Goal: Task Accomplishment & Management: Manage account settings

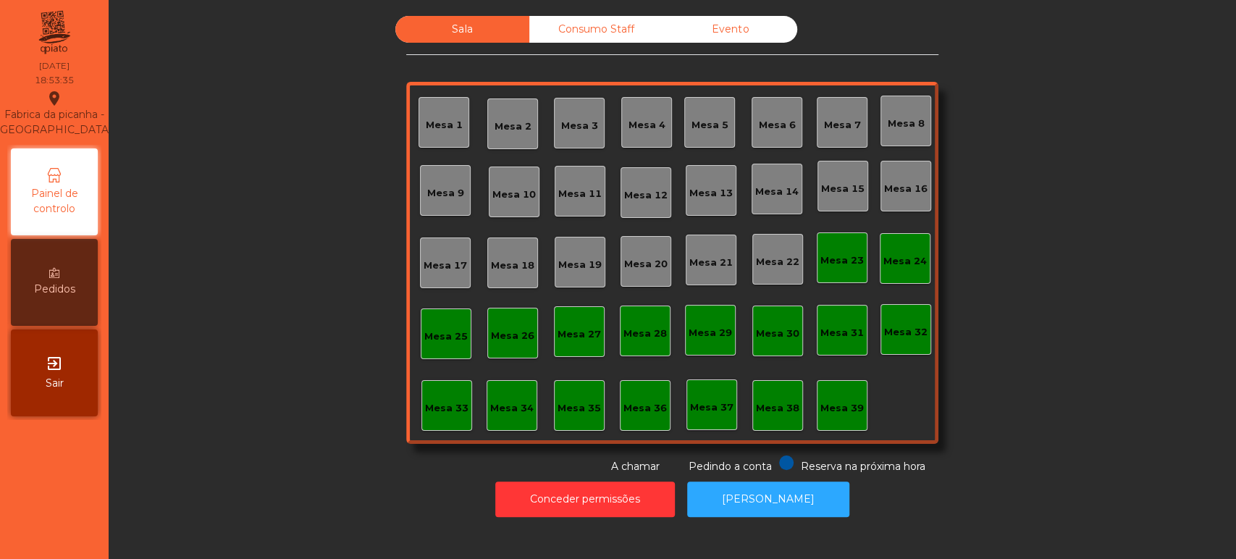
click at [594, 30] on div "Consumo Staff" at bounding box center [596, 29] width 134 height 27
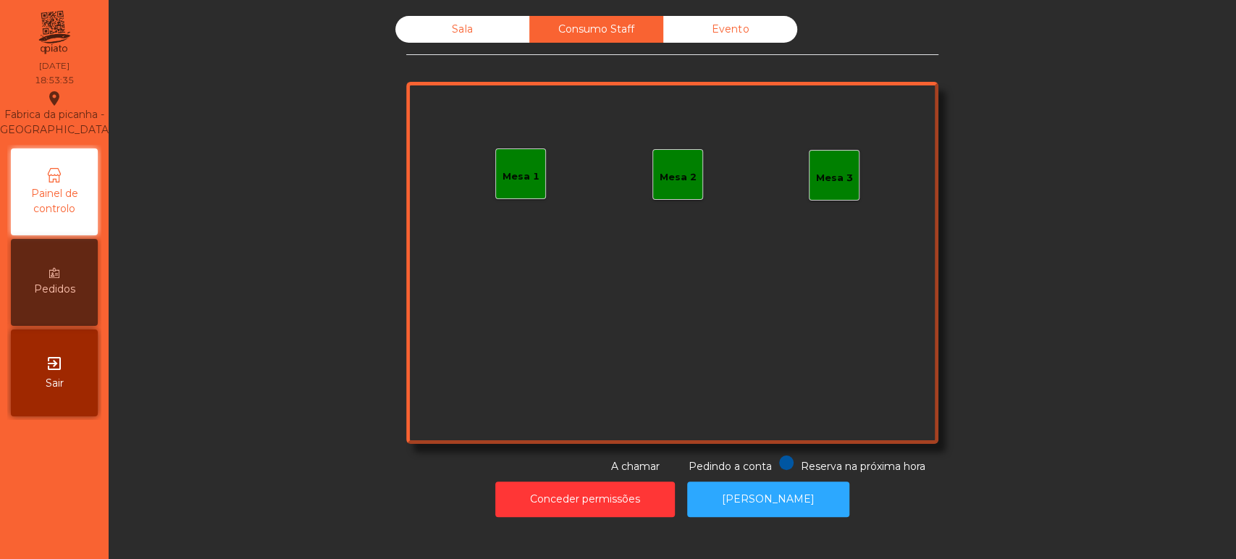
click at [518, 178] on div "Mesa 1" at bounding box center [520, 176] width 37 height 14
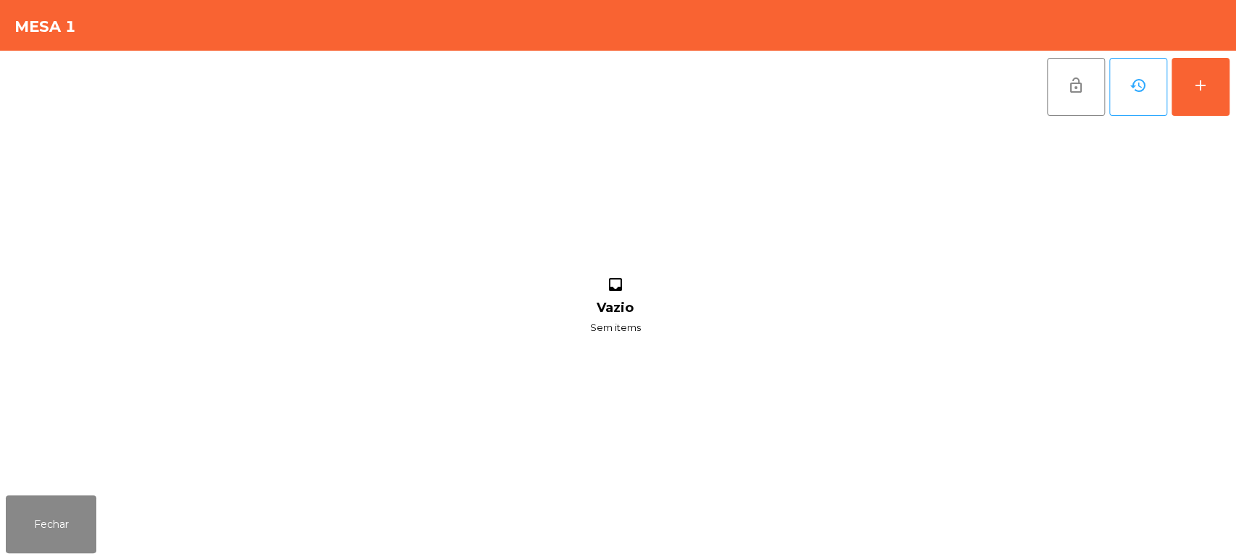
click at [1228, 74] on div "lock_open history add" at bounding box center [1138, 87] width 184 height 72
click at [1209, 93] on button "add" at bounding box center [1200, 87] width 58 height 58
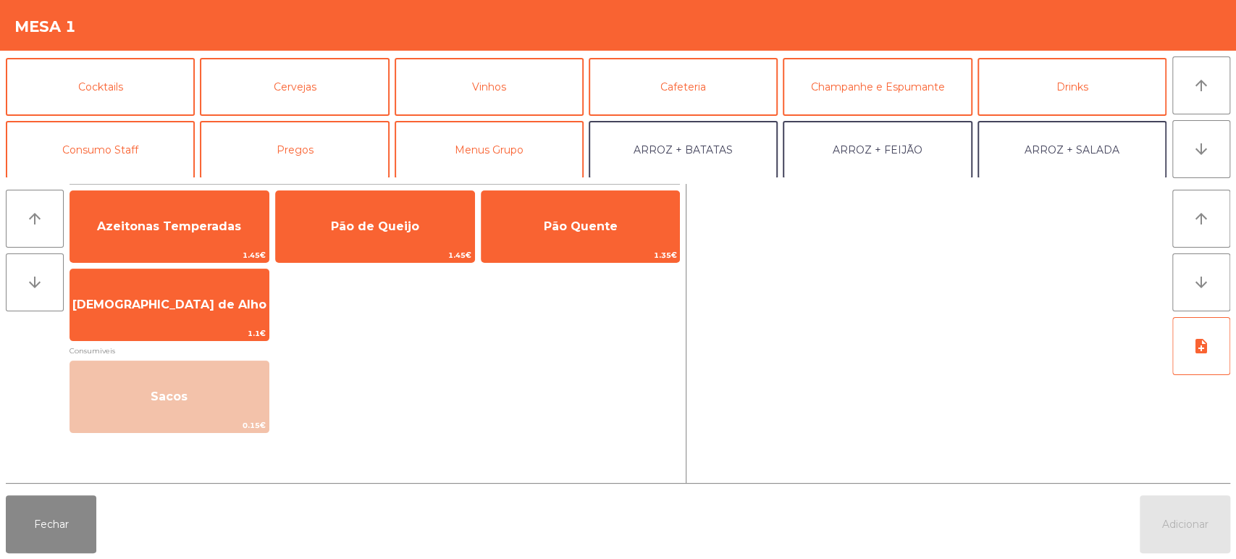
scroll to position [63, 0]
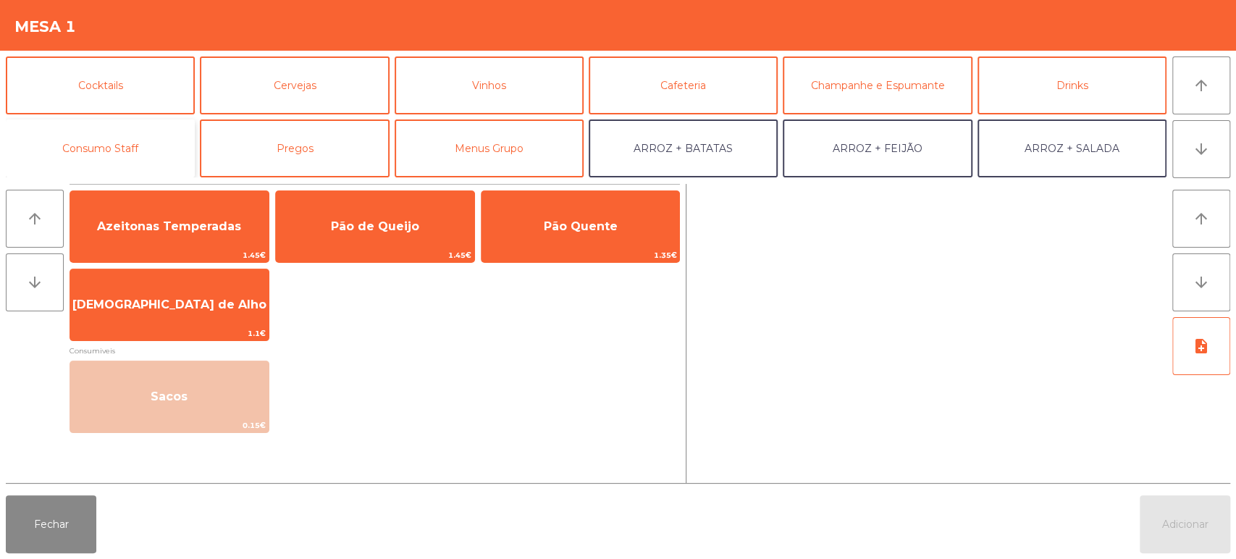
click at [148, 154] on button "Consumo Staff" at bounding box center [100, 148] width 189 height 58
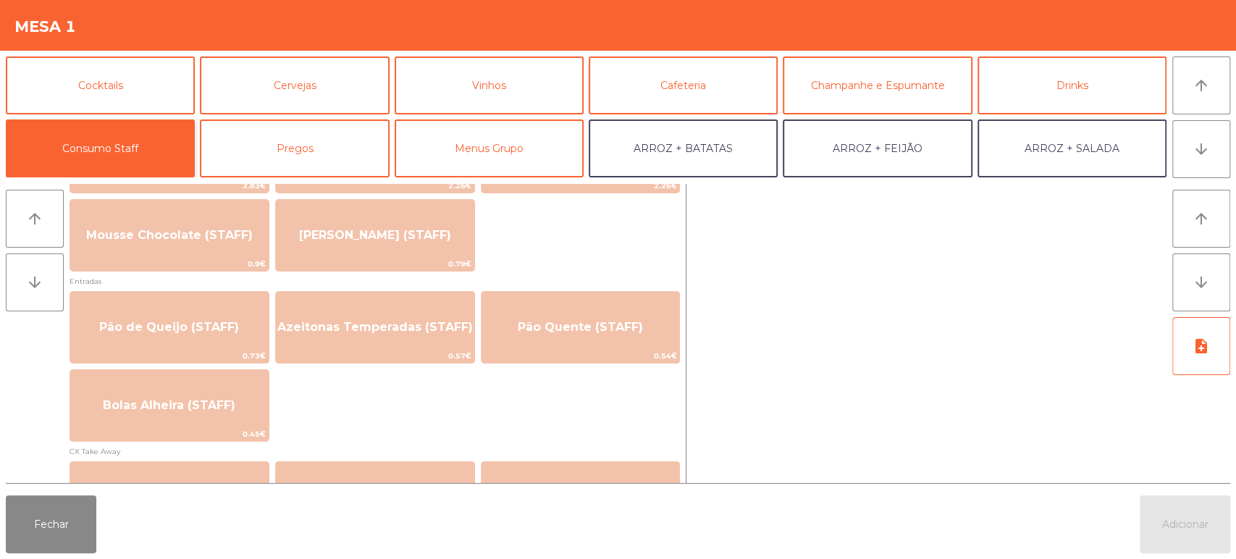
scroll to position [1094, 0]
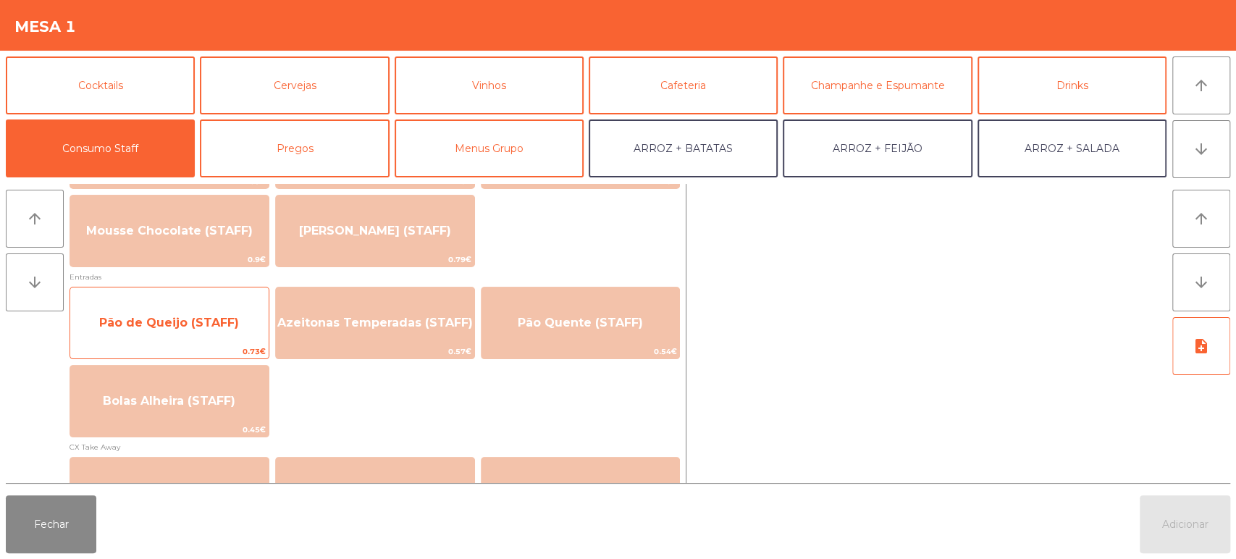
click at [214, 334] on span "Pão de Queijo (STAFF)" at bounding box center [169, 322] width 198 height 39
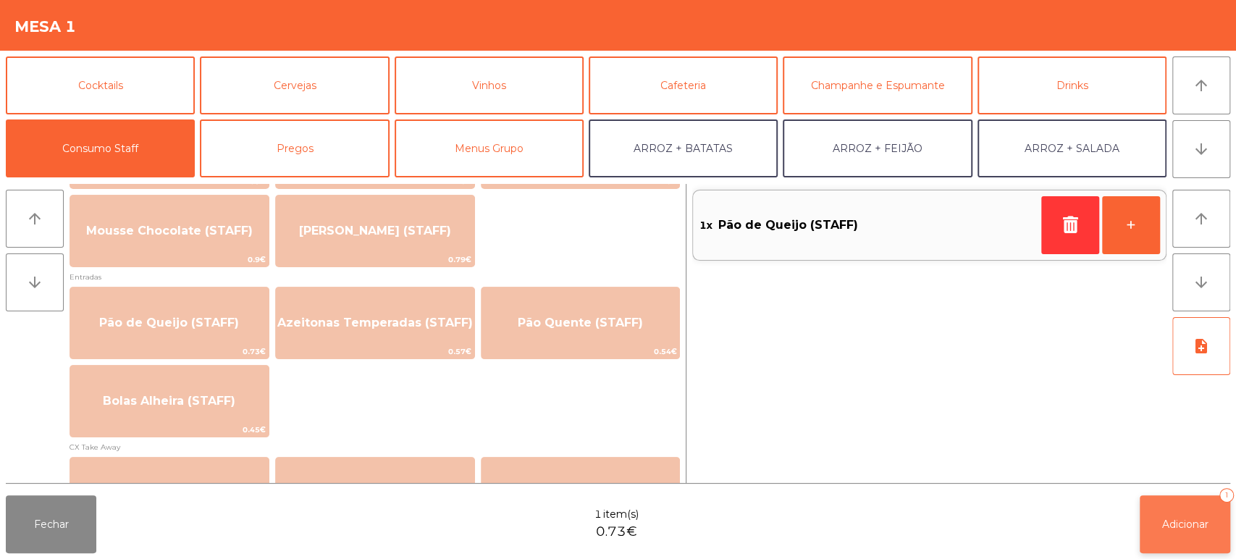
click at [1205, 538] on button "Adicionar 1" at bounding box center [1184, 524] width 90 height 58
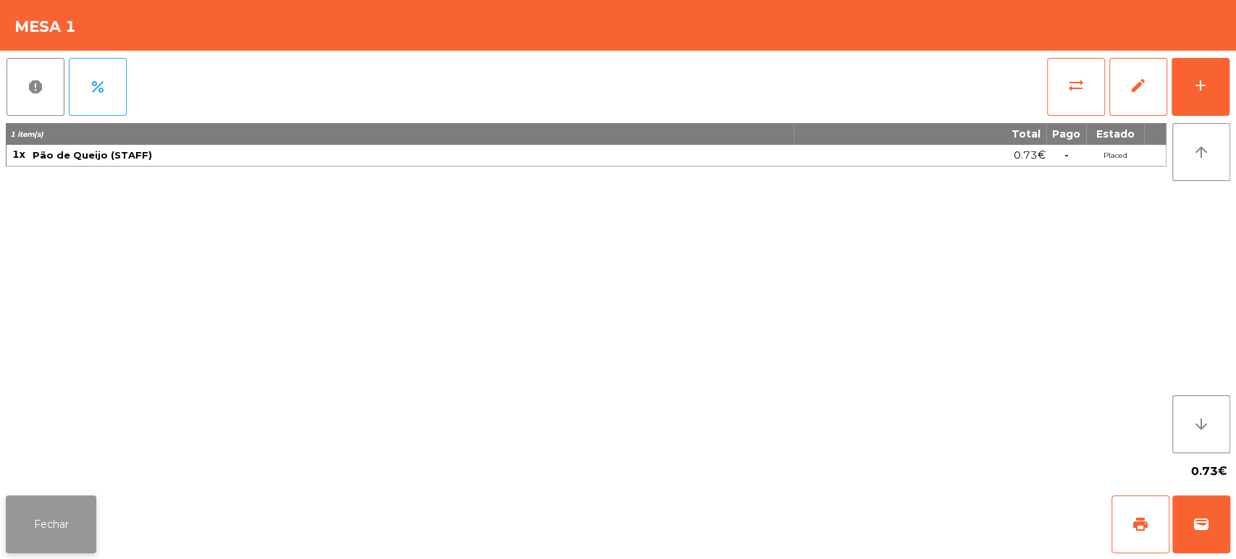
click at [85, 540] on button "Fechar" at bounding box center [51, 524] width 90 height 58
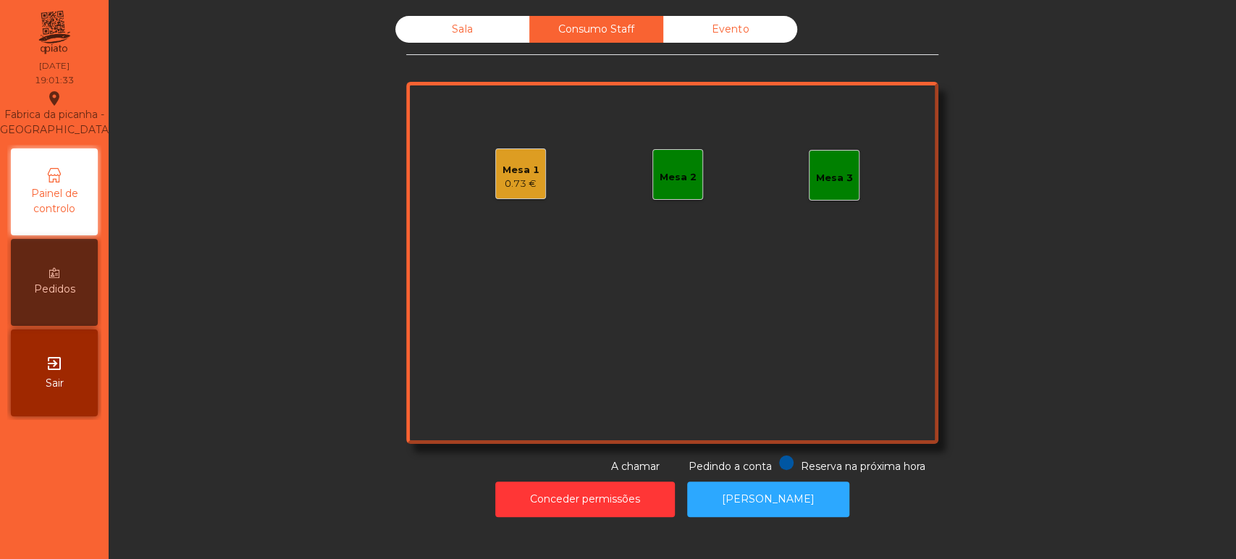
click at [449, 38] on div "Sala" at bounding box center [462, 29] width 134 height 27
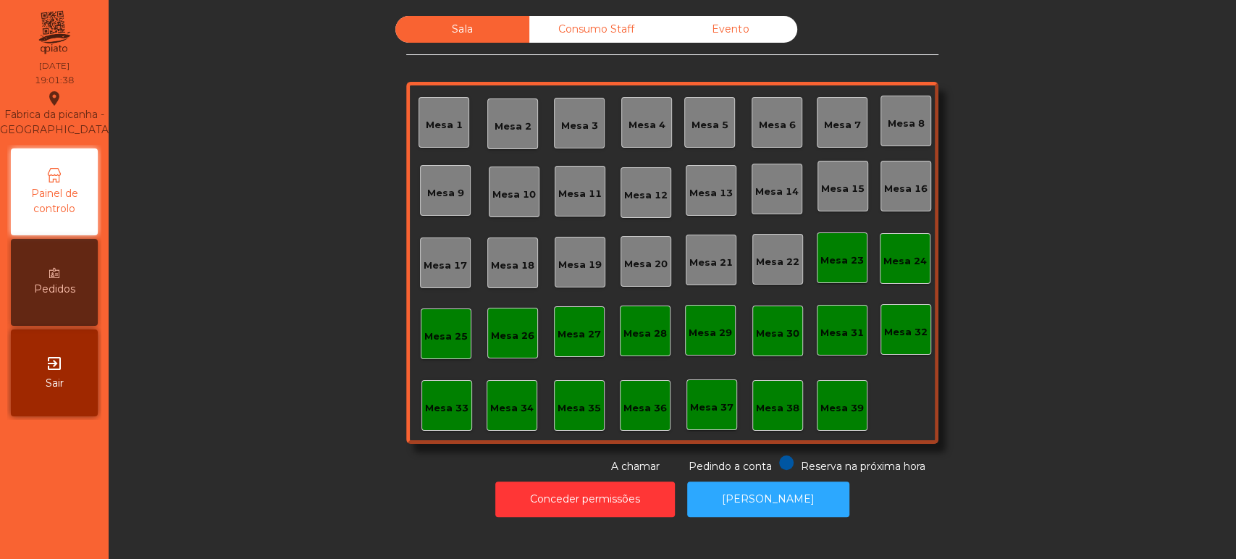
click at [840, 188] on div "Mesa 15" at bounding box center [842, 189] width 43 height 14
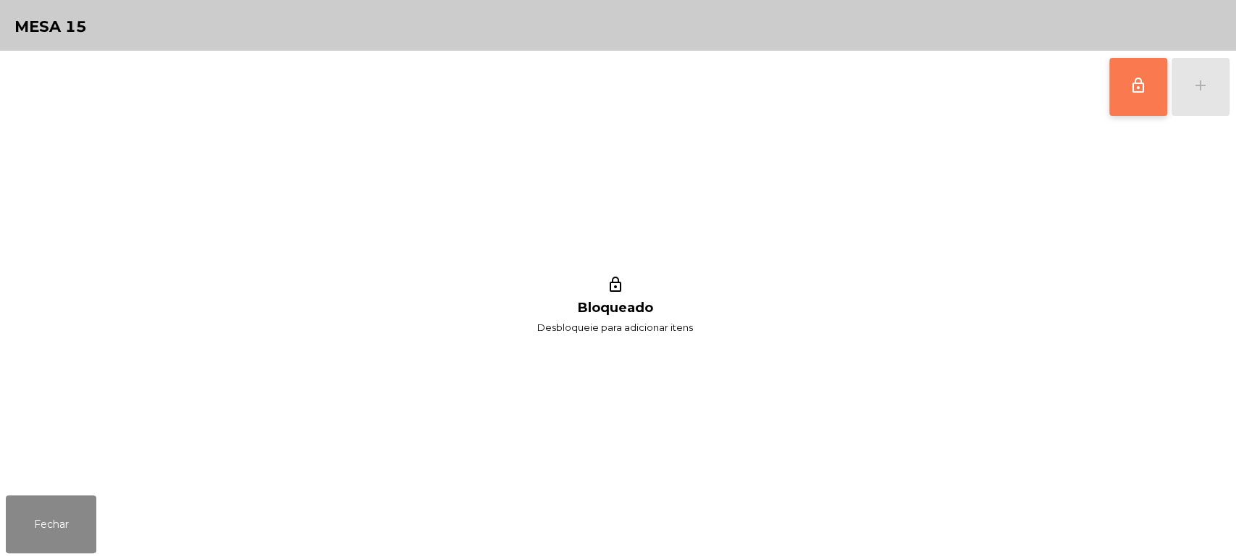
click at [1113, 90] on button "lock_outline" at bounding box center [1138, 87] width 58 height 58
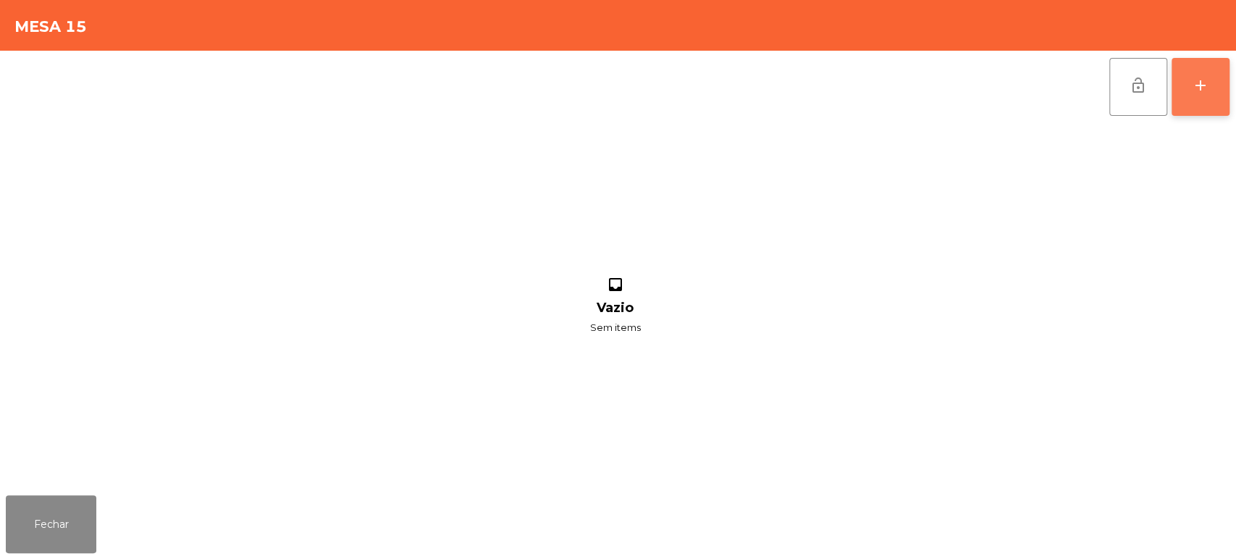
click at [1199, 94] on button "add" at bounding box center [1200, 87] width 58 height 58
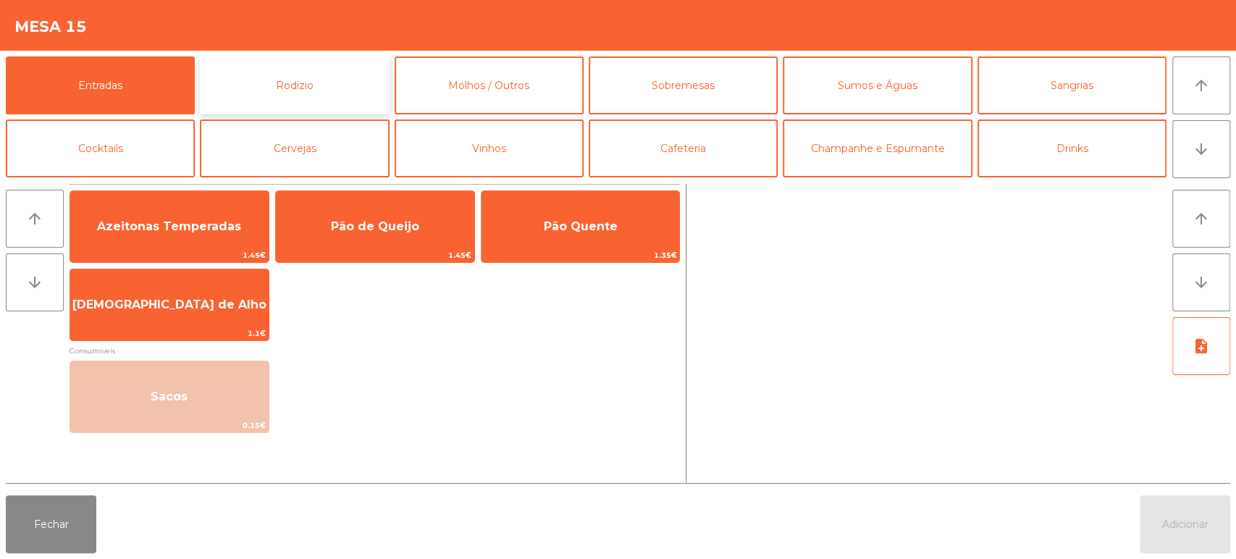
click at [307, 82] on button "Rodizio" at bounding box center [294, 85] width 189 height 58
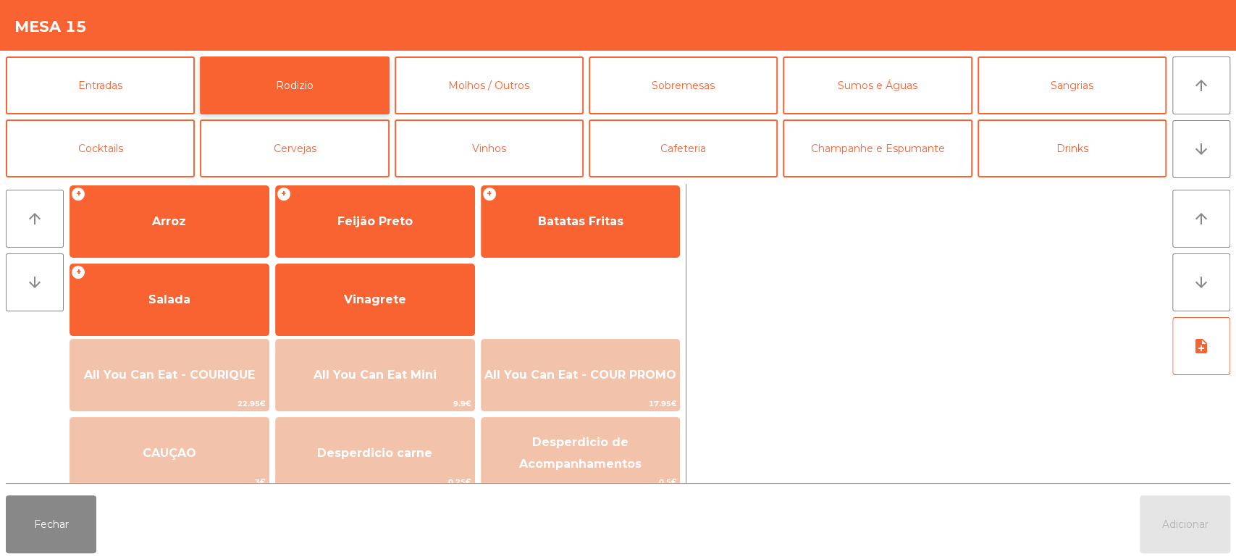
scroll to position [203, 0]
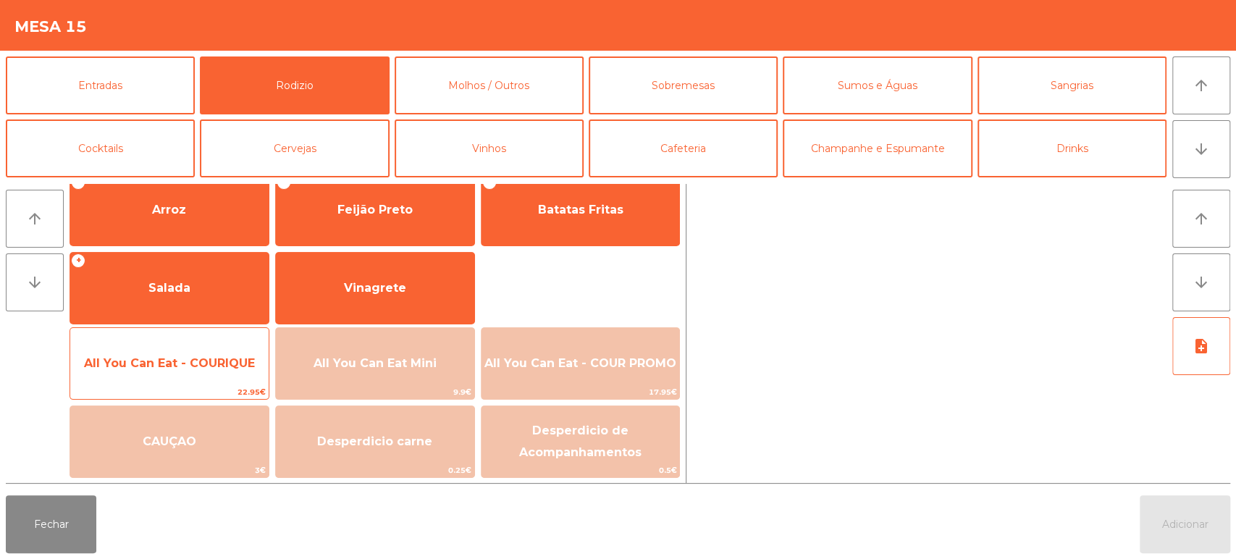
click at [176, 360] on span "All You Can Eat - COURIQUE" at bounding box center [169, 363] width 171 height 14
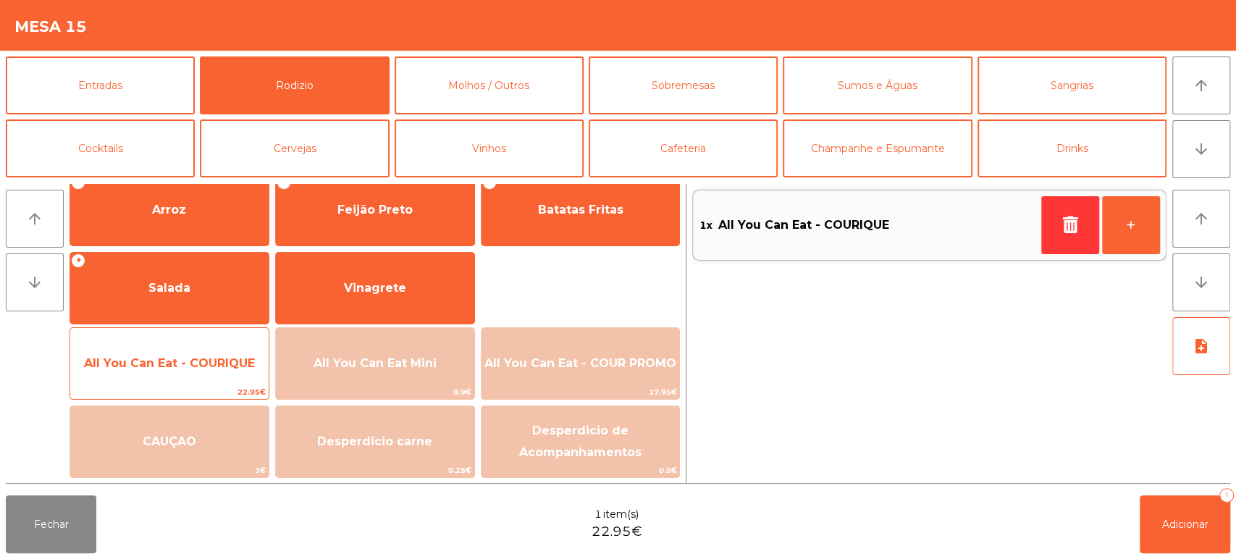
click at [182, 369] on span "All You Can Eat - COURIQUE" at bounding box center [169, 363] width 171 height 14
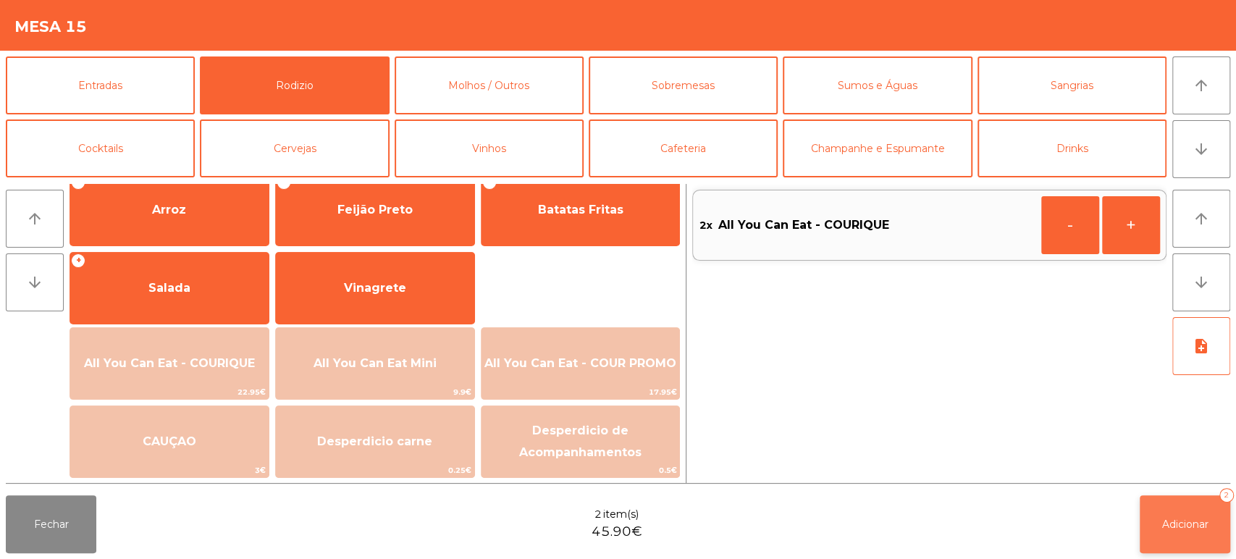
click at [1183, 515] on button "Adicionar 2" at bounding box center [1184, 524] width 90 height 58
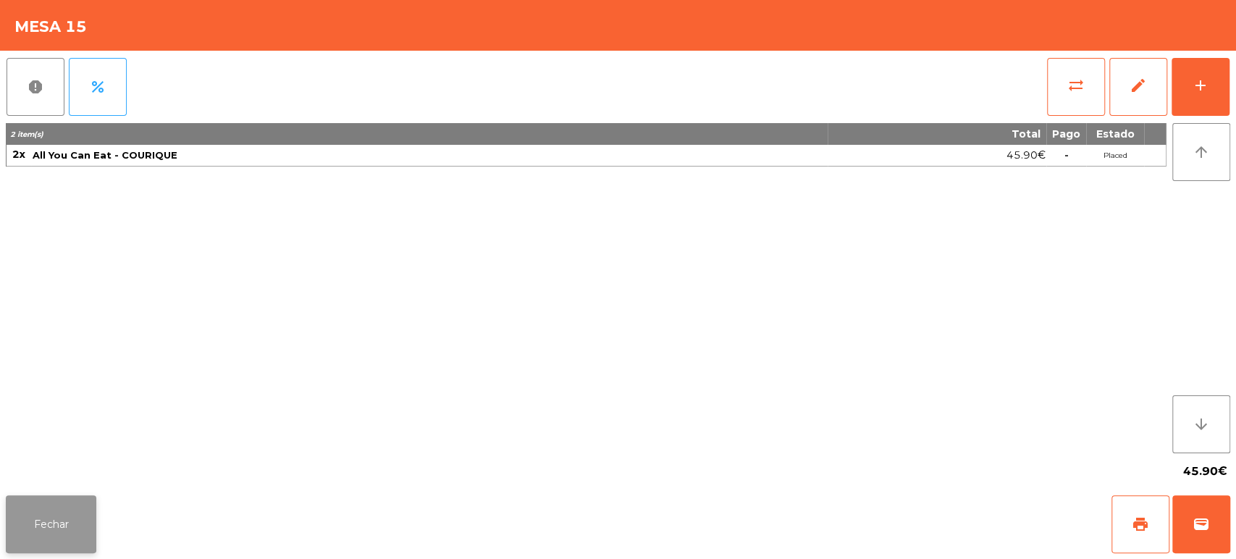
click at [50, 512] on button "Fechar" at bounding box center [51, 524] width 90 height 58
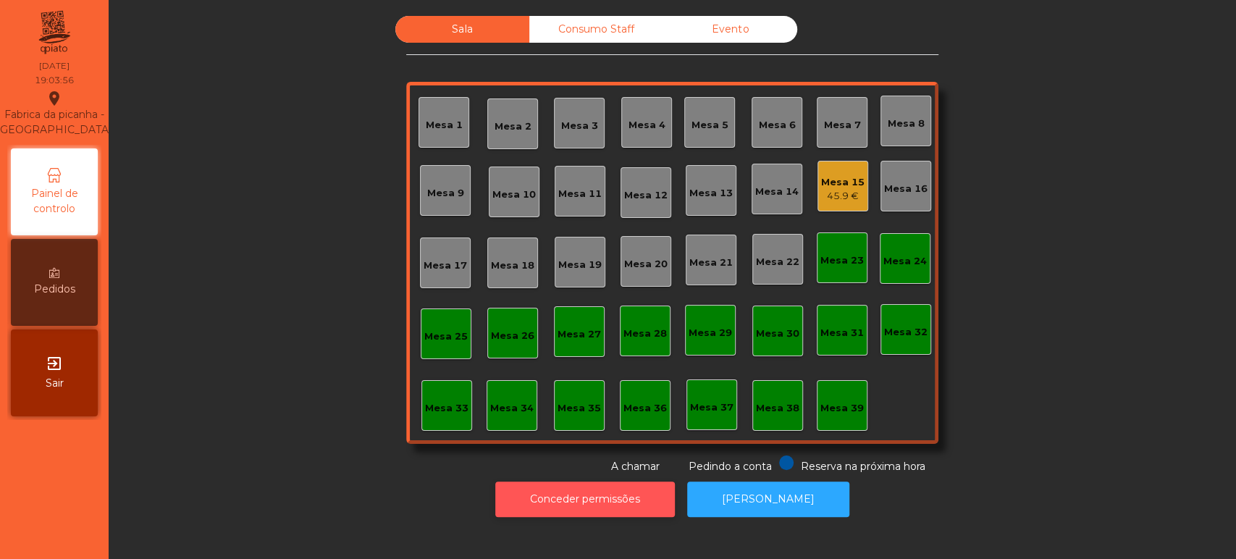
click at [601, 499] on button "Conceder permissões" at bounding box center [585, 498] width 180 height 35
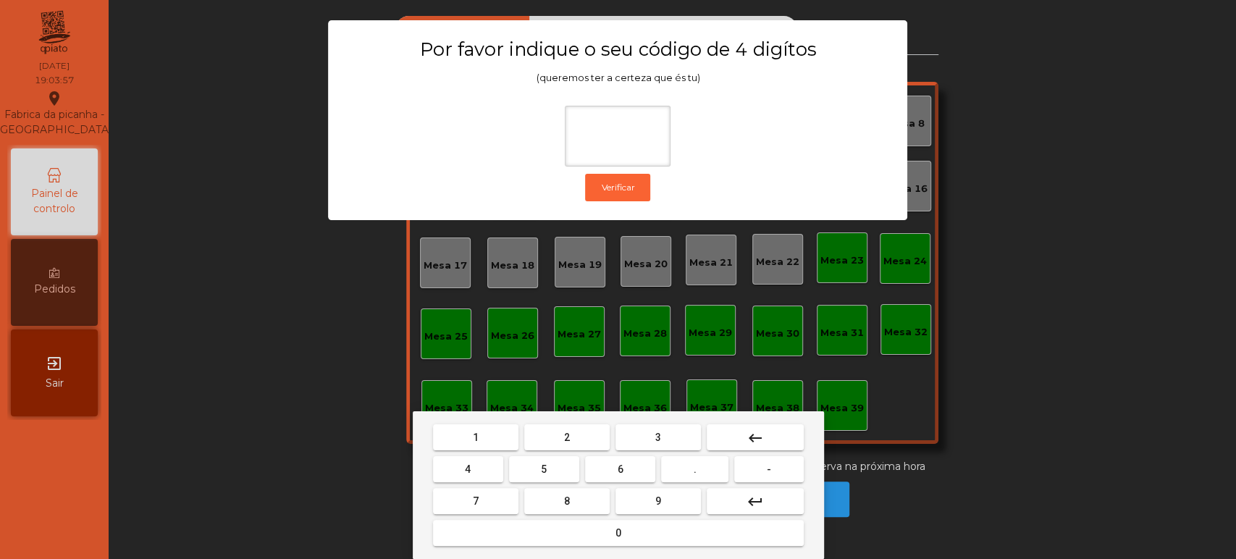
click at [488, 434] on button "1" at bounding box center [475, 437] width 85 height 26
click at [649, 439] on button "3" at bounding box center [657, 437] width 85 height 26
click at [544, 469] on span "5" at bounding box center [544, 469] width 6 height 12
click at [583, 520] on button "0" at bounding box center [618, 533] width 371 height 26
type input "****"
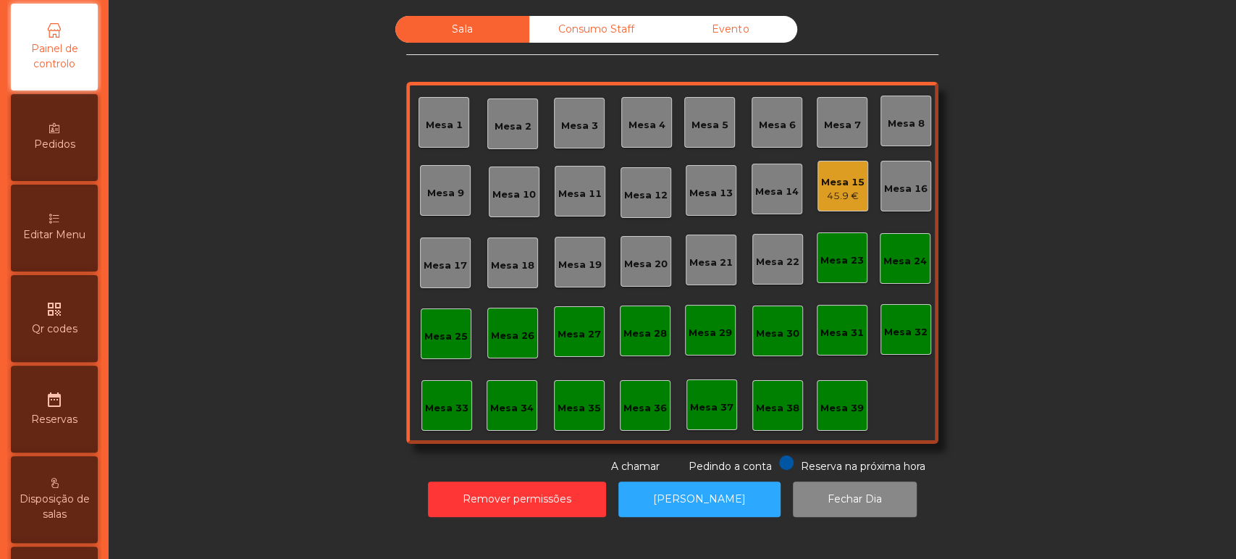
click at [76, 240] on div "Editar Menu" at bounding box center [54, 228] width 87 height 87
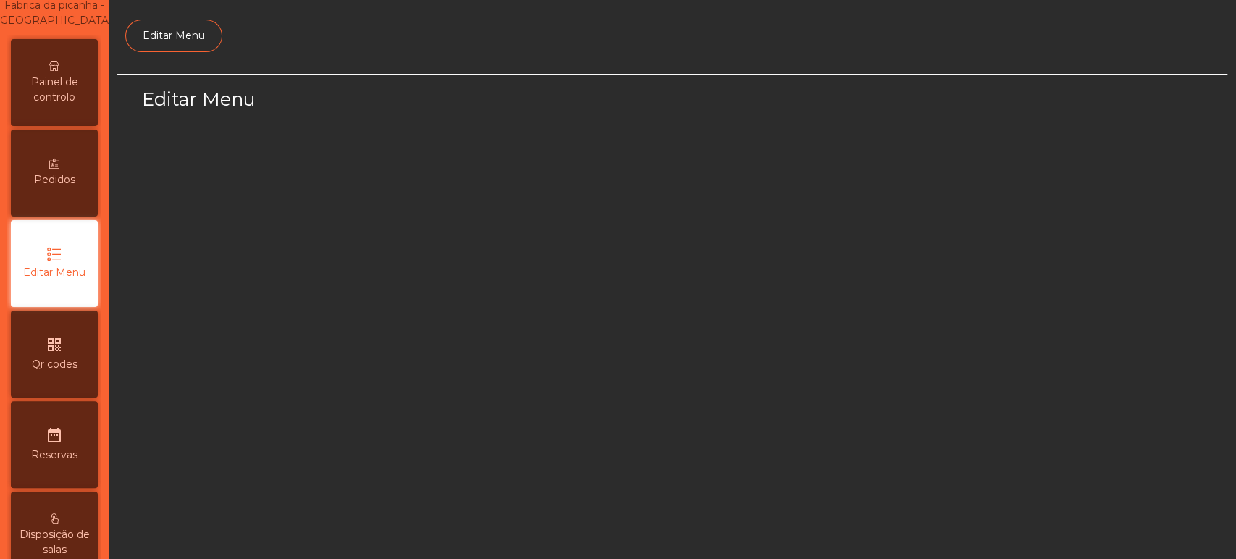
select select "*"
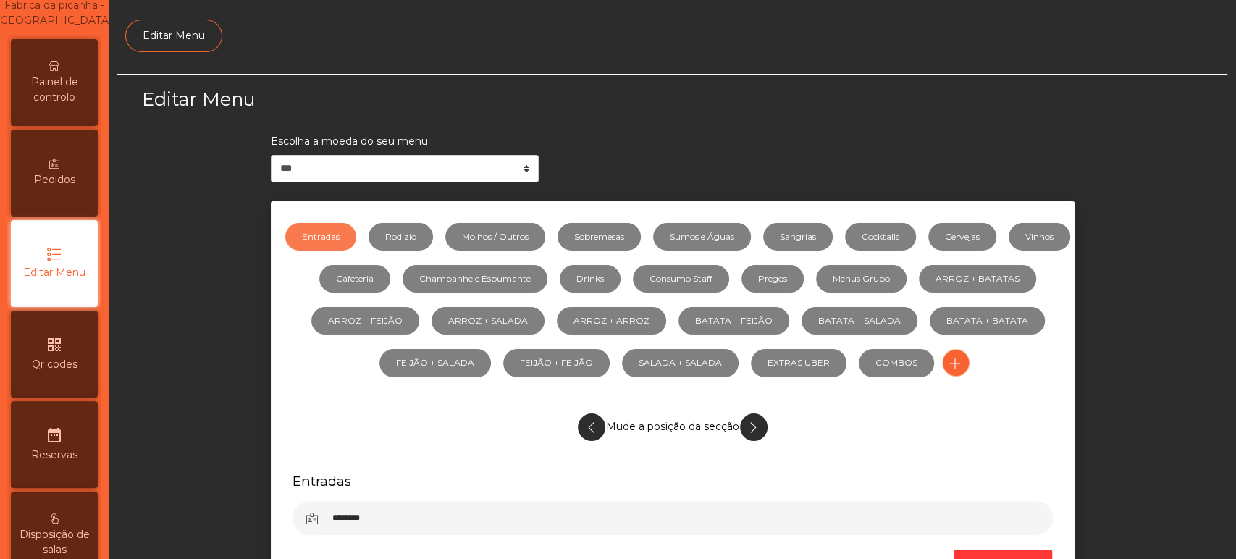
scroll to position [109, 0]
click at [434, 232] on li "Rodizio" at bounding box center [395, 237] width 77 height 42
click at [430, 235] on link "Rodizio" at bounding box center [400, 237] width 64 height 28
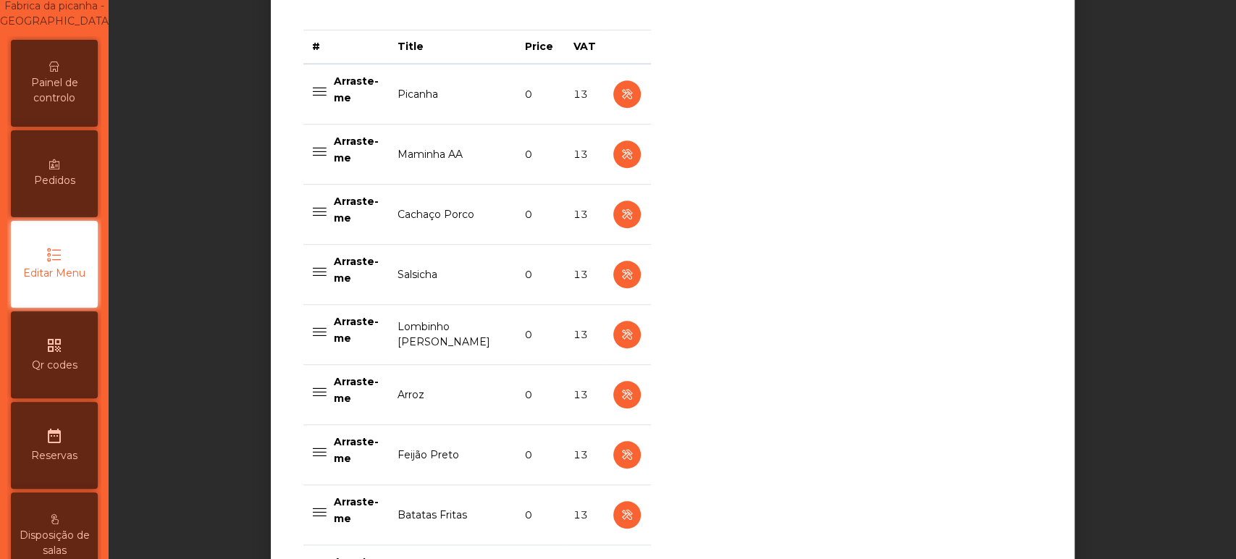
scroll to position [589, 0]
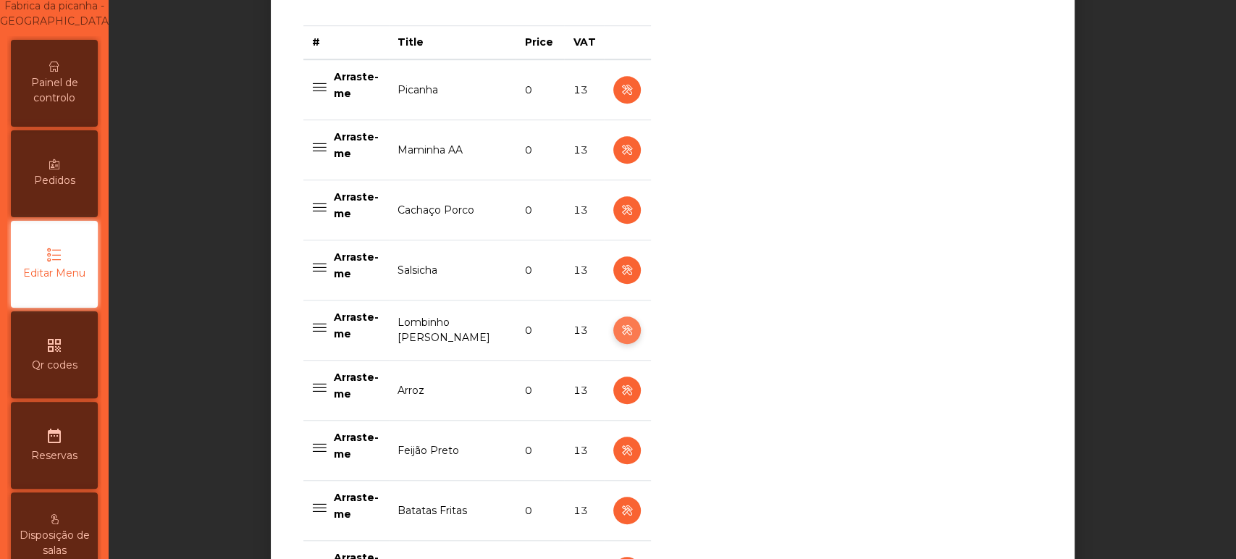
click at [618, 325] on icon "button" at bounding box center [626, 330] width 17 height 18
select select "**"
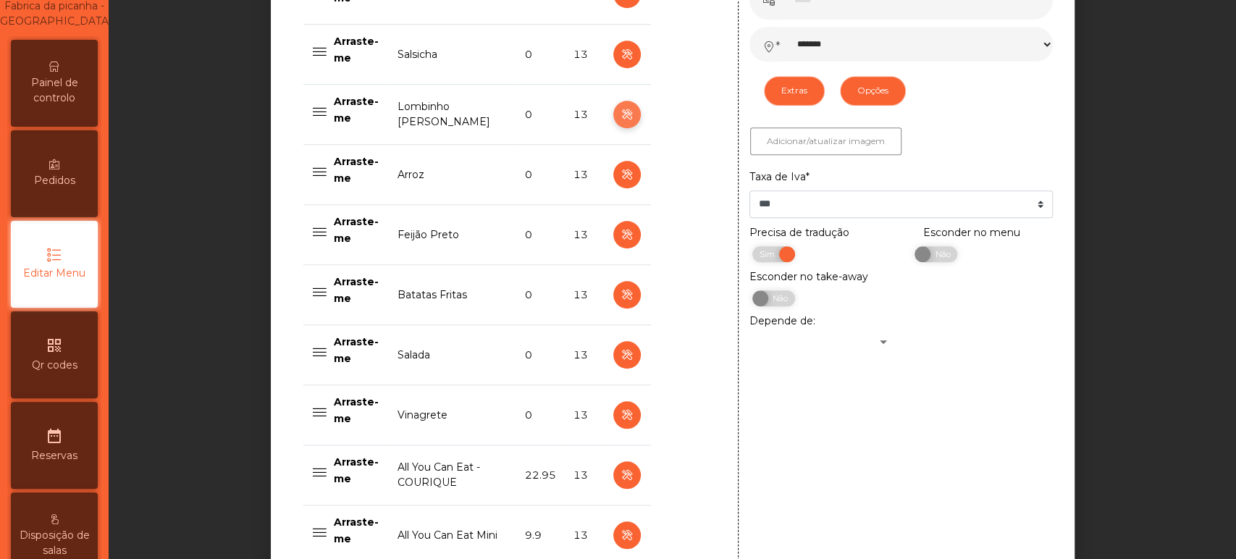
scroll to position [811, 0]
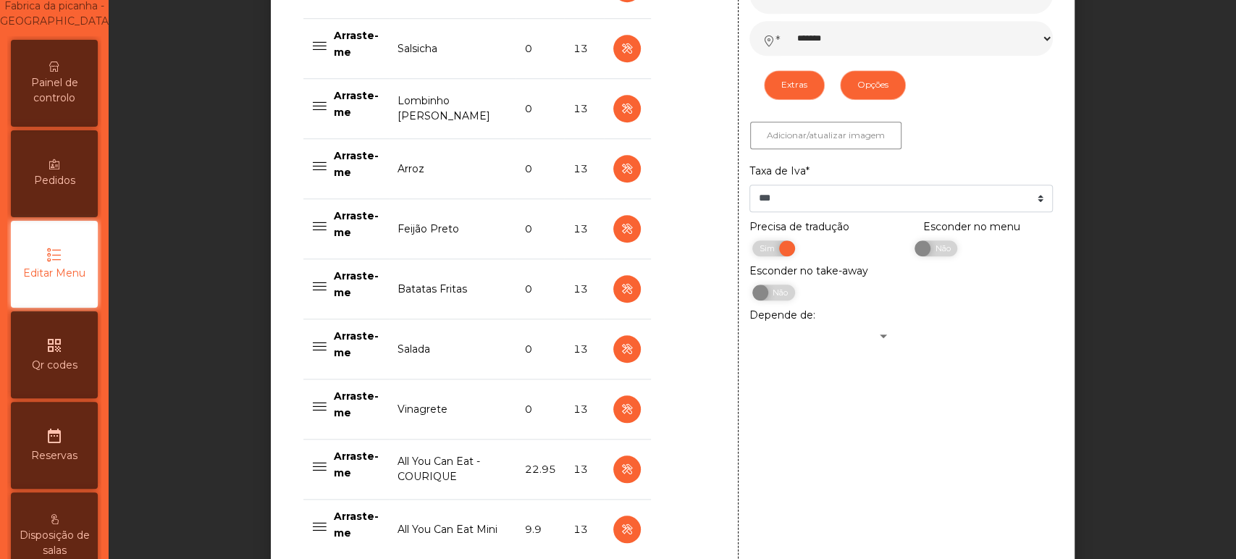
click at [81, 101] on span "Painel de controlo" at bounding box center [54, 90] width 80 height 30
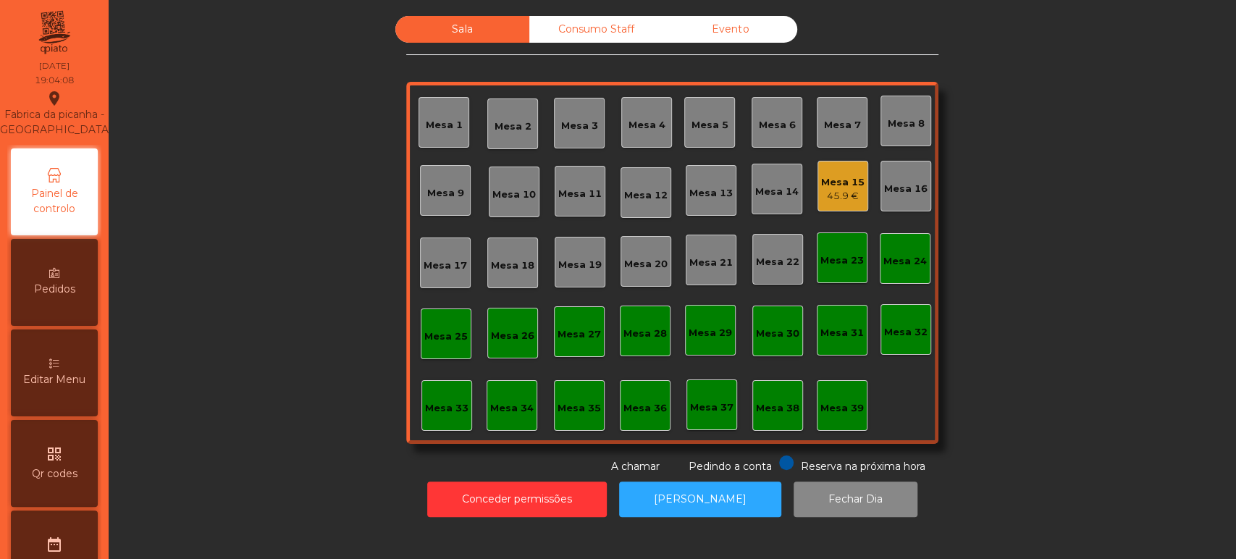
click at [1133, 272] on div "Sala Consumo Staff Evento Mesa 1 [GEOGRAPHIC_DATA] 3 Mesa 4 Mesa 5 [GEOGRAPHIC_…" at bounding box center [672, 245] width 1088 height 458
click at [1069, 272] on div "Sala Consumo Staff Evento Mesa 1 [GEOGRAPHIC_DATA] 3 Mesa 4 Mesa 5 [GEOGRAPHIC_…" at bounding box center [672, 245] width 1088 height 458
click at [817, 205] on div "Mesa 15 66.5 €" at bounding box center [842, 186] width 51 height 51
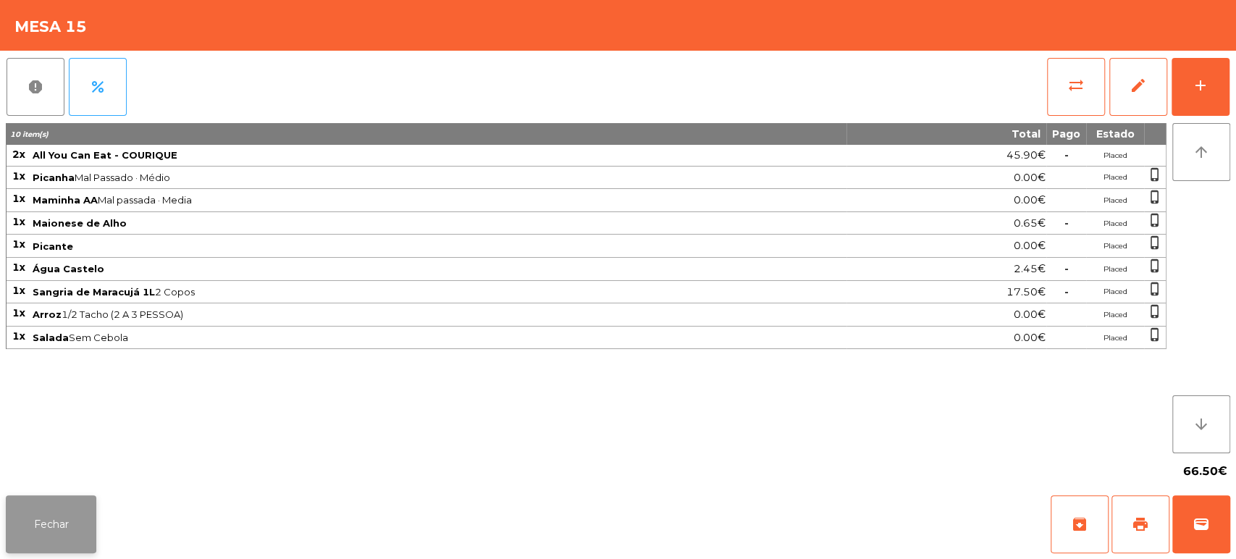
click at [72, 520] on button "Fechar" at bounding box center [51, 524] width 90 height 58
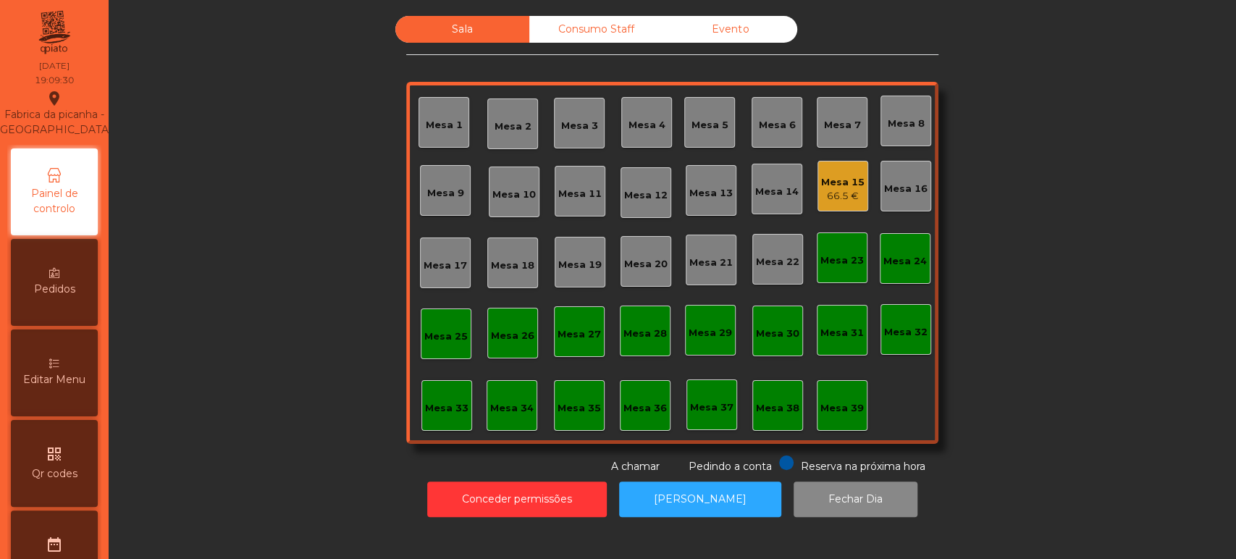
click at [499, 340] on div "Mesa 26" at bounding box center [512, 336] width 43 height 14
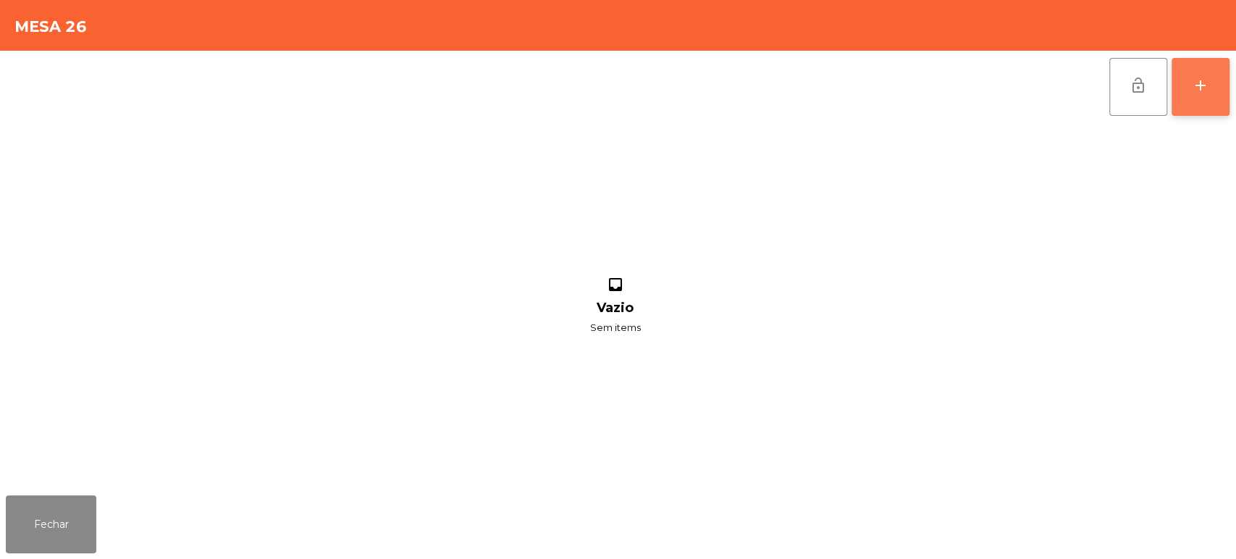
click at [1175, 92] on button "add" at bounding box center [1200, 87] width 58 height 58
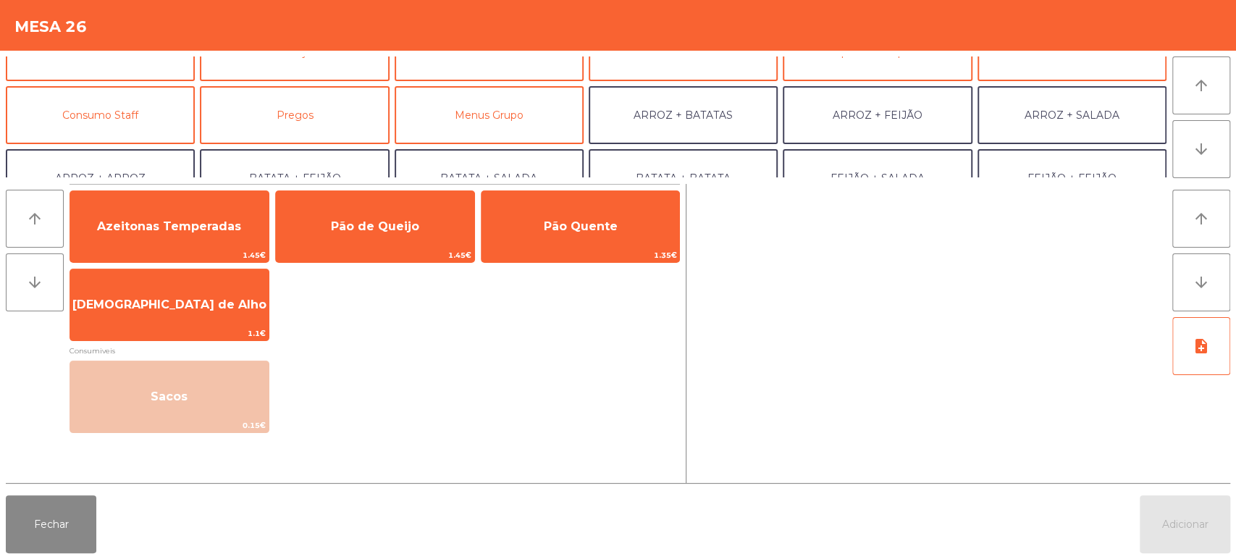
scroll to position [97, 0]
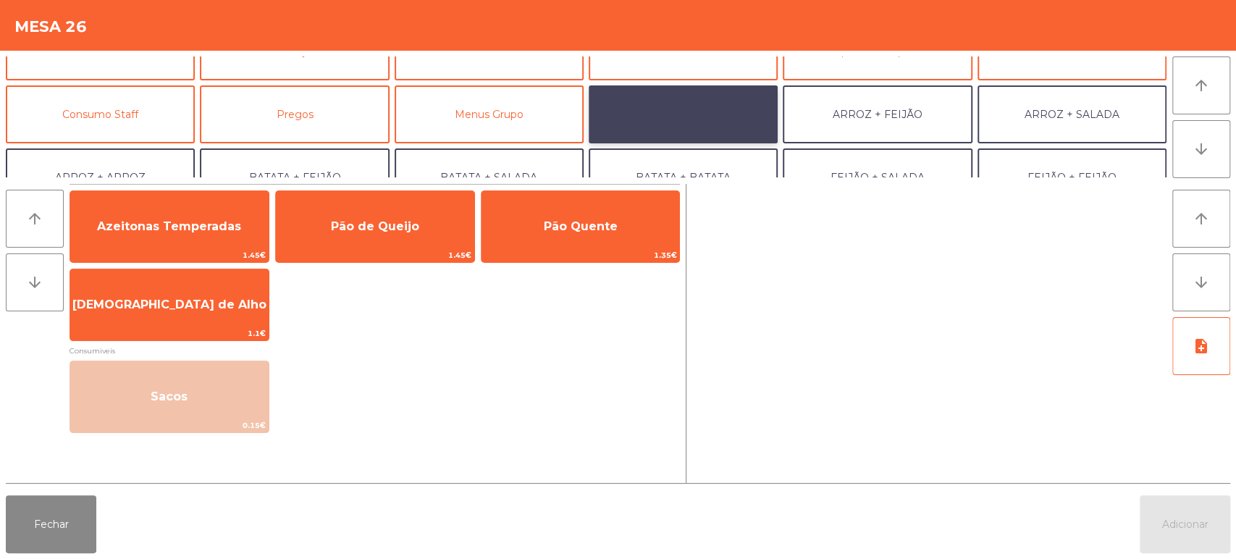
click at [712, 108] on button "ARROZ + BATATAS" at bounding box center [682, 114] width 189 height 58
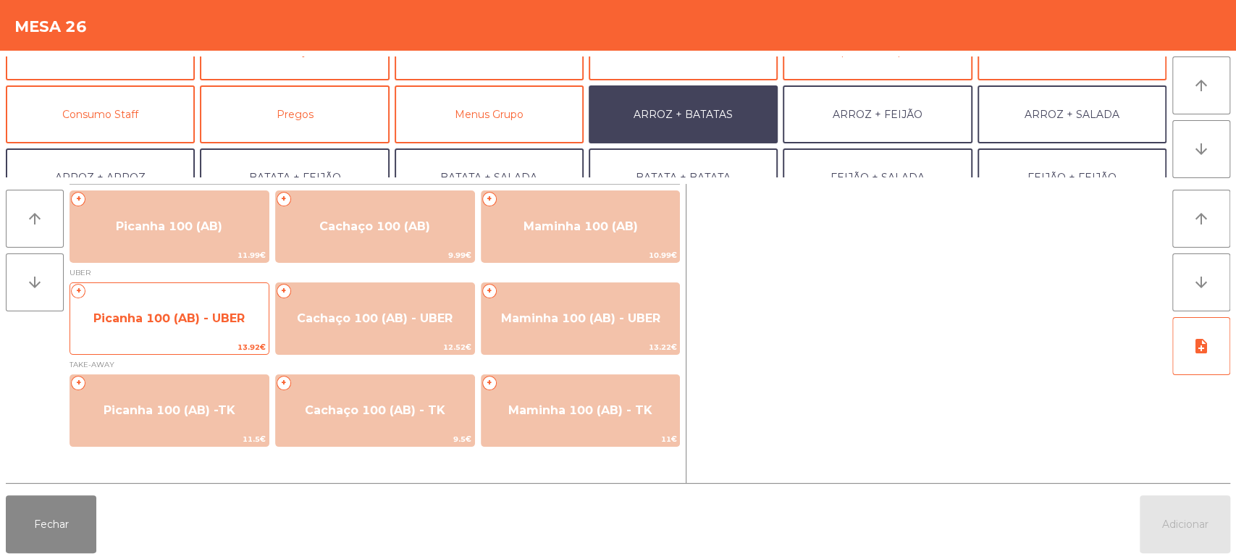
click at [214, 313] on span "Picanha 100 (AB) - UBER" at bounding box center [168, 318] width 151 height 14
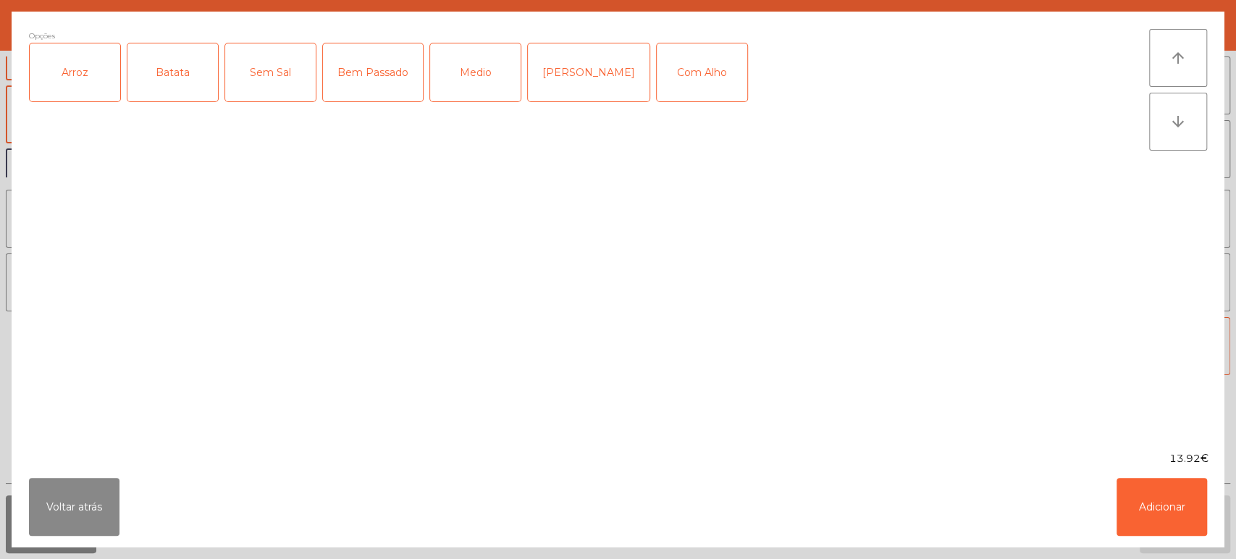
click at [100, 82] on div "Arroz" at bounding box center [75, 72] width 90 height 58
click at [165, 70] on div "Batata" at bounding box center [172, 72] width 90 height 58
click at [573, 72] on div "[PERSON_NAME]" at bounding box center [589, 72] width 122 height 58
click at [1168, 504] on button "Adicionar" at bounding box center [1161, 507] width 90 height 58
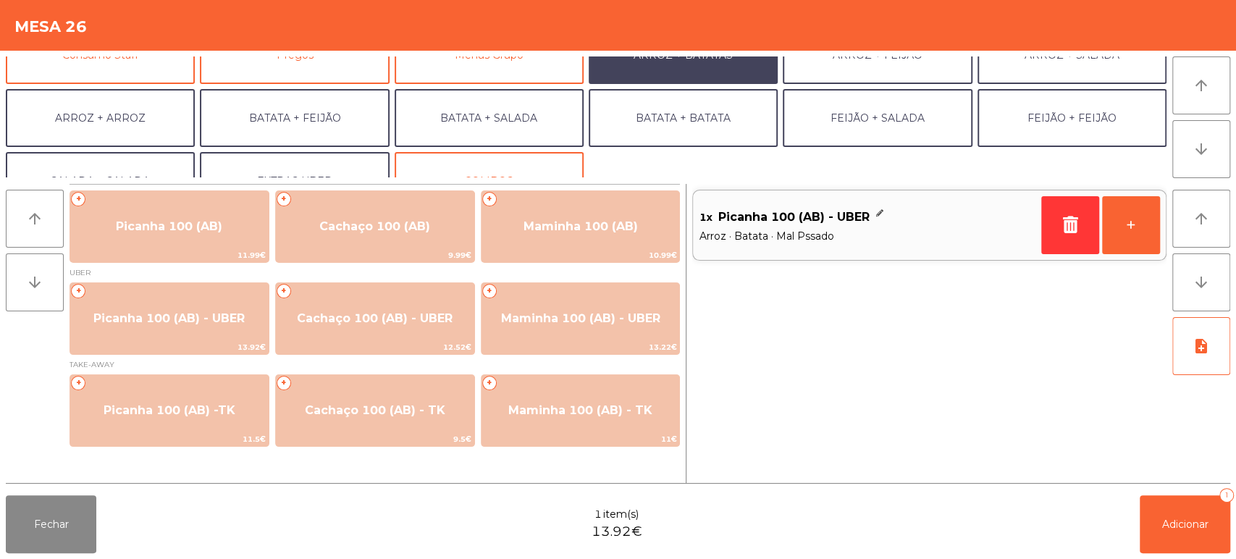
scroll to position [188, 0]
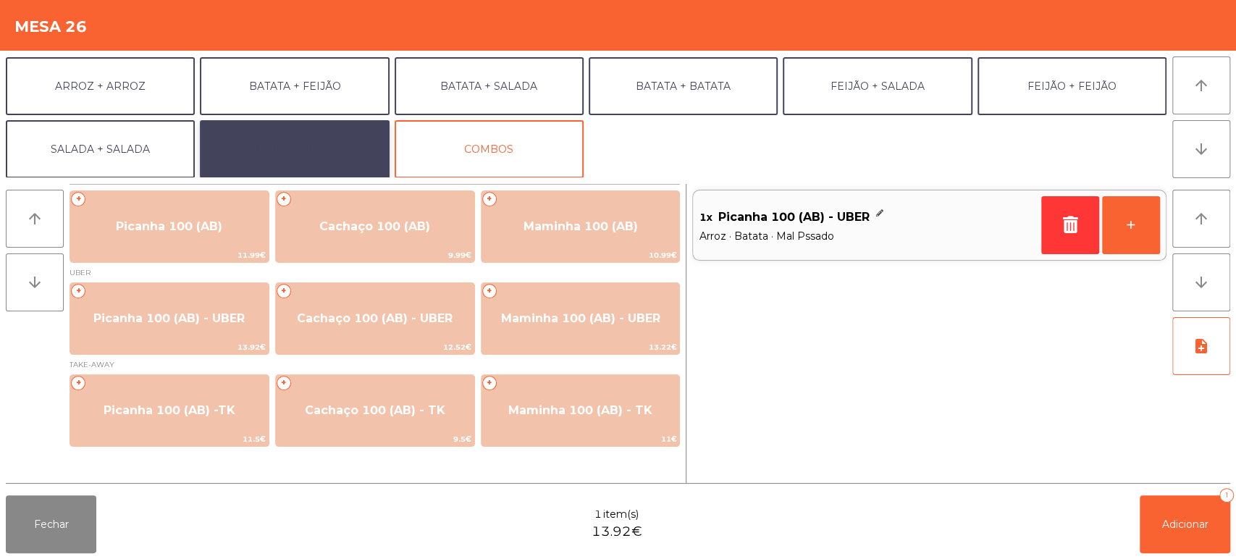
click at [348, 140] on button "EXTRAS UBER" at bounding box center [294, 149] width 189 height 58
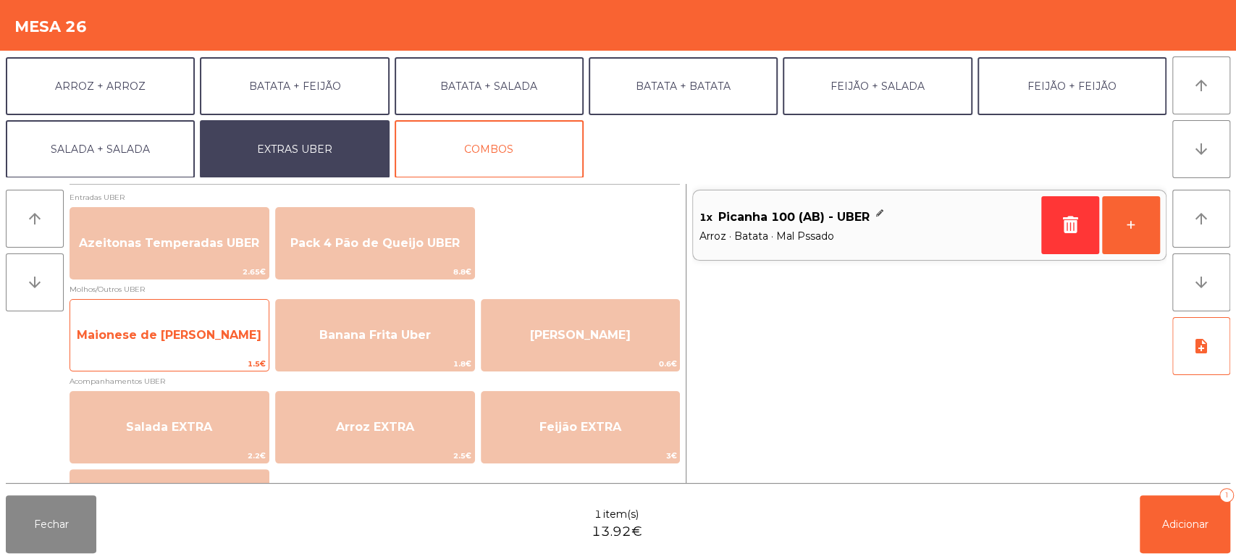
click at [208, 336] on span "Maionese de [PERSON_NAME]" at bounding box center [169, 335] width 185 height 14
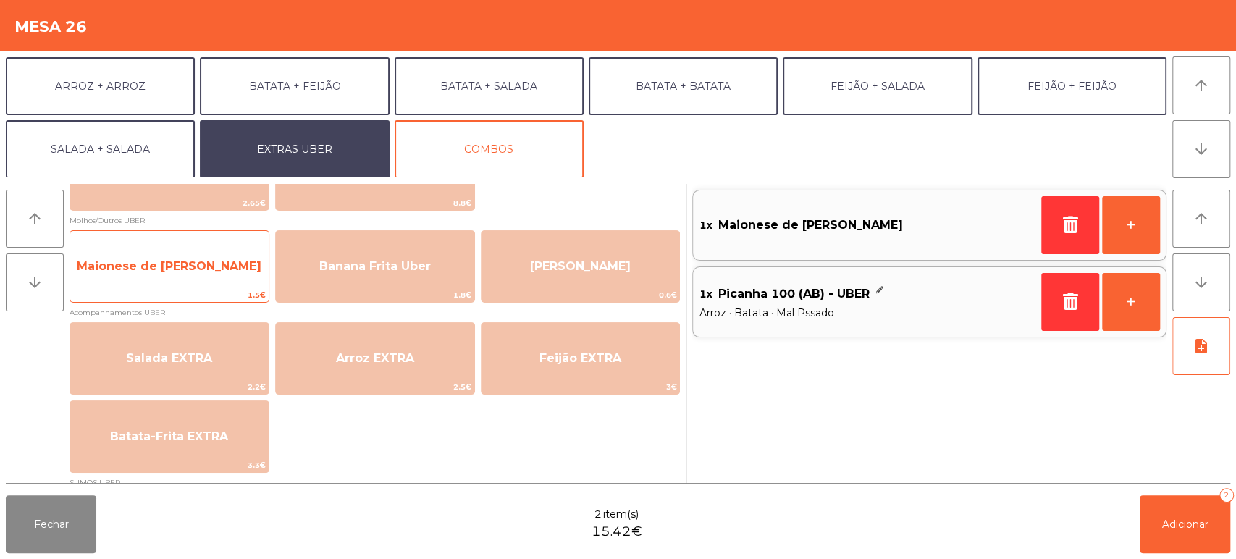
scroll to position [71, 0]
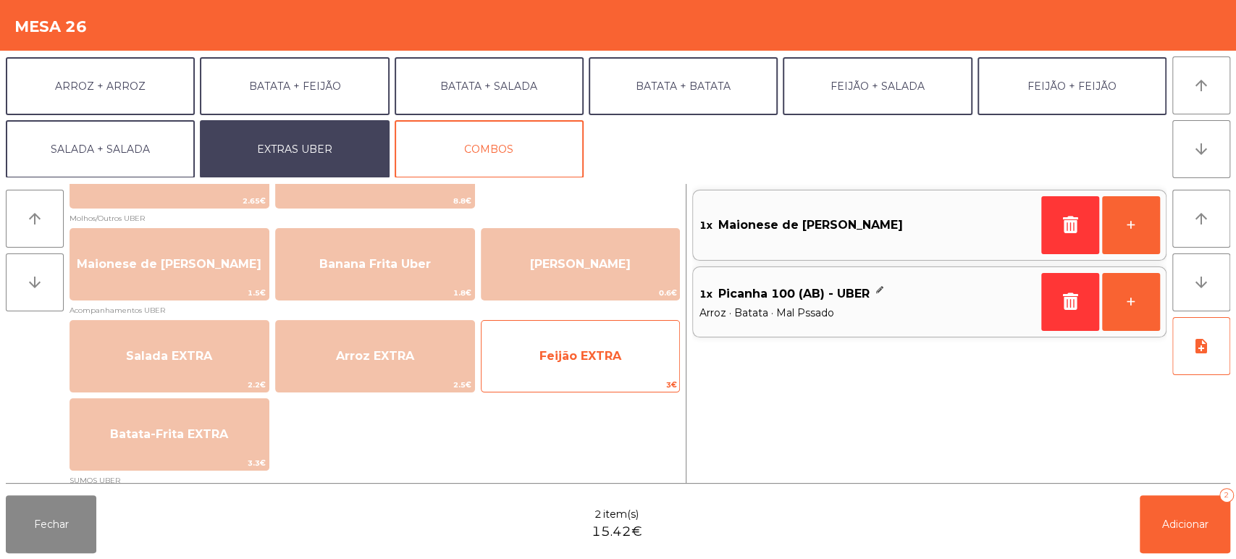
click at [562, 342] on span "Feijão EXTRA" at bounding box center [580, 356] width 198 height 39
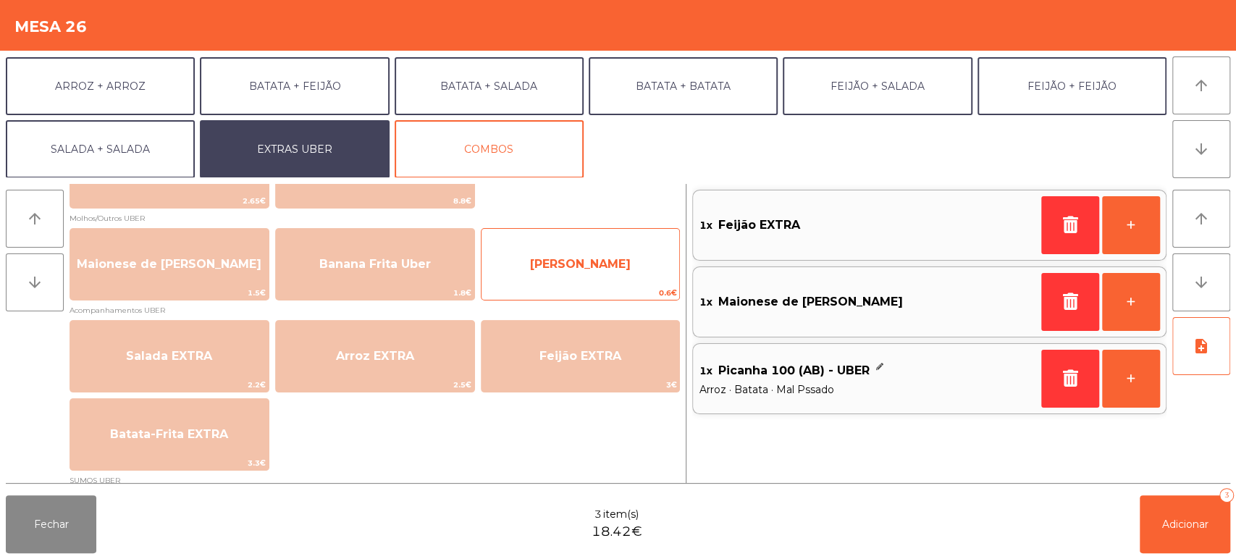
click at [557, 276] on span "[PERSON_NAME]" at bounding box center [580, 264] width 198 height 39
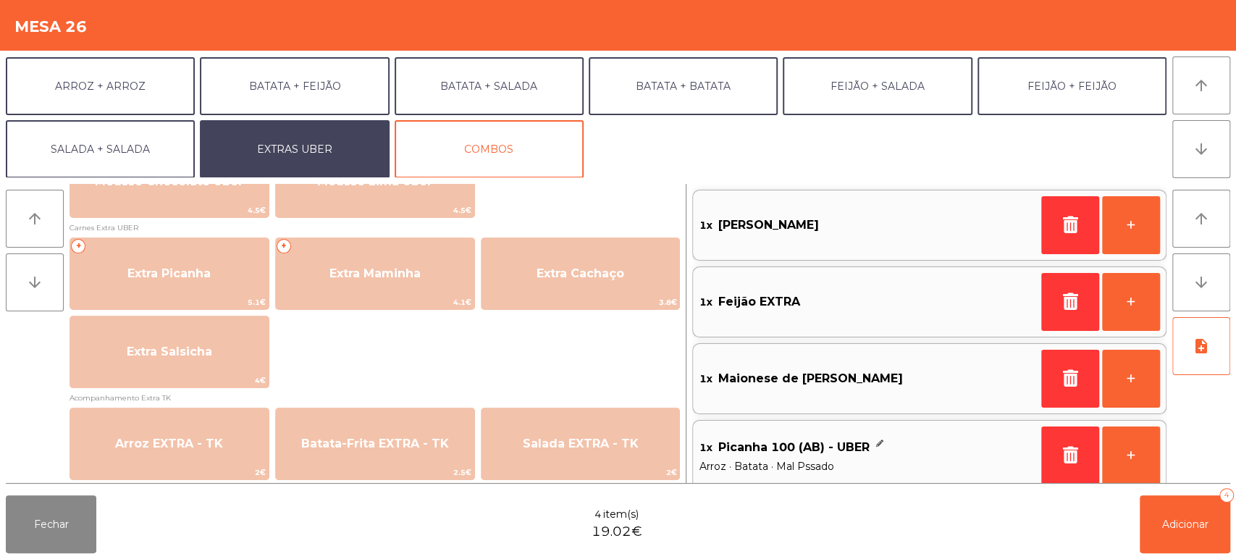
scroll to position [743, 0]
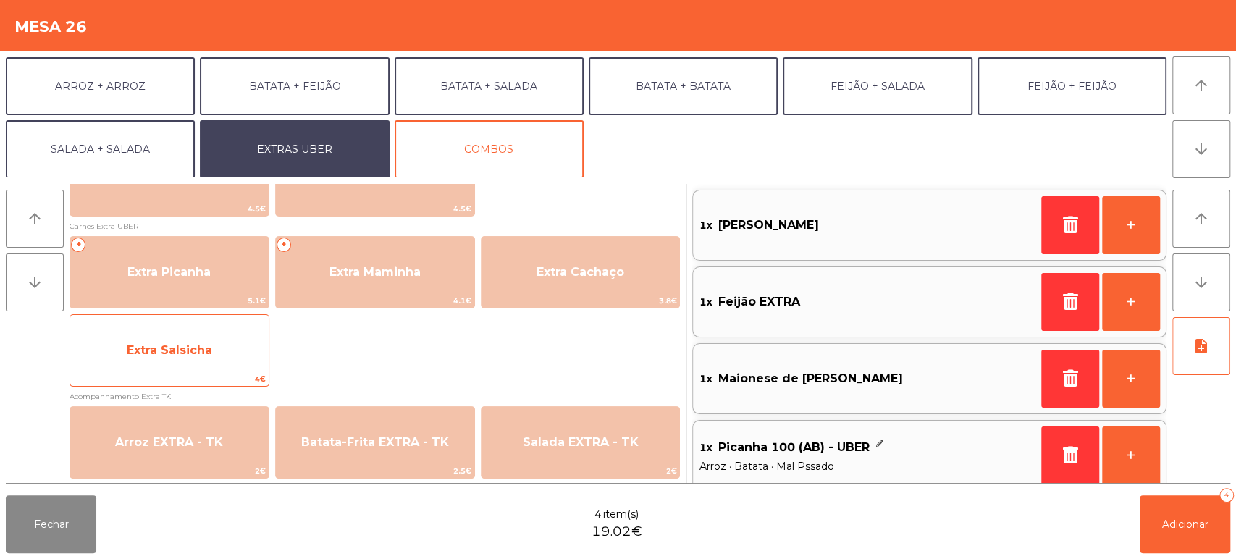
click at [226, 358] on span "Extra Salsicha" at bounding box center [169, 350] width 198 height 39
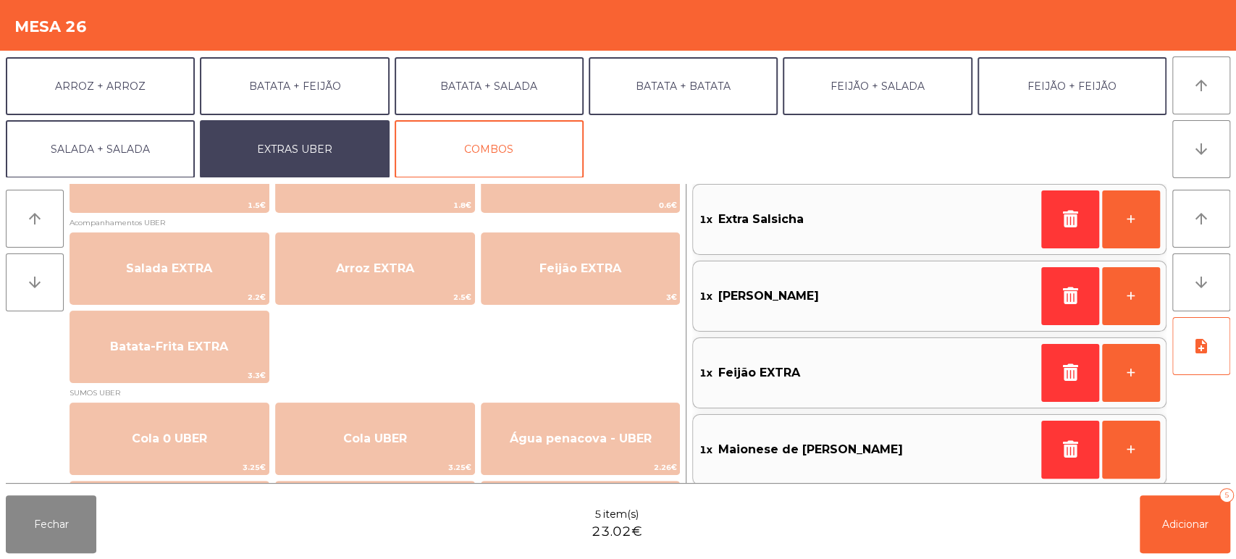
scroll to position [154, 0]
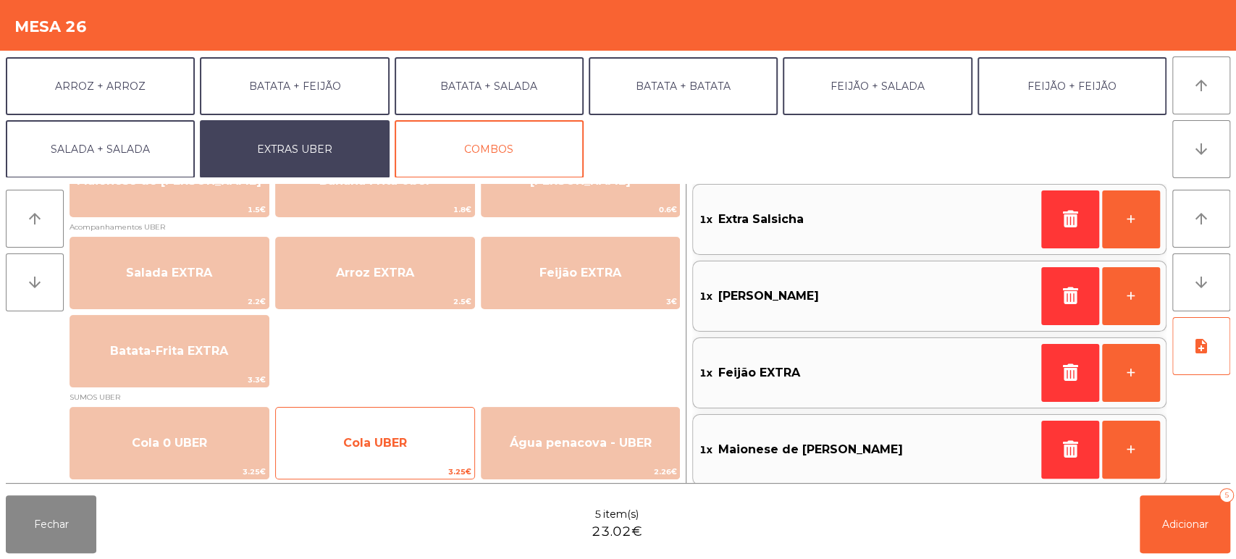
click at [363, 441] on span "Cola UBER" at bounding box center [375, 443] width 64 height 14
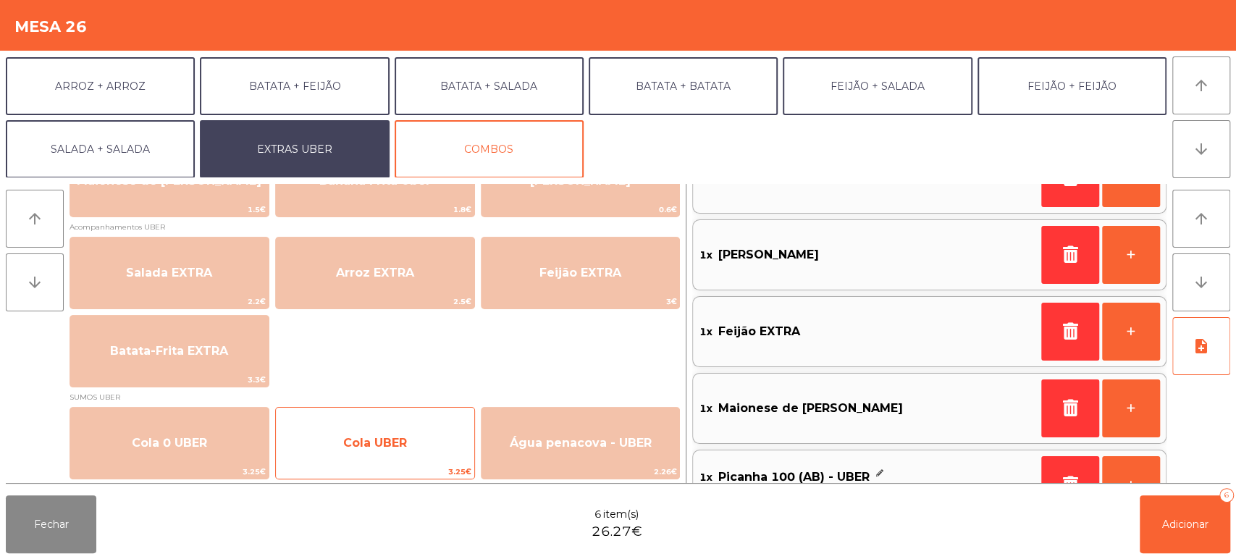
scroll to position [166, 0]
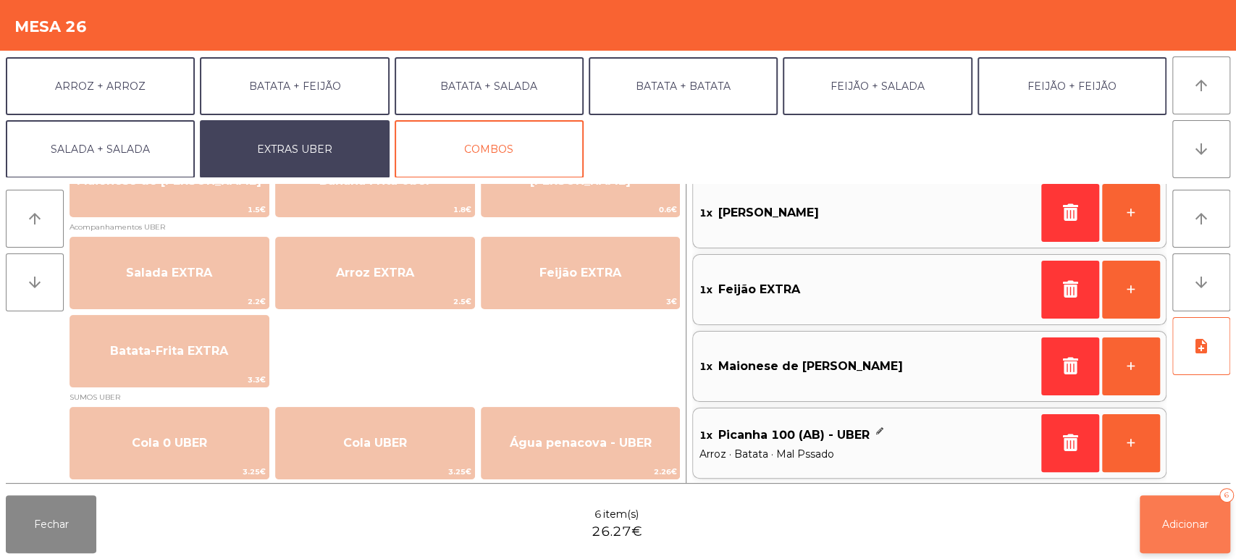
click at [1168, 549] on button "Adicionar 6" at bounding box center [1184, 524] width 90 height 58
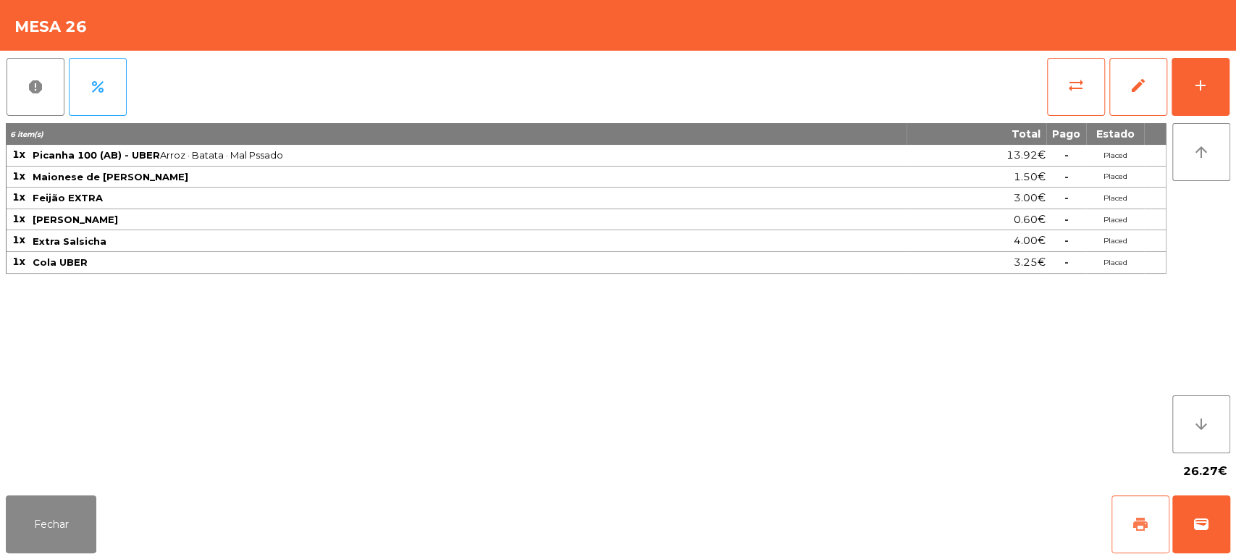
click at [1141, 504] on button "print" at bounding box center [1140, 524] width 58 height 58
click at [1206, 506] on button "wallet" at bounding box center [1201, 524] width 58 height 58
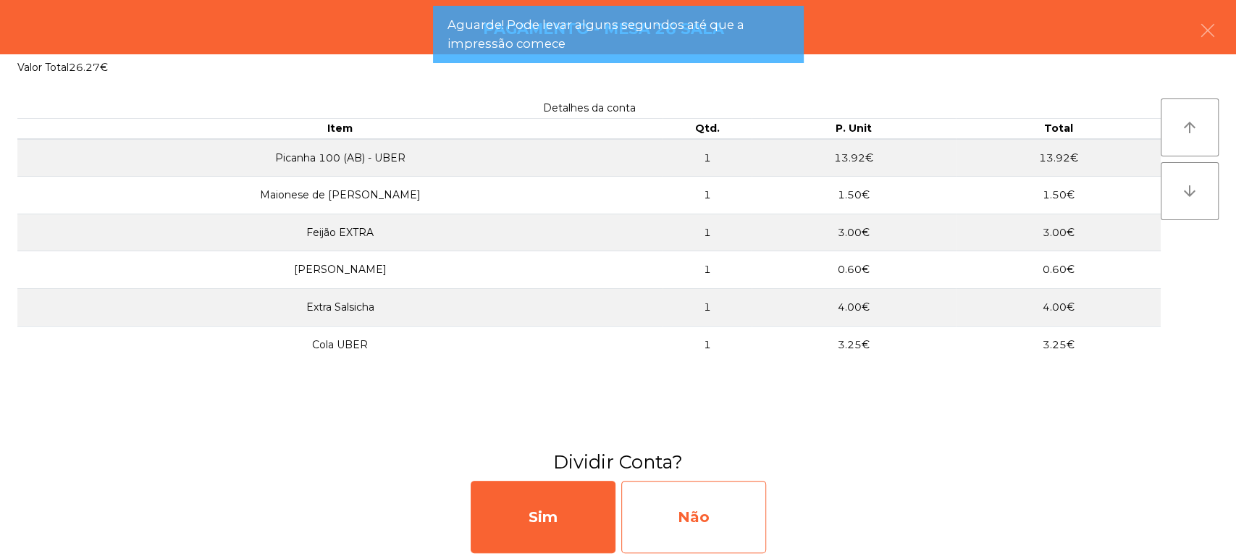
click at [707, 513] on div "Não" at bounding box center [693, 517] width 145 height 72
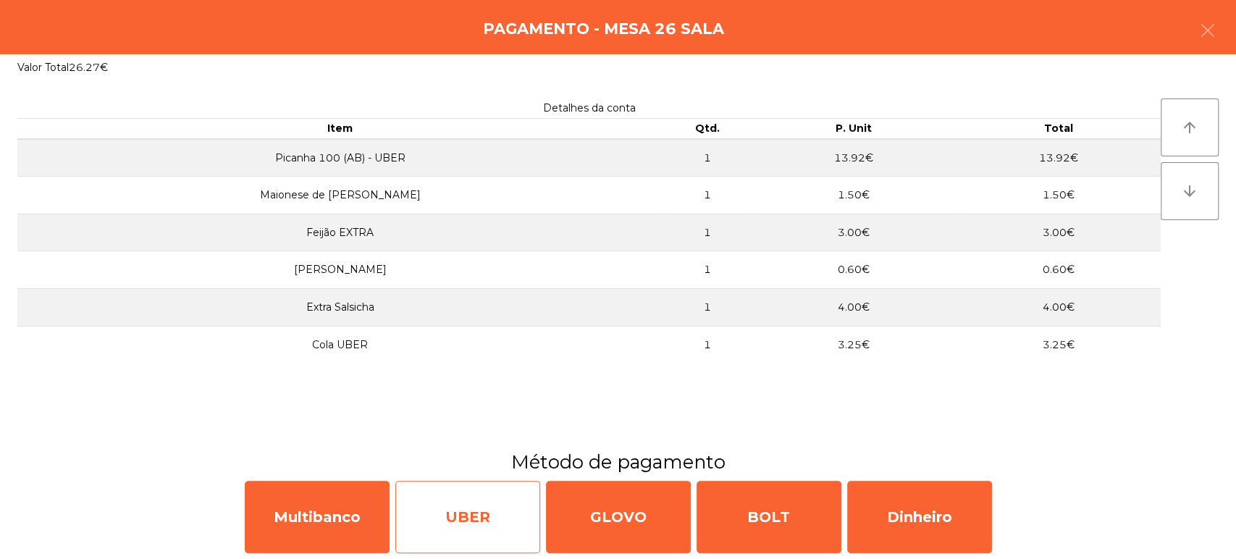
click at [469, 518] on div "UBER" at bounding box center [467, 517] width 145 height 72
select select "**"
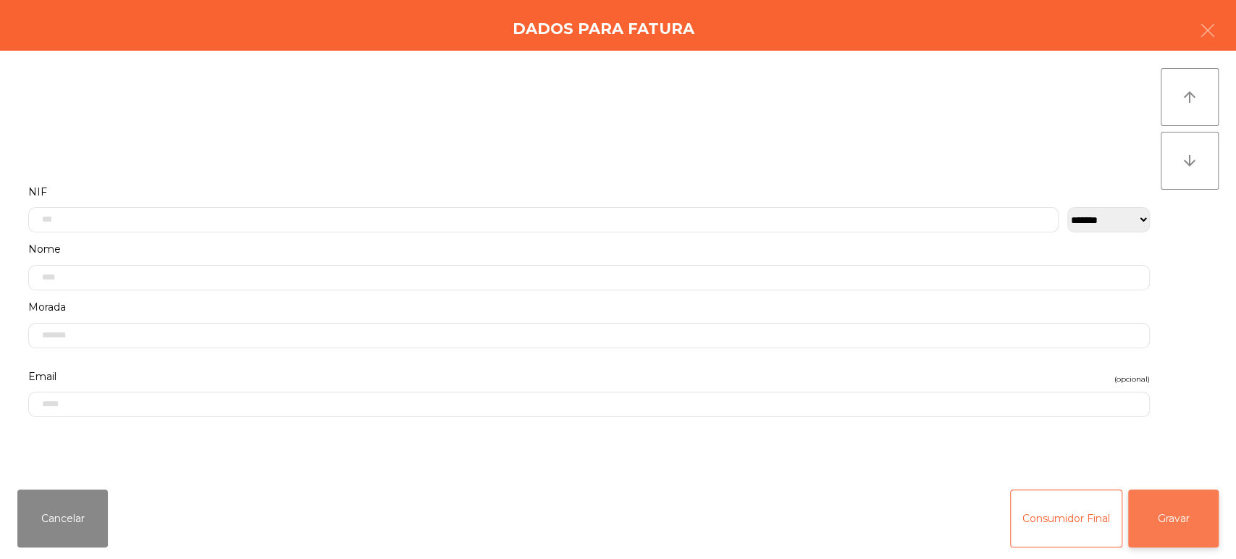
click at [1172, 526] on button "Gravar" at bounding box center [1173, 518] width 90 height 58
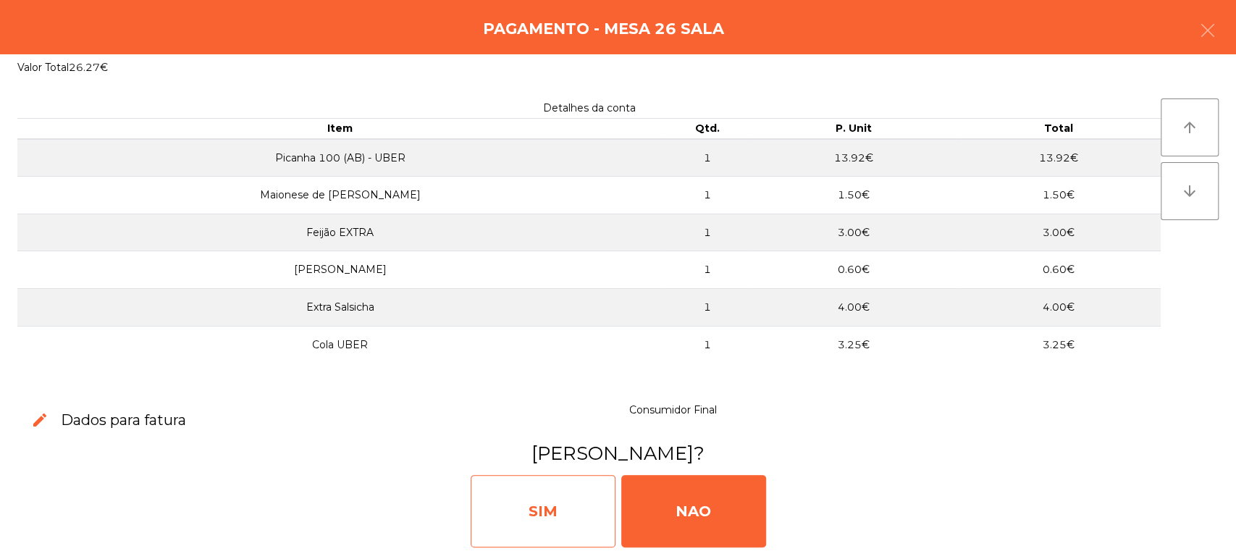
click at [546, 525] on div "SIM" at bounding box center [542, 511] width 145 height 72
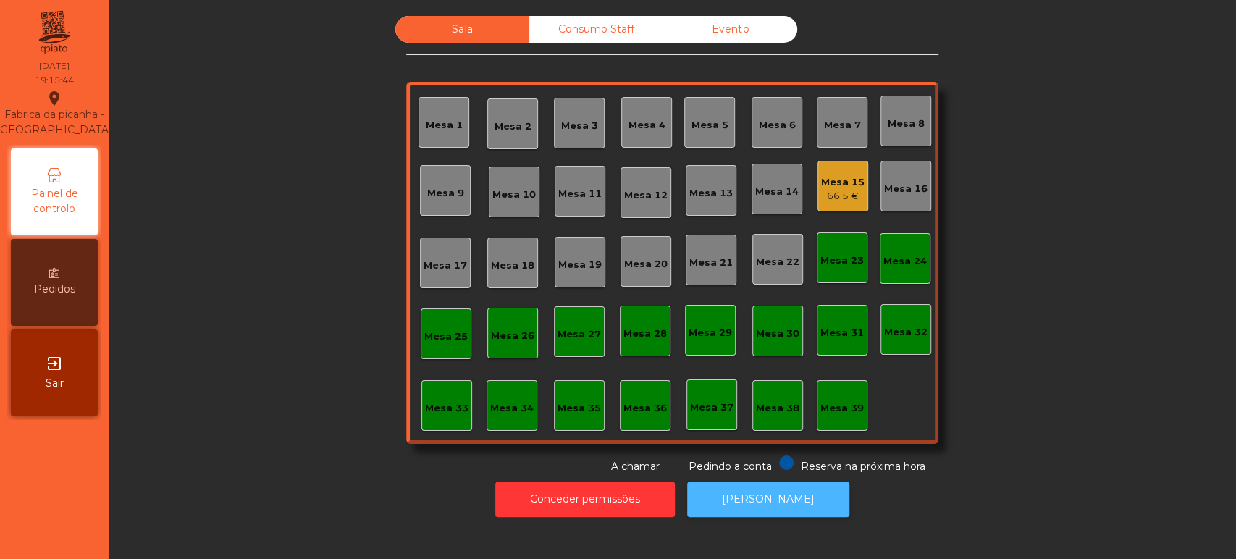
click at [765, 494] on button "[PERSON_NAME]" at bounding box center [768, 498] width 162 height 35
click at [563, 27] on div "Consumo Staff" at bounding box center [596, 29] width 134 height 27
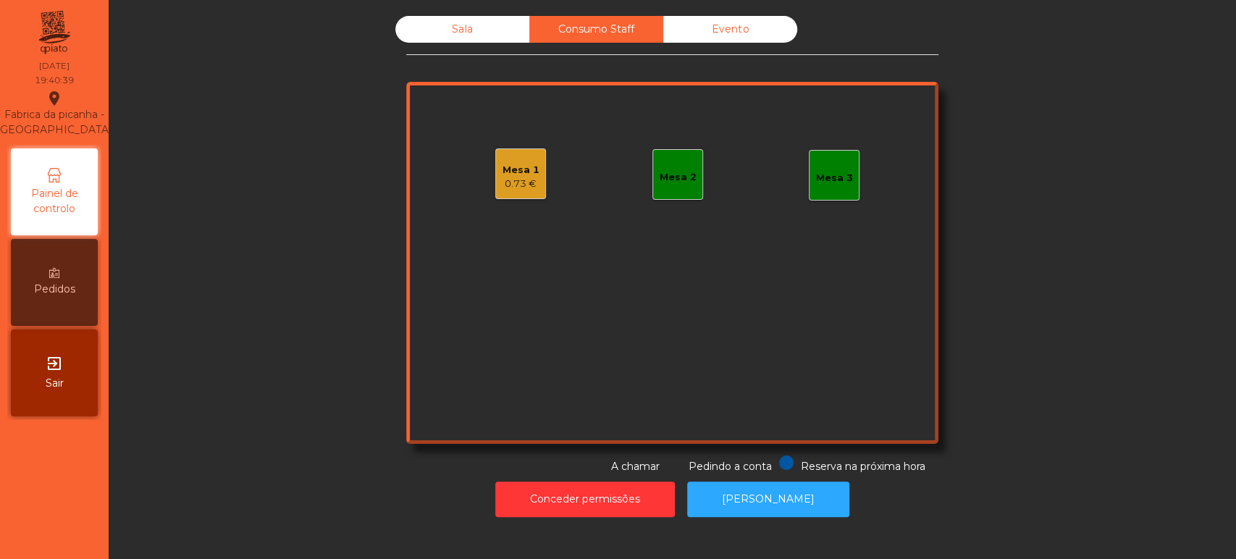
click at [481, 18] on div "Sala" at bounding box center [462, 29] width 134 height 27
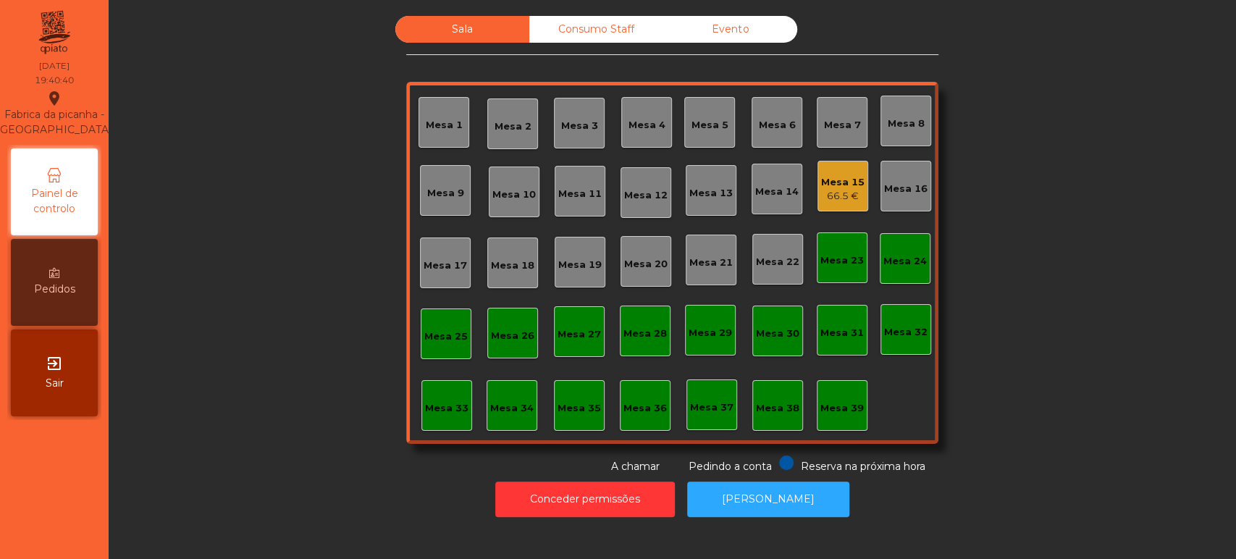
click at [764, 426] on div "Mesa 38" at bounding box center [777, 405] width 51 height 51
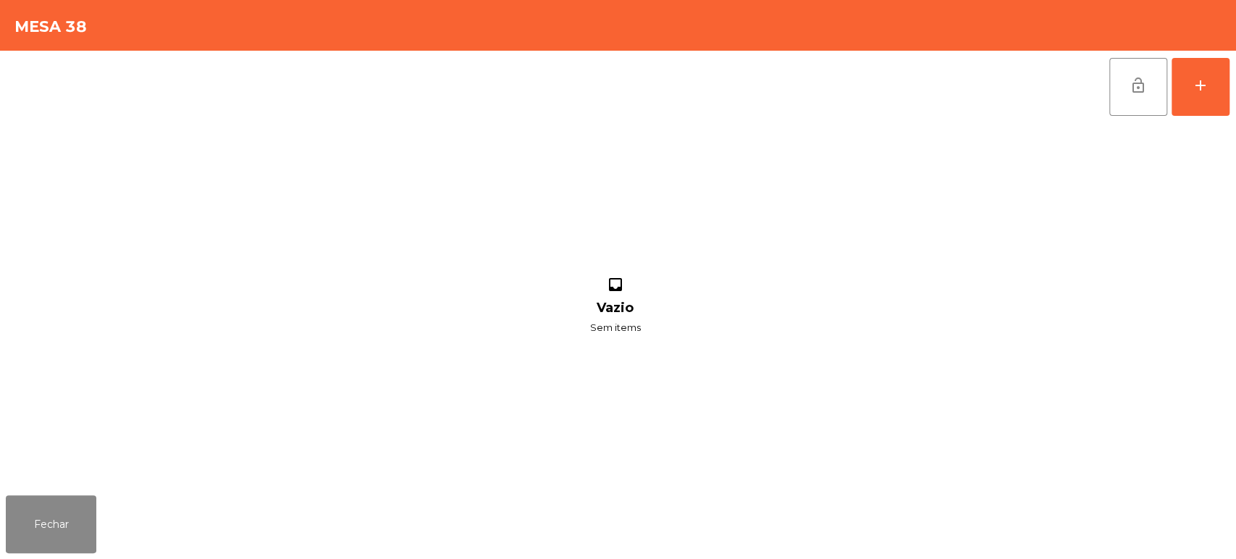
click at [1228, 115] on div "lock_open add" at bounding box center [1169, 87] width 122 height 72
click at [1210, 81] on button "add" at bounding box center [1200, 87] width 58 height 58
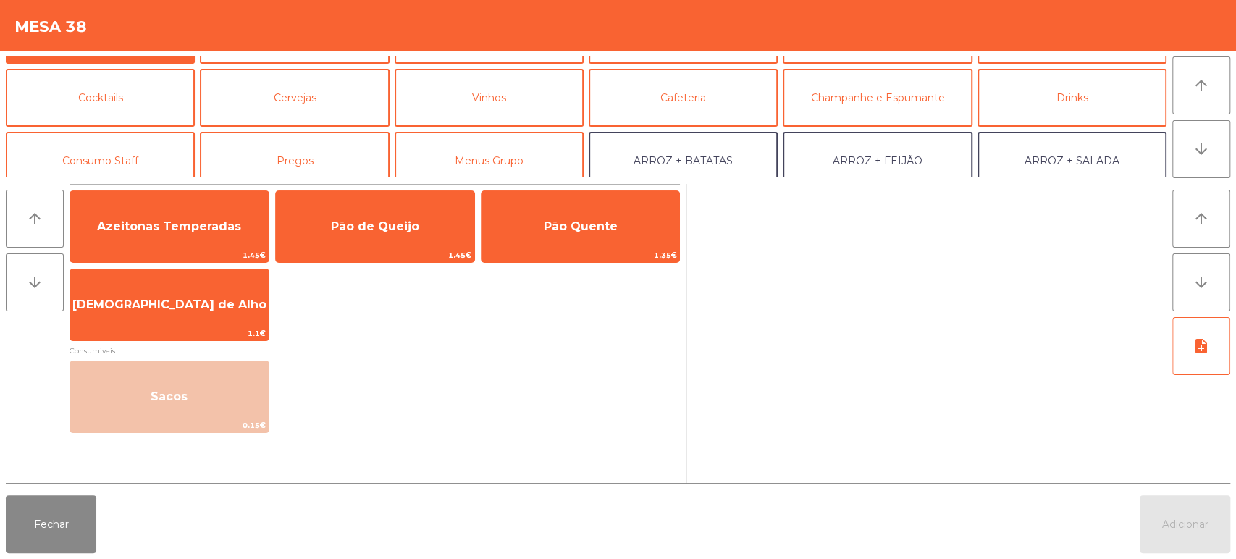
scroll to position [0, 0]
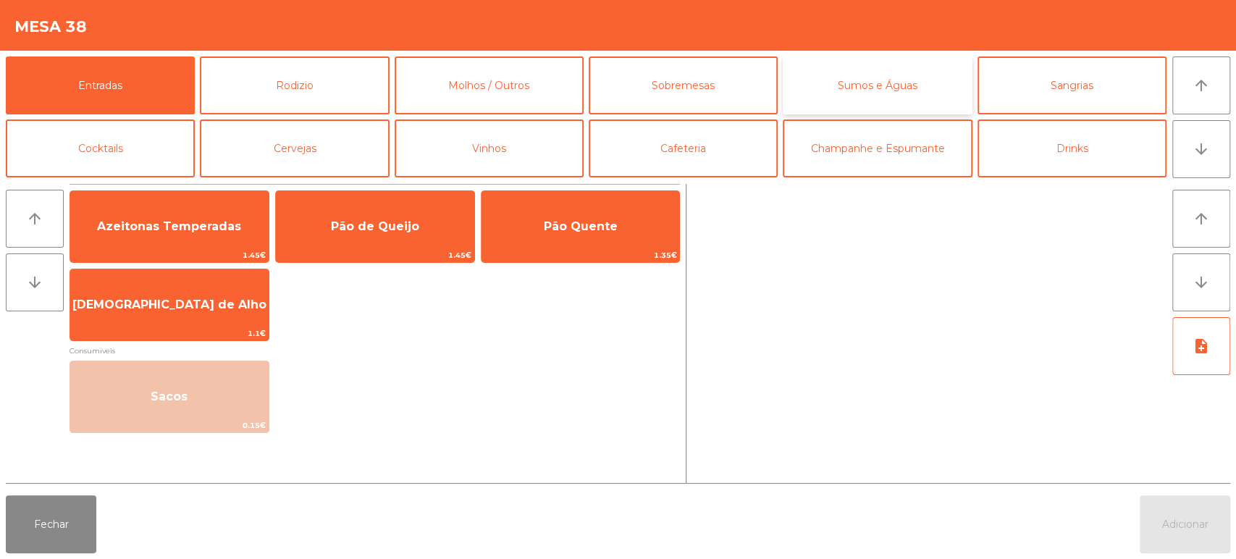
click at [892, 97] on button "Sumos e Águas" at bounding box center [876, 85] width 189 height 58
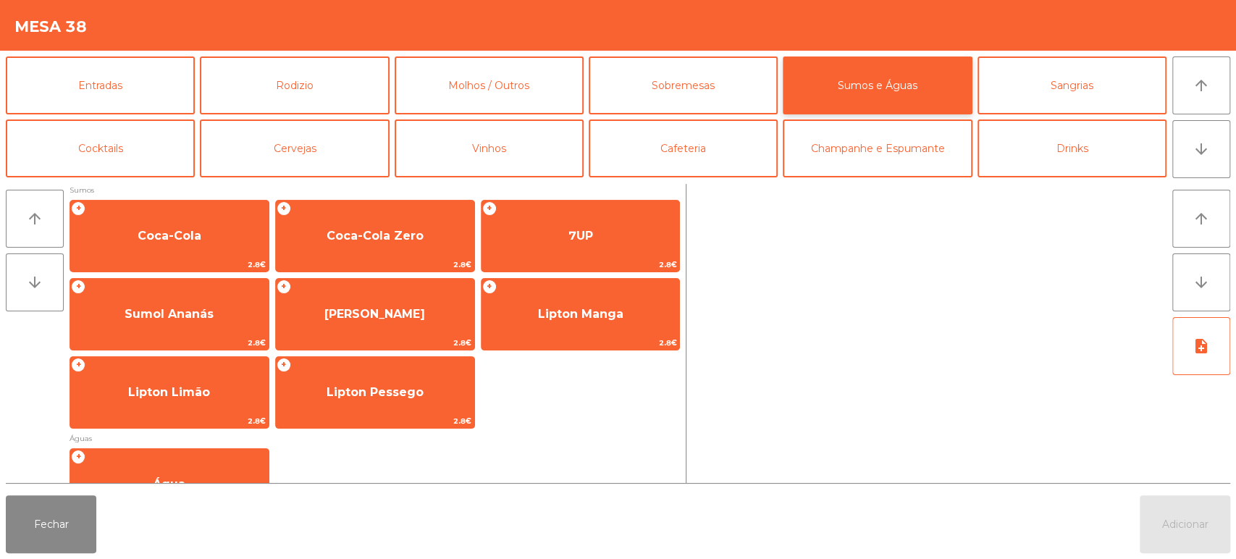
scroll to position [242, 0]
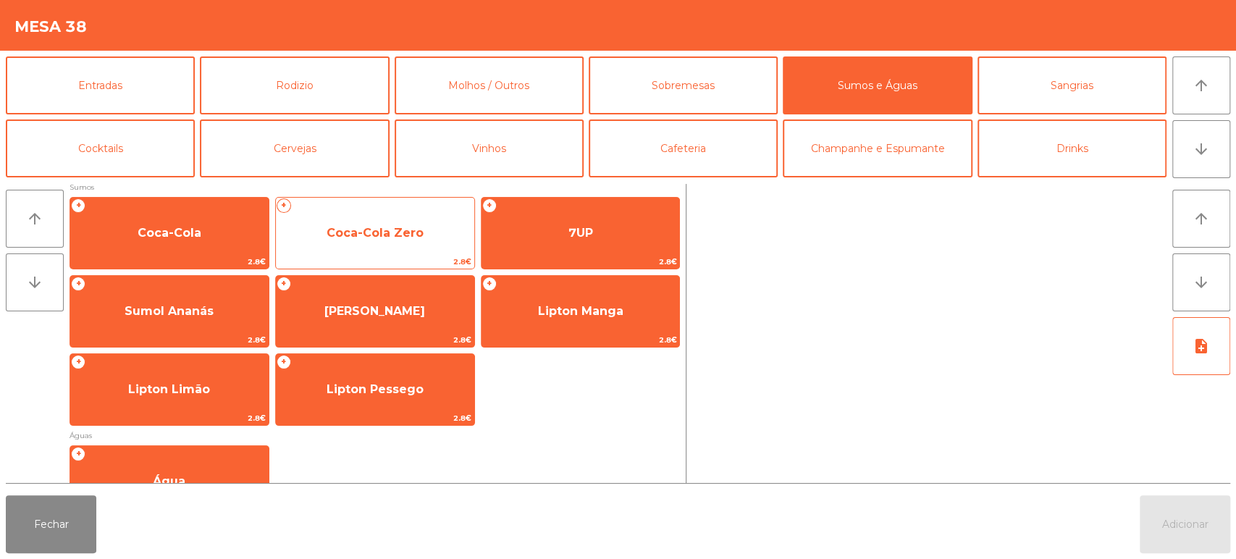
click at [415, 240] on span "Coca-Cola Zero" at bounding box center [375, 233] width 198 height 39
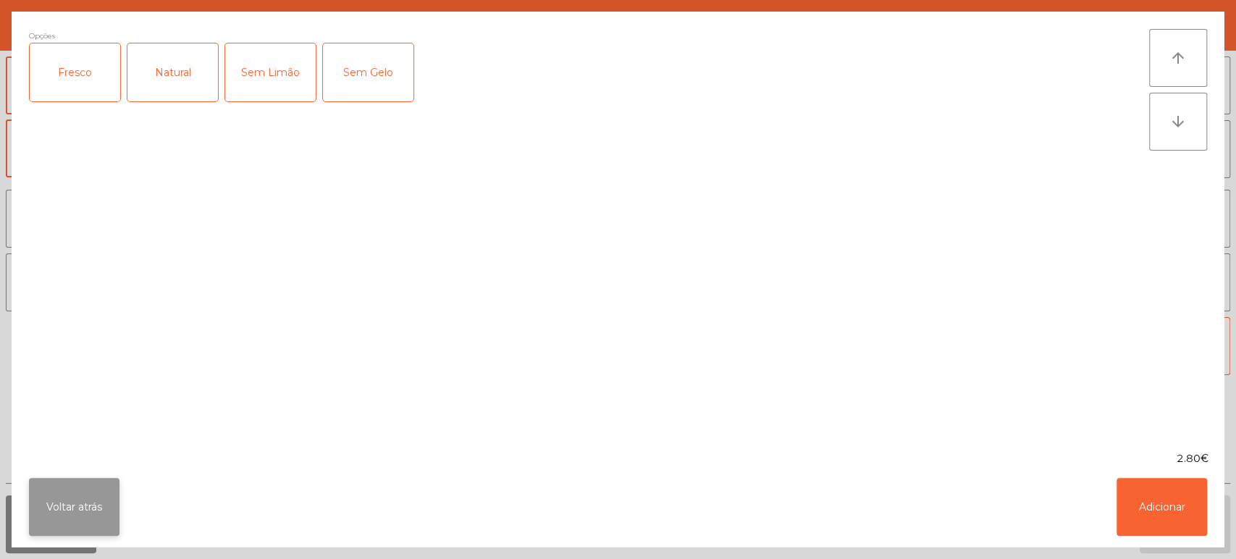
click at [76, 518] on button "Voltar atrás" at bounding box center [74, 507] width 90 height 58
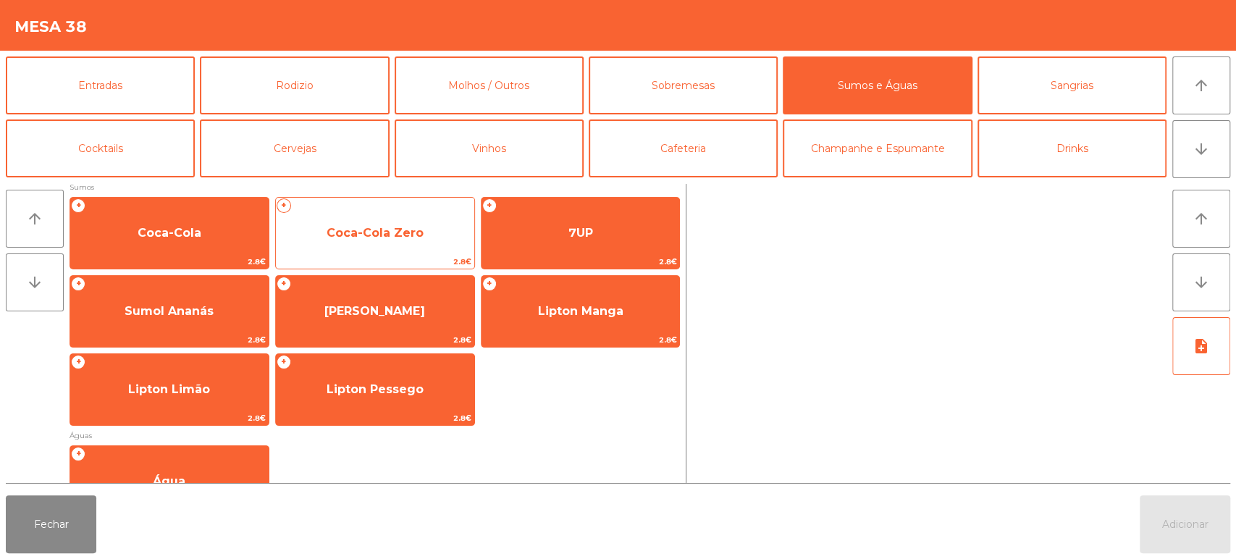
click at [423, 250] on span "Coca-Cola Zero" at bounding box center [375, 233] width 198 height 39
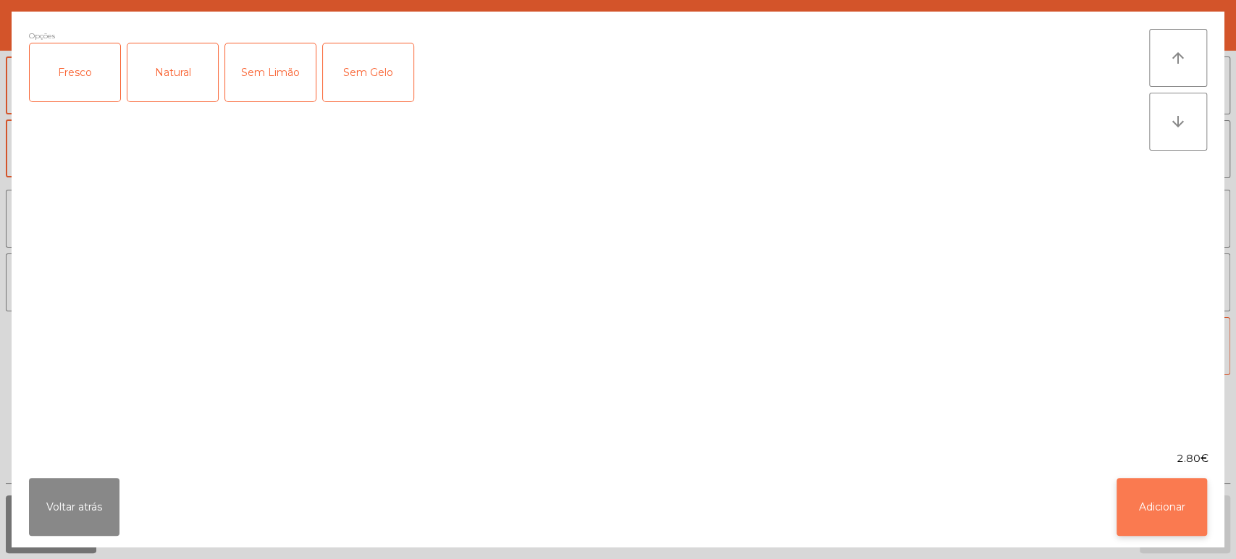
click at [1178, 502] on button "Adicionar" at bounding box center [1161, 507] width 90 height 58
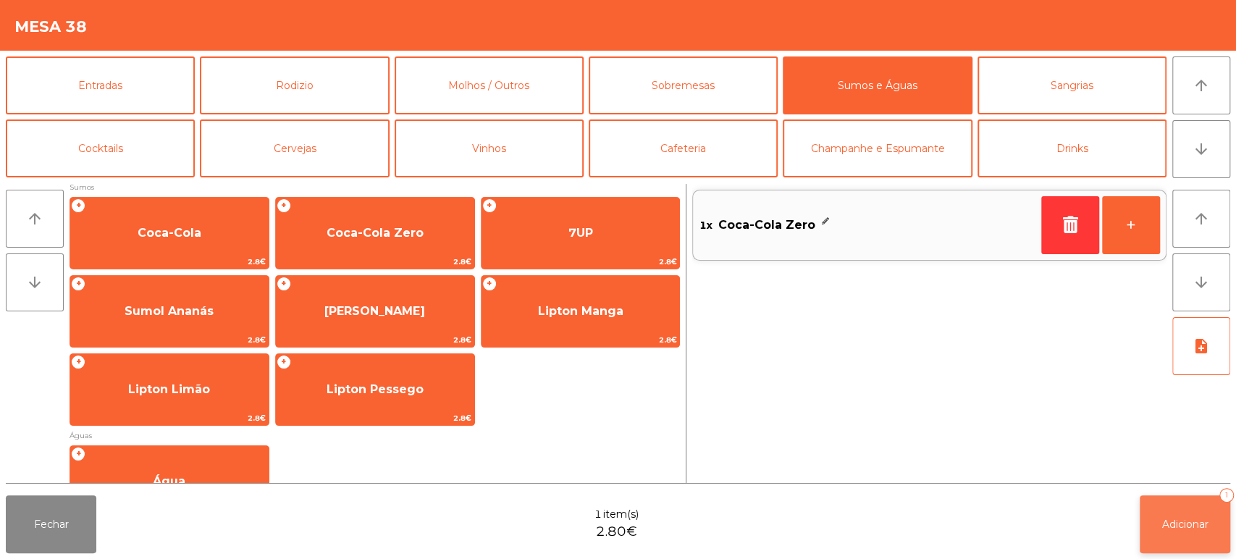
click at [1194, 506] on button "Adicionar 1" at bounding box center [1184, 524] width 90 height 58
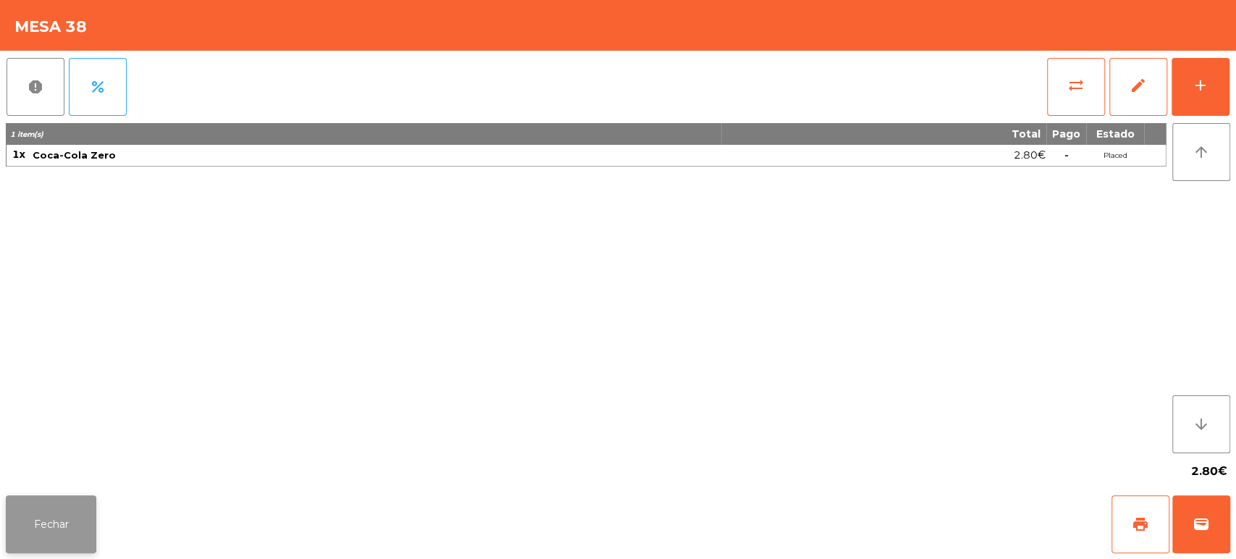
click at [59, 522] on button "Fechar" at bounding box center [51, 524] width 90 height 58
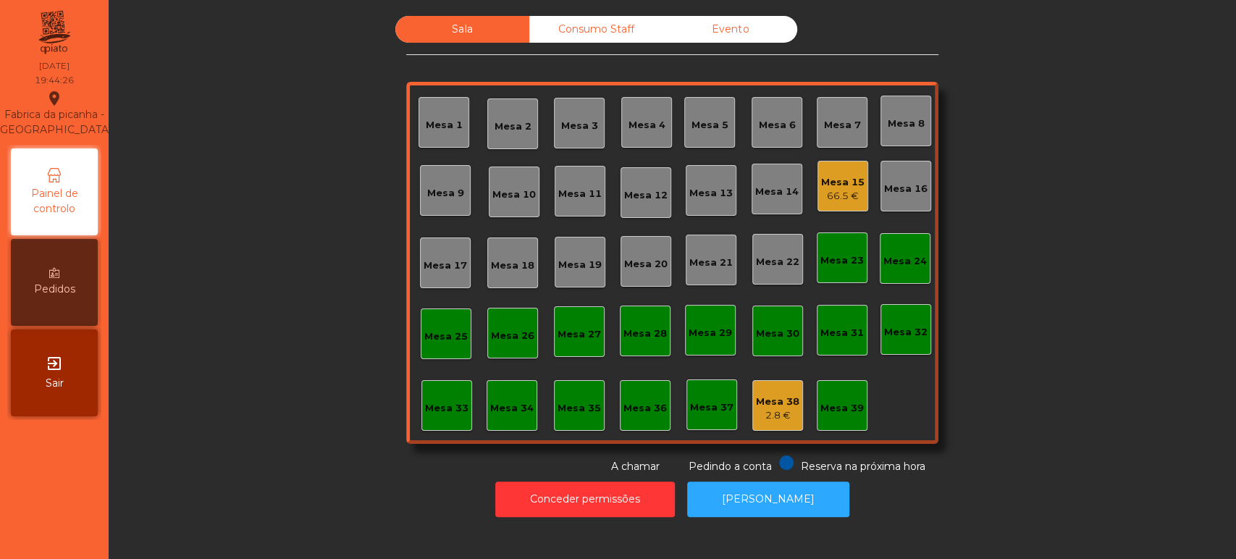
click at [832, 402] on div "Mesa 39" at bounding box center [841, 408] width 43 height 14
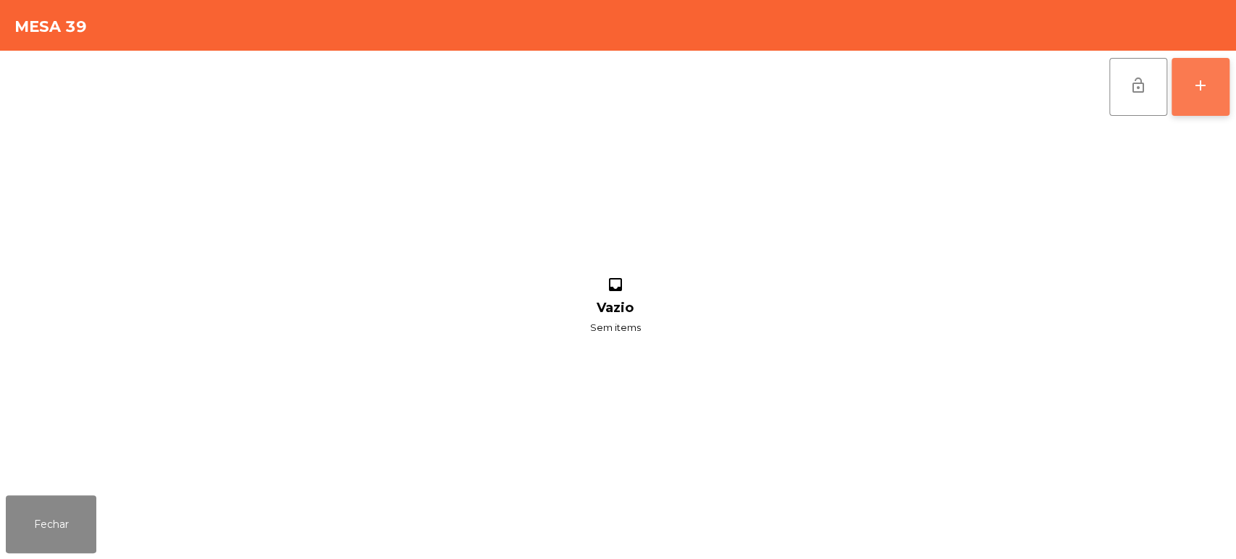
click at [1187, 93] on button "add" at bounding box center [1200, 87] width 58 height 58
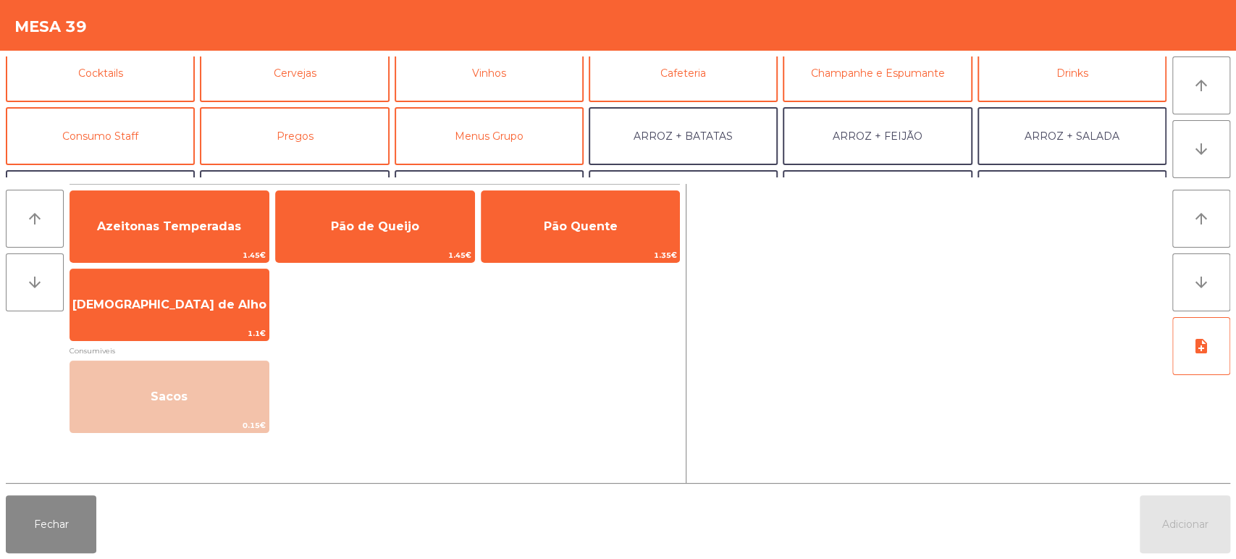
scroll to position [88, 0]
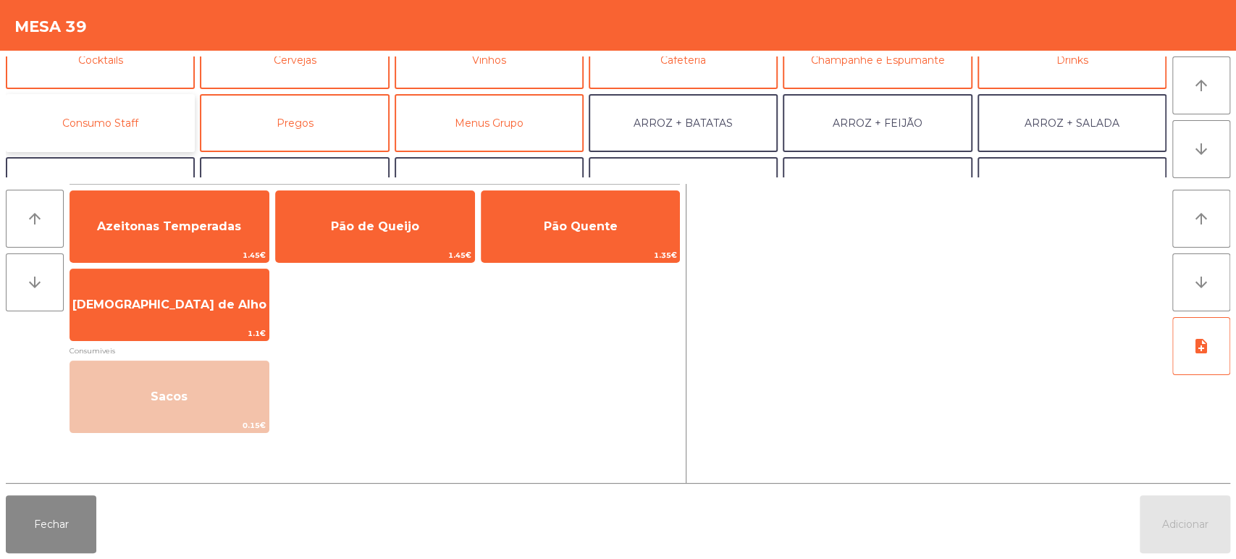
click at [156, 133] on button "Consumo Staff" at bounding box center [100, 123] width 189 height 58
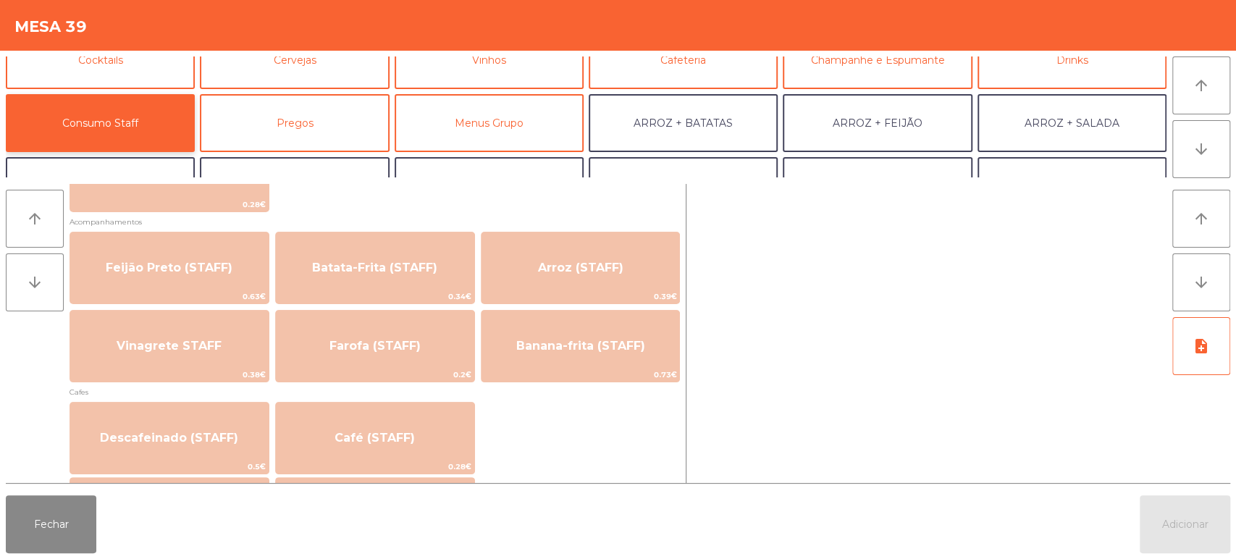
scroll to position [643, 0]
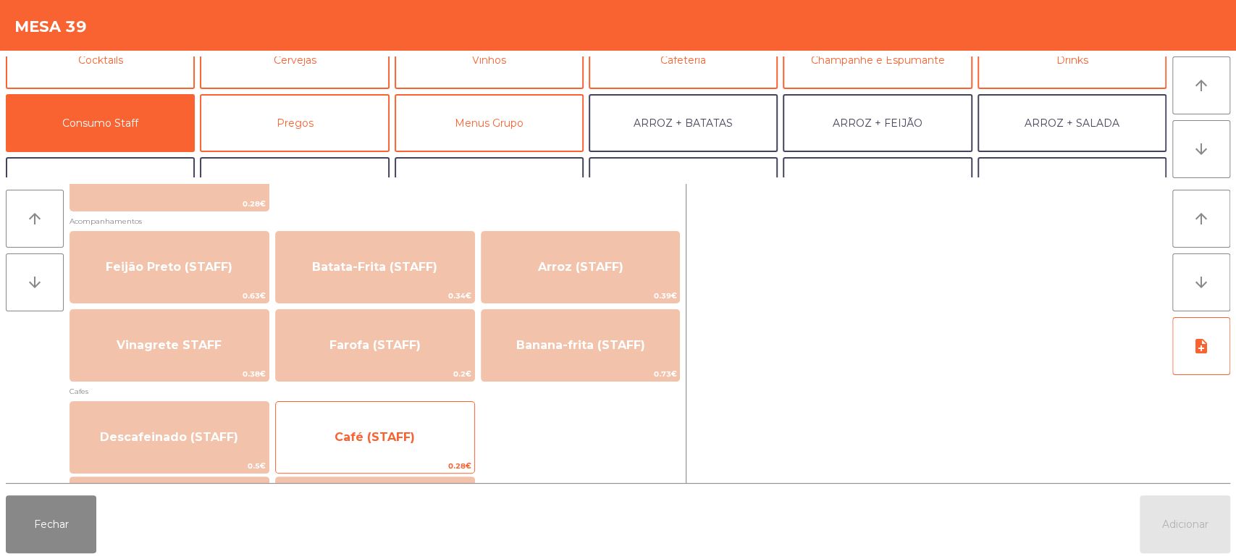
click at [396, 433] on span "Café (STAFF)" at bounding box center [374, 437] width 80 height 14
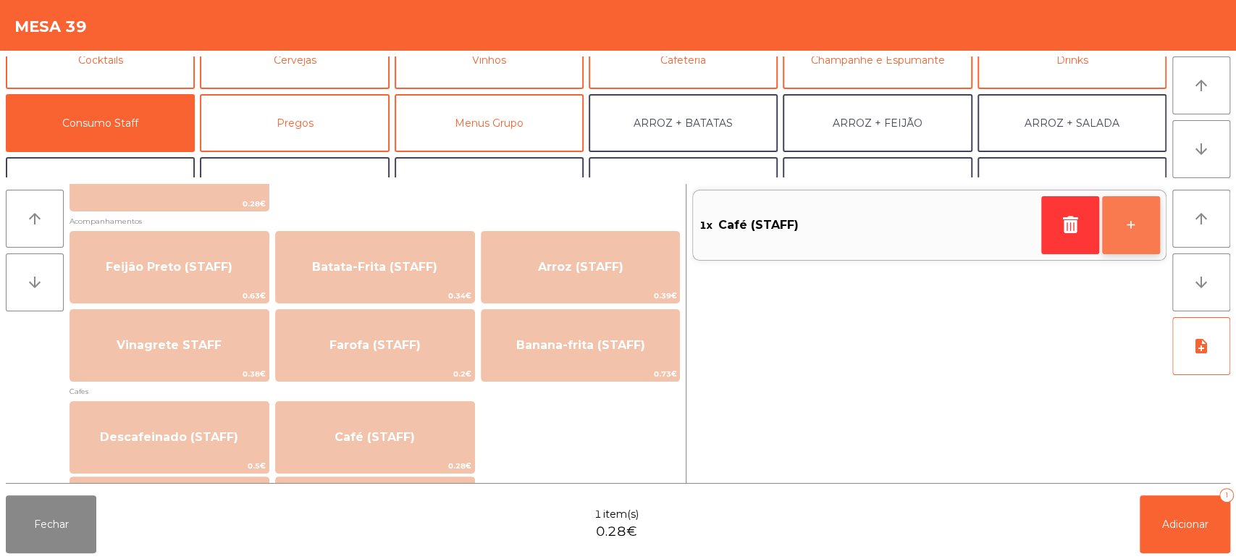
click at [1122, 236] on button "+" at bounding box center [1131, 225] width 58 height 58
click at [1122, 224] on button "+" at bounding box center [1131, 225] width 58 height 58
click at [1112, 239] on button "+" at bounding box center [1131, 225] width 58 height 58
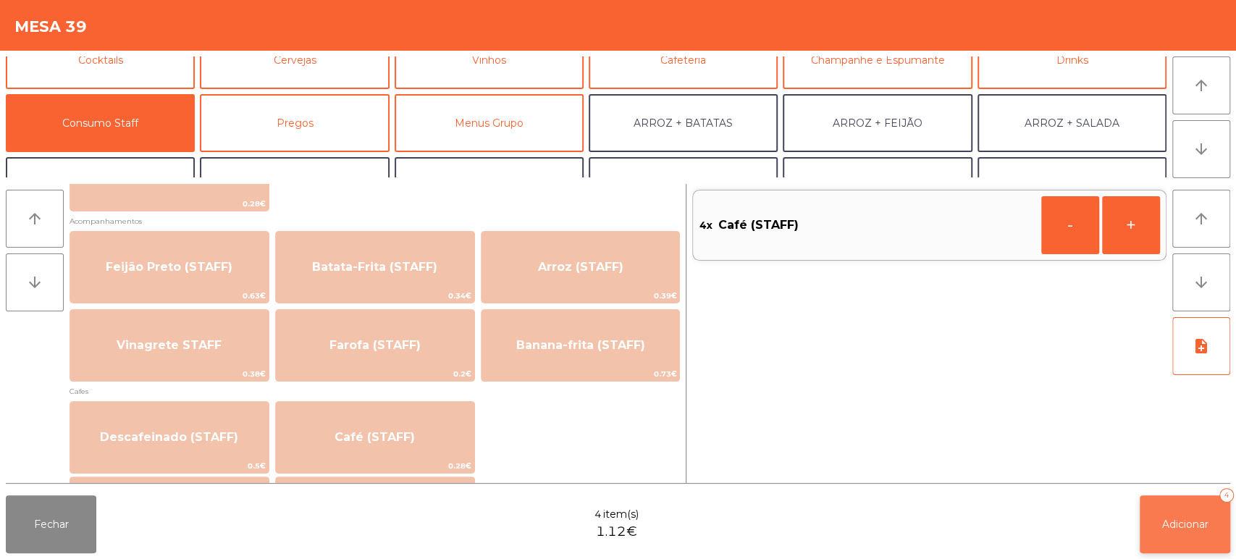
click at [1191, 518] on span "Adicionar" at bounding box center [1185, 524] width 46 height 13
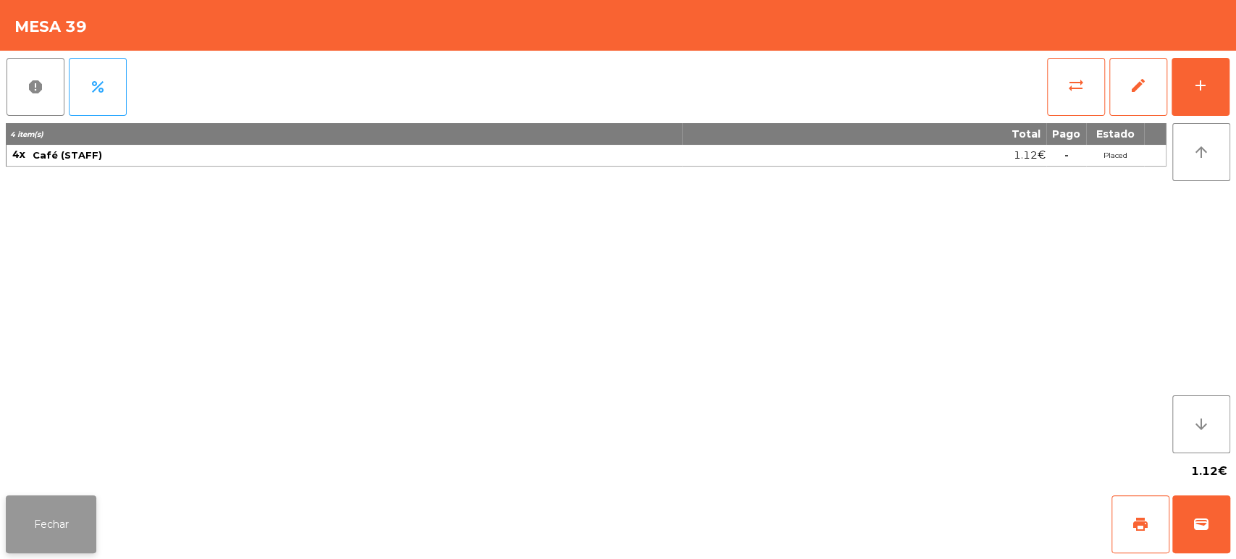
click at [41, 517] on button "Fechar" at bounding box center [51, 524] width 90 height 58
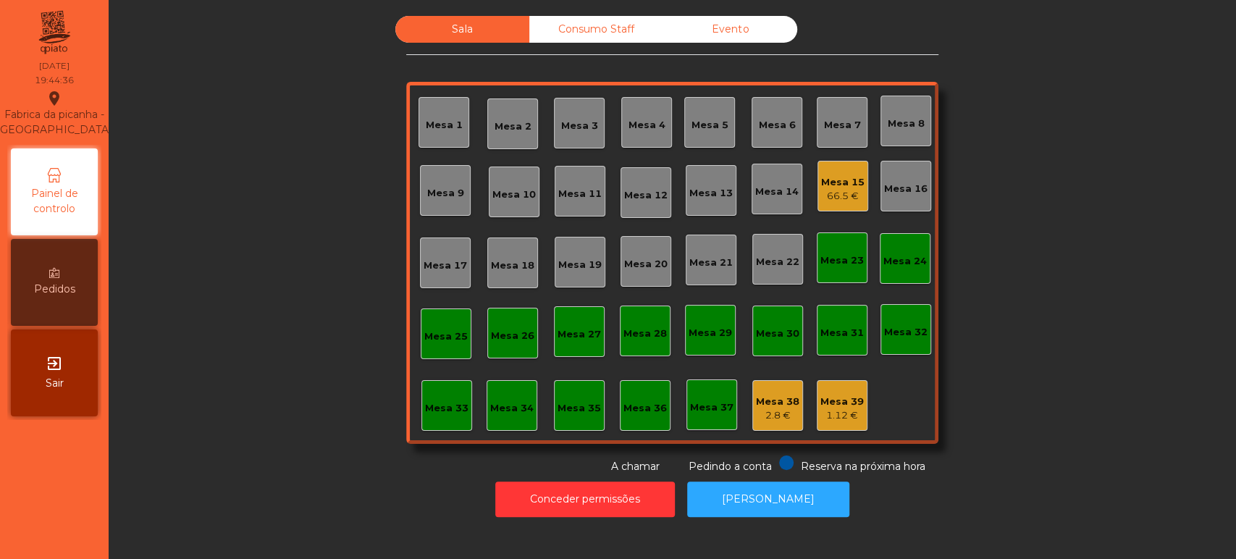
click at [263, 261] on div "Sala Consumo Staff Evento Mesa 1 [GEOGRAPHIC_DATA] 3 Mesa 4 Mesa 5 [GEOGRAPHIC_…" at bounding box center [672, 245] width 1088 height 458
click at [501, 344] on div "Mesa 26" at bounding box center [512, 333] width 51 height 51
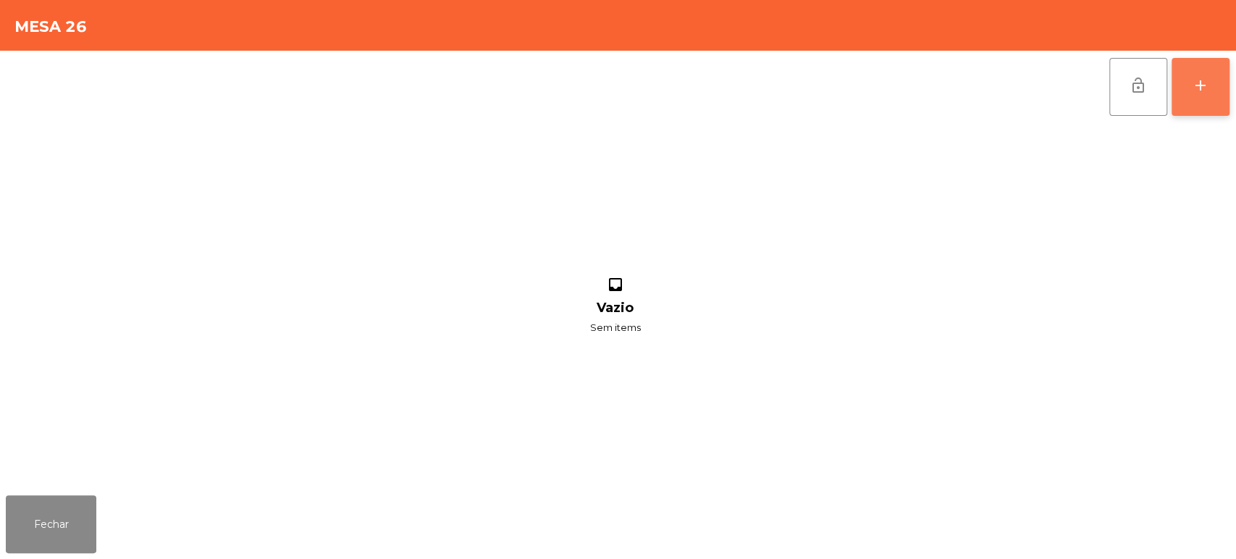
click at [1211, 90] on button "add" at bounding box center [1200, 87] width 58 height 58
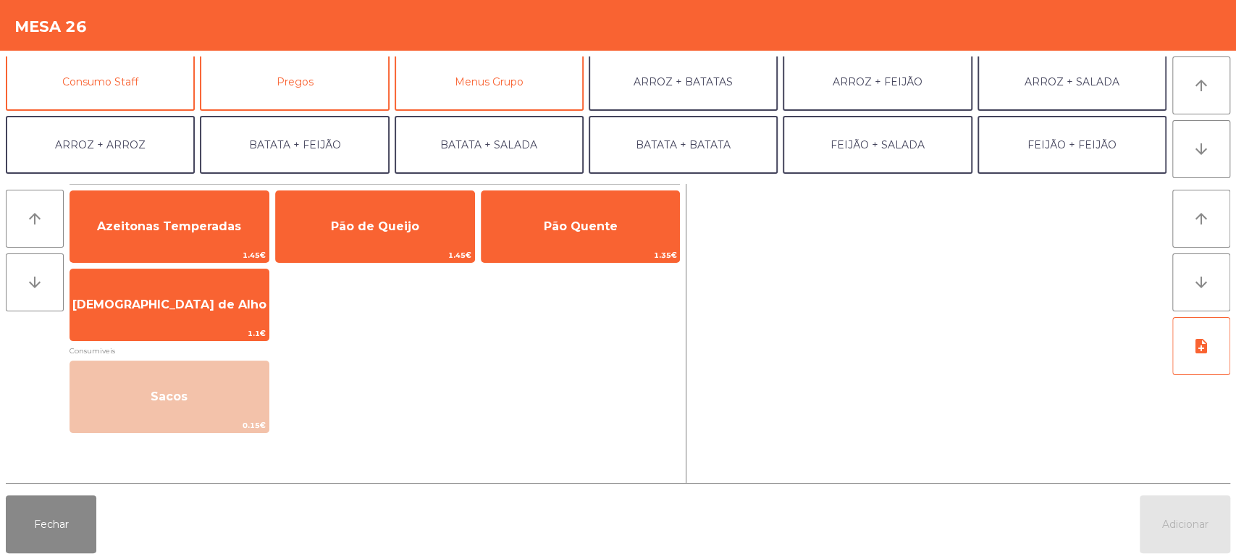
scroll to position [124, 0]
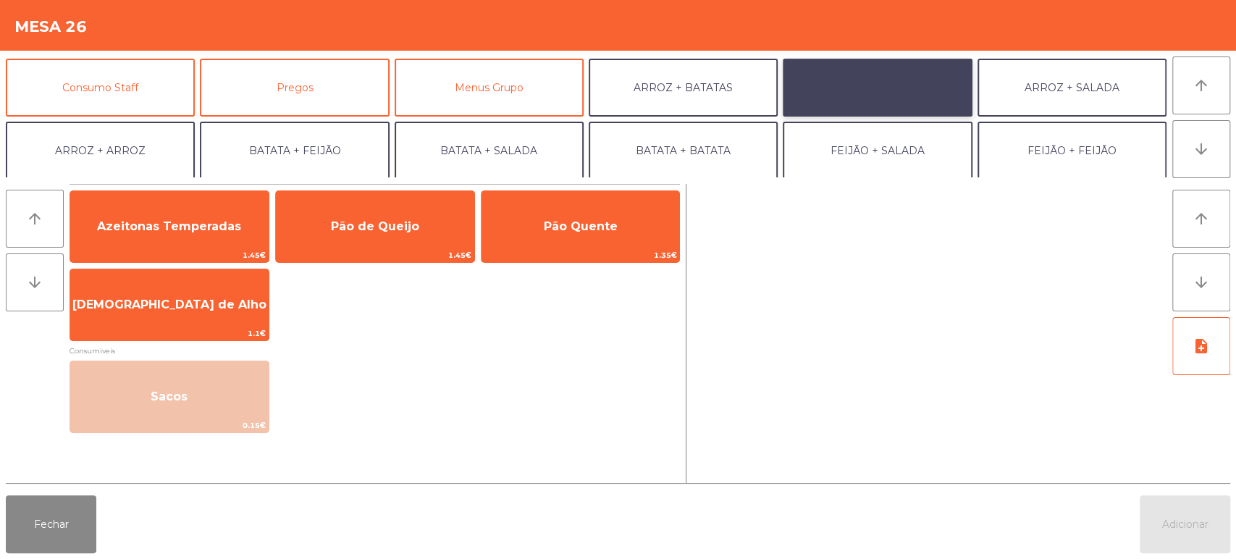
click at [909, 114] on button "ARROZ + FEIJÃO" at bounding box center [876, 88] width 189 height 58
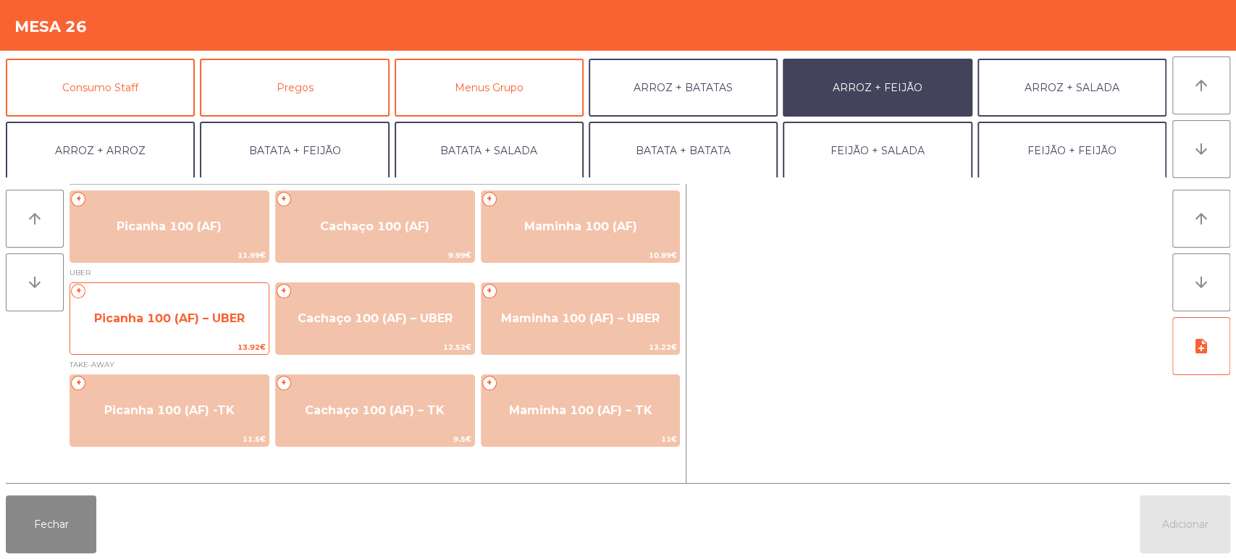
click at [215, 321] on span "Picanha 100 (AF) – UBER" at bounding box center [169, 318] width 151 height 14
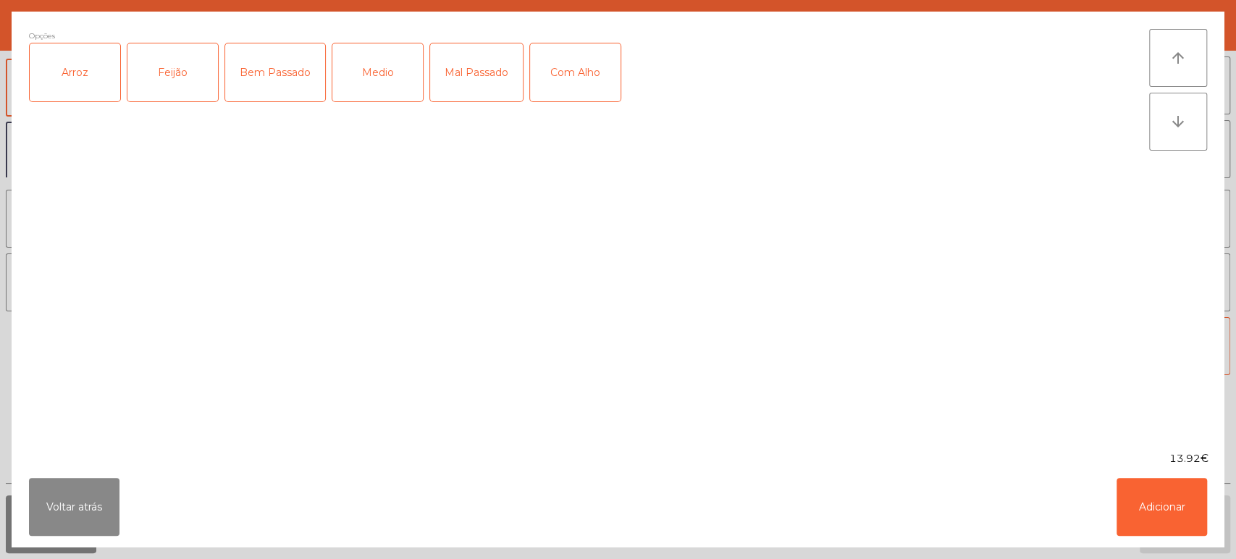
click at [112, 67] on div "Arroz" at bounding box center [75, 72] width 90 height 58
click at [173, 71] on div "Feijão" at bounding box center [172, 72] width 90 height 58
click at [387, 83] on div "Medio" at bounding box center [377, 72] width 90 height 58
click at [1150, 491] on button "Adicionar" at bounding box center [1161, 507] width 90 height 58
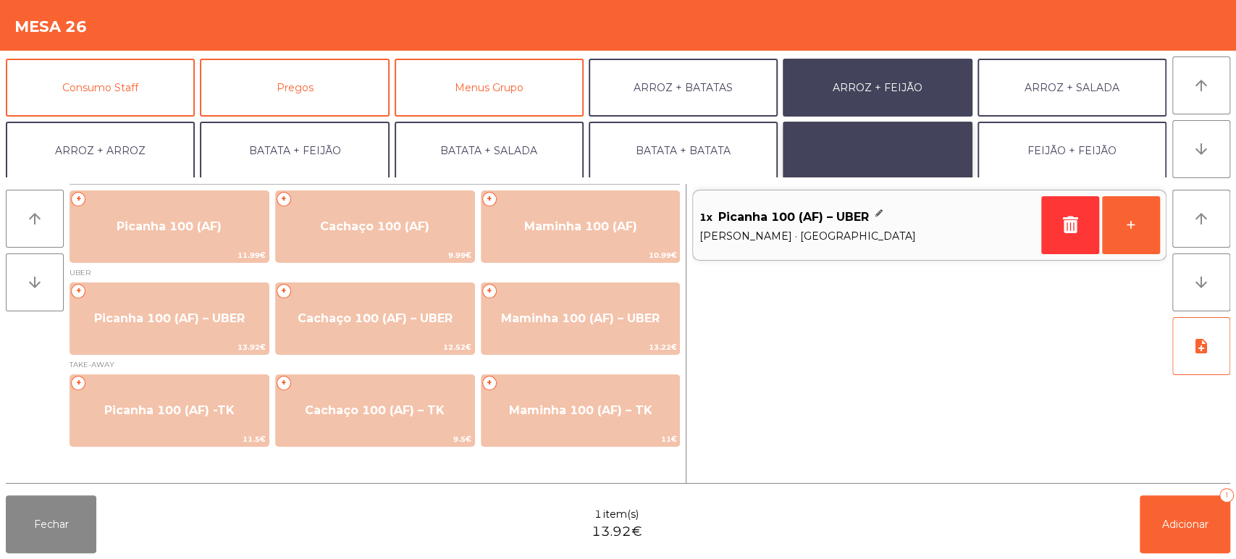
click at [908, 152] on button "FEIJÃO + SALADA" at bounding box center [876, 151] width 189 height 58
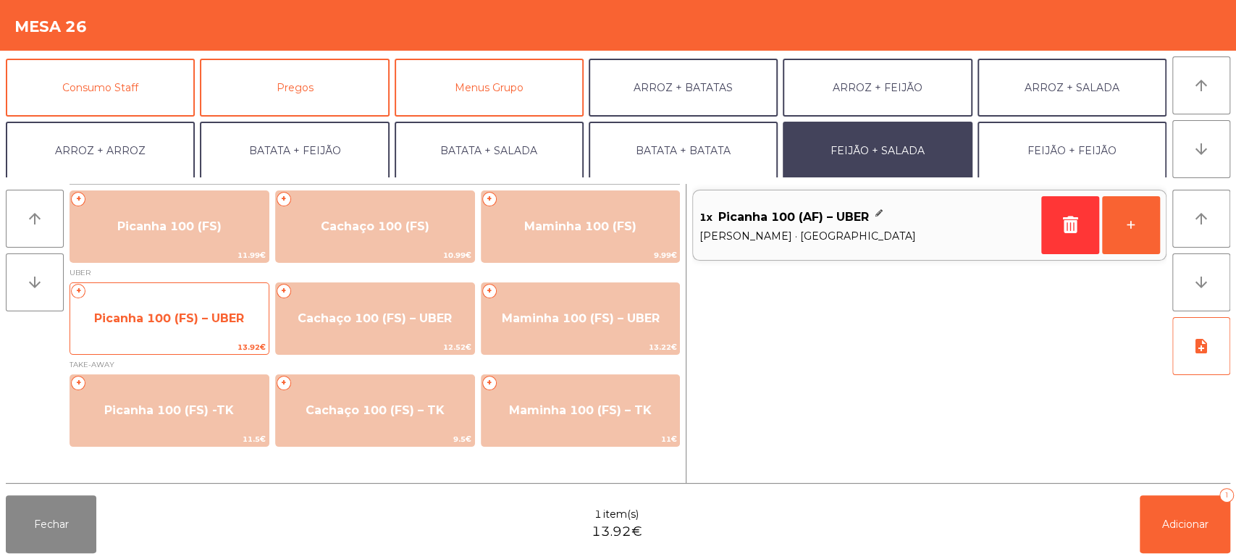
click at [211, 316] on span "Picanha 100 (FS) – UBER" at bounding box center [169, 318] width 150 height 14
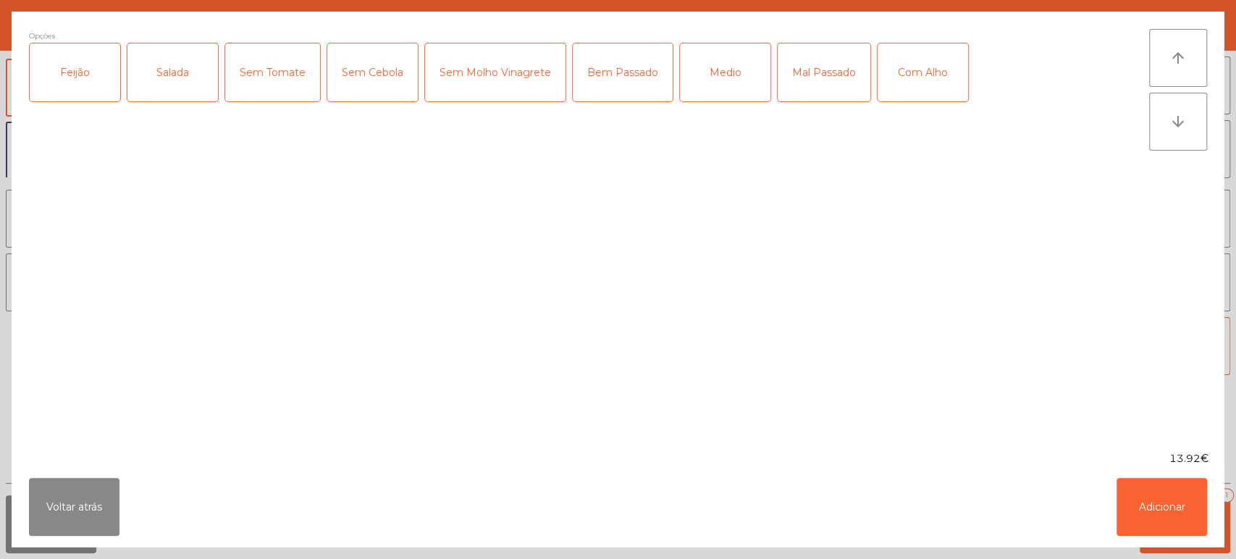
click at [96, 97] on div "Feijão" at bounding box center [75, 72] width 90 height 58
click at [158, 72] on div "Salada" at bounding box center [172, 72] width 90 height 58
click at [731, 78] on div "Medio" at bounding box center [725, 72] width 90 height 58
click at [1168, 499] on button "Adicionar" at bounding box center [1161, 507] width 90 height 58
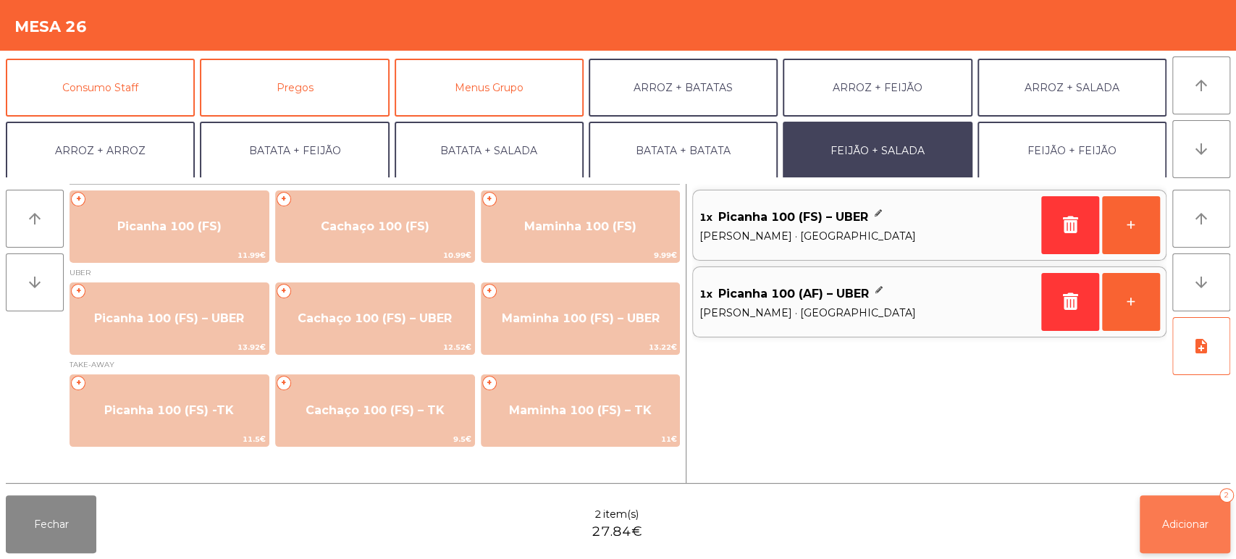
click at [1169, 534] on button "Adicionar 2" at bounding box center [1184, 524] width 90 height 58
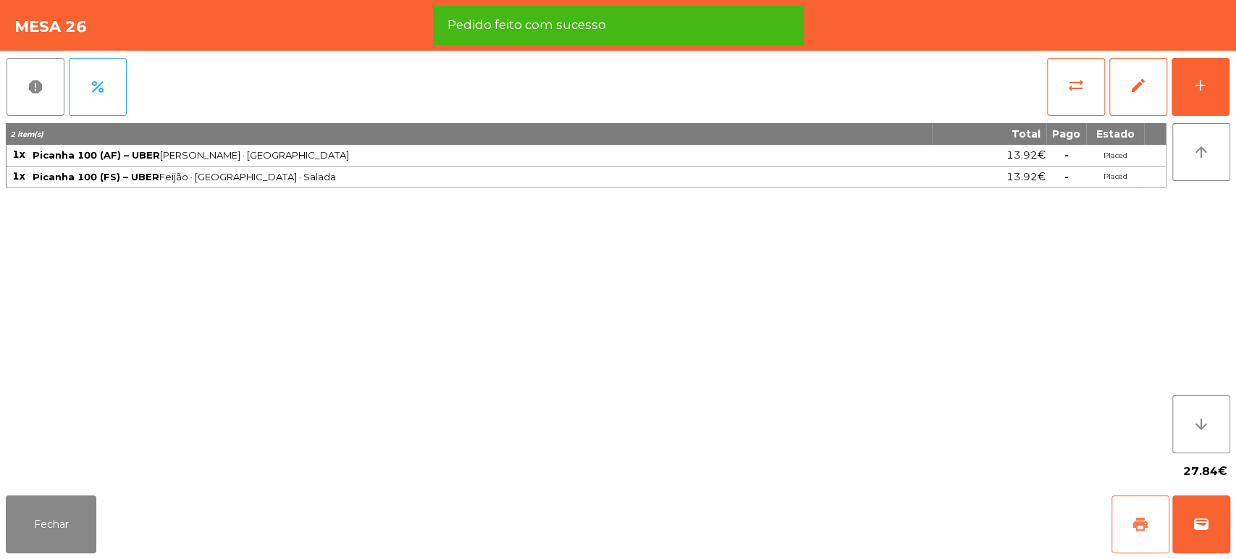
click at [1139, 527] on span "print" at bounding box center [1139, 523] width 17 height 17
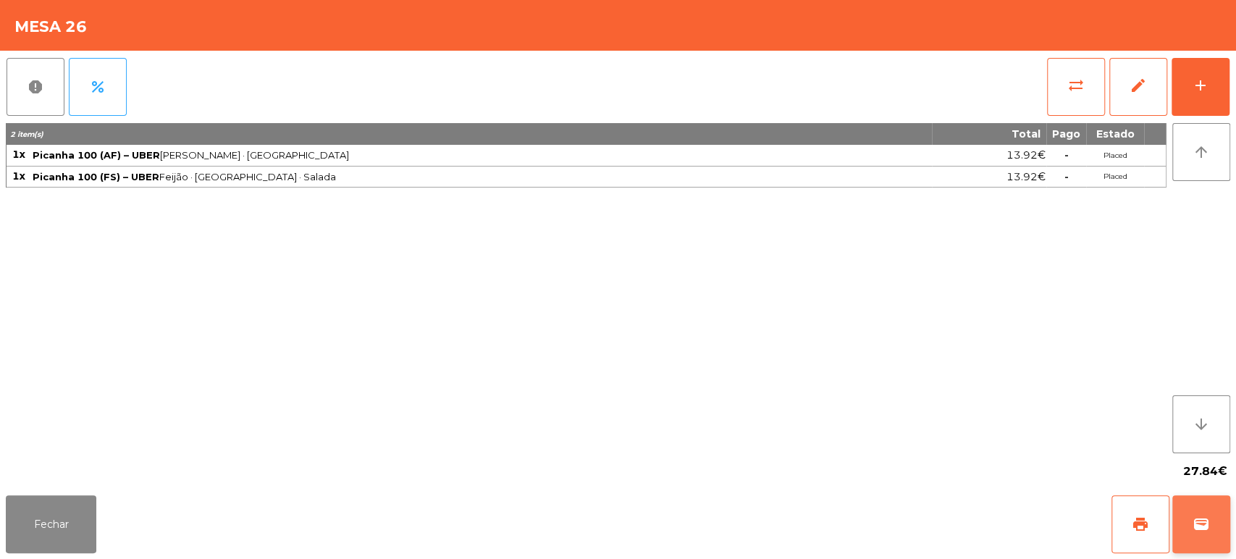
click at [1199, 528] on span "wallet" at bounding box center [1200, 523] width 17 height 17
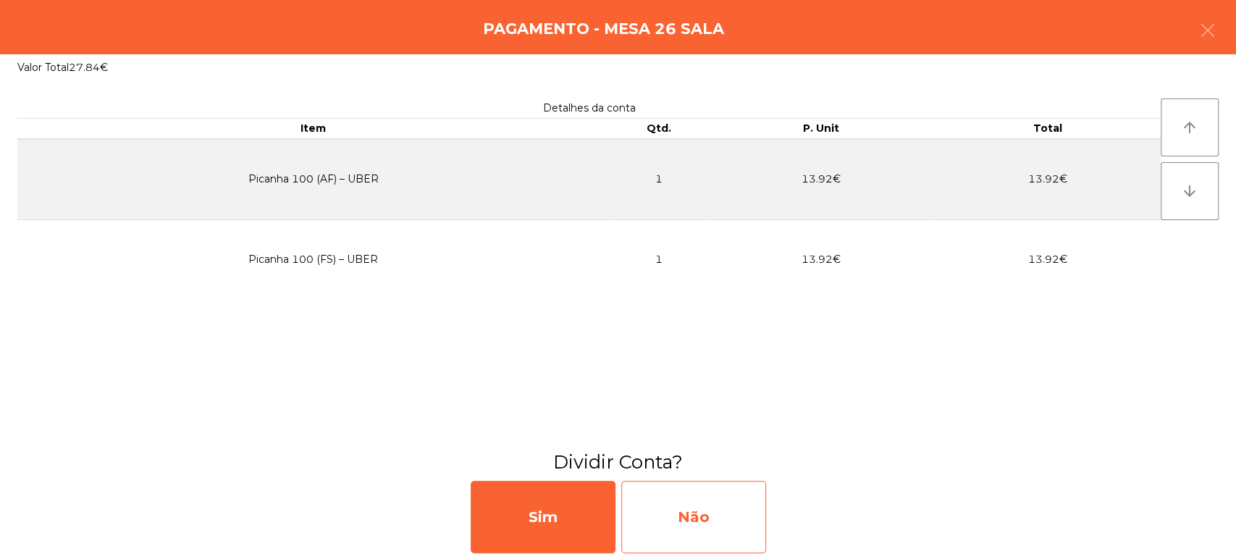
click at [725, 536] on div "Não" at bounding box center [693, 517] width 145 height 72
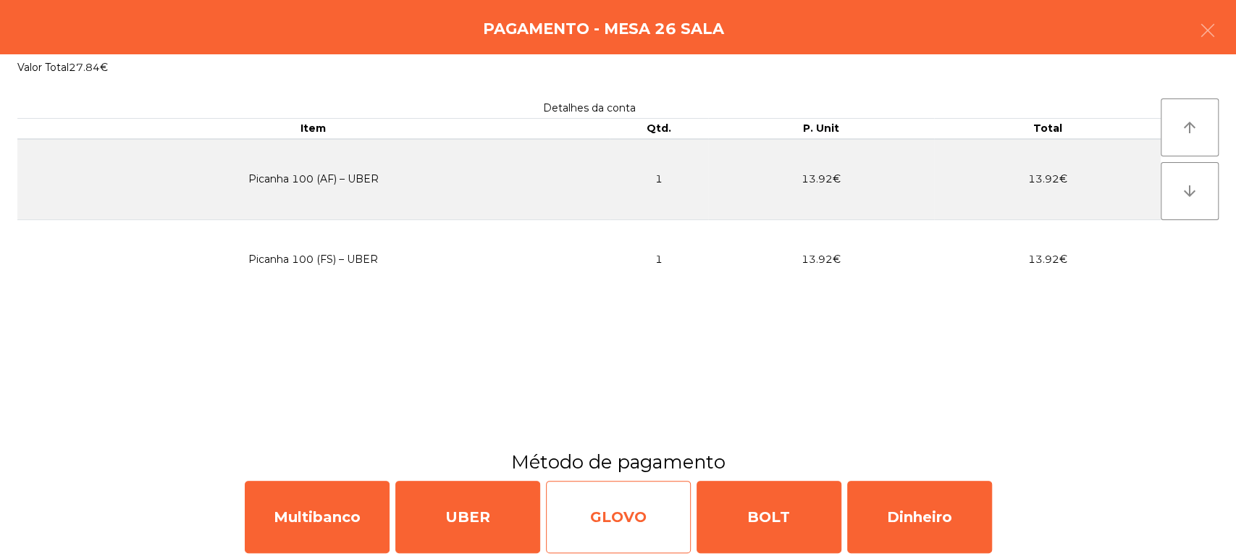
click at [623, 548] on div "GLOVO" at bounding box center [618, 517] width 145 height 72
select select "**"
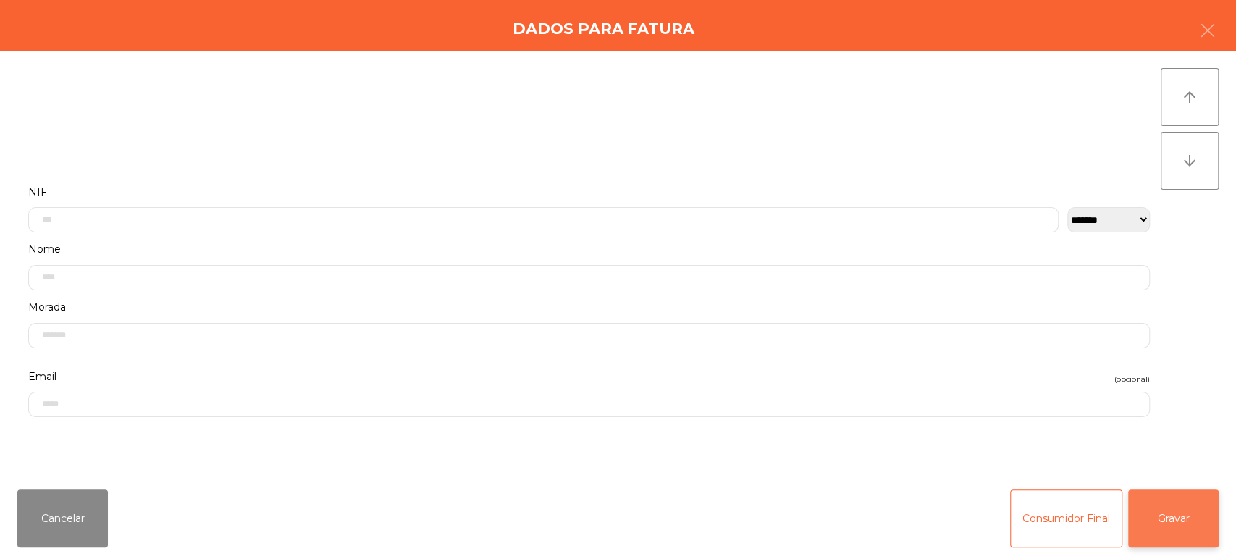
click at [1170, 517] on button "Gravar" at bounding box center [1173, 518] width 90 height 58
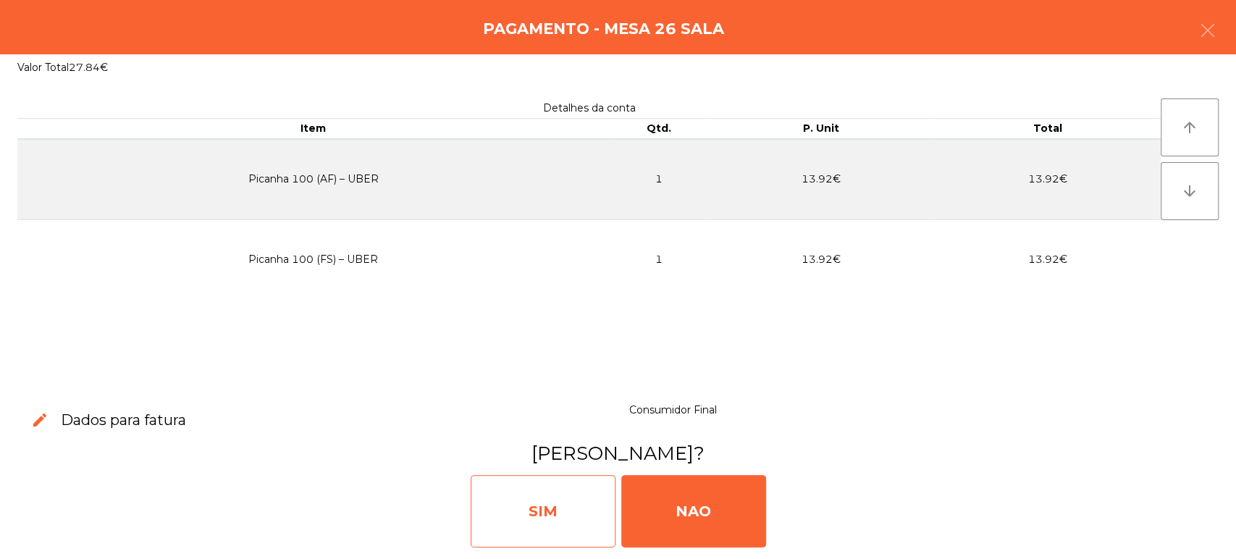
click at [567, 504] on div "SIM" at bounding box center [542, 511] width 145 height 72
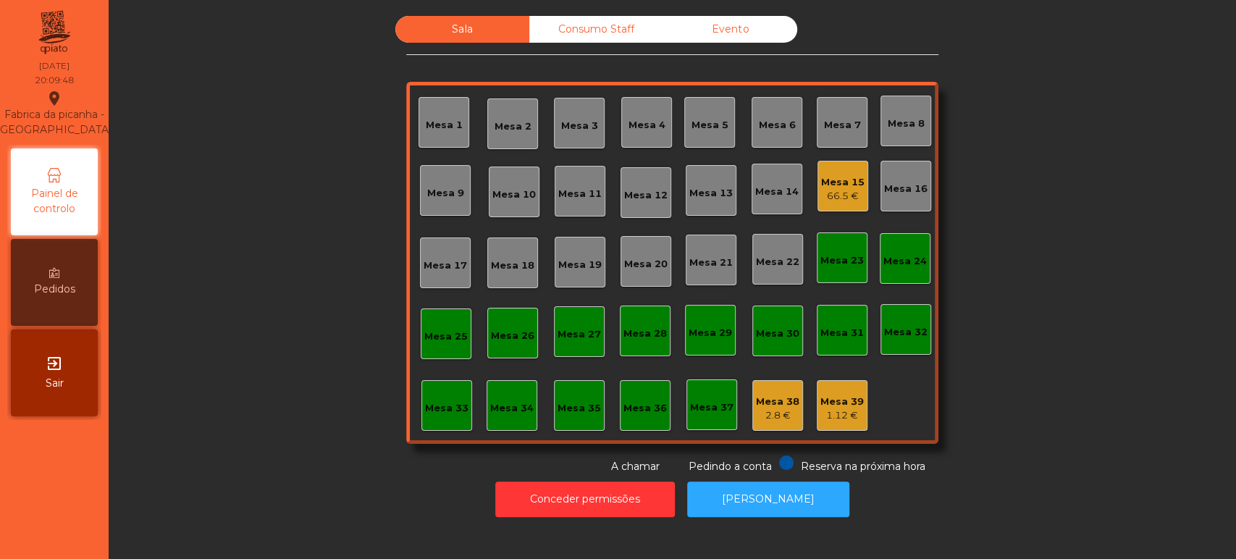
click at [585, 28] on div "Consumo Staff" at bounding box center [596, 29] width 134 height 27
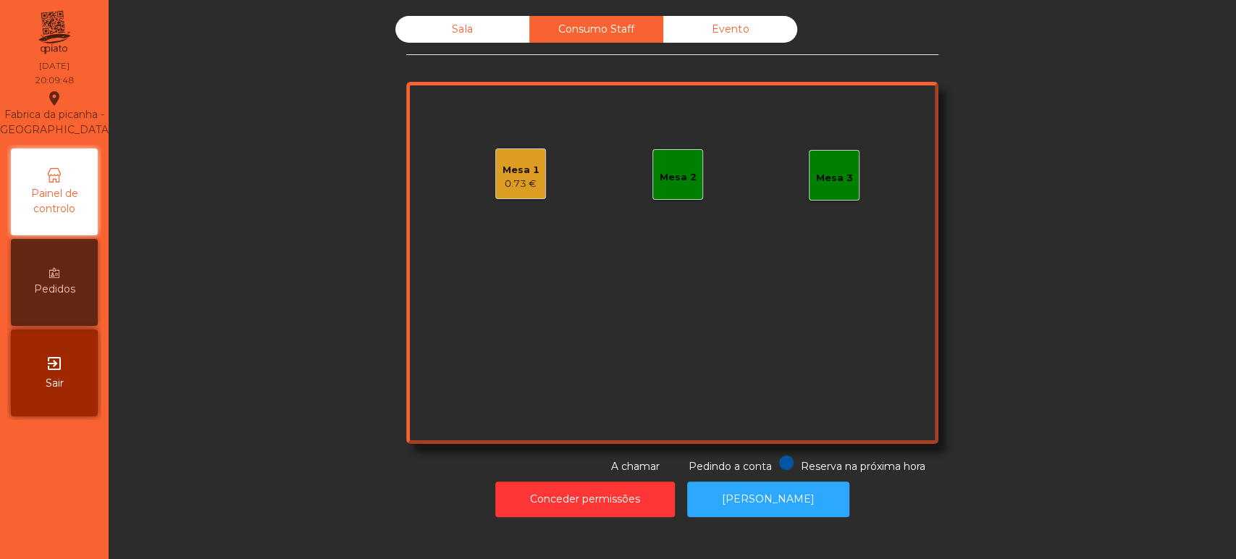
click at [528, 160] on div "Mesa 1 0.73 €" at bounding box center [520, 174] width 37 height 34
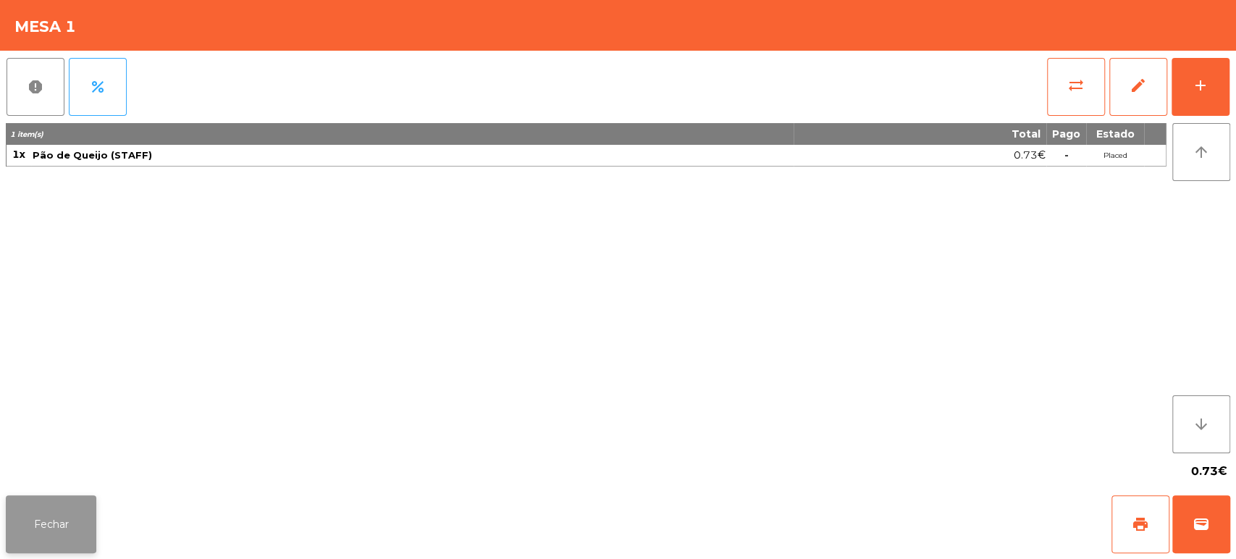
click at [88, 523] on button "Fechar" at bounding box center [51, 524] width 90 height 58
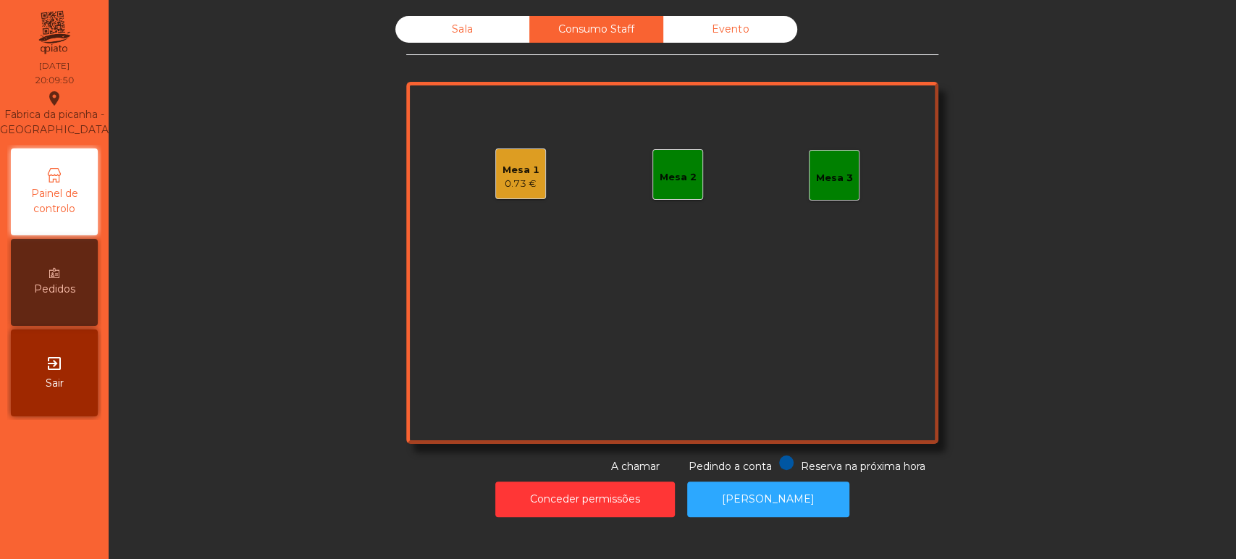
click at [523, 172] on div "Mesa 1" at bounding box center [520, 170] width 37 height 14
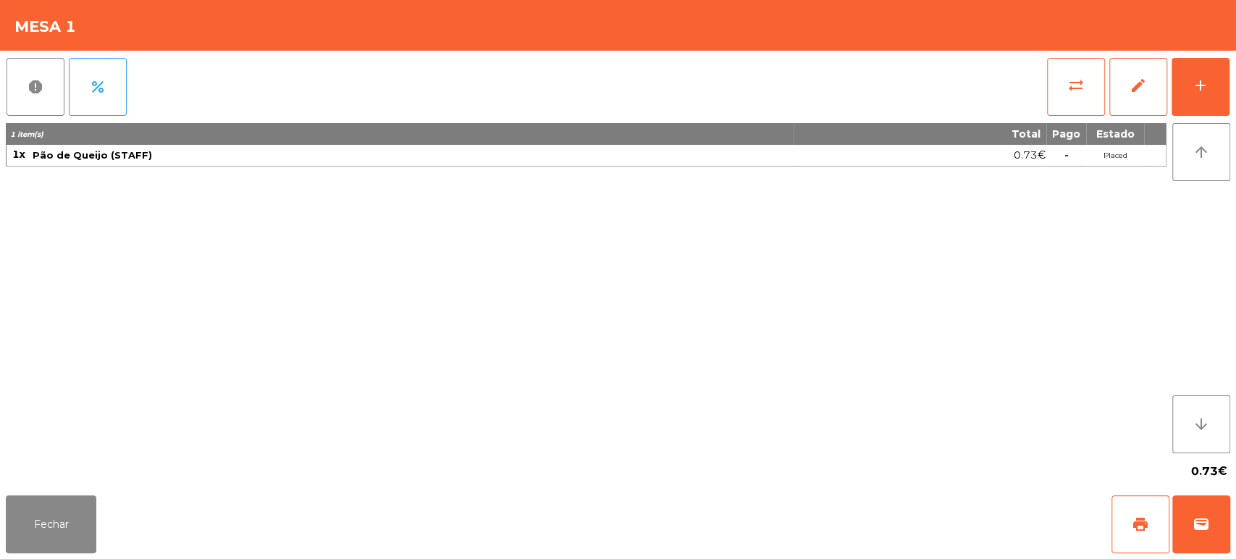
click at [1228, 96] on div "sync_alt edit add" at bounding box center [1138, 87] width 184 height 72
click at [1187, 98] on button "add" at bounding box center [1200, 87] width 58 height 58
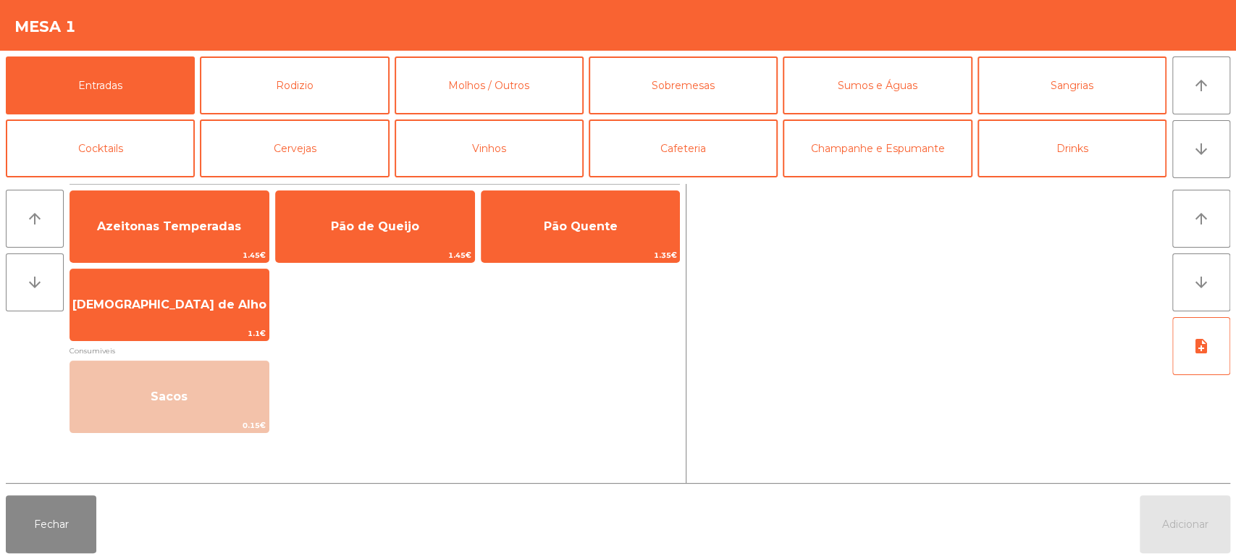
scroll to position [65, 0]
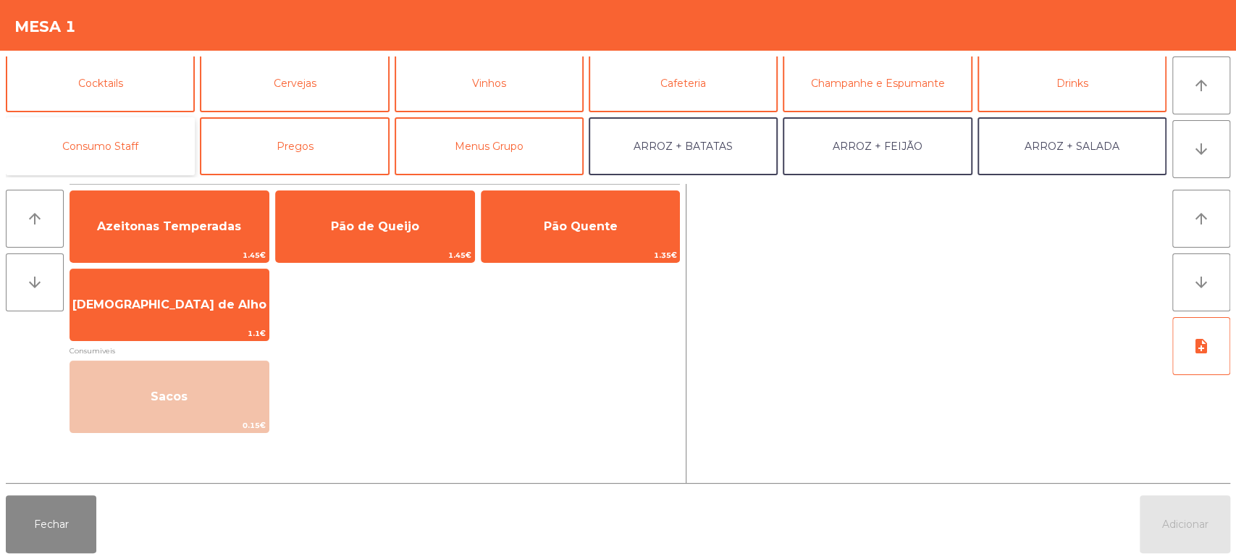
click at [125, 133] on button "Consumo Staff" at bounding box center [100, 146] width 189 height 58
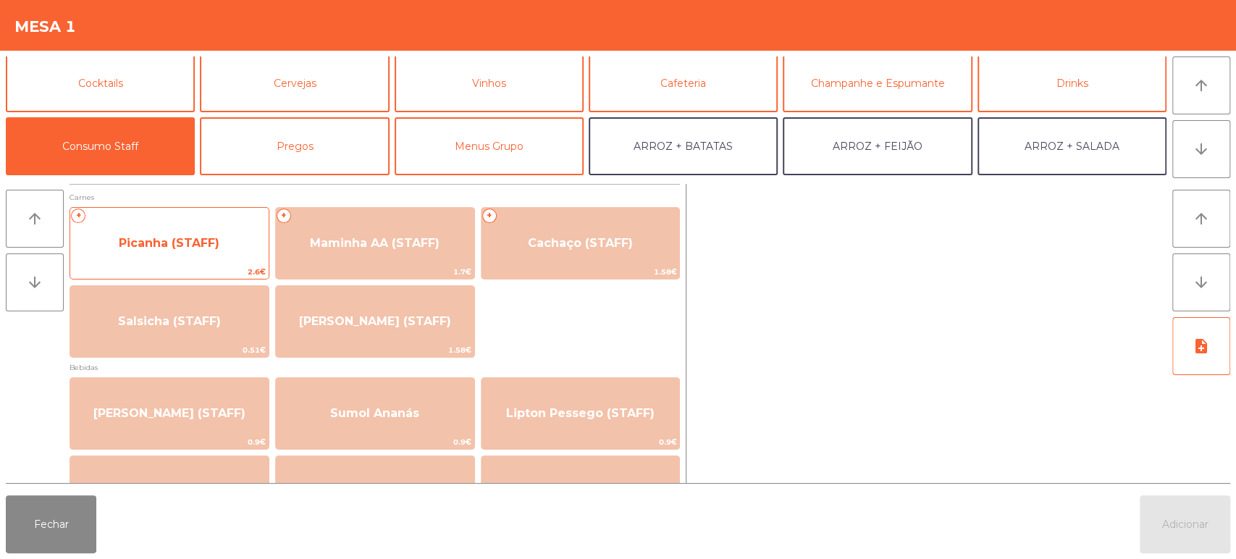
click at [222, 253] on span "Picanha (STAFF)" at bounding box center [169, 243] width 198 height 39
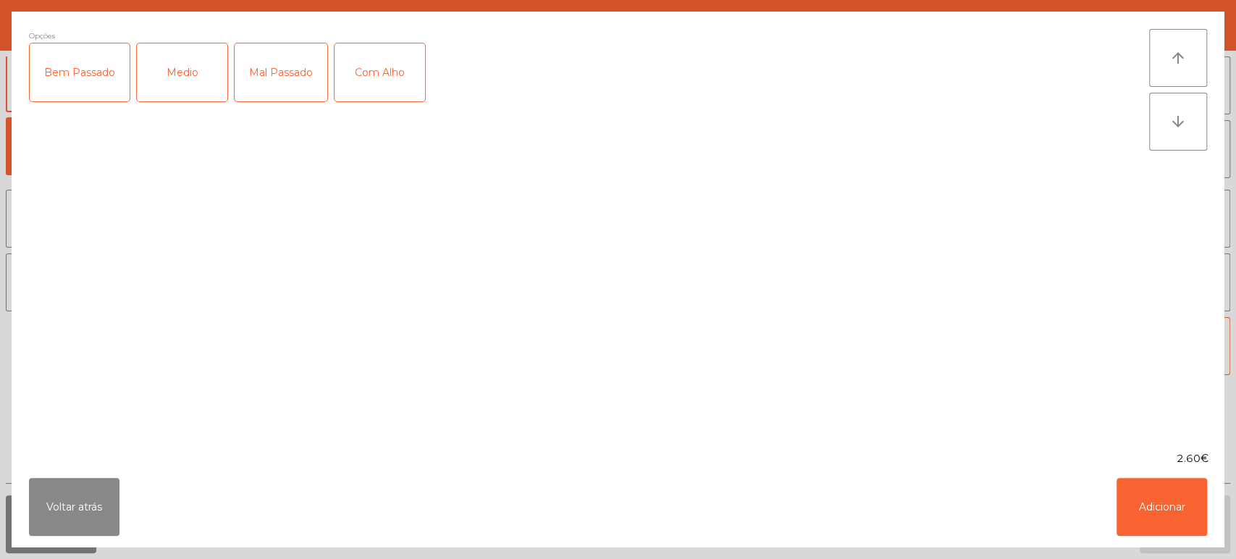
click at [290, 52] on div "Mal Passado" at bounding box center [281, 72] width 93 height 58
click at [378, 72] on div "Com Alho" at bounding box center [379, 72] width 90 height 58
click at [1149, 531] on button "Adicionar" at bounding box center [1161, 507] width 90 height 58
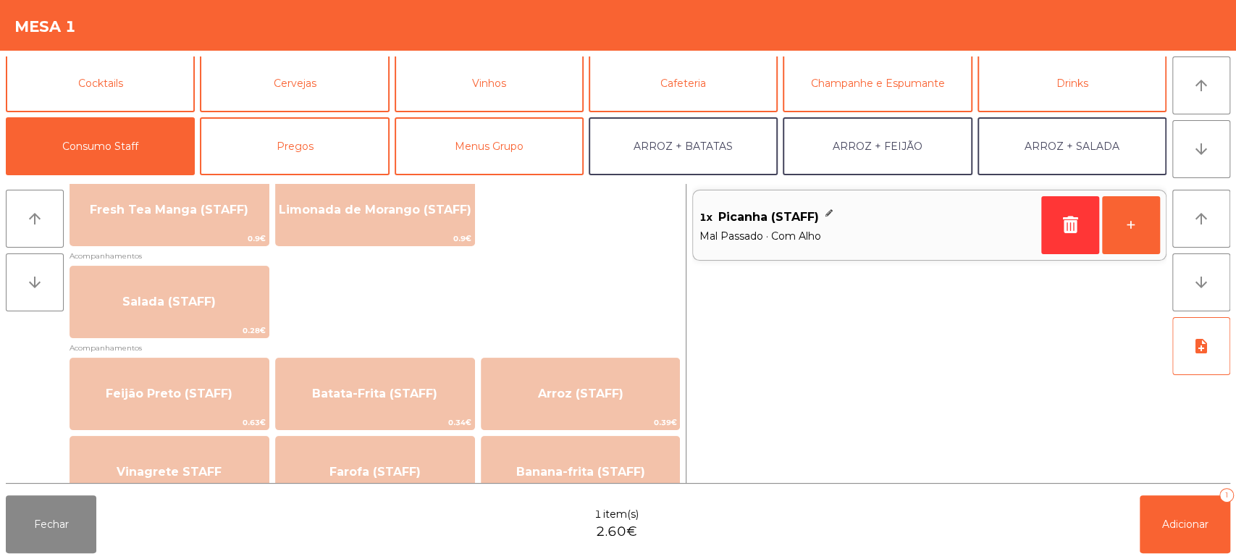
scroll to position [521, 0]
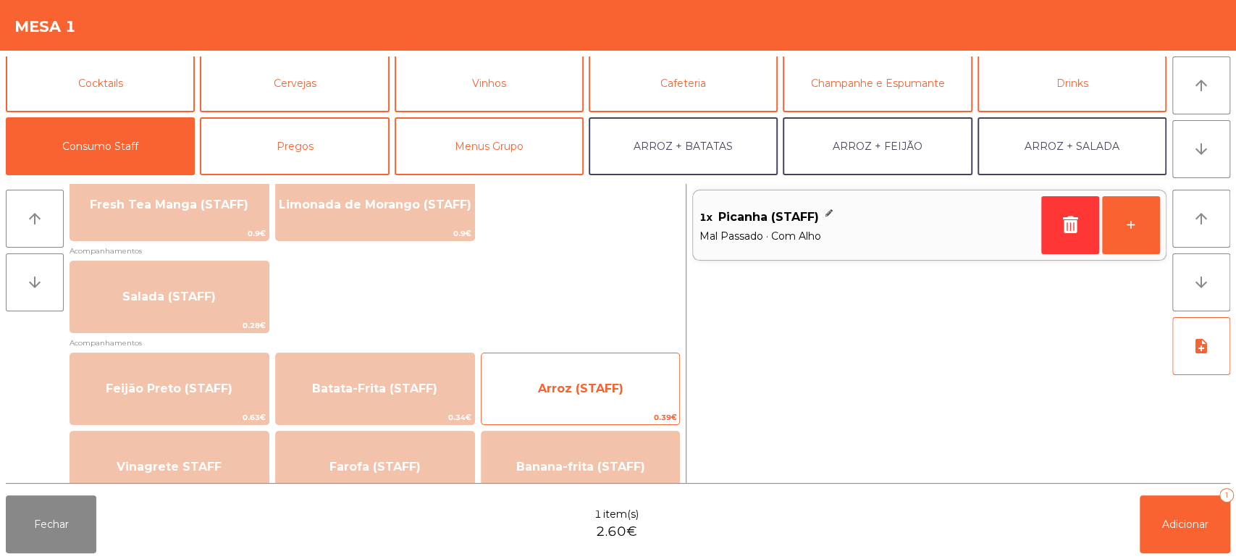
click at [586, 379] on span "Arroz (STAFF)" at bounding box center [580, 388] width 198 height 39
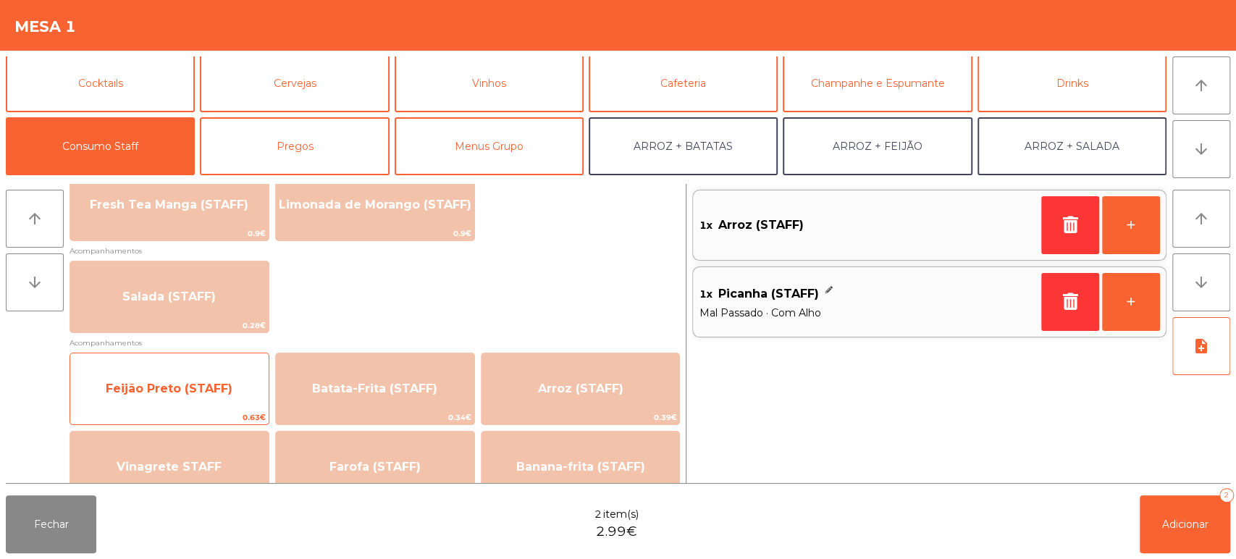
click at [200, 382] on span "Feijão Preto (STAFF)" at bounding box center [169, 388] width 127 height 14
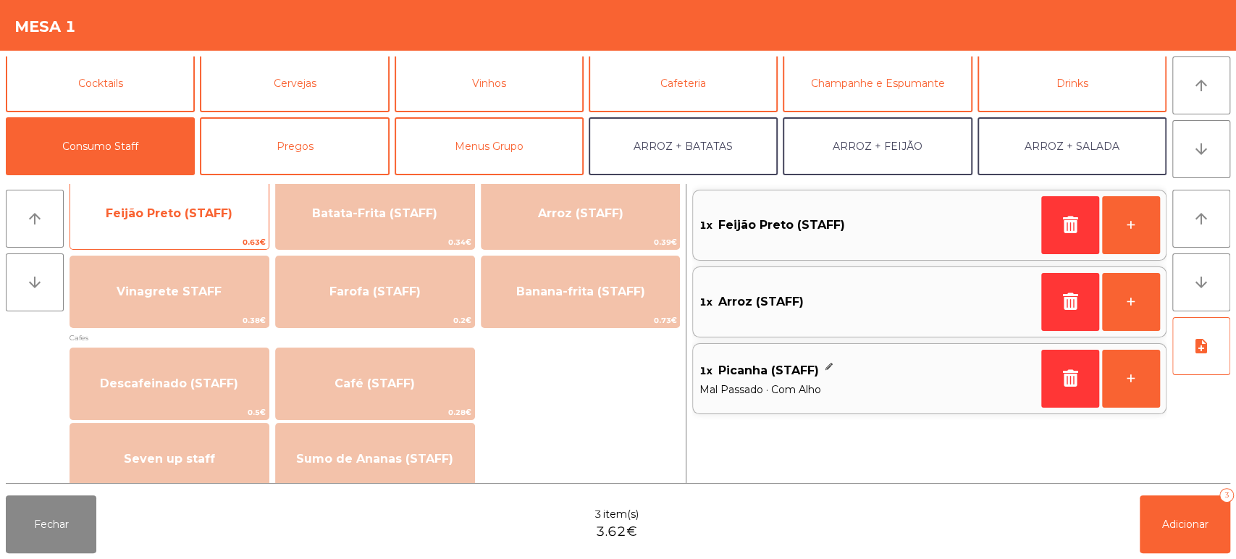
scroll to position [730, 0]
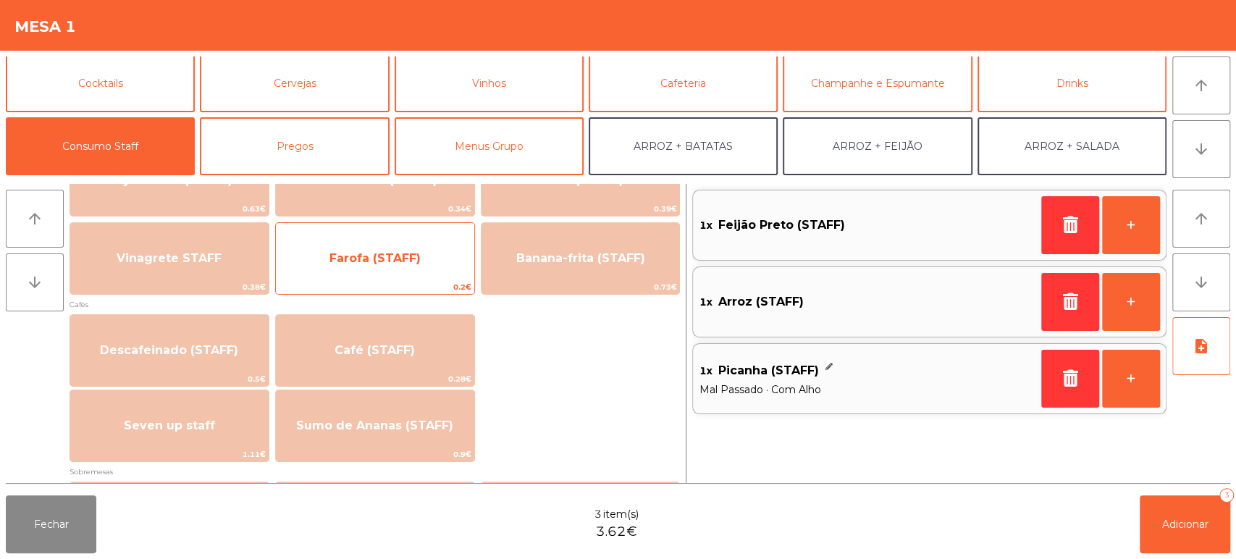
click at [409, 291] on span "0.2€" at bounding box center [375, 287] width 198 height 14
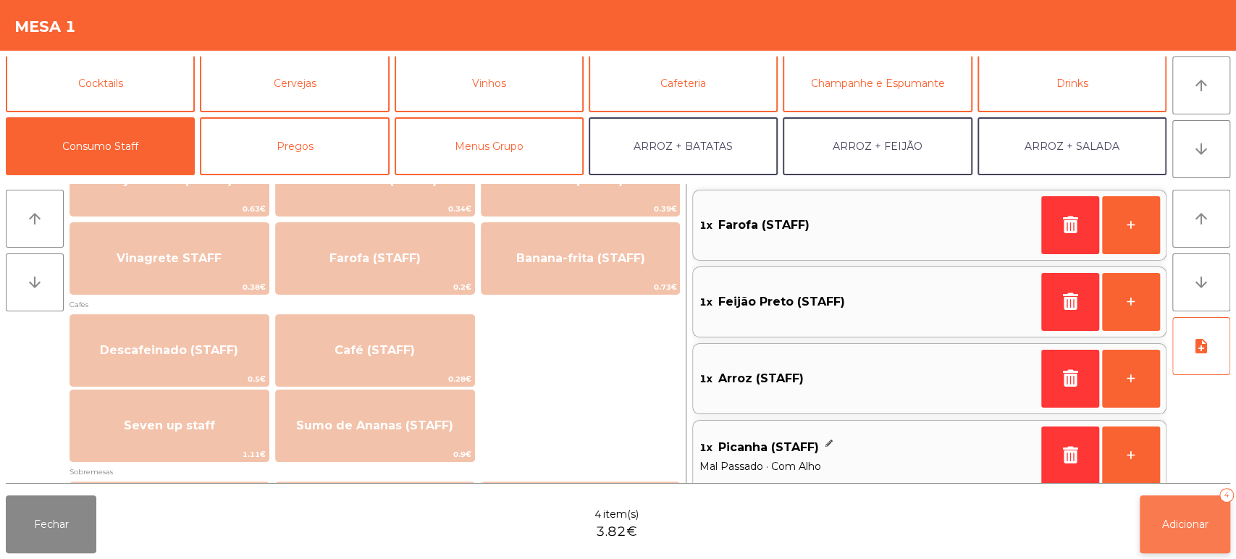
click at [1165, 531] on button "Adicionar 4" at bounding box center [1184, 524] width 90 height 58
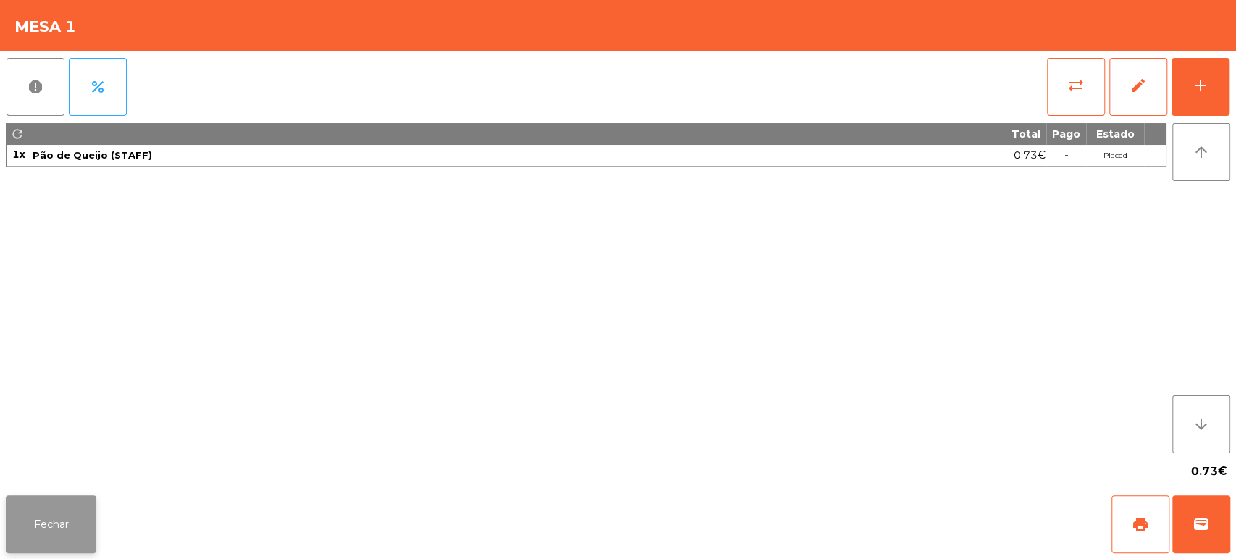
click at [75, 536] on button "Fechar" at bounding box center [51, 524] width 90 height 58
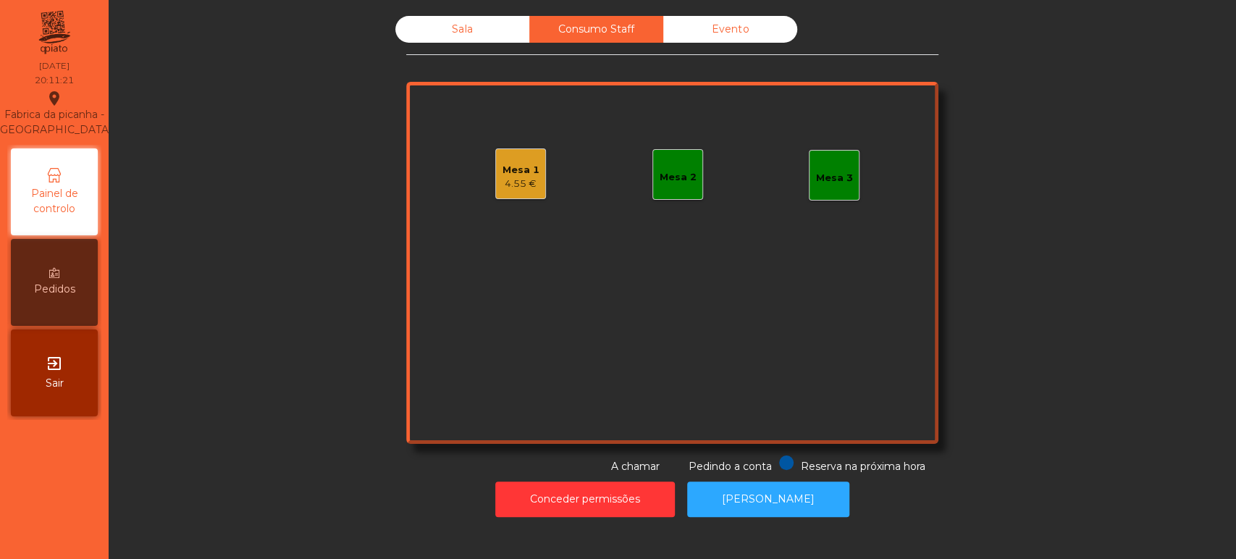
click at [481, 41] on div "Sala" at bounding box center [462, 29] width 134 height 27
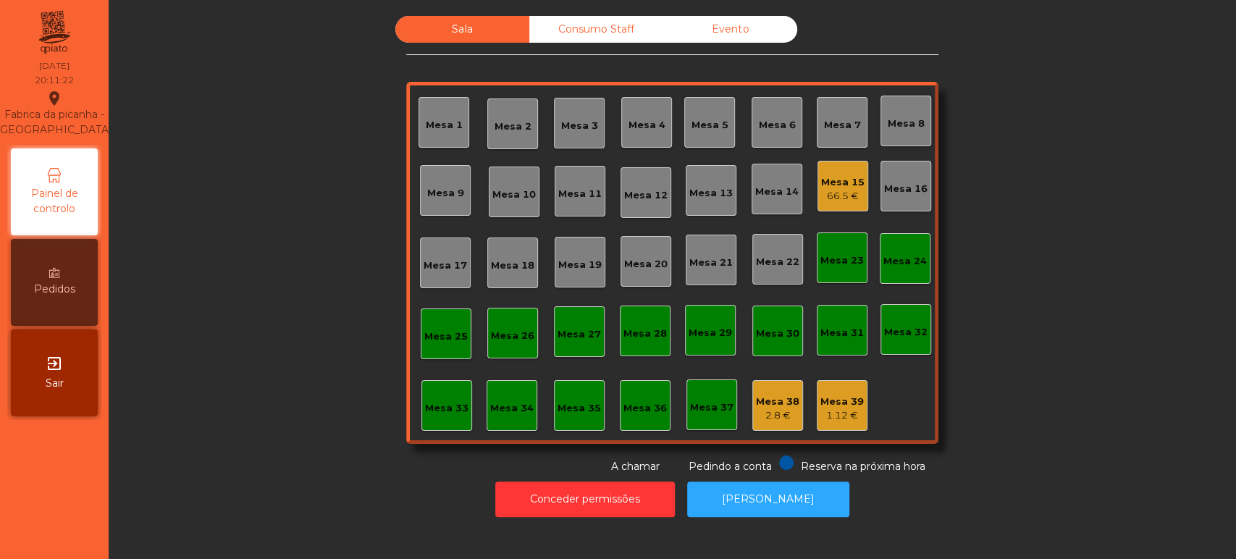
click at [313, 332] on div "Sala Consumo Staff Evento Mesa 1 [GEOGRAPHIC_DATA] 3 Mesa 4 Mesa 5 [GEOGRAPHIC_…" at bounding box center [672, 245] width 1088 height 458
click at [1068, 387] on div "Sala Consumo Staff Evento Mesa 1 [GEOGRAPHIC_DATA] 3 Mesa 4 Mesa 5 [GEOGRAPHIC_…" at bounding box center [672, 245] width 1088 height 458
click at [440, 409] on div "Mesa 33" at bounding box center [446, 408] width 43 height 14
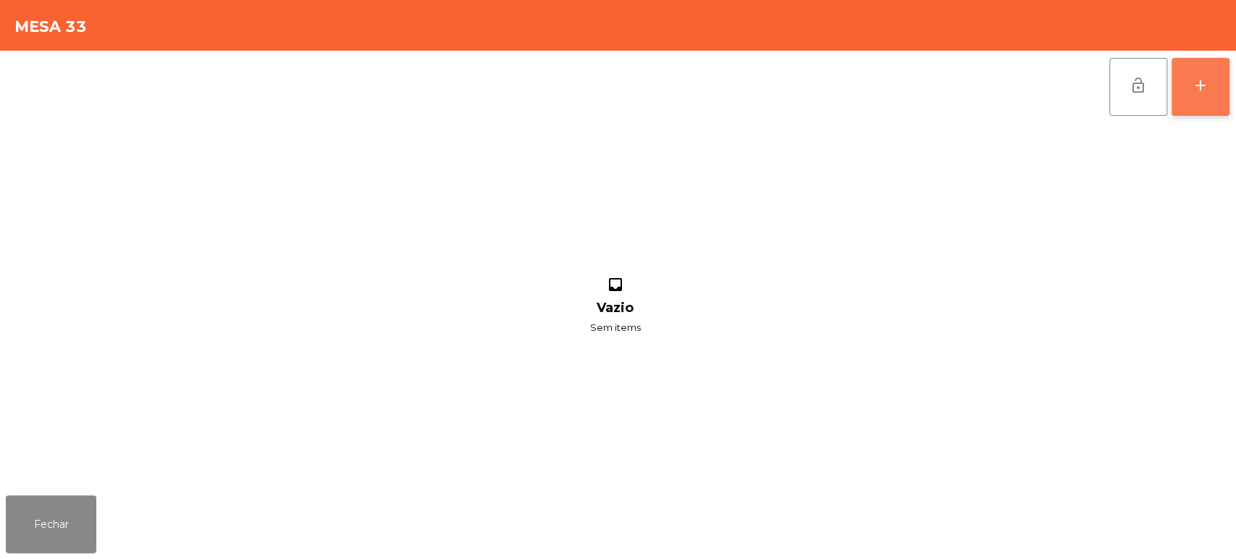
click at [1179, 109] on button "add" at bounding box center [1200, 87] width 58 height 58
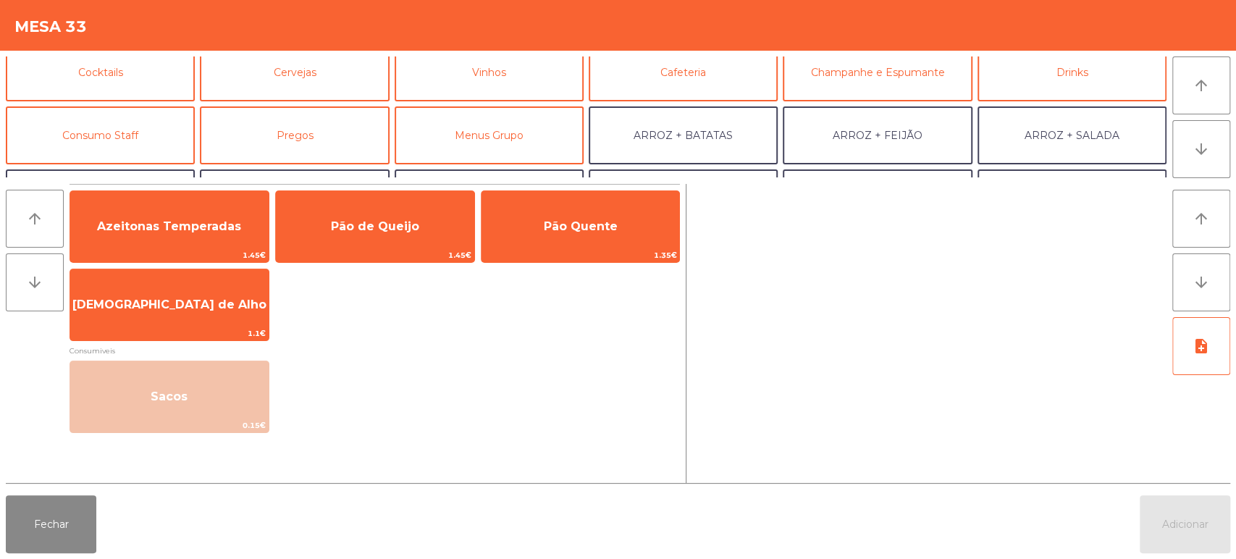
scroll to position [83, 0]
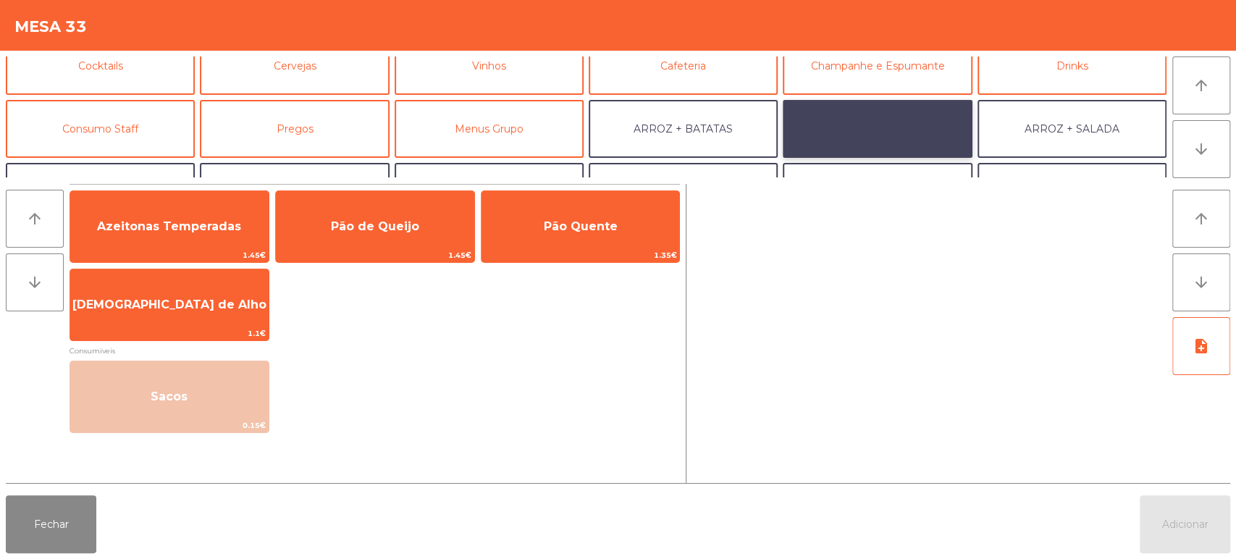
click at [949, 127] on button "ARROZ + FEIJÃO" at bounding box center [876, 129] width 189 height 58
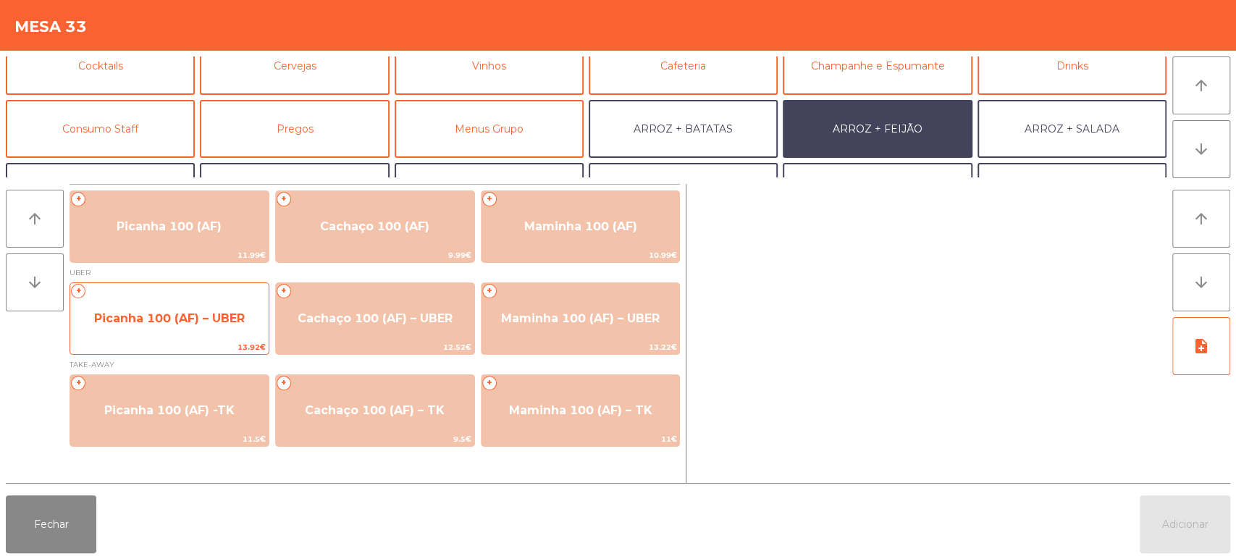
click at [194, 311] on span "Picanha 100 (AF) – UBER" at bounding box center [169, 318] width 151 height 14
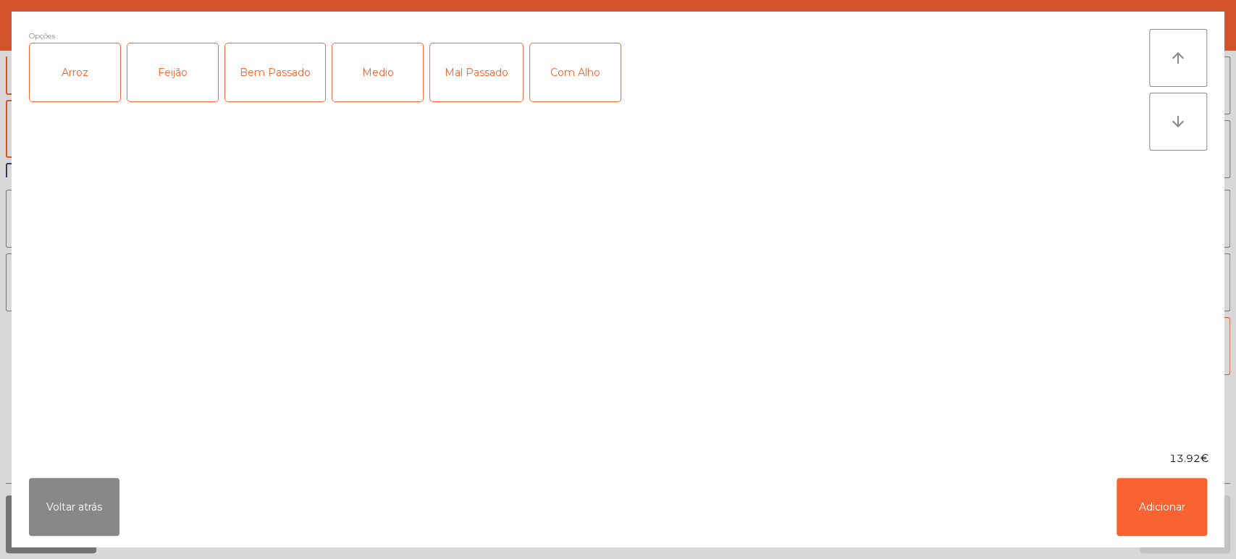
click at [72, 98] on div "Arroz" at bounding box center [75, 72] width 90 height 58
click at [169, 79] on div "Feijão" at bounding box center [172, 72] width 90 height 58
click at [367, 93] on div "Medio" at bounding box center [377, 72] width 90 height 58
click at [589, 67] on div "Com Alho" at bounding box center [575, 72] width 90 height 58
click at [1166, 497] on button "Adicionar" at bounding box center [1161, 507] width 90 height 58
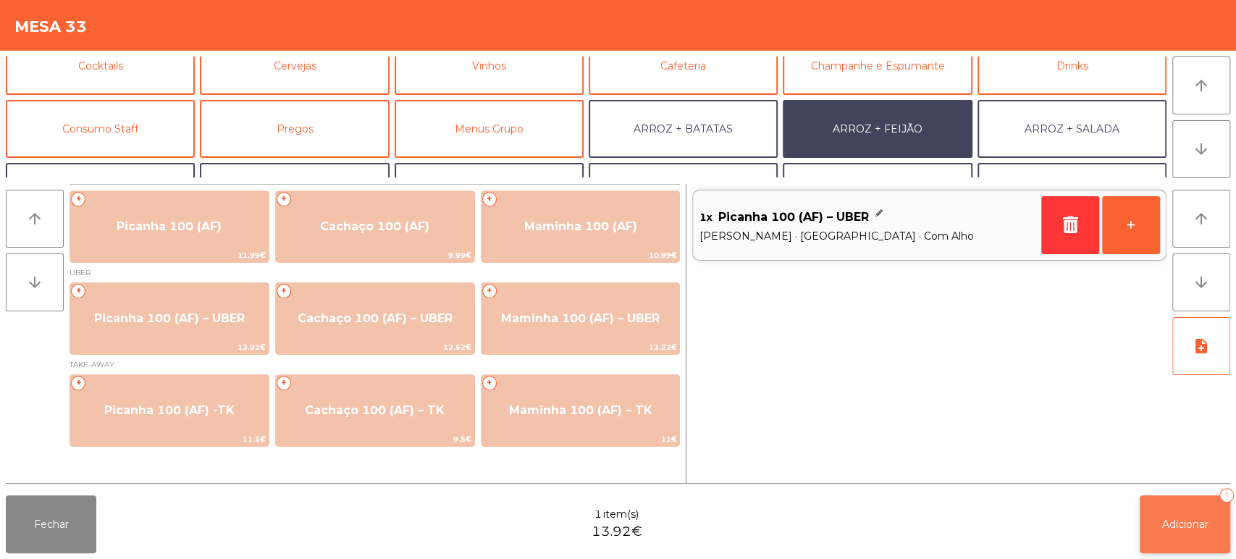
click at [1159, 536] on button "Adicionar 1" at bounding box center [1184, 524] width 90 height 58
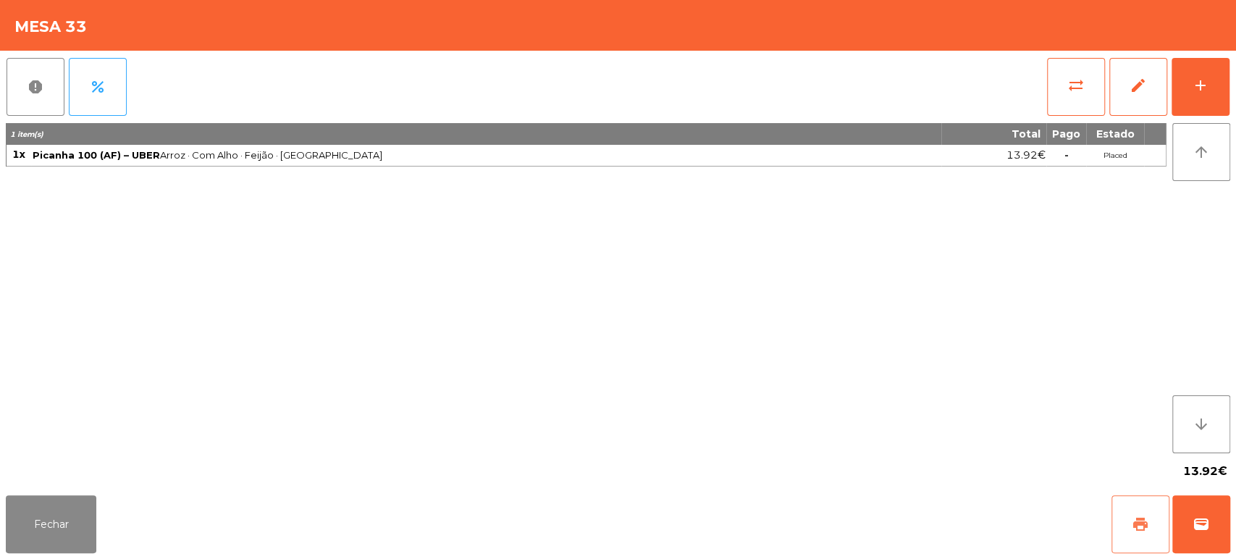
click at [1132, 529] on span "print" at bounding box center [1139, 523] width 17 height 17
click at [93, 520] on button "Fechar" at bounding box center [51, 524] width 90 height 58
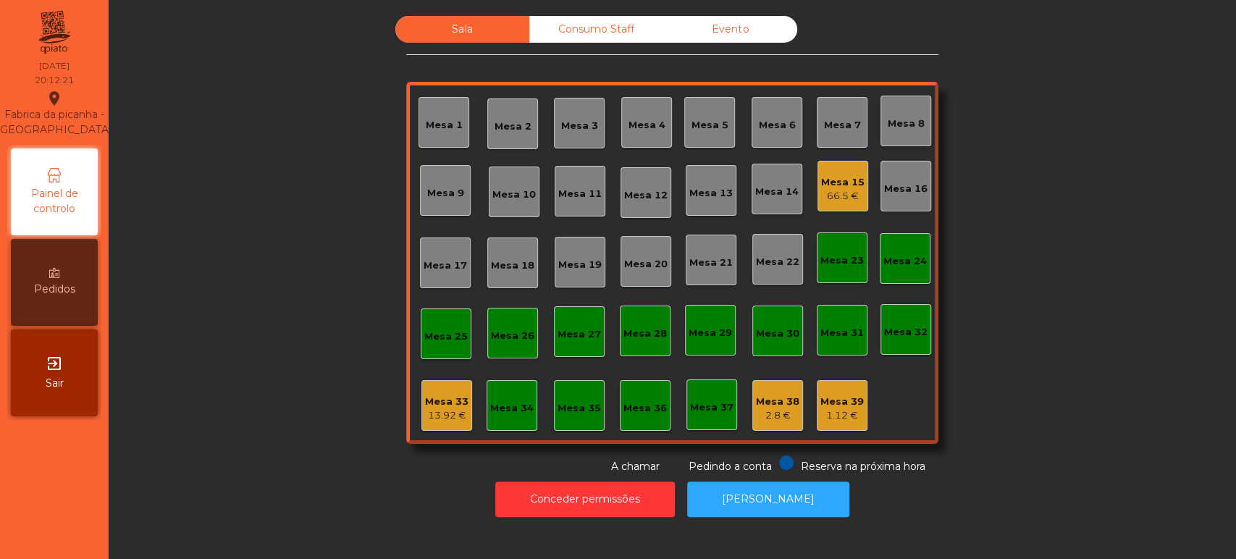
click at [1047, 372] on div "Sala Consumo Staff Evento Mesa 1 [GEOGRAPHIC_DATA] 3 Mesa 4 [GEOGRAPHIC_DATA] 6…" at bounding box center [672, 245] width 1088 height 458
click at [767, 489] on button "[PERSON_NAME]" at bounding box center [768, 498] width 162 height 35
click at [425, 402] on div "Mesa 33" at bounding box center [446, 401] width 43 height 14
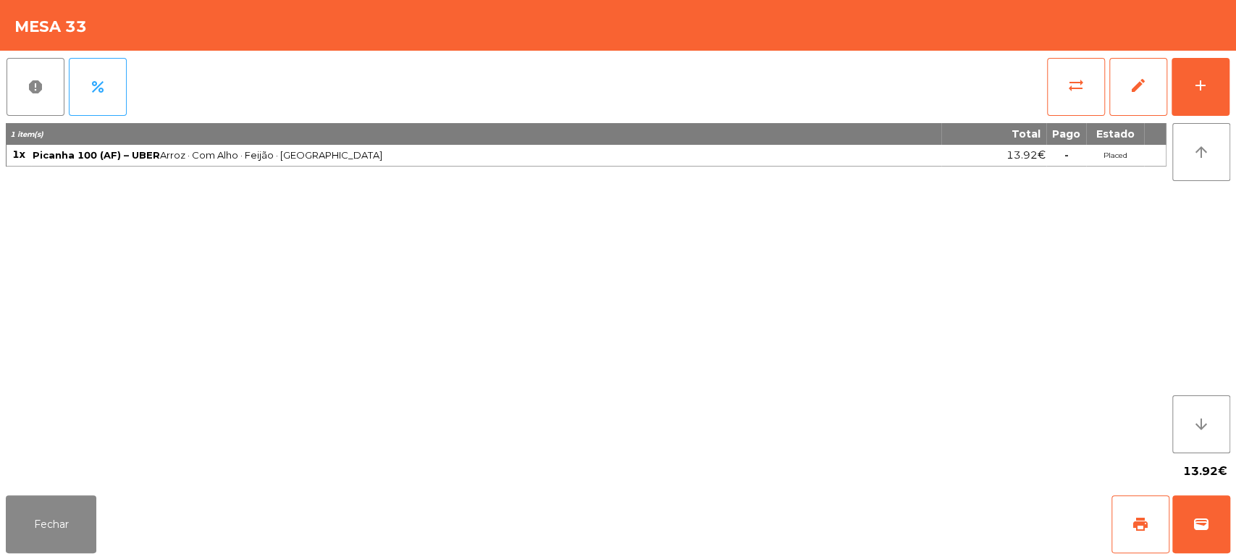
click at [1196, 555] on div "Fechar print wallet" at bounding box center [618, 523] width 1236 height 69
click at [1224, 516] on button "wallet" at bounding box center [1201, 524] width 58 height 58
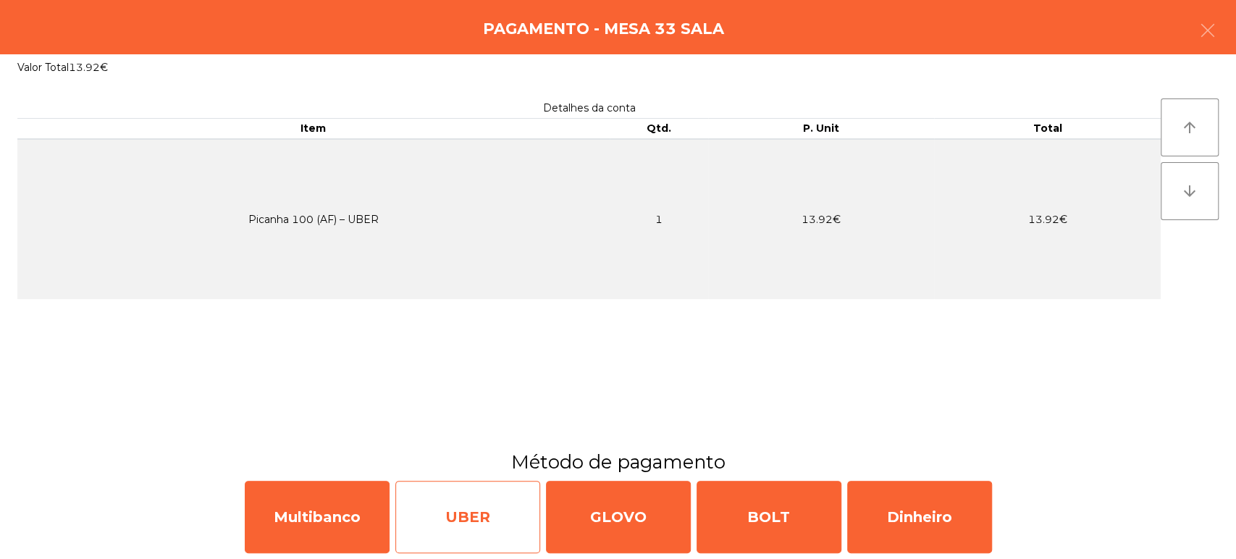
click at [470, 507] on div "UBER" at bounding box center [467, 517] width 145 height 72
select select "**"
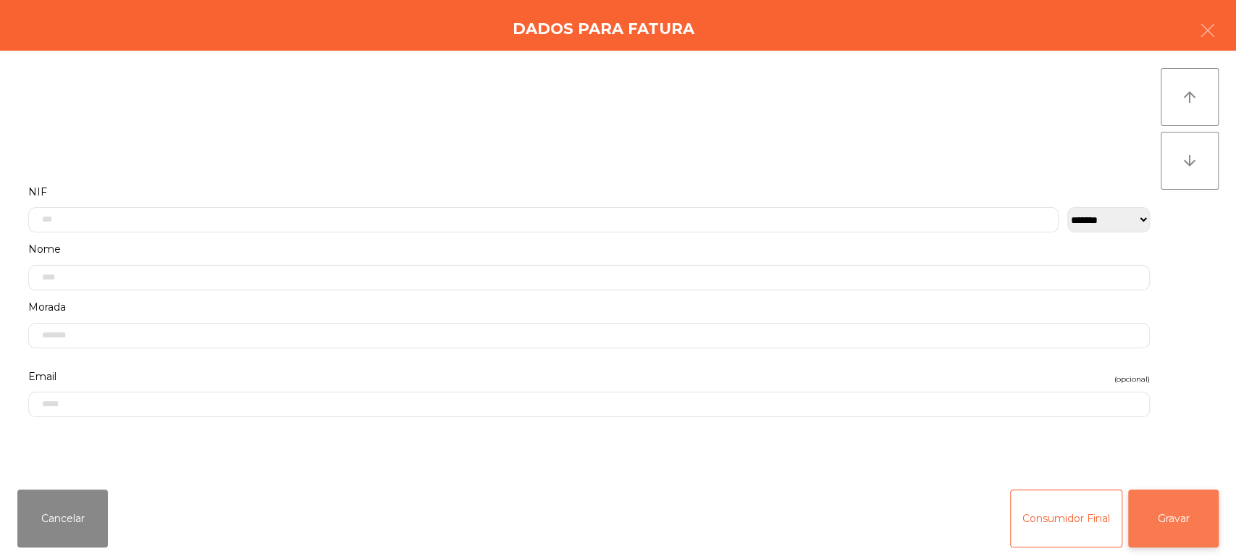
click at [1179, 533] on button "Gravar" at bounding box center [1173, 518] width 90 height 58
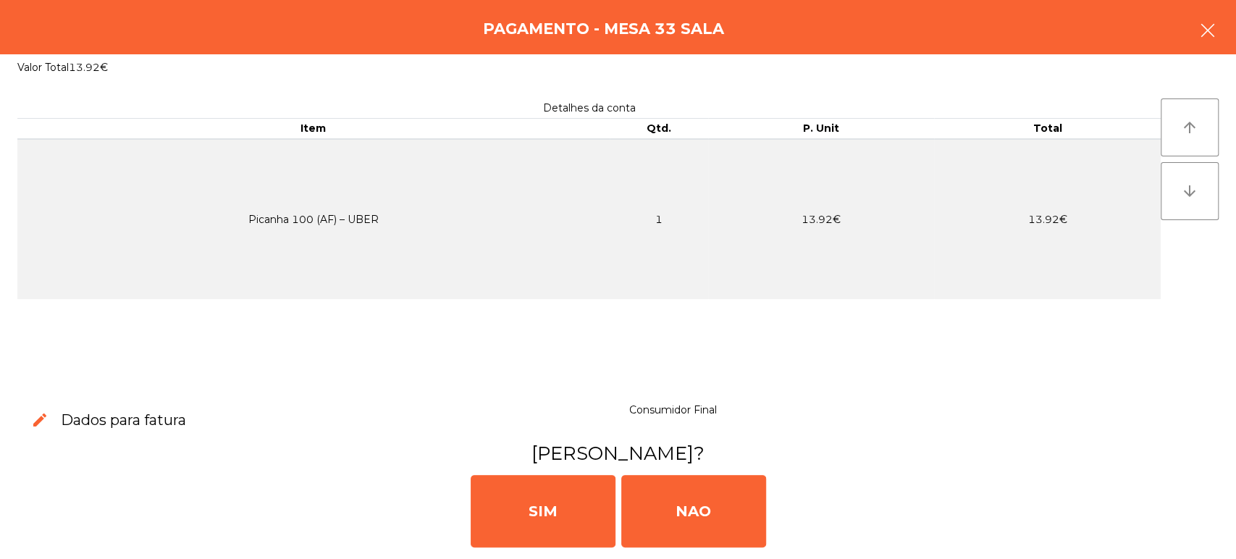
click at [1203, 17] on button "button" at bounding box center [1207, 31] width 41 height 43
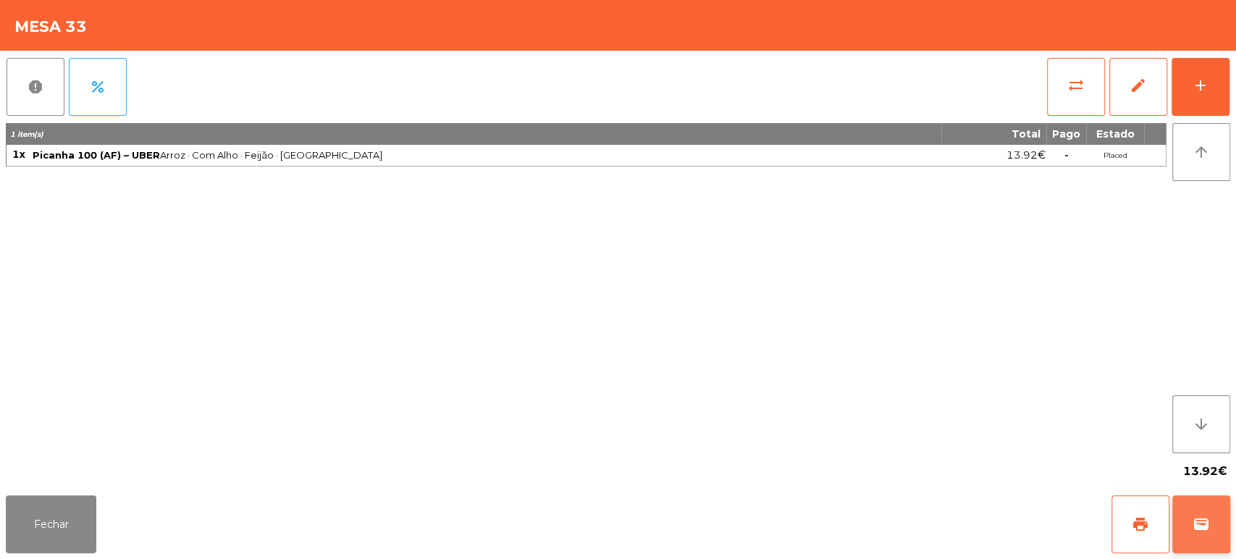
click at [1204, 518] on span "wallet" at bounding box center [1200, 523] width 17 height 17
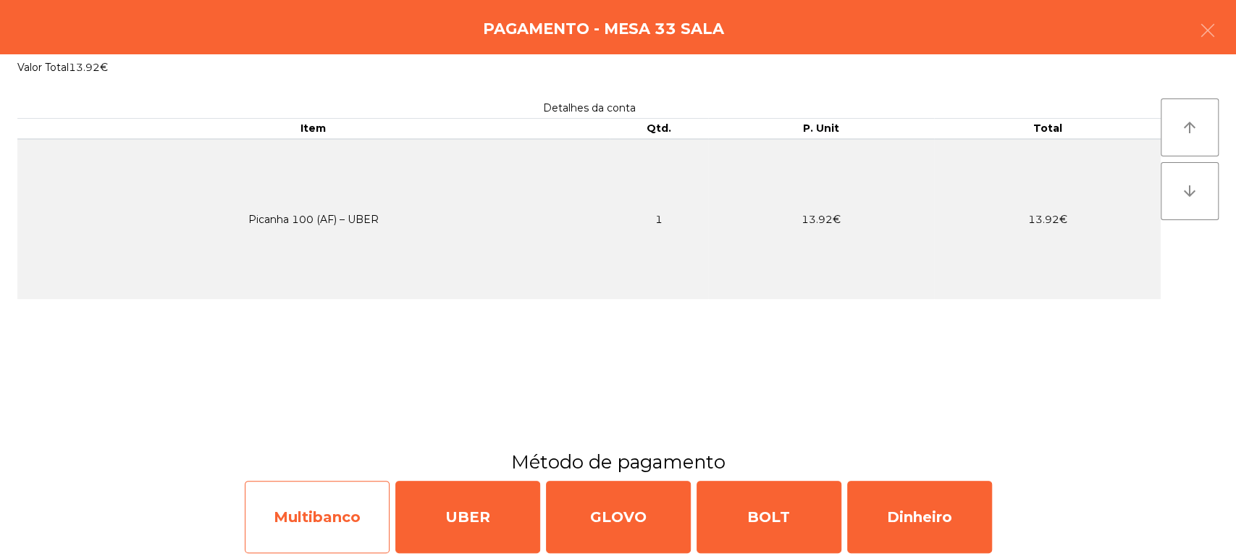
click at [324, 526] on div "Multibanco" at bounding box center [317, 517] width 145 height 72
select select "**"
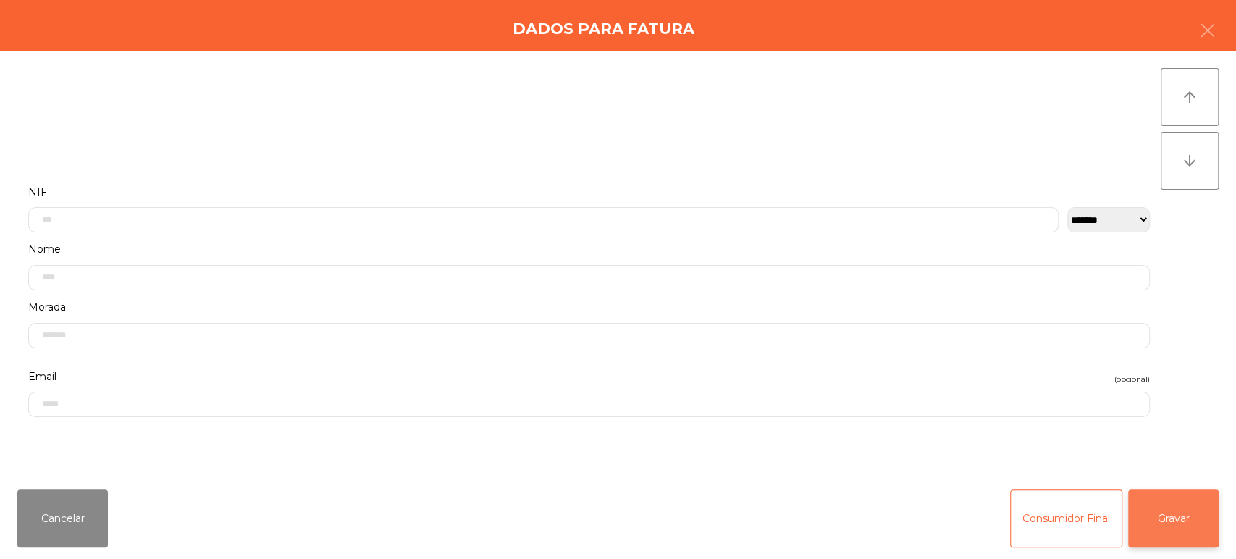
click at [1199, 492] on button "Gravar" at bounding box center [1173, 518] width 90 height 58
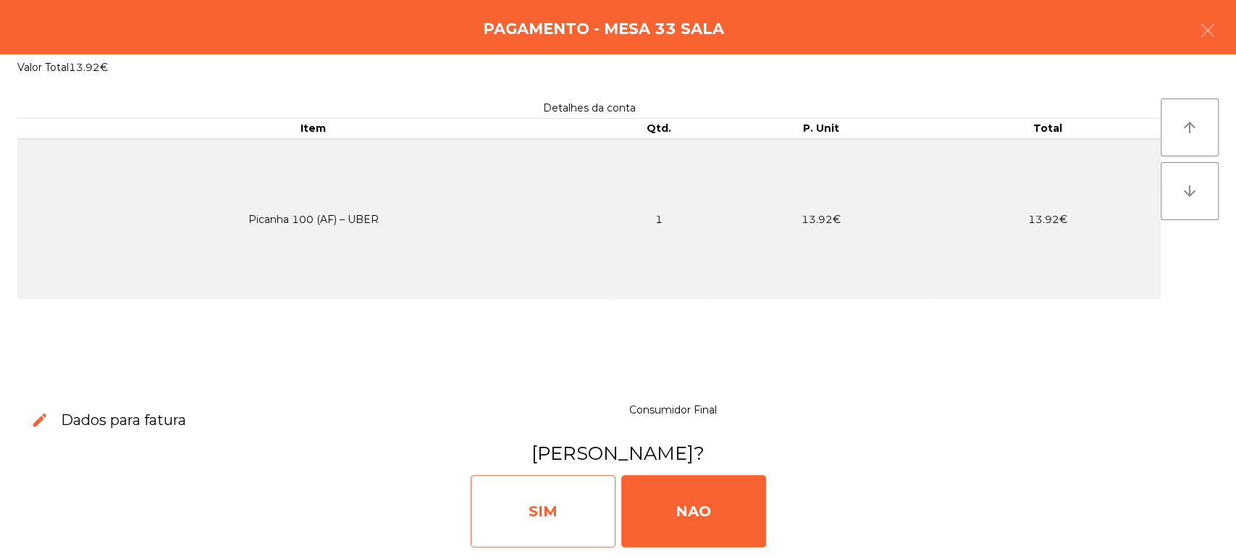
click at [552, 492] on div "SIM" at bounding box center [542, 511] width 145 height 72
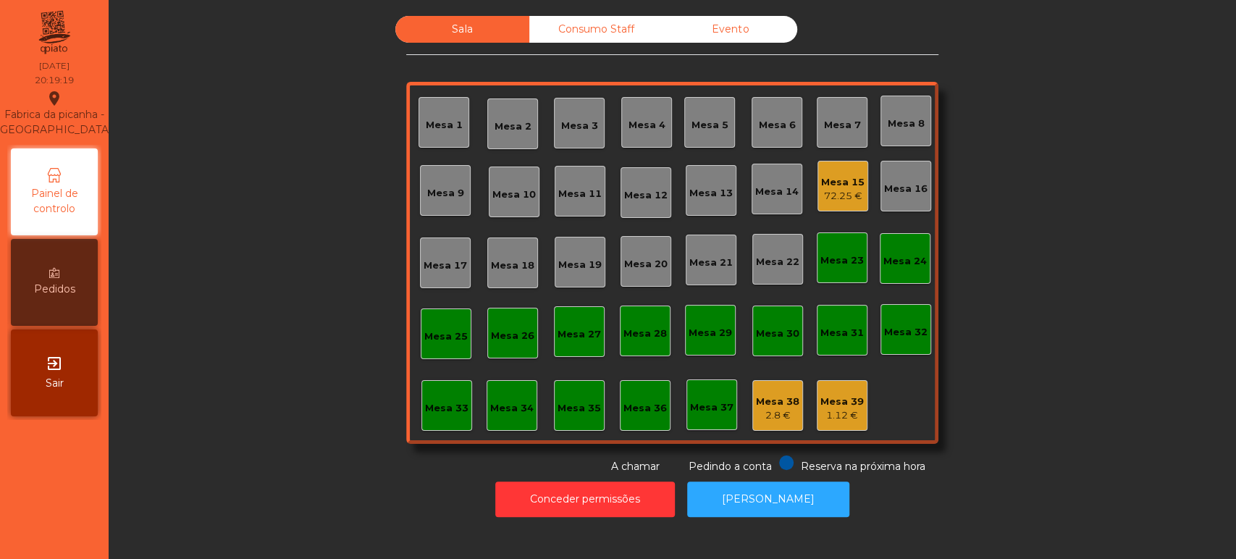
click at [837, 116] on div "Mesa 7" at bounding box center [842, 122] width 37 height 20
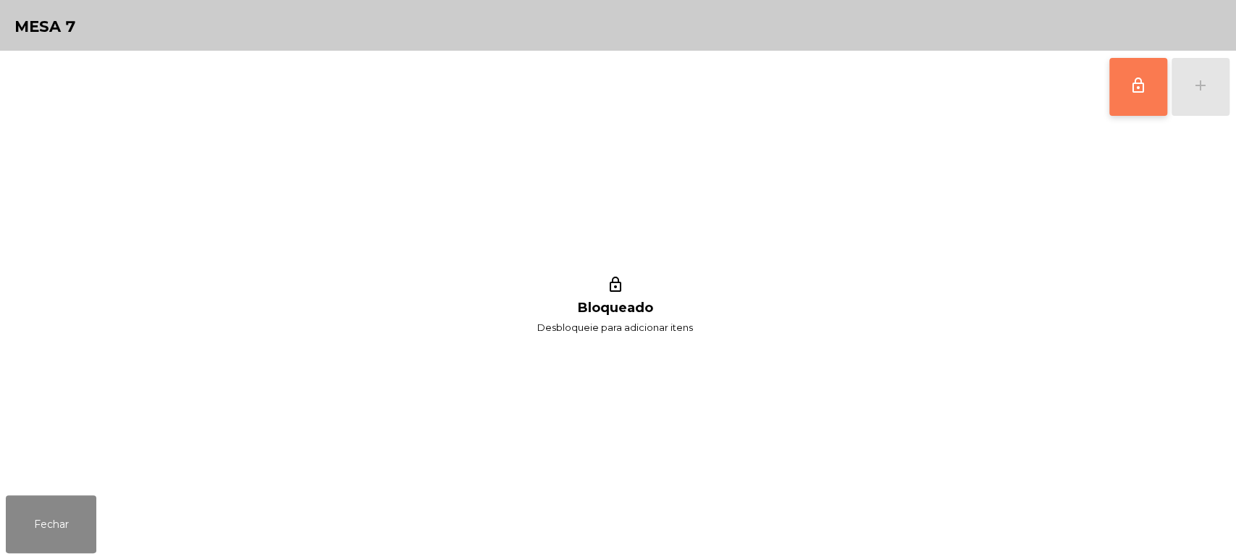
click at [1152, 95] on button "lock_outline" at bounding box center [1138, 87] width 58 height 58
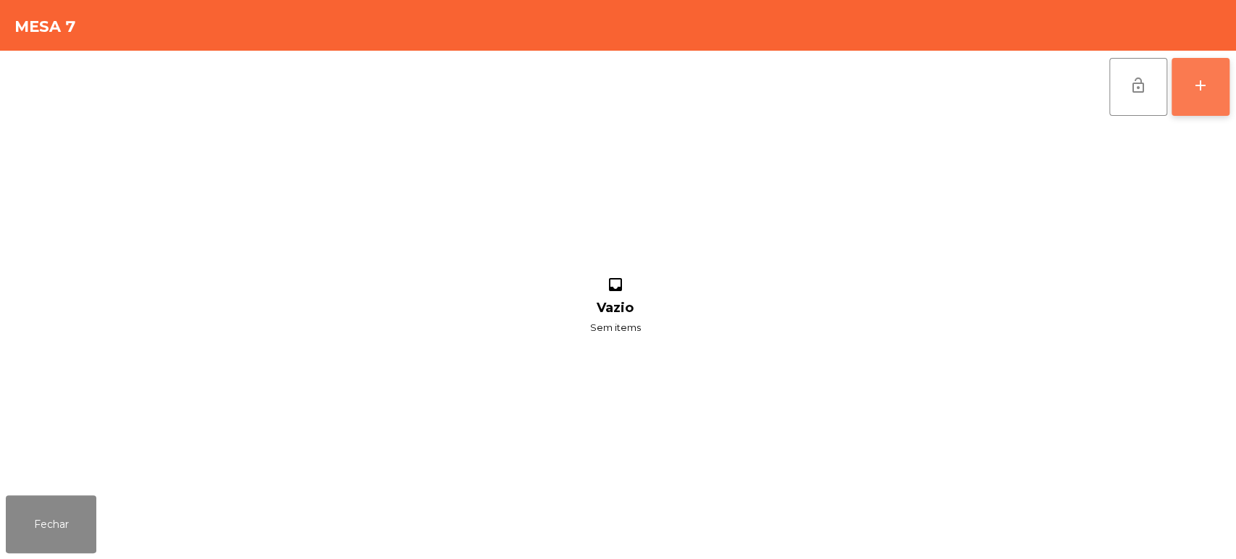
click at [1192, 77] on div "add" at bounding box center [1199, 85] width 17 height 17
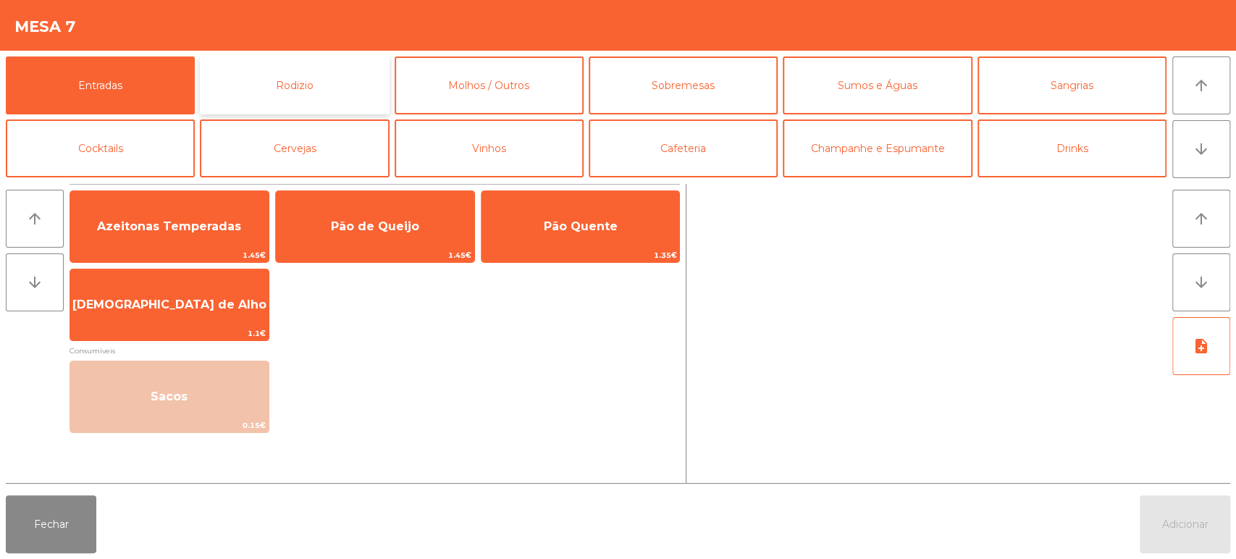
click at [283, 71] on button "Rodizio" at bounding box center [294, 85] width 189 height 58
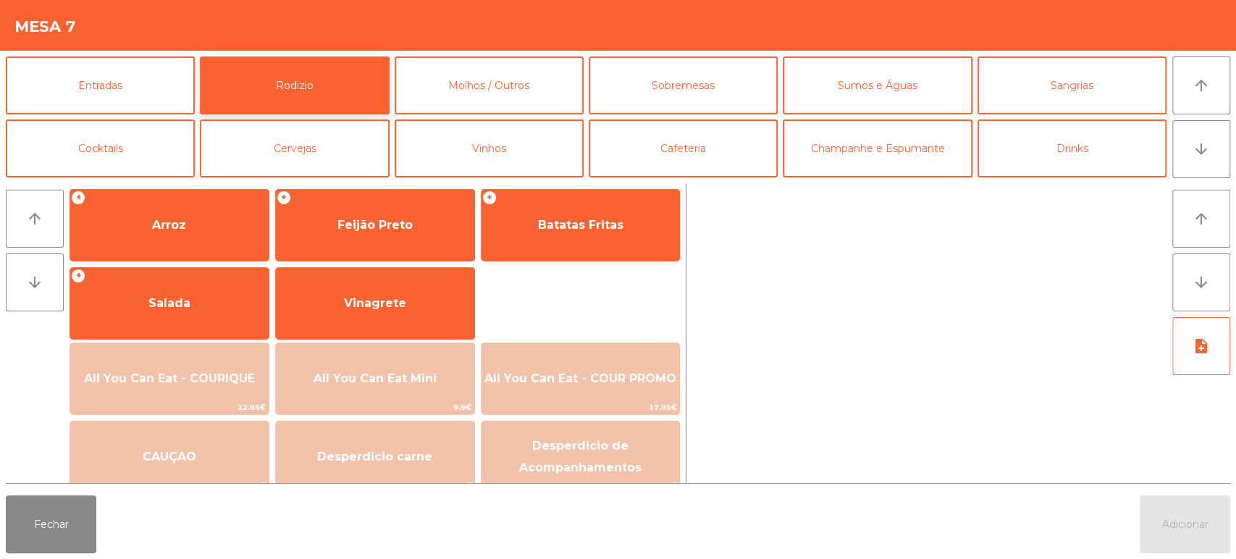
scroll to position [203, 0]
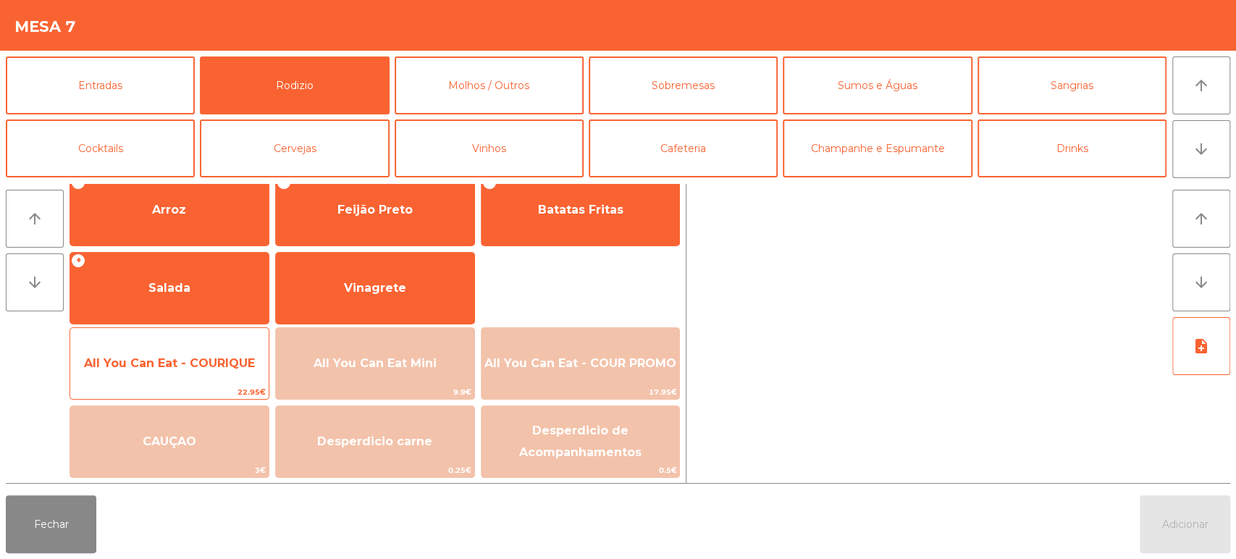
click at [221, 350] on span "All You Can Eat - COURIQUE" at bounding box center [169, 363] width 198 height 39
click at [214, 350] on span "All You Can Eat - COURIQUE" at bounding box center [169, 363] width 198 height 39
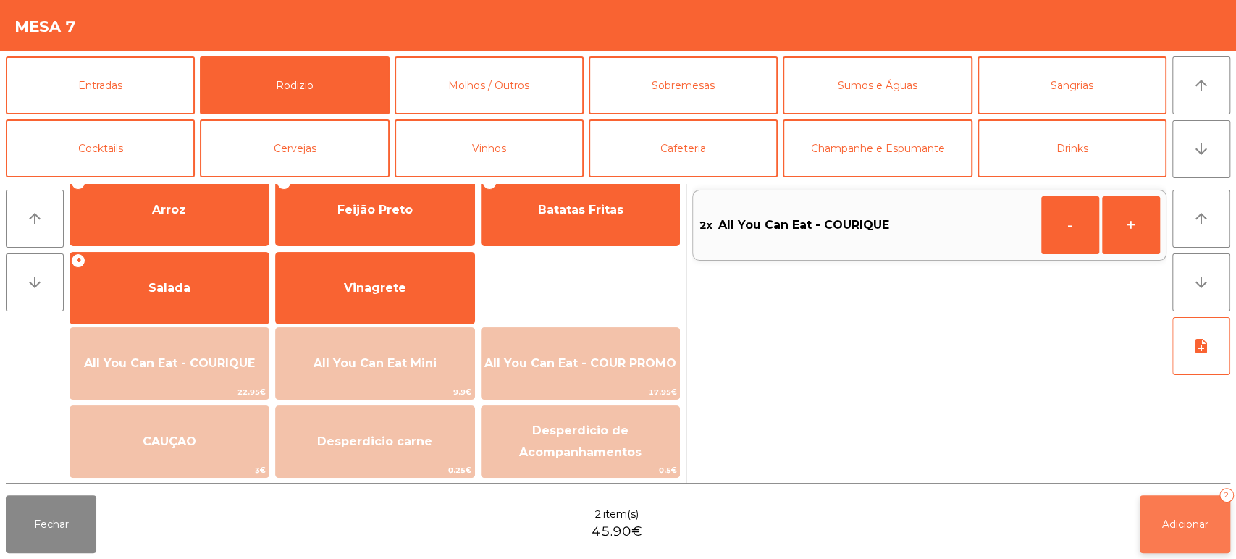
click at [1165, 497] on button "Adicionar 2" at bounding box center [1184, 524] width 90 height 58
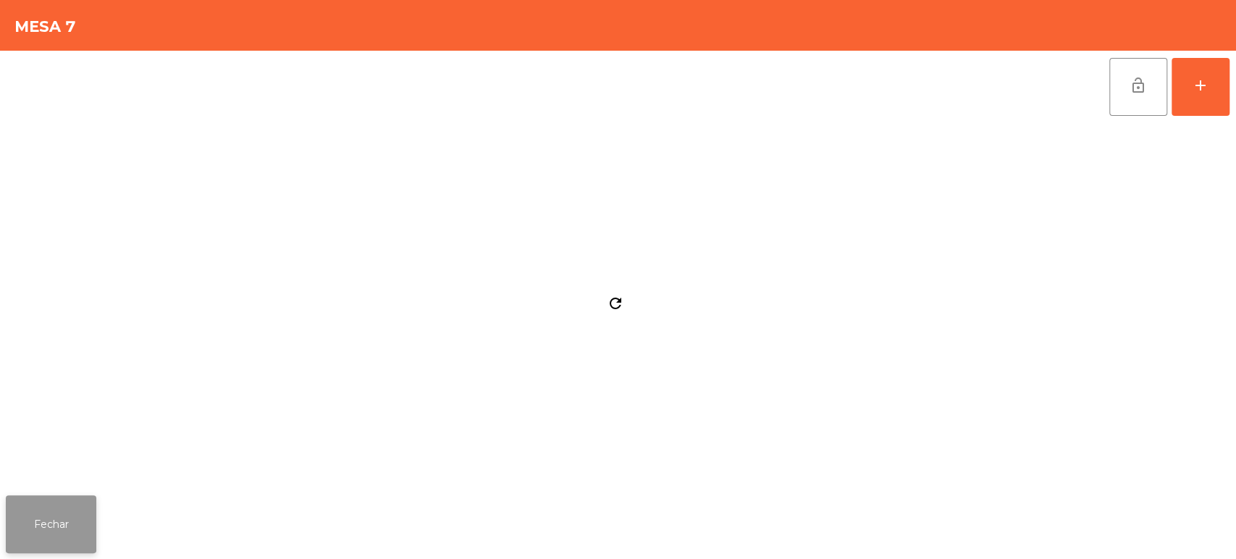
click at [62, 500] on button "Fechar" at bounding box center [51, 524] width 90 height 58
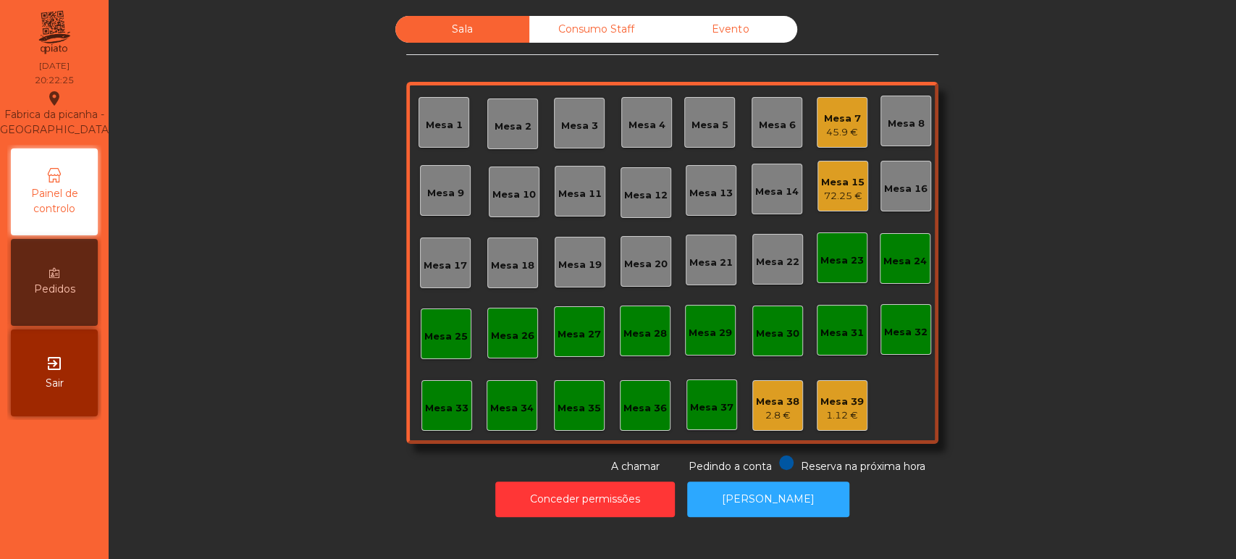
click at [594, 25] on div "Consumo Staff" at bounding box center [596, 29] width 134 height 27
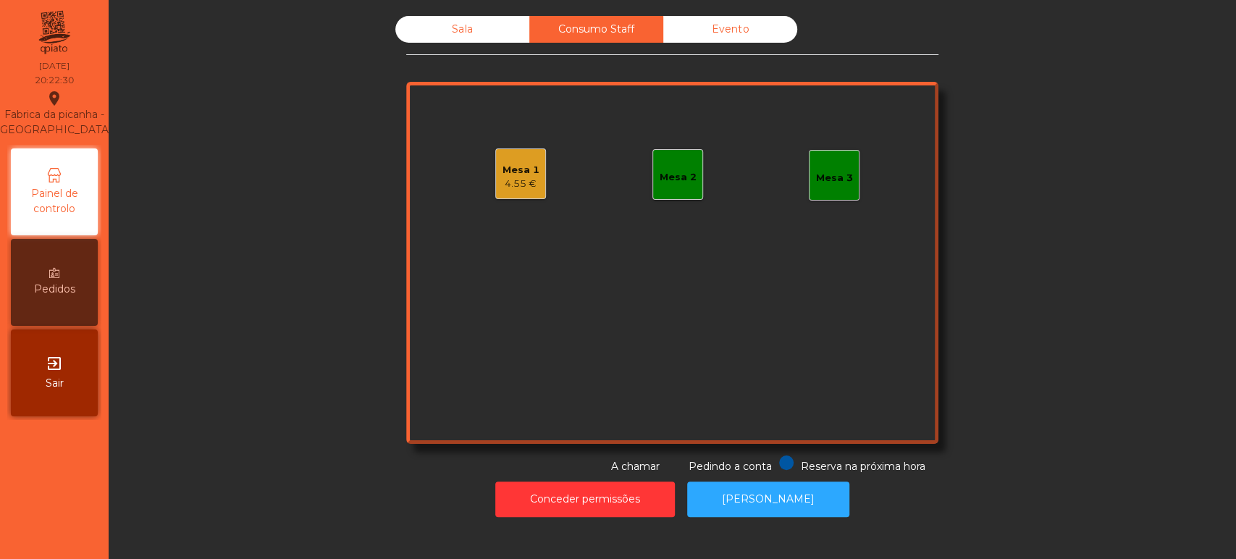
click at [522, 164] on div "Mesa 1" at bounding box center [520, 170] width 37 height 14
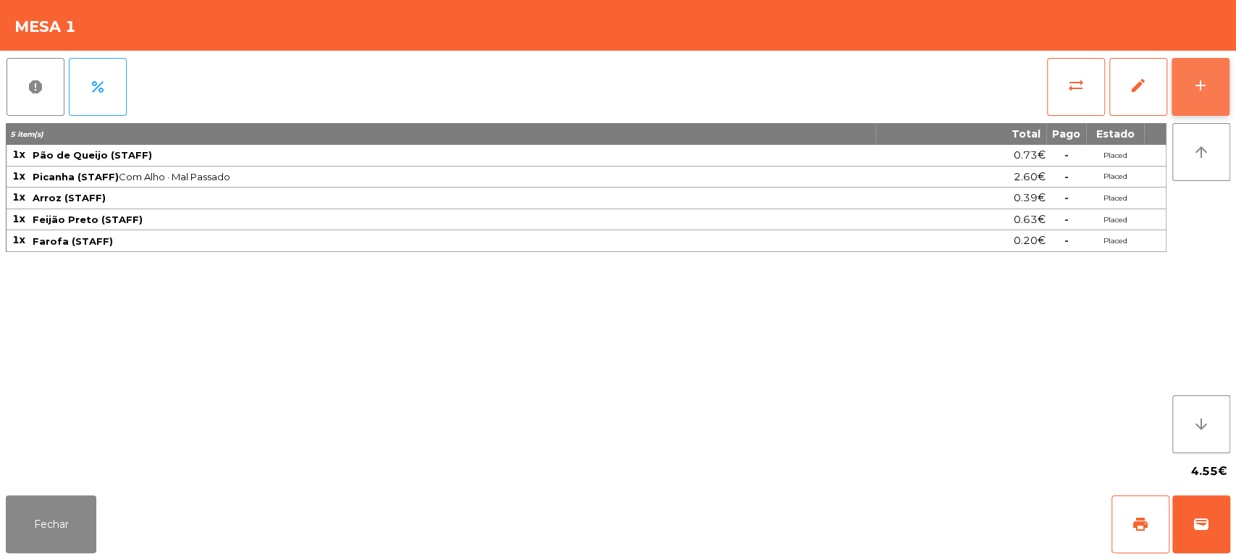
click at [1191, 89] on div "add" at bounding box center [1199, 85] width 17 height 17
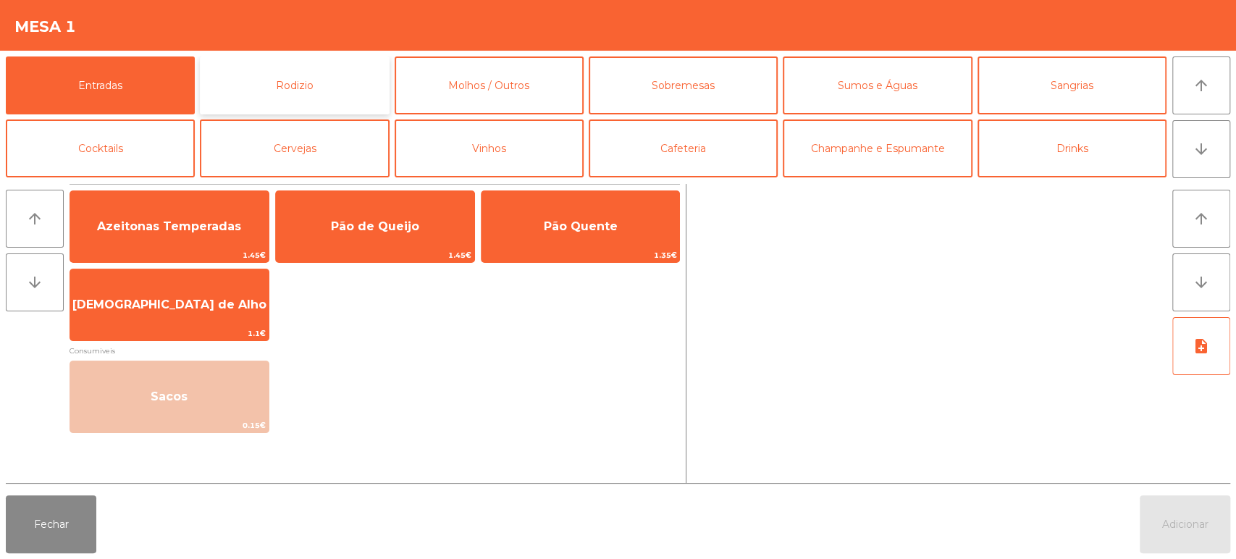
click at [308, 69] on button "Rodizio" at bounding box center [294, 85] width 189 height 58
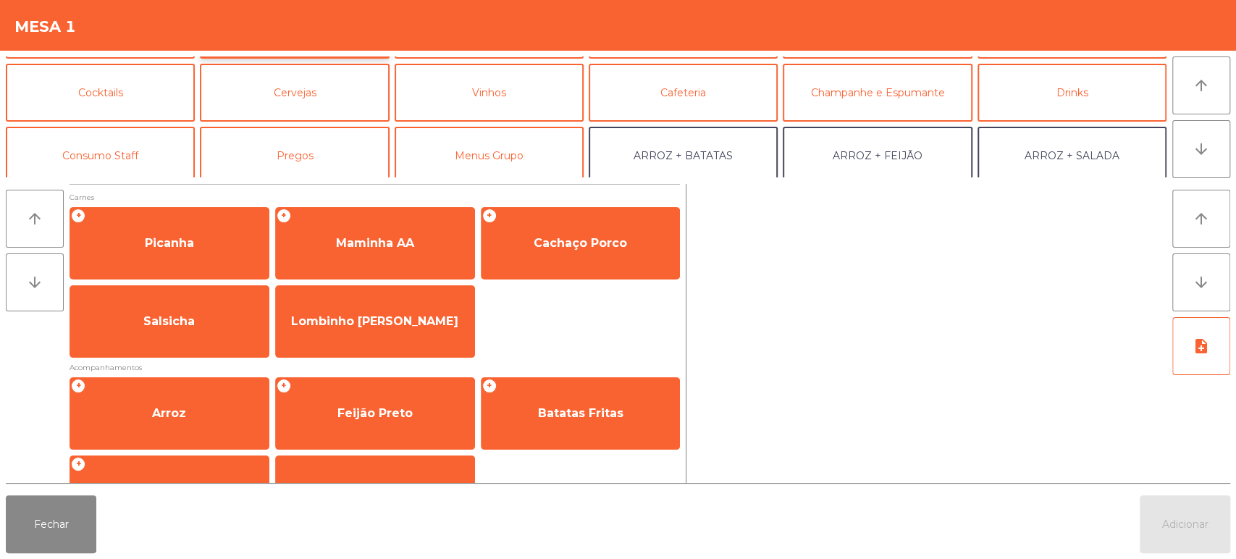
scroll to position [59, 0]
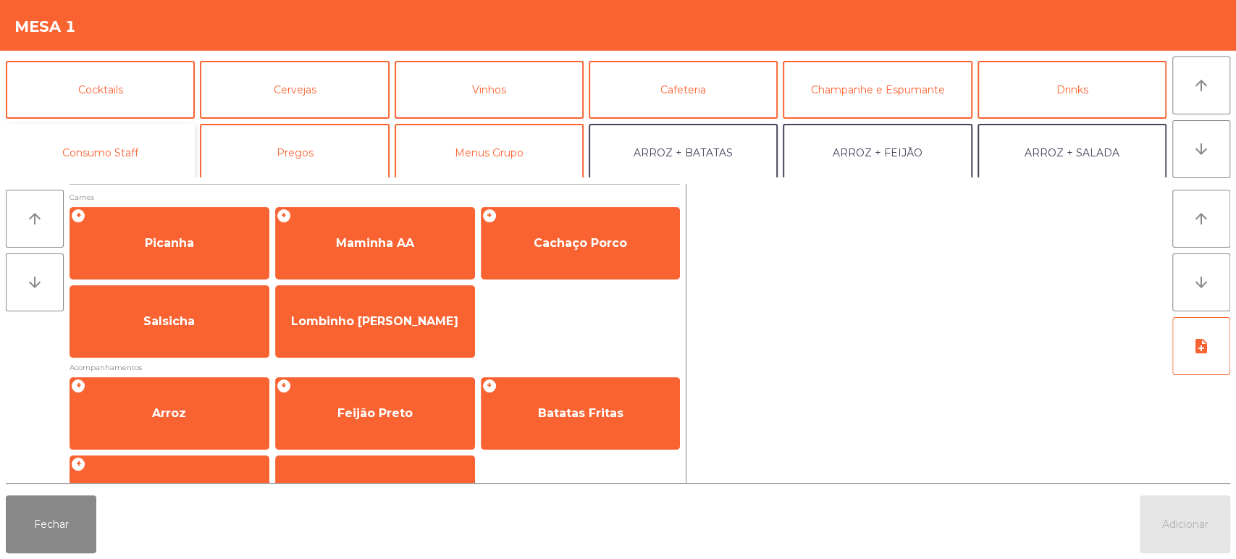
click at [133, 158] on button "Consumo Staff" at bounding box center [100, 153] width 189 height 58
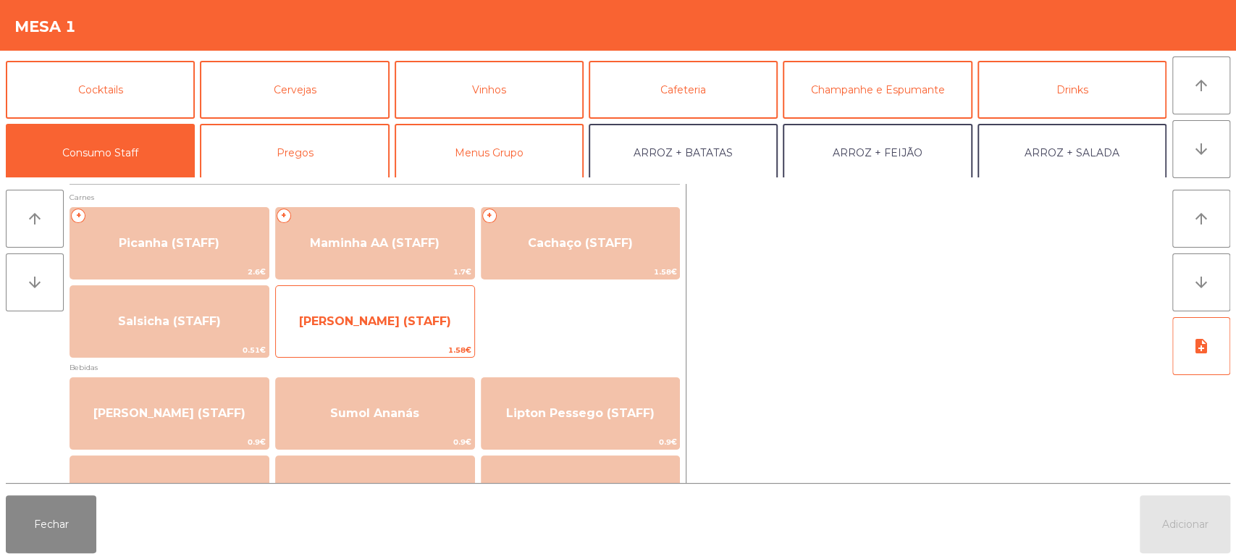
click at [409, 313] on span "[PERSON_NAME] (STAFF)" at bounding box center [375, 321] width 198 height 39
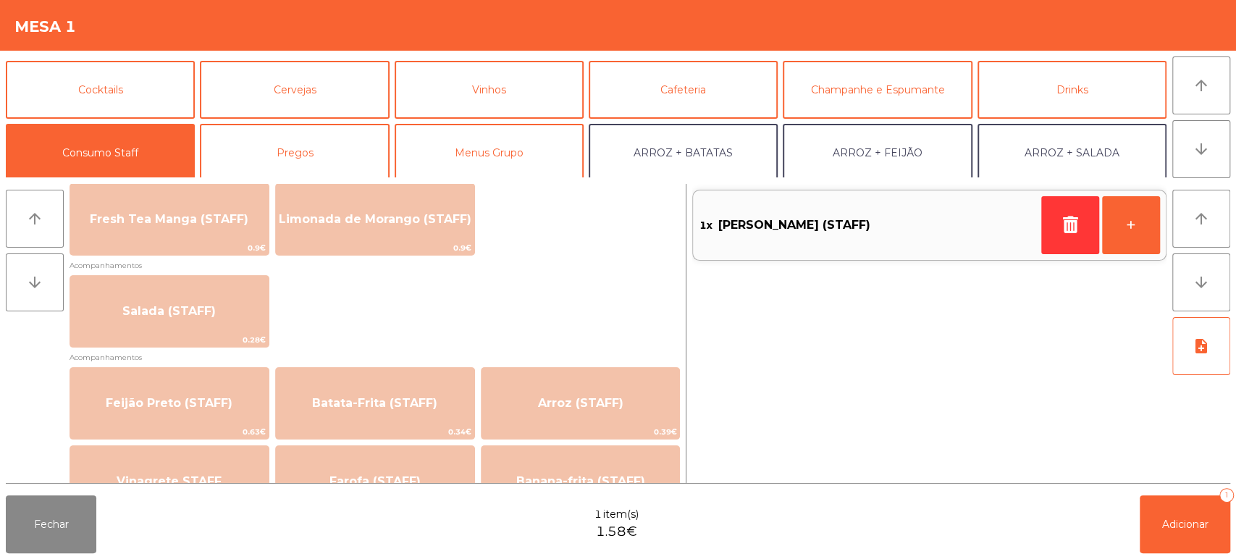
scroll to position [520, 0]
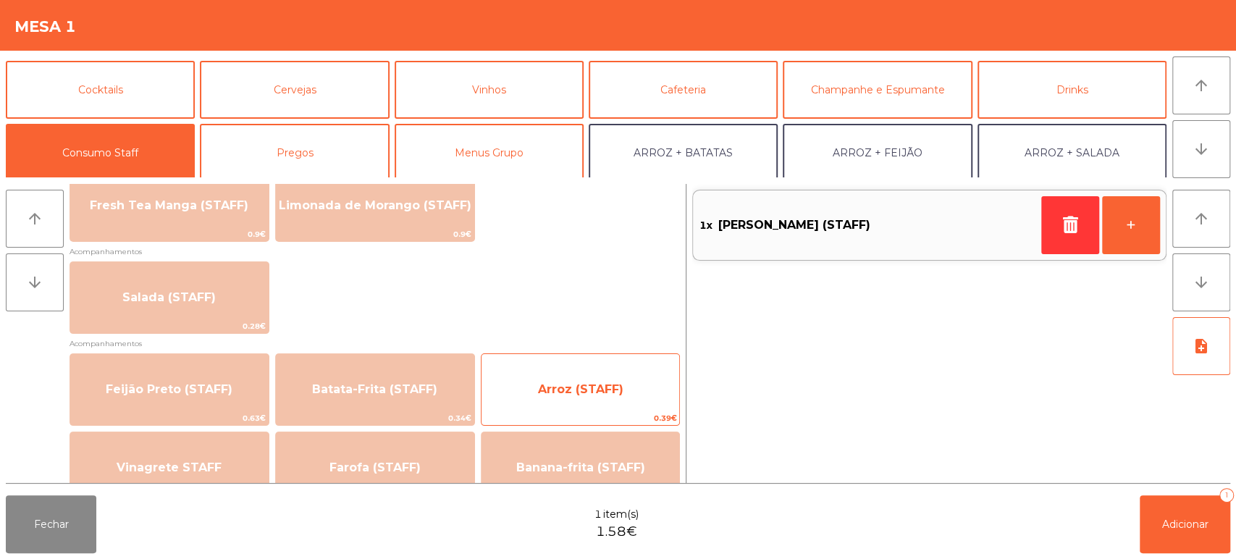
click at [577, 376] on span "Arroz (STAFF)" at bounding box center [580, 389] width 198 height 39
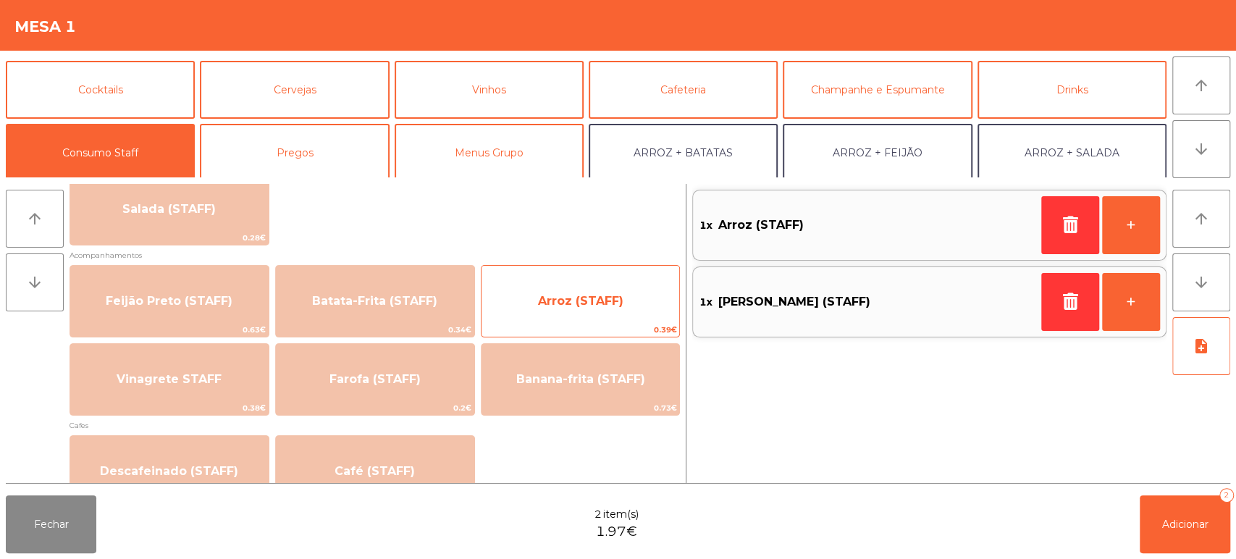
scroll to position [609, 0]
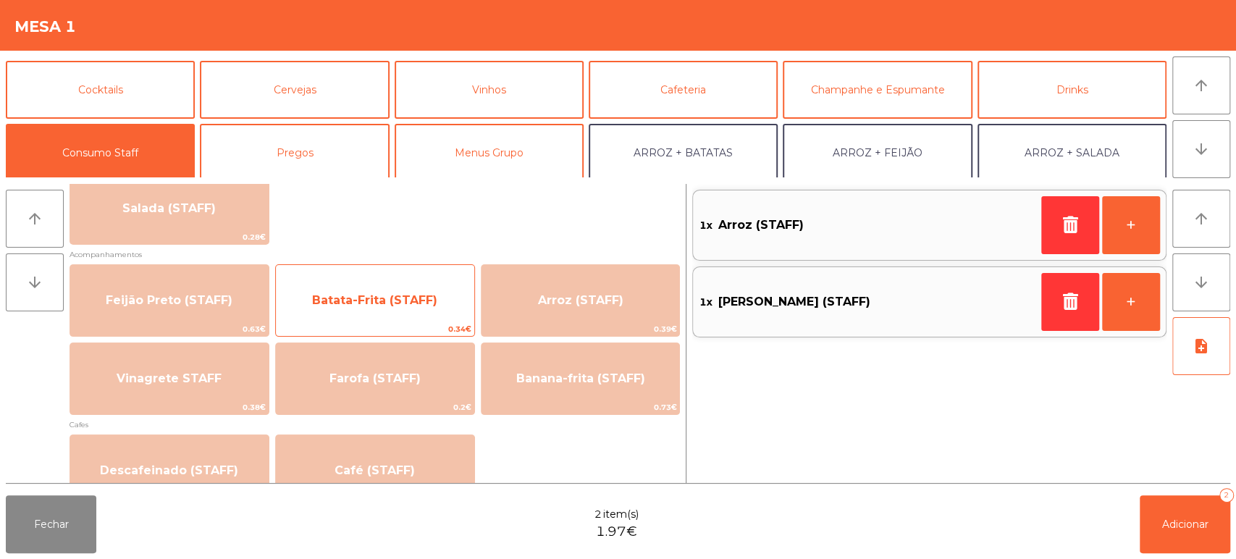
click at [396, 290] on span "Batata-Frita (STAFF)" at bounding box center [375, 300] width 198 height 39
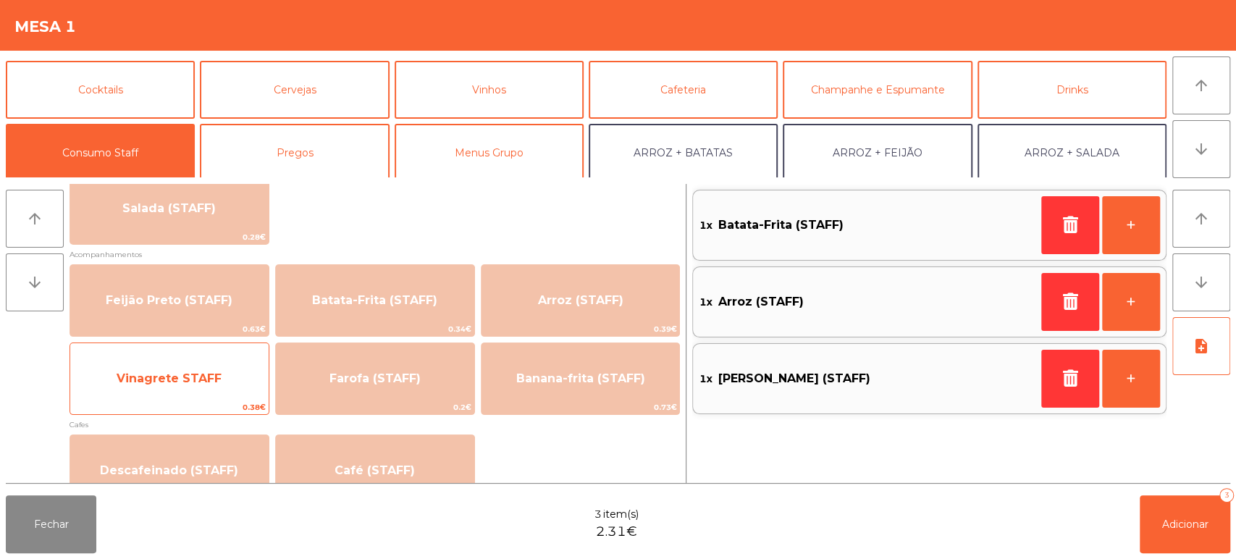
click at [190, 356] on div "Vinagrete STAFF 0.38€" at bounding box center [169, 378] width 200 height 72
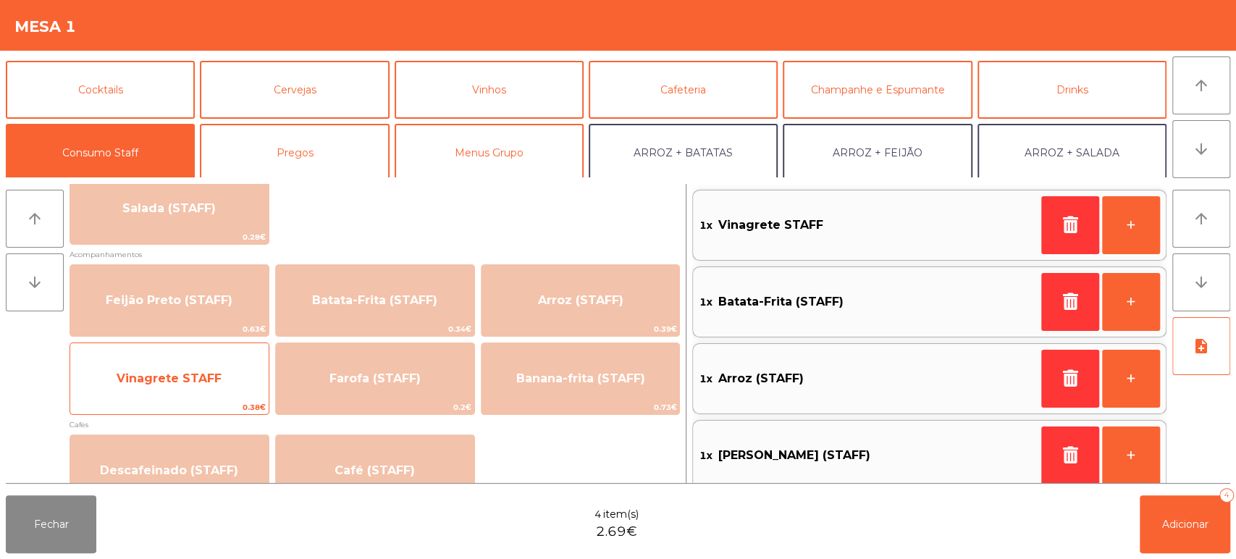
scroll to position [12, 0]
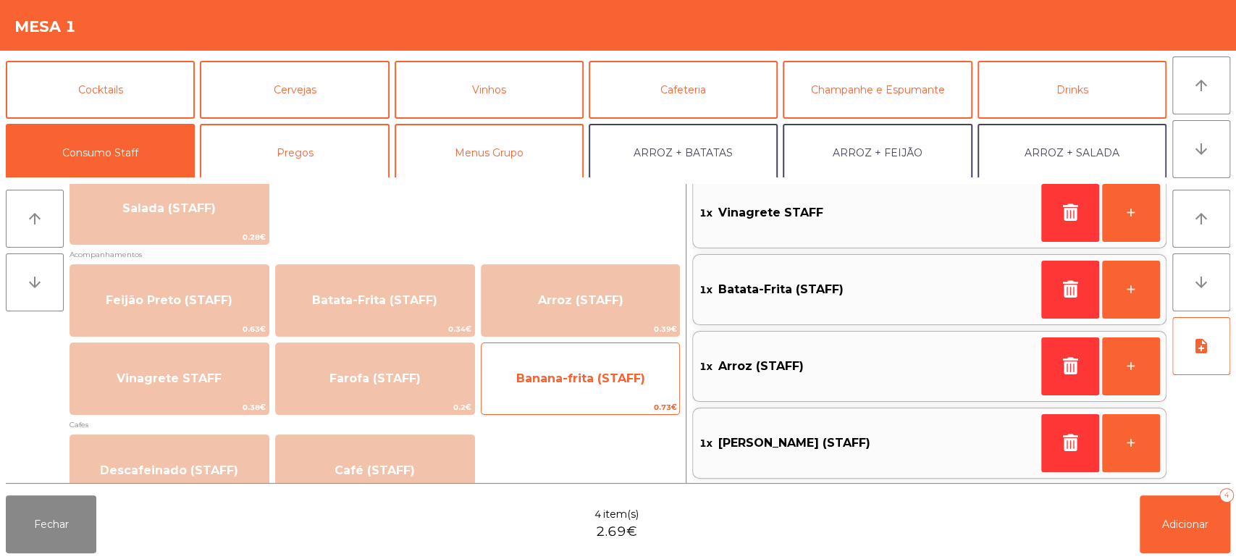
click at [618, 374] on span "Banana-frita (STAFF)" at bounding box center [580, 378] width 129 height 14
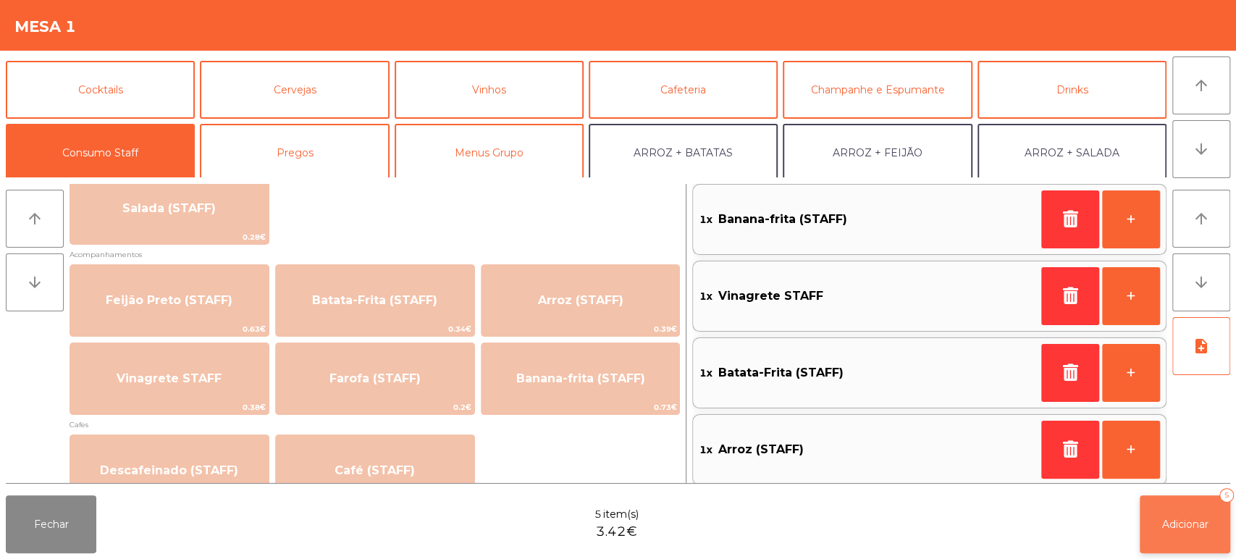
click at [1196, 533] on button "Adicionar 5" at bounding box center [1184, 524] width 90 height 58
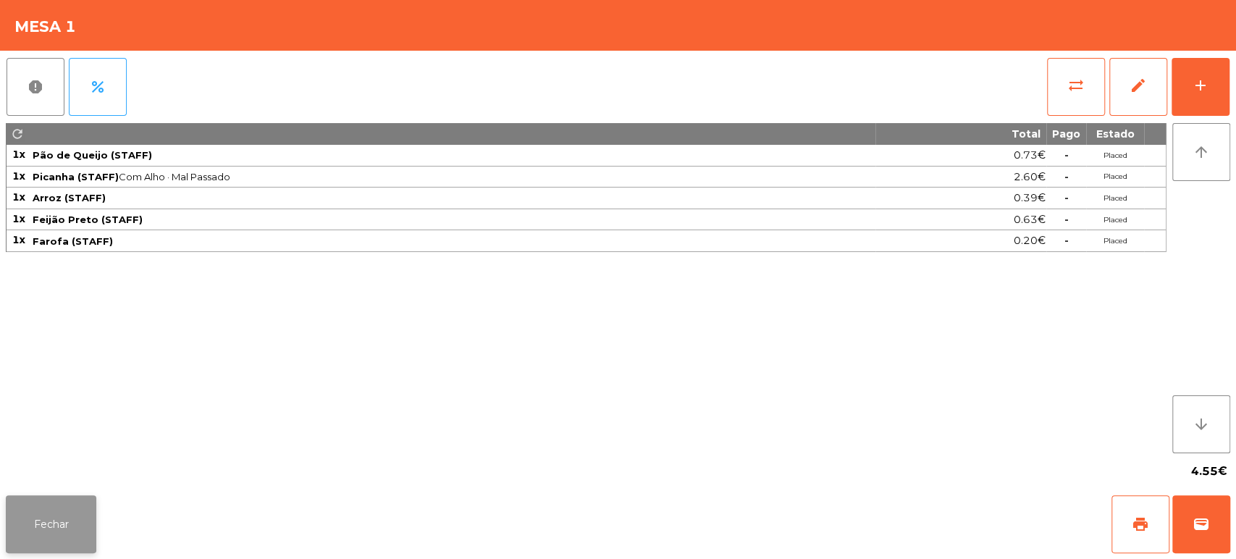
click at [77, 503] on button "Fechar" at bounding box center [51, 524] width 90 height 58
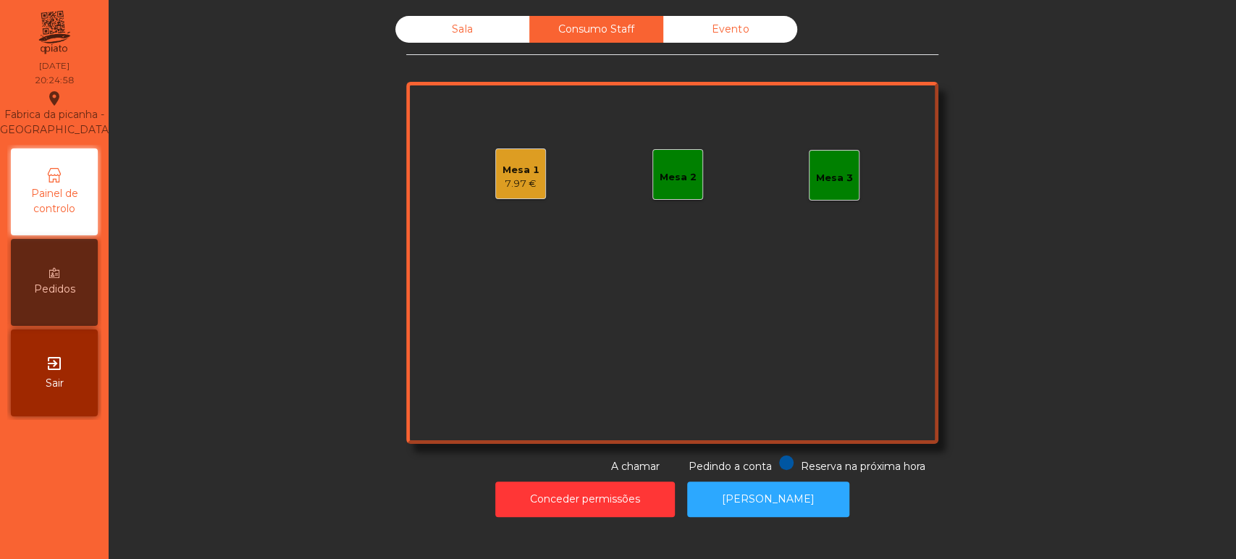
click at [439, 26] on div "Sala" at bounding box center [462, 29] width 134 height 27
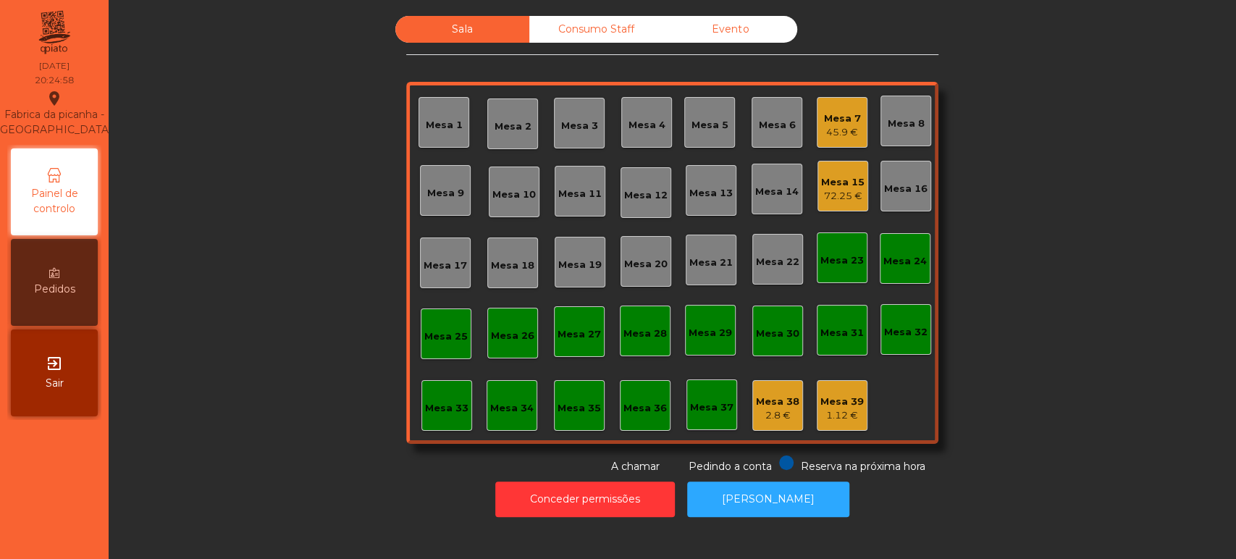
click at [835, 130] on div "45.9 €" at bounding box center [842, 132] width 37 height 14
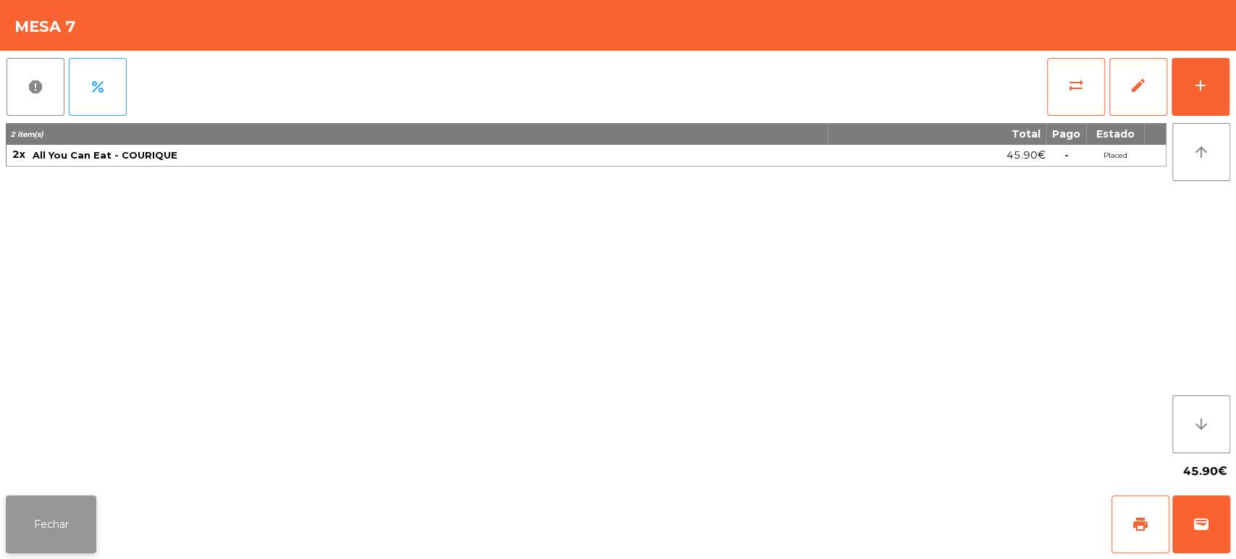
click at [45, 533] on button "Fechar" at bounding box center [51, 524] width 90 height 58
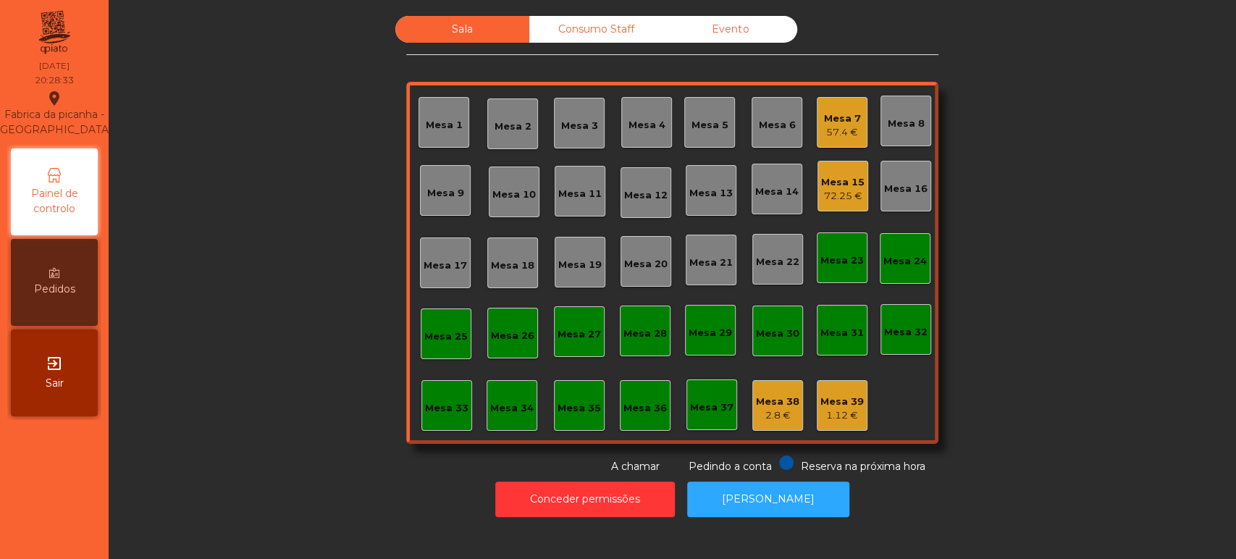
click at [856, 175] on div "Mesa 15" at bounding box center [842, 182] width 43 height 14
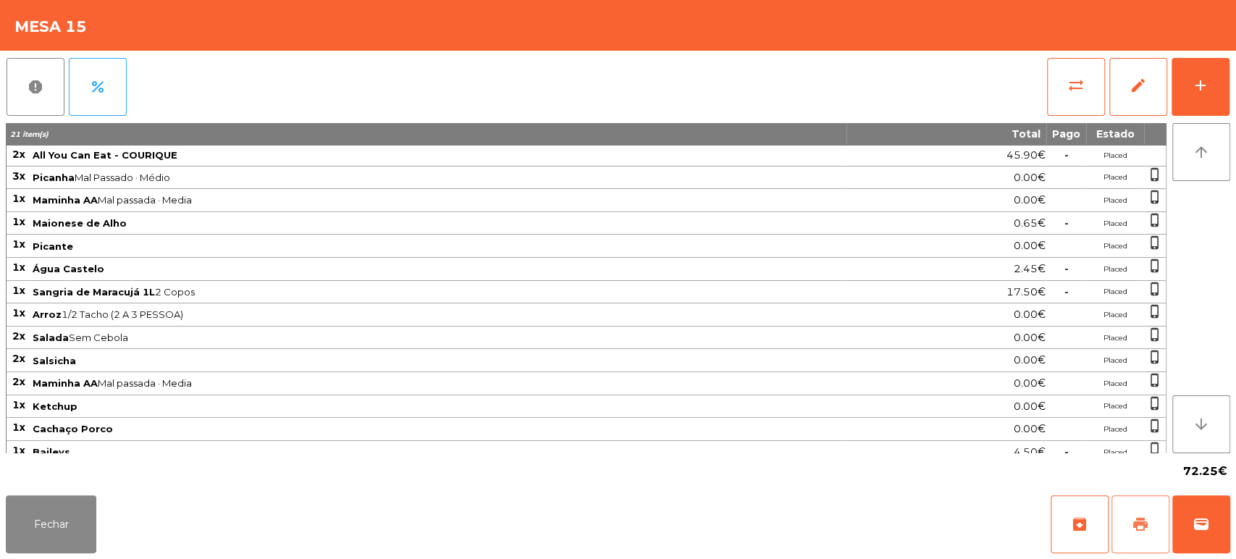
click at [1144, 512] on button "print" at bounding box center [1140, 524] width 58 height 58
click at [68, 544] on button "Fechar" at bounding box center [51, 524] width 90 height 58
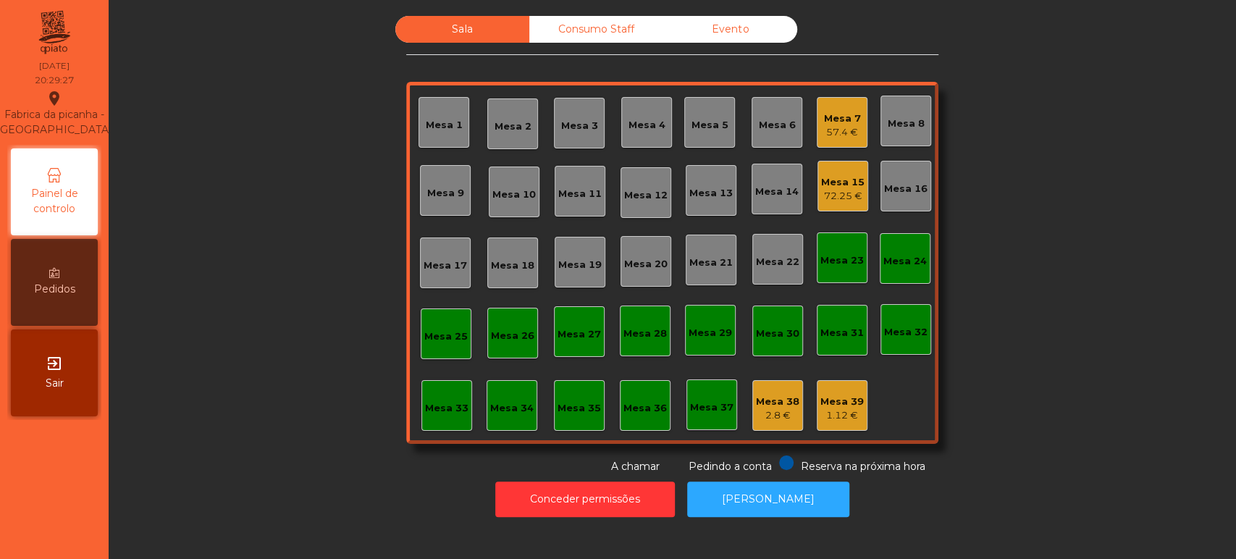
click at [261, 226] on div "Sala Consumo Staff Evento Mesa 1 [GEOGRAPHIC_DATA] 3 Mesa 4 Mesa 5 Mesa 6 Mesa …" at bounding box center [672, 245] width 1088 height 458
click at [748, 498] on button "[PERSON_NAME]" at bounding box center [768, 498] width 162 height 35
click at [833, 410] on div "1.12 €" at bounding box center [841, 415] width 43 height 14
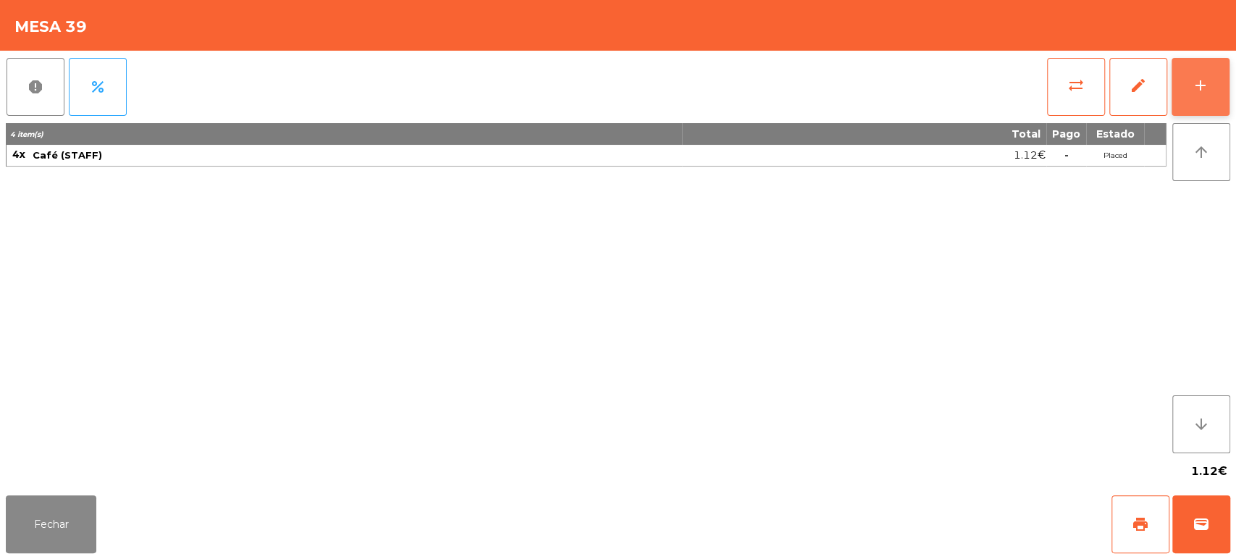
click at [1196, 77] on div "add" at bounding box center [1199, 85] width 17 height 17
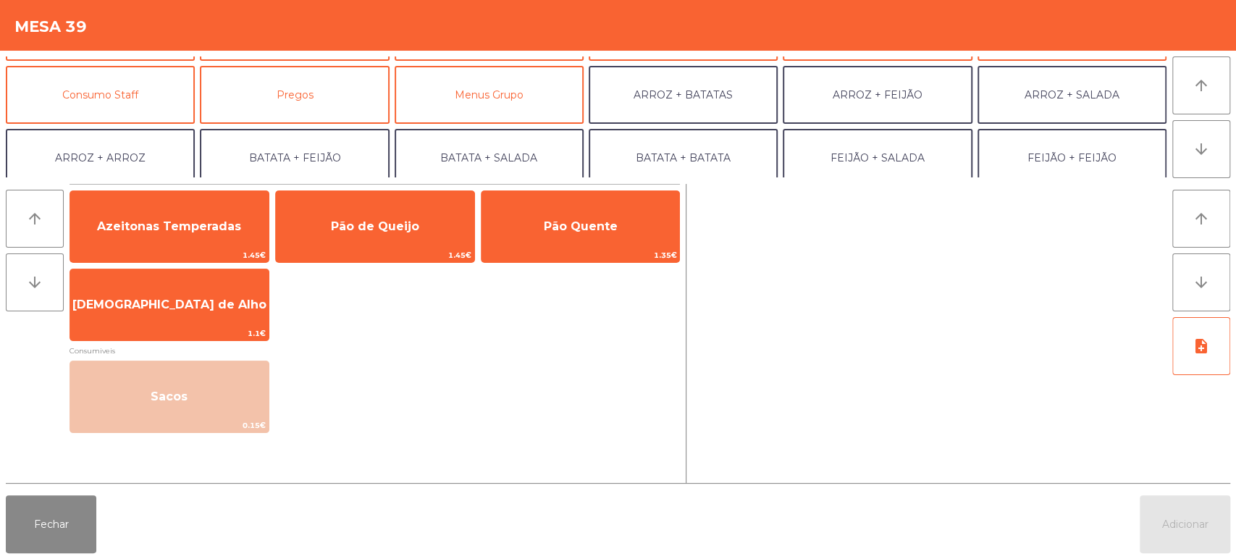
scroll to position [121, 0]
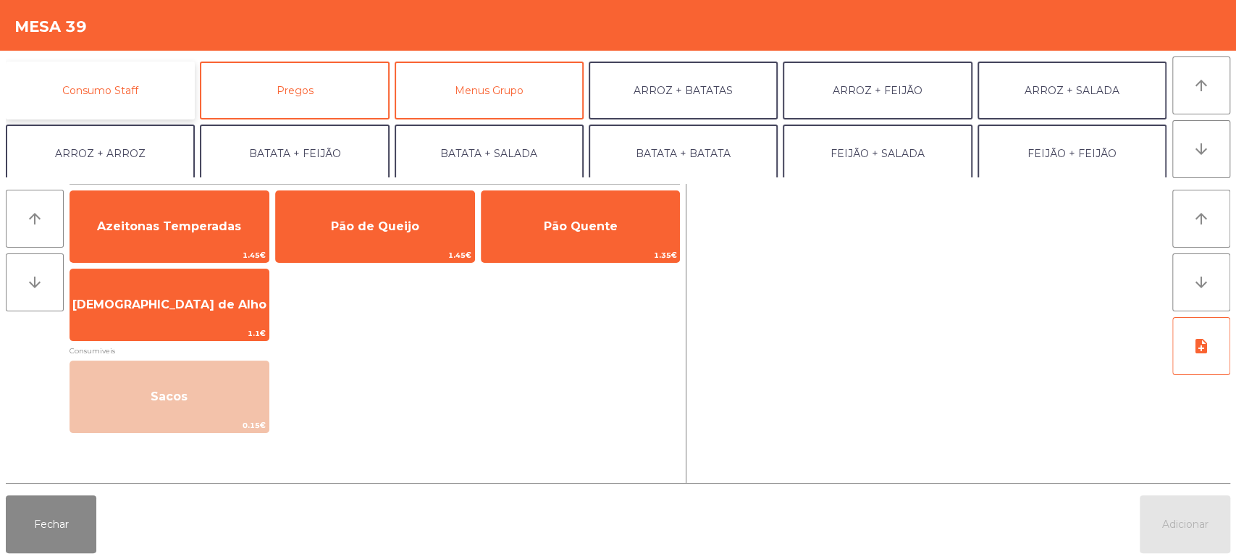
click at [151, 77] on button "Consumo Staff" at bounding box center [100, 91] width 189 height 58
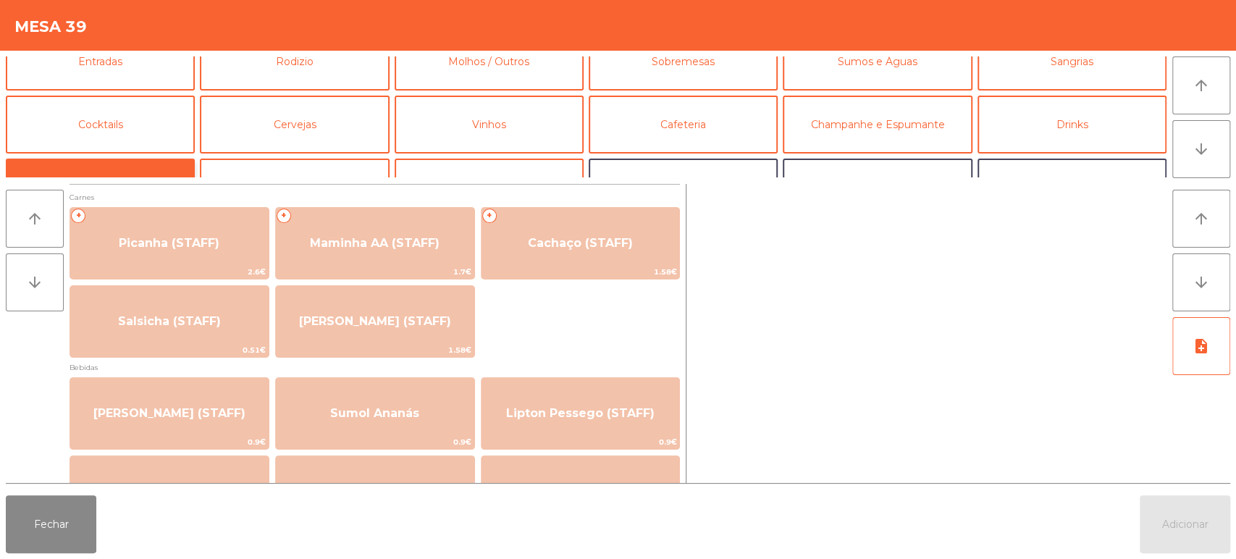
scroll to position [0, 0]
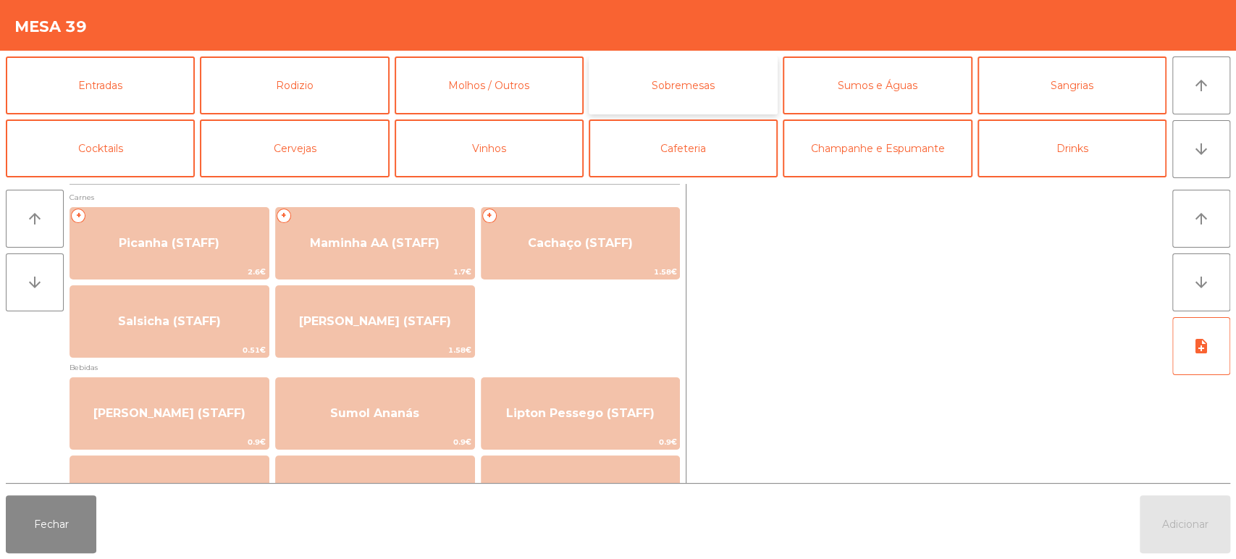
click at [687, 75] on button "Sobremesas" at bounding box center [682, 85] width 189 height 58
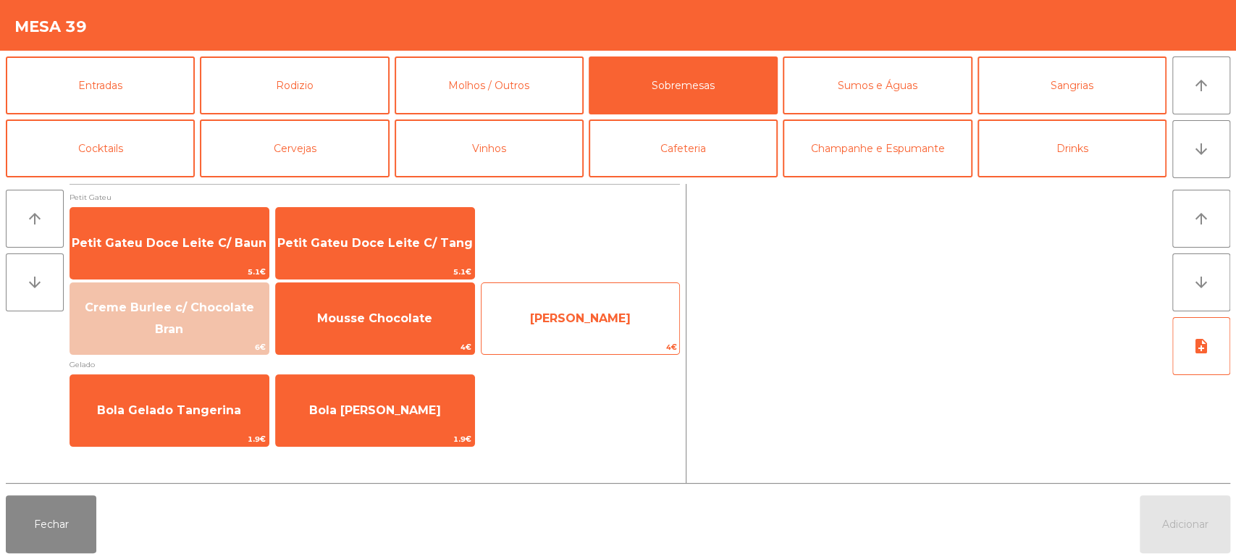
click at [590, 310] on span "[PERSON_NAME]" at bounding box center [580, 318] width 198 height 39
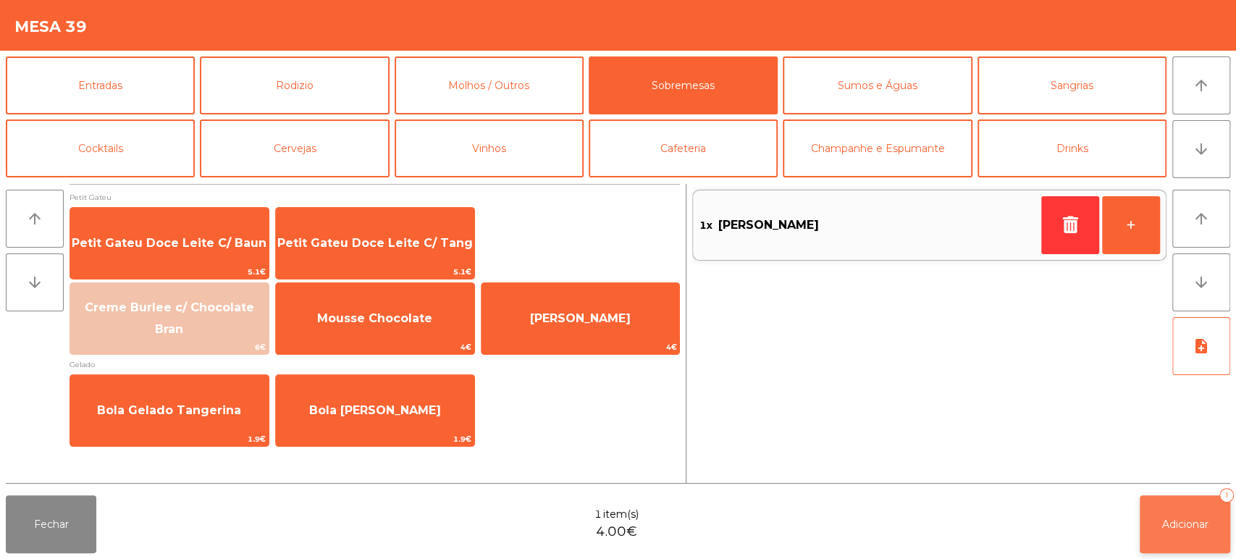
click at [1162, 520] on span "Adicionar" at bounding box center [1185, 524] width 46 height 13
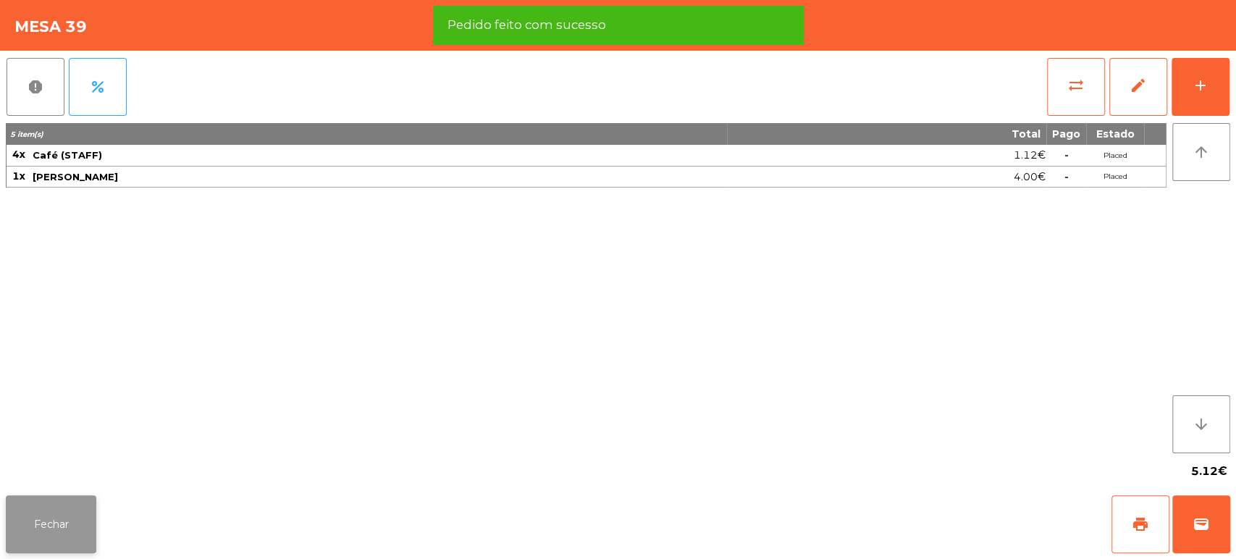
click at [70, 547] on button "Fechar" at bounding box center [51, 524] width 90 height 58
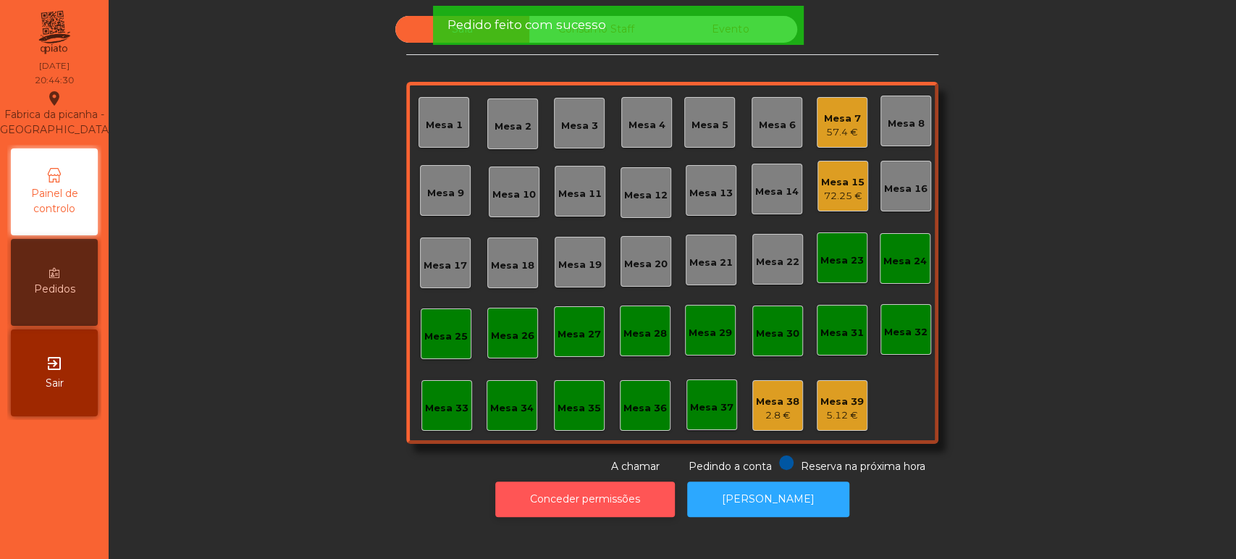
click at [617, 496] on button "Conceder permissões" at bounding box center [585, 498] width 180 height 35
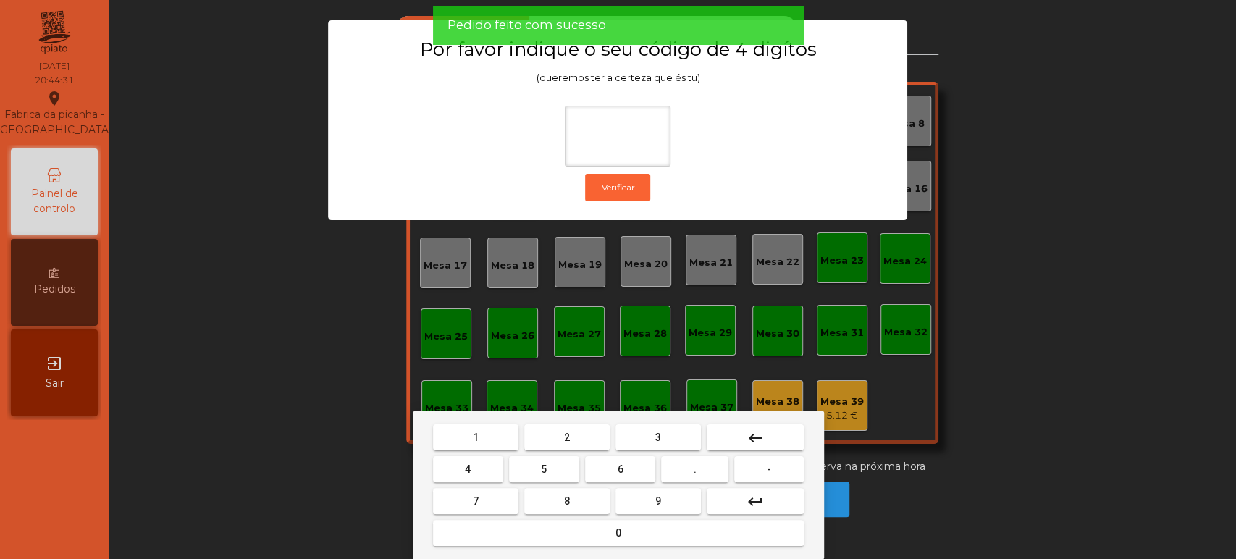
click at [473, 433] on span "1" at bounding box center [476, 437] width 6 height 12
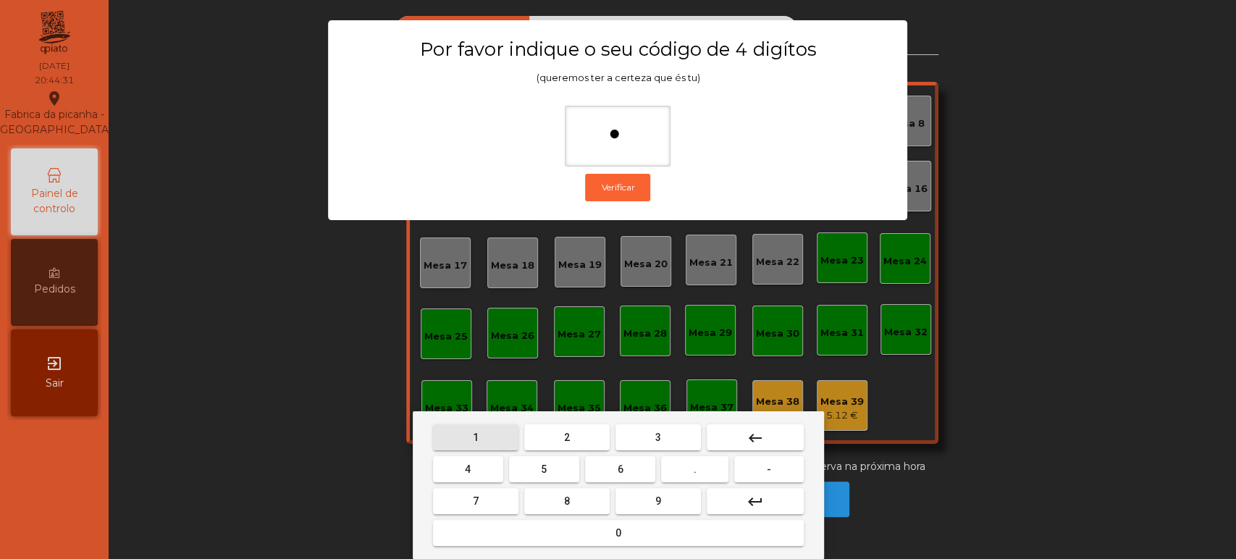
click at [670, 440] on button "3" at bounding box center [657, 437] width 85 height 26
click at [546, 465] on span "5" at bounding box center [544, 469] width 6 height 12
click at [602, 536] on button "0" at bounding box center [618, 533] width 371 height 26
type input "****"
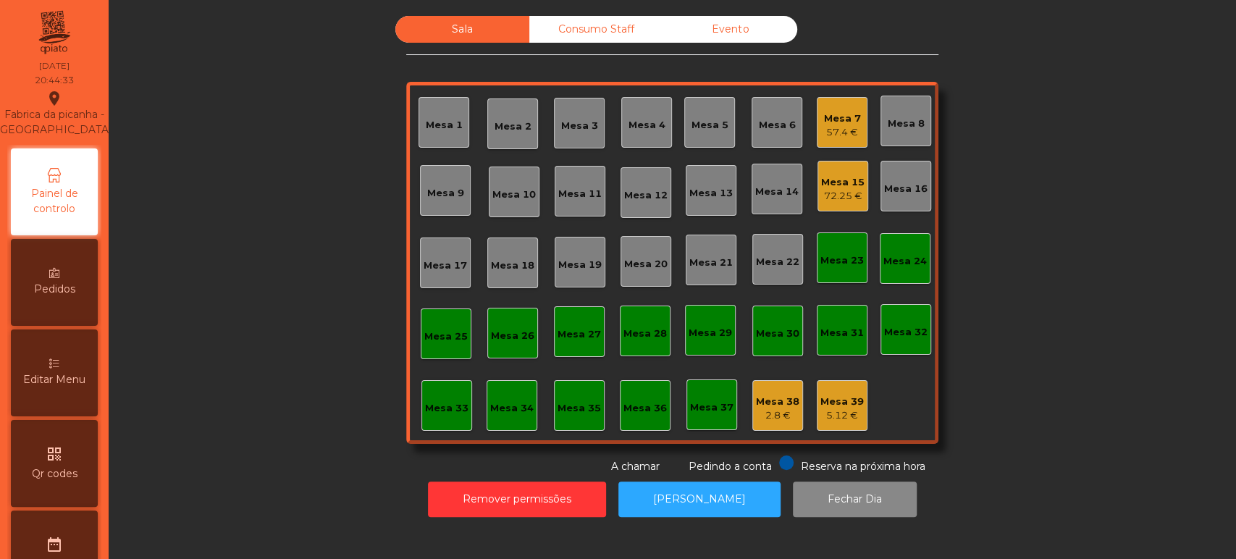
click at [40, 387] on span "Editar Menu" at bounding box center [54, 379] width 62 height 15
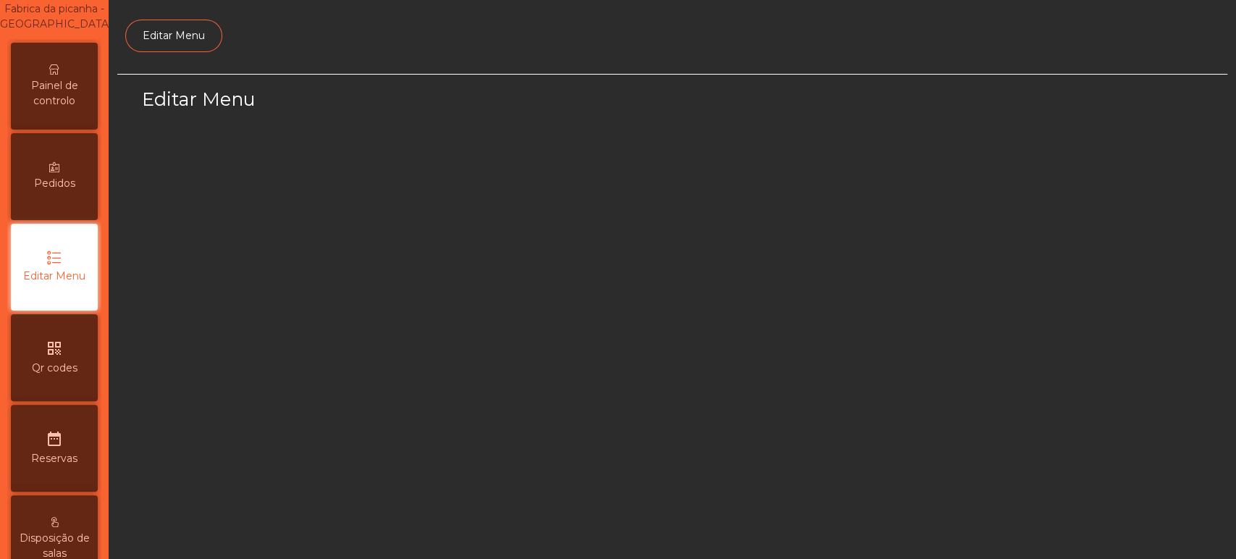
select select "*"
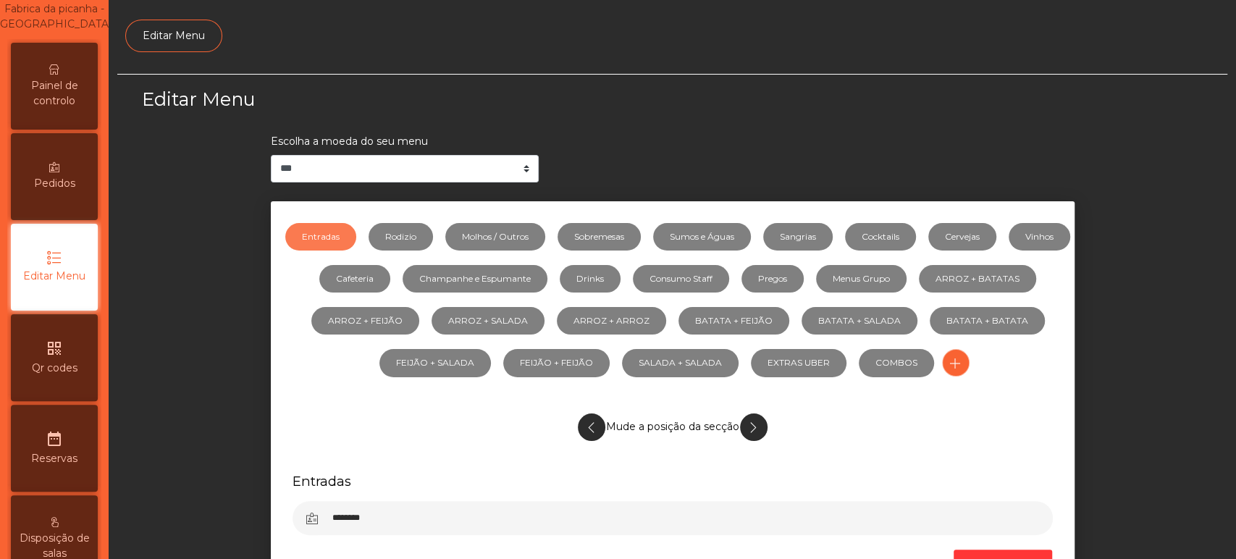
scroll to position [109, 0]
click at [516, 240] on link "Molhos / Outros" at bounding box center [495, 237] width 100 height 28
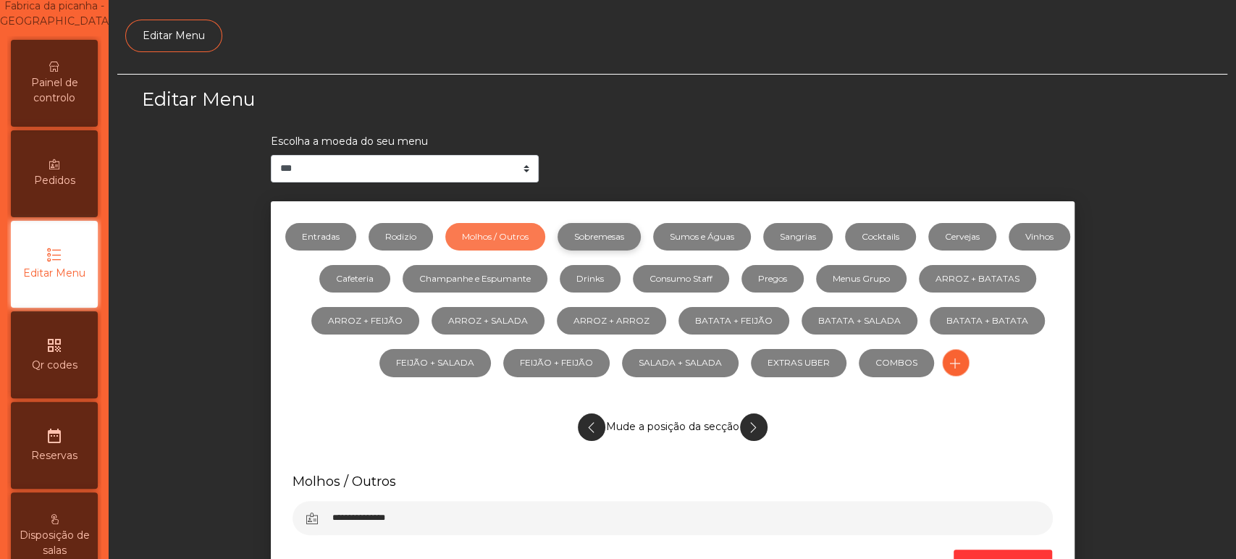
click at [641, 232] on link "Sobremesas" at bounding box center [598, 237] width 83 height 28
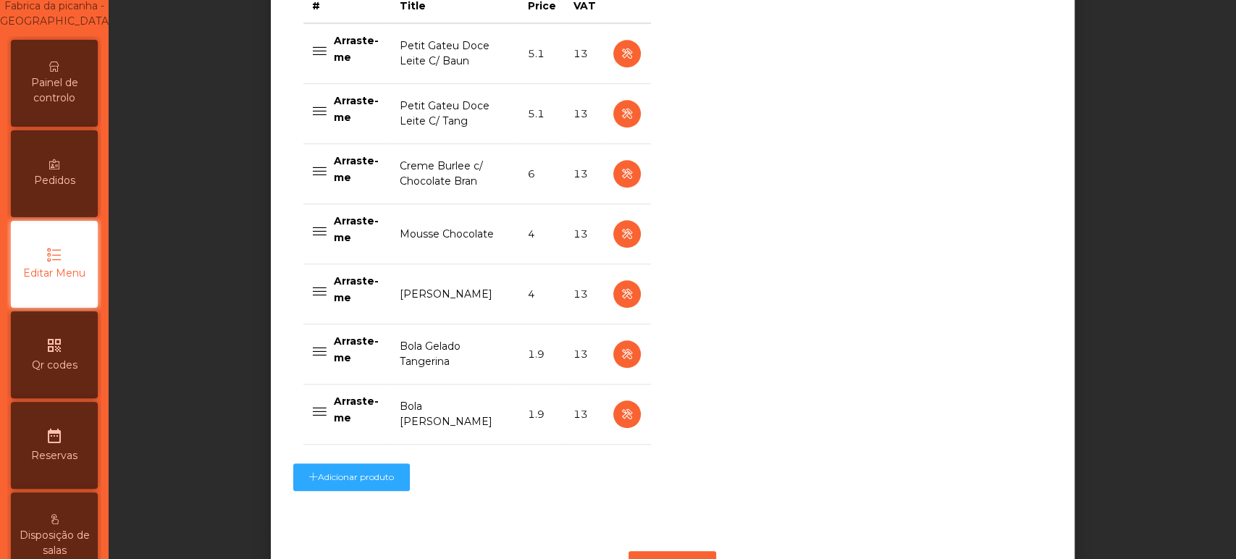
scroll to position [625, 0]
click at [620, 175] on icon "button" at bounding box center [626, 175] width 17 height 18
select select "**"
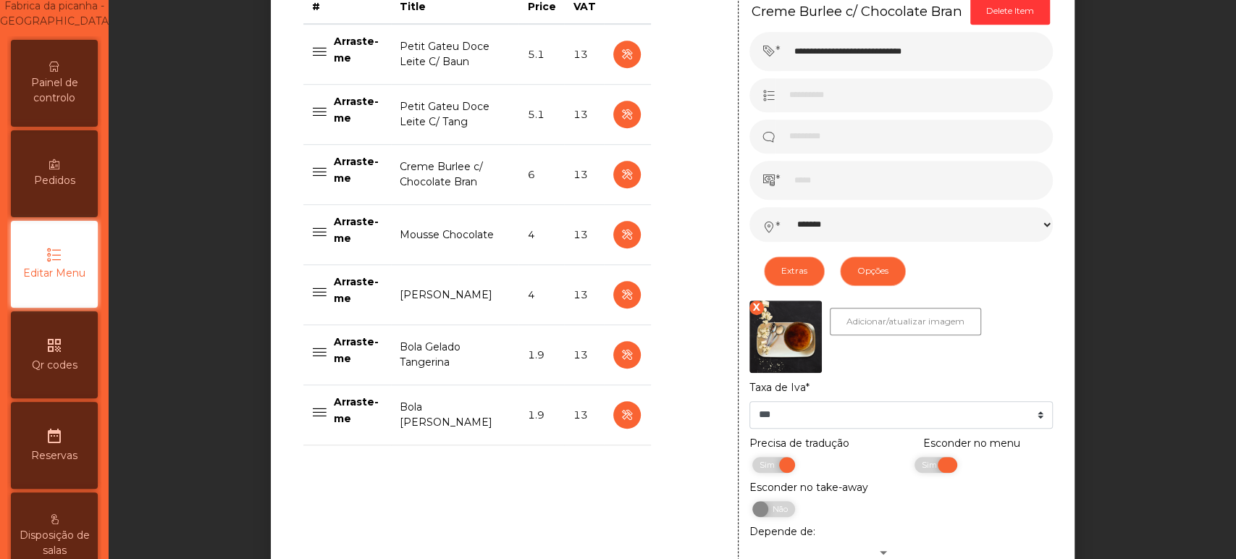
click at [914, 463] on span "Sim" at bounding box center [931, 465] width 36 height 16
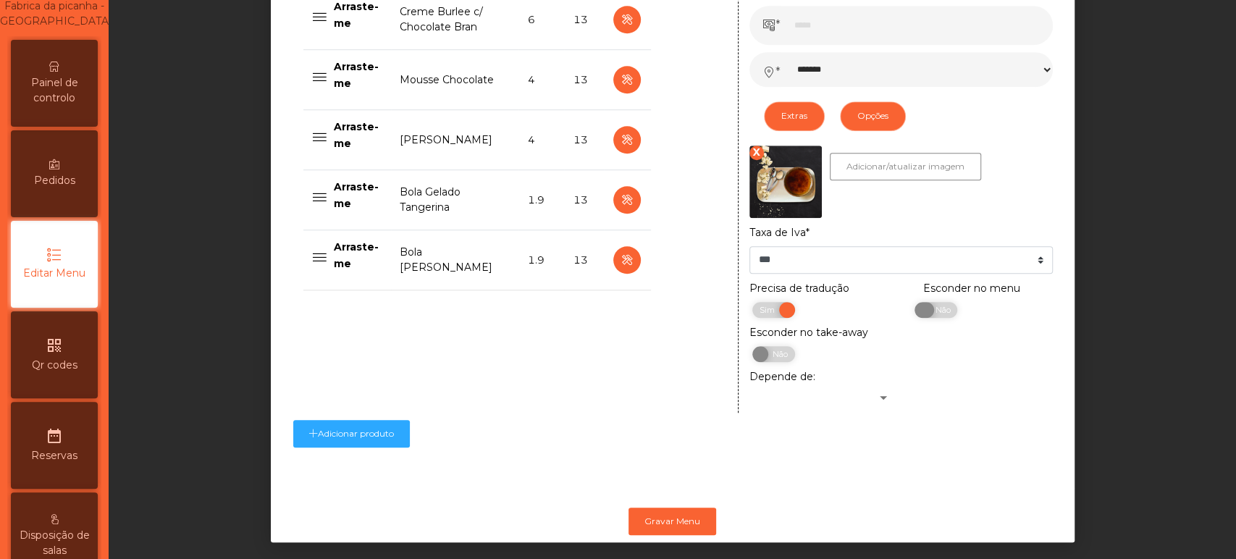
scroll to position [805, 0]
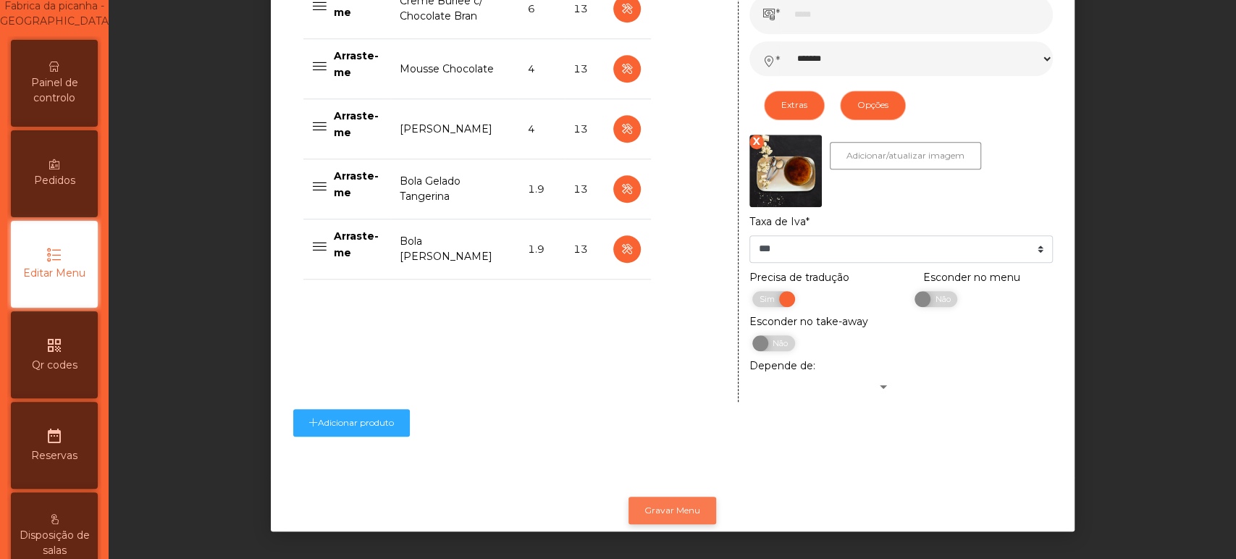
click at [677, 498] on button "Gravar Menu" at bounding box center [672, 511] width 88 height 28
click at [65, 99] on span "Painel de controlo" at bounding box center [54, 90] width 80 height 30
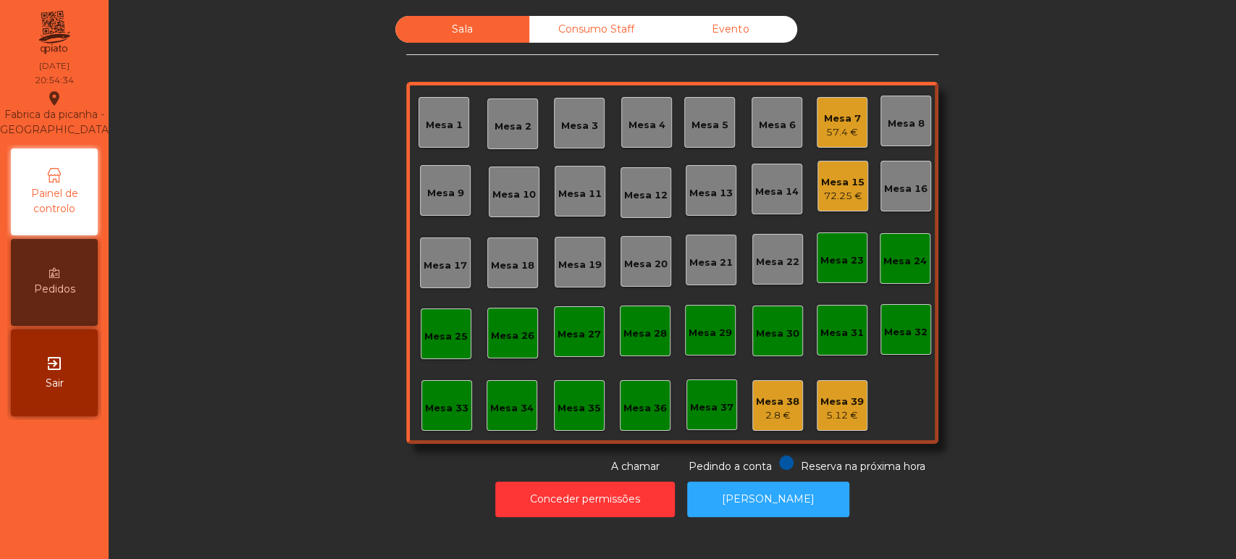
click at [1076, 292] on div "Sala Consumo Staff Evento Mesa 1 [GEOGRAPHIC_DATA] 3 Mesa 4 Mesa 5 Mesa 6 Mesa …" at bounding box center [672, 245] width 1088 height 458
click at [425, 405] on div "Mesa 33" at bounding box center [446, 408] width 43 height 14
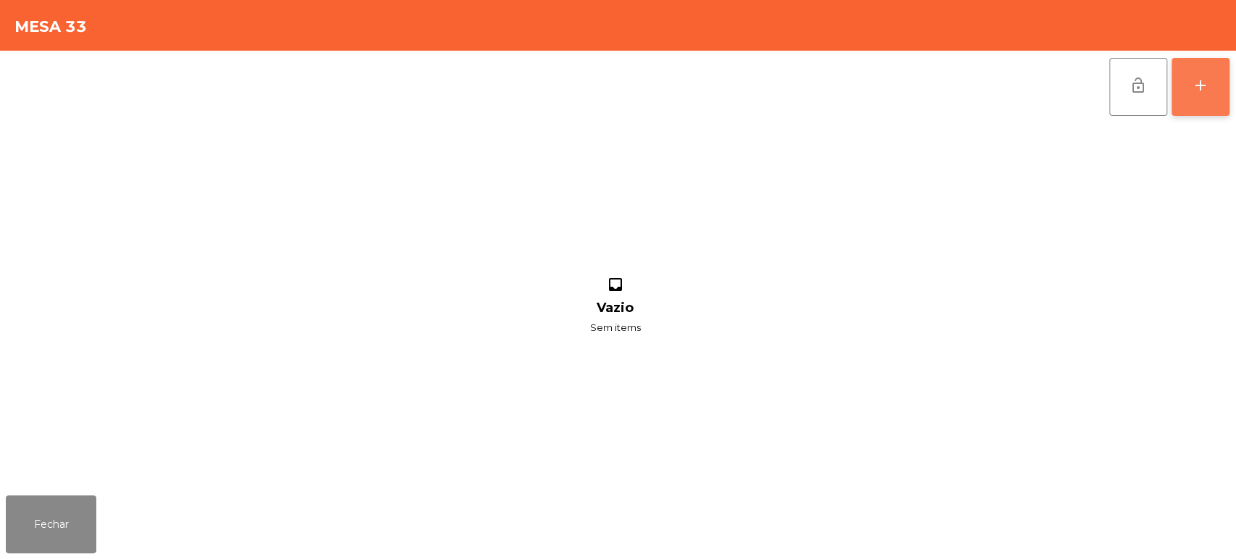
click at [1224, 98] on button "add" at bounding box center [1200, 87] width 58 height 58
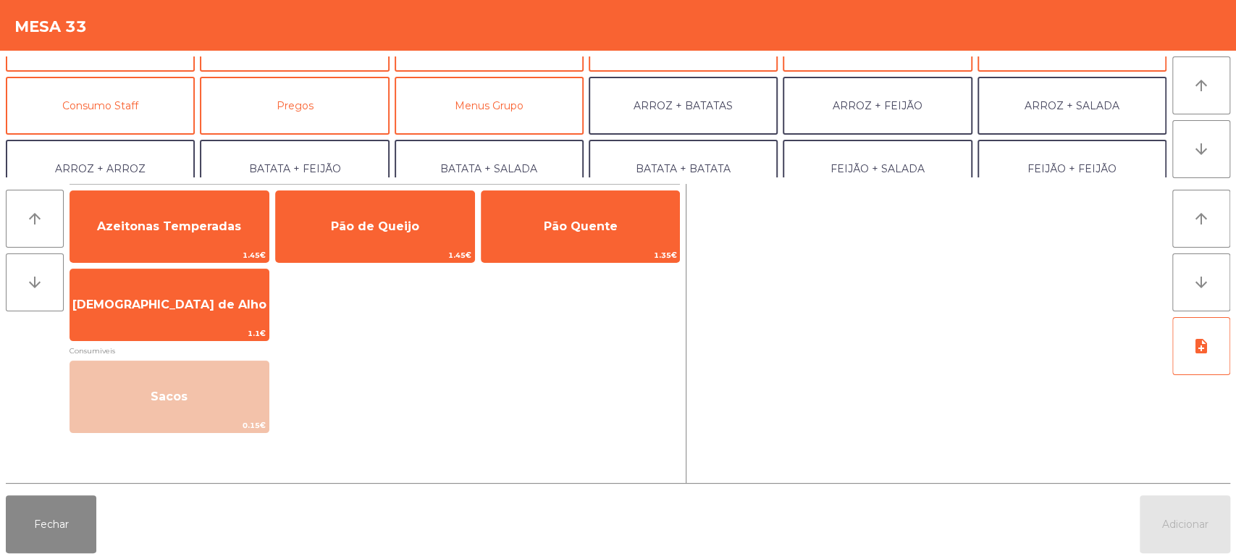
scroll to position [107, 0]
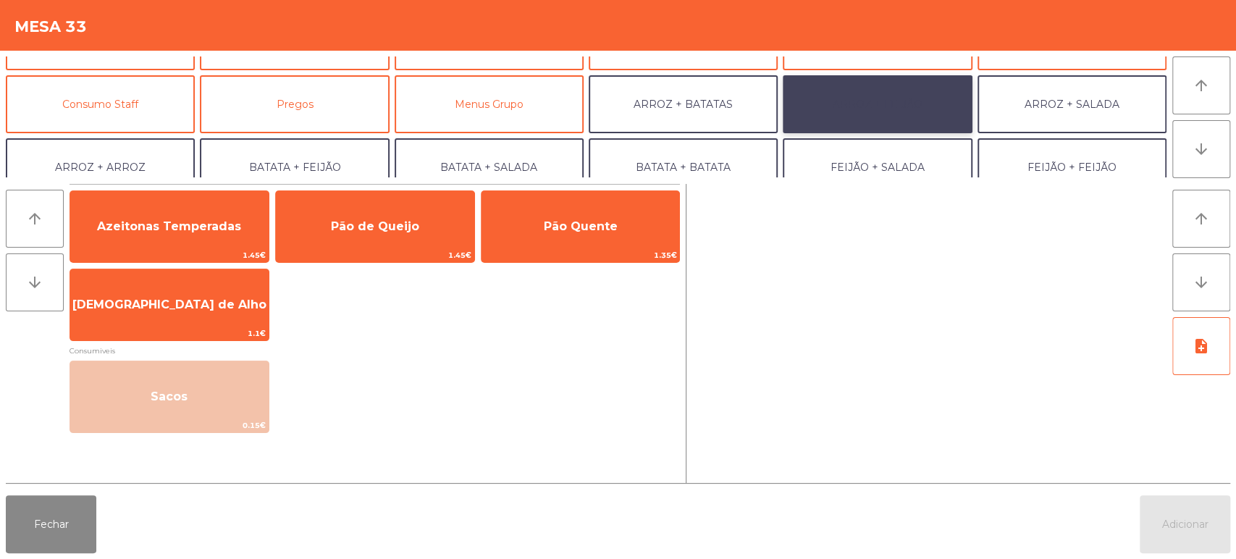
click at [886, 101] on button "ARROZ + FEIJÃO" at bounding box center [876, 104] width 189 height 58
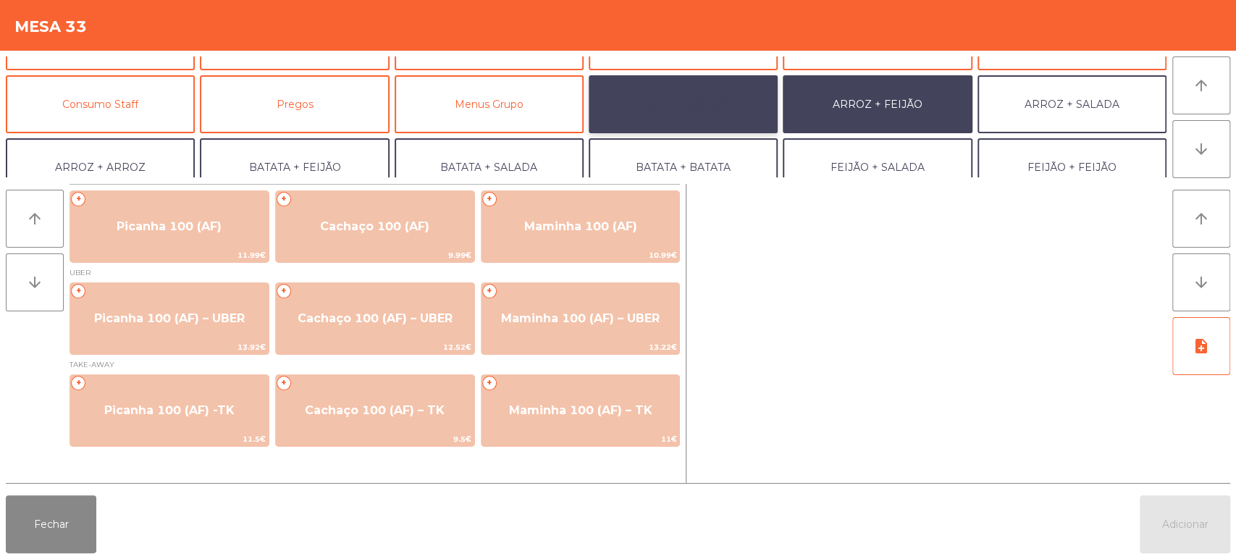
click at [679, 107] on button "ARROZ + BATATAS" at bounding box center [682, 104] width 189 height 58
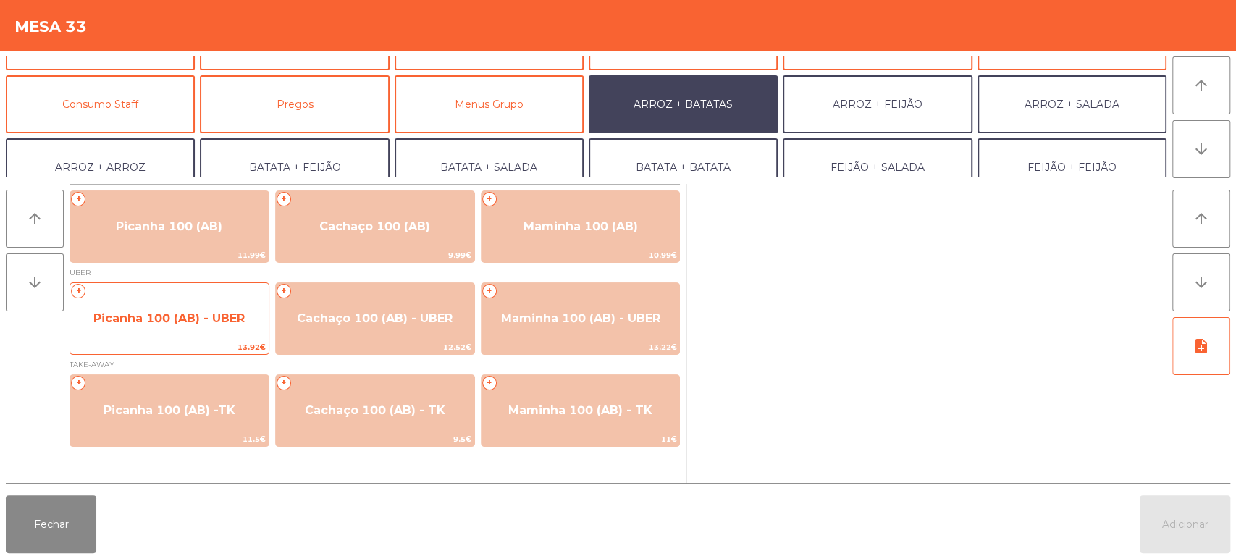
click at [194, 316] on span "Picanha 100 (AB) - UBER" at bounding box center [168, 318] width 151 height 14
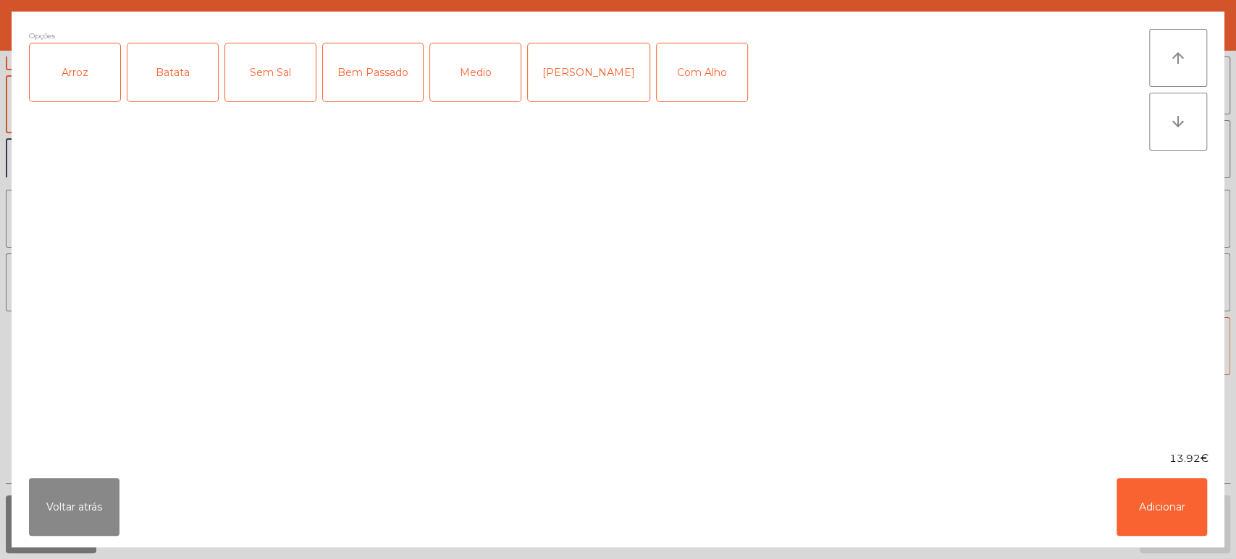
click at [78, 91] on div "Arroz" at bounding box center [75, 72] width 90 height 58
click at [190, 92] on div "Batata" at bounding box center [172, 72] width 90 height 58
click at [79, 487] on button "Voltar atrás" at bounding box center [74, 507] width 90 height 58
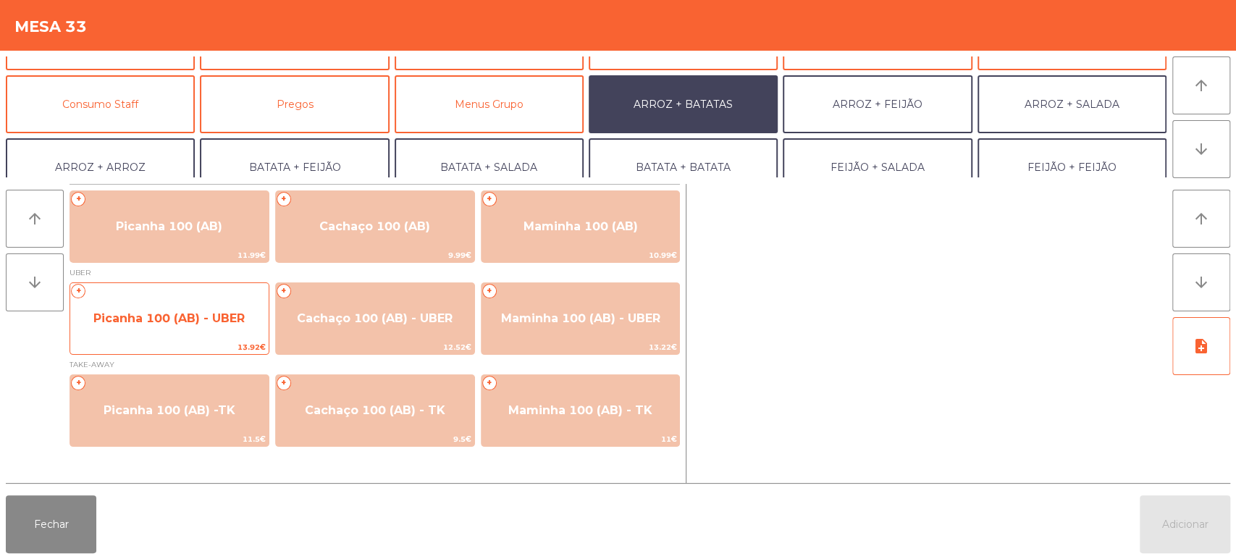
click at [169, 321] on span "Picanha 100 (AB) - UBER" at bounding box center [168, 318] width 151 height 14
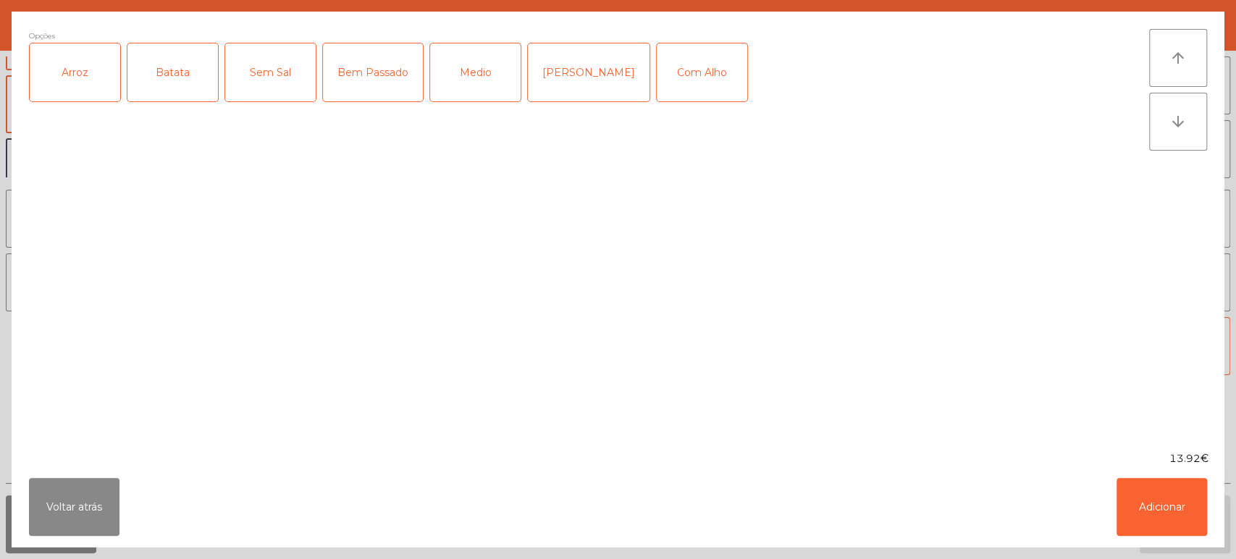
click at [58, 98] on div "Arroz" at bounding box center [75, 72] width 90 height 58
click at [191, 77] on div "Batata" at bounding box center [172, 72] width 90 height 58
click at [465, 72] on div "Medio" at bounding box center [475, 72] width 90 height 58
click at [1161, 482] on button "Adicionar" at bounding box center [1161, 507] width 90 height 58
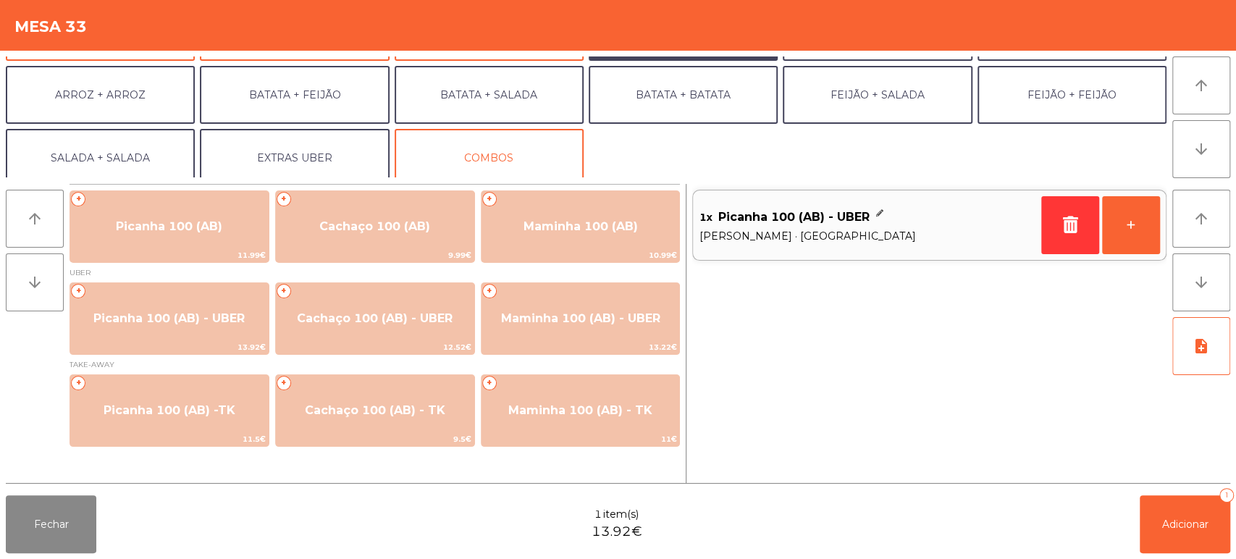
scroll to position [185, 0]
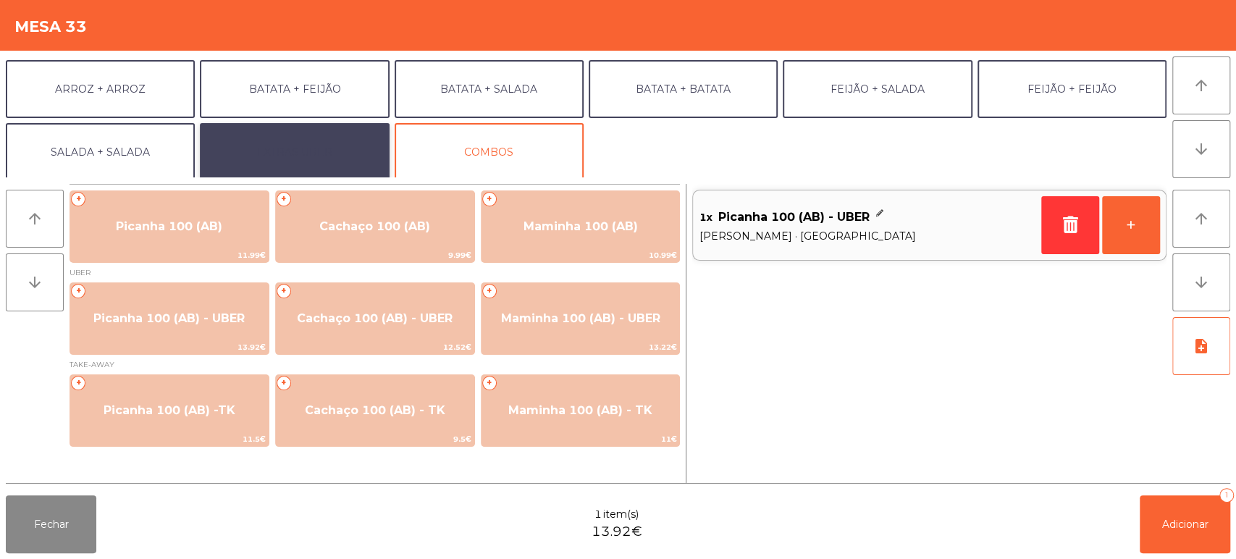
click at [341, 154] on button "EXTRAS UBER" at bounding box center [294, 152] width 189 height 58
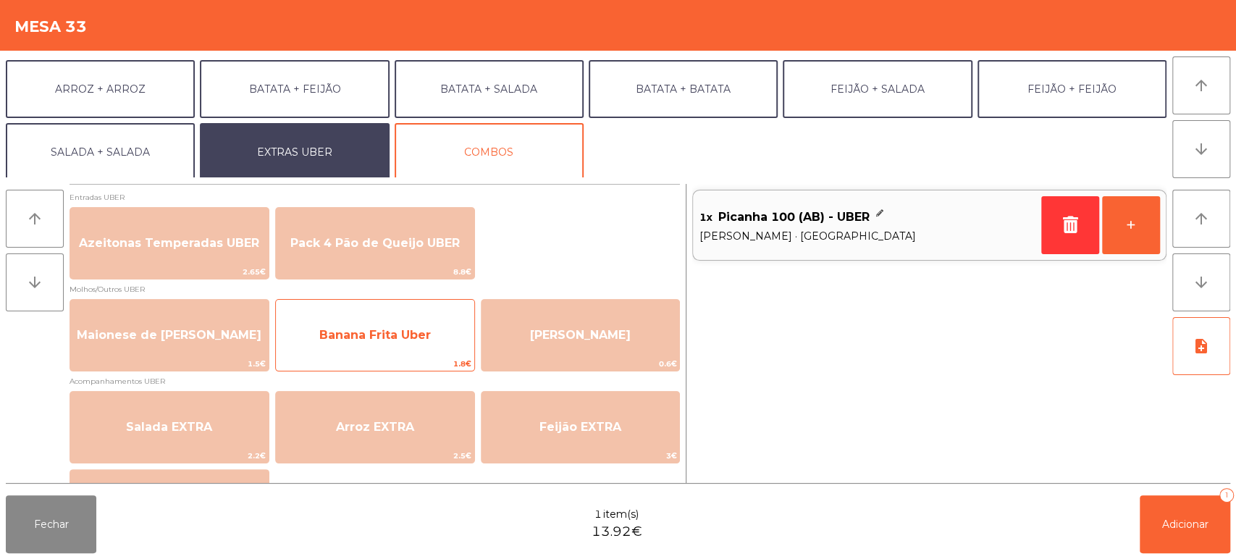
click at [371, 347] on span "Banana Frita Uber" at bounding box center [375, 335] width 198 height 39
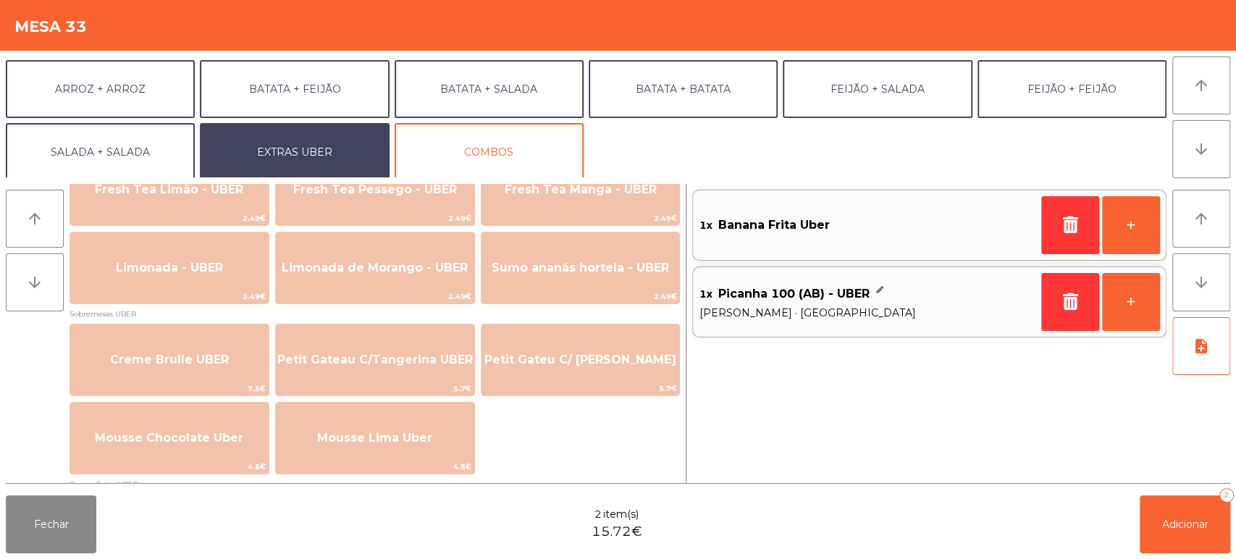
scroll to position [488, 0]
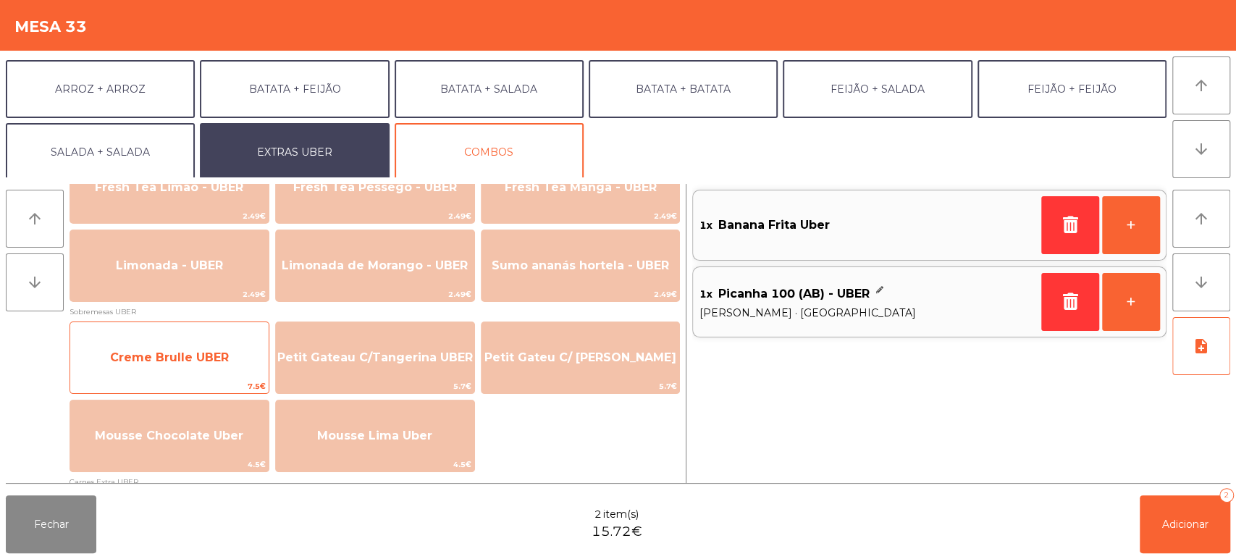
click at [185, 353] on span "Creme Brulle UBER" at bounding box center [169, 357] width 119 height 14
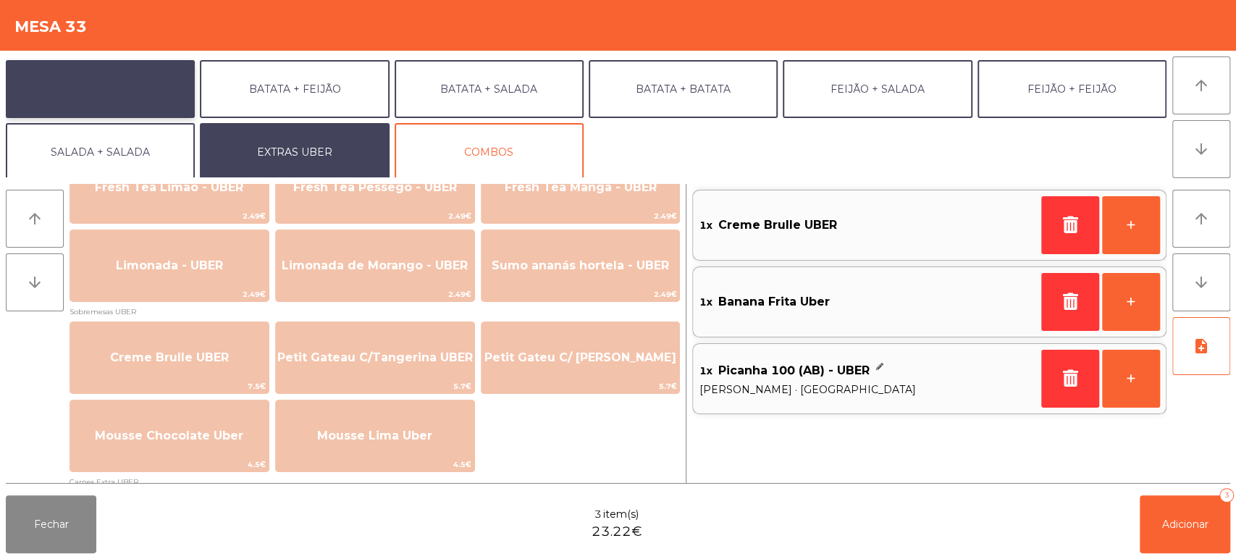
click at [133, 97] on button "ARROZ + ARROZ" at bounding box center [100, 89] width 189 height 58
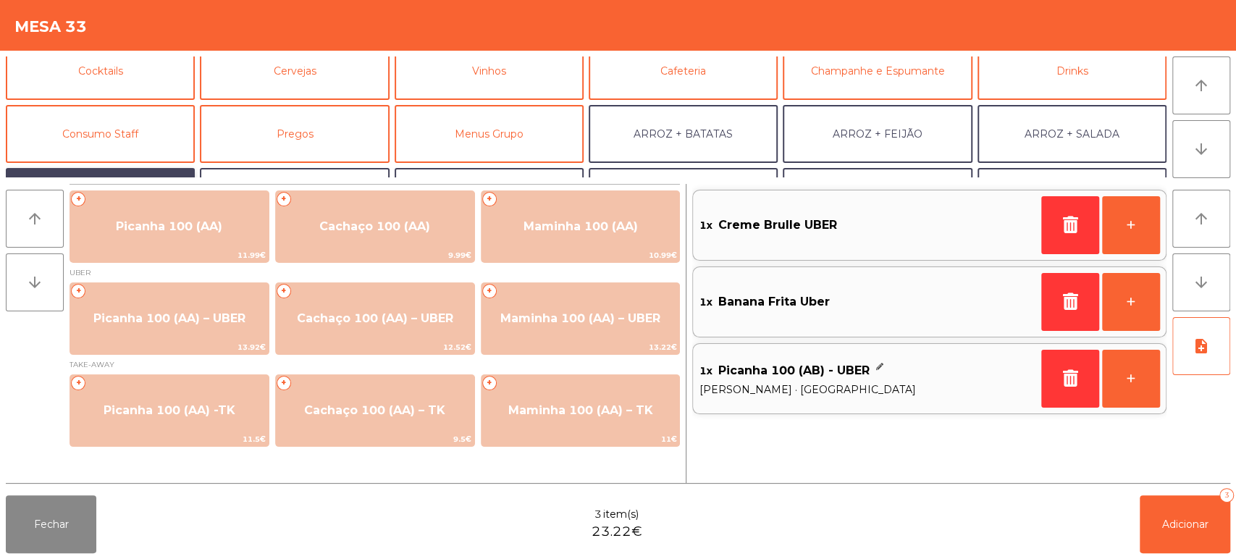
scroll to position [0, 0]
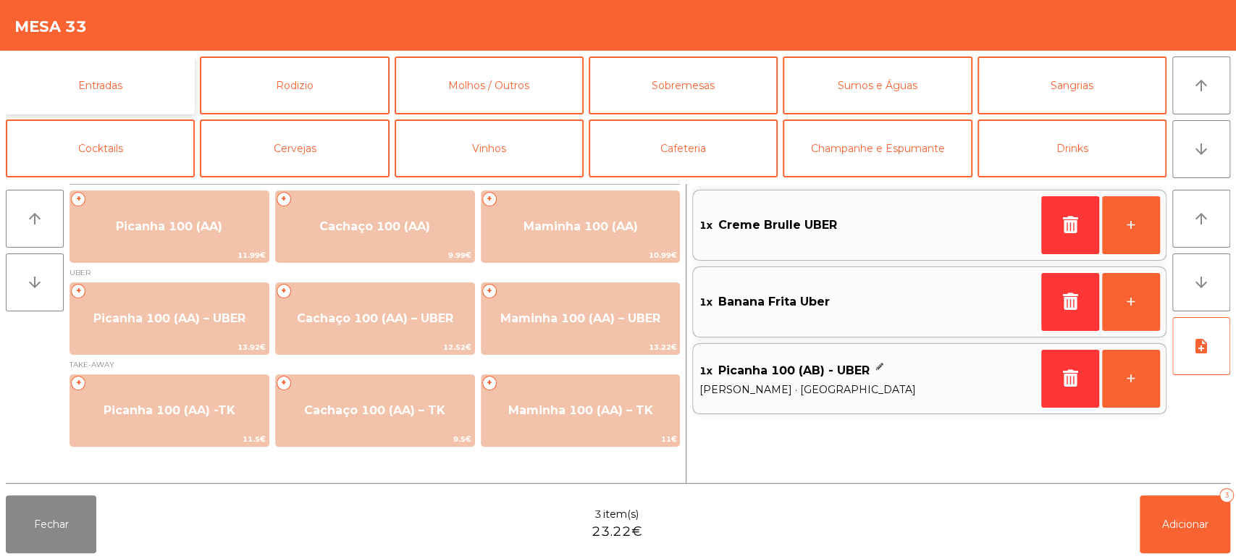
click at [147, 88] on button "Entradas" at bounding box center [100, 85] width 189 height 58
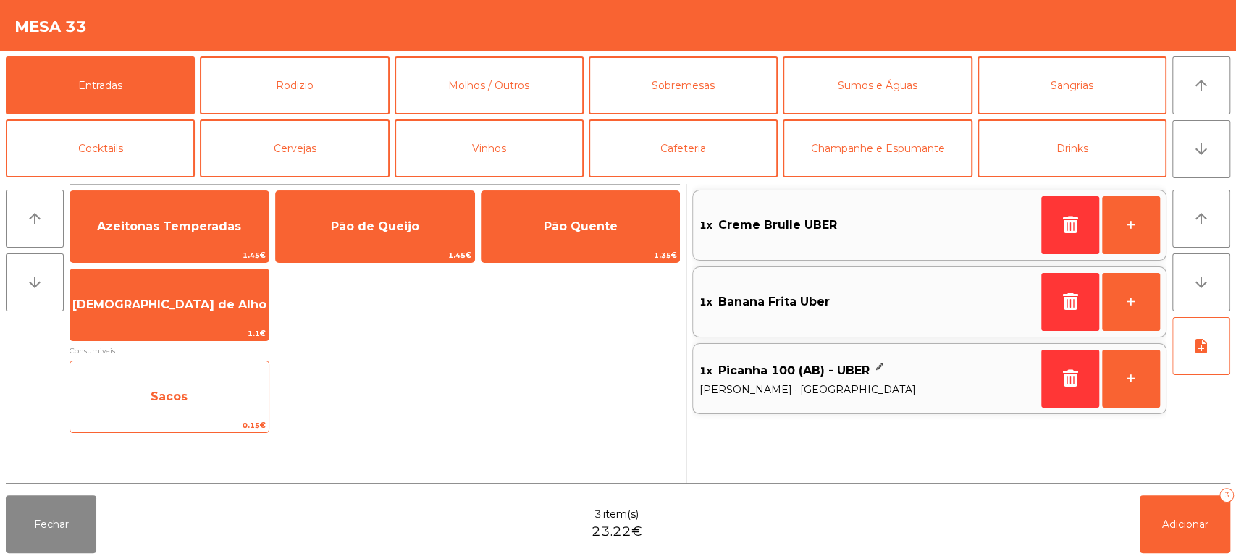
click at [213, 388] on span "Sacos" at bounding box center [169, 396] width 198 height 39
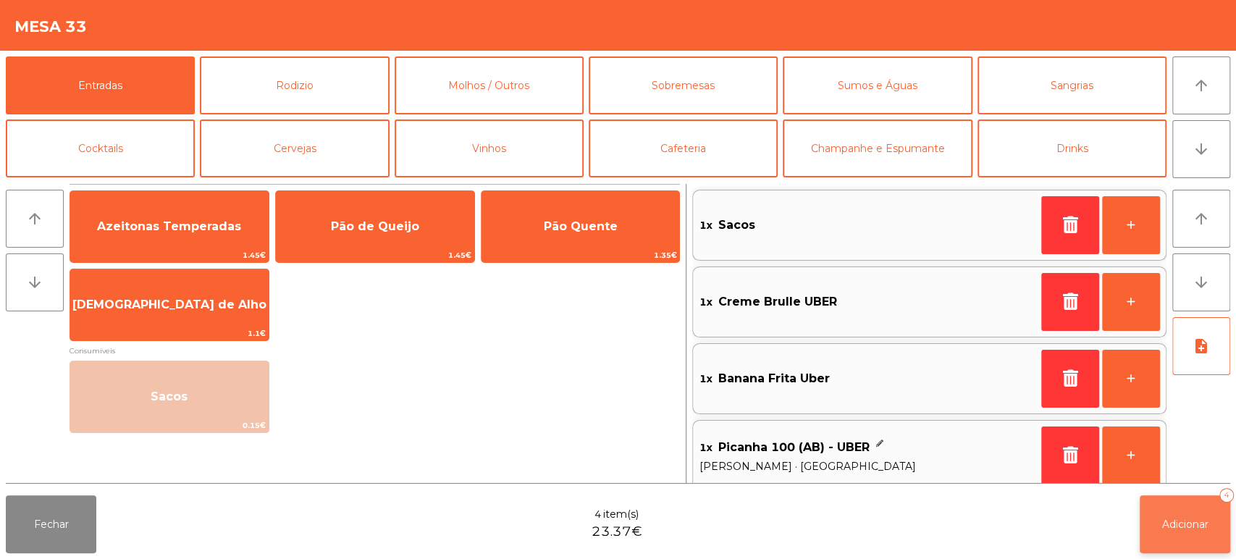
click at [1189, 512] on button "Adicionar 4" at bounding box center [1184, 524] width 90 height 58
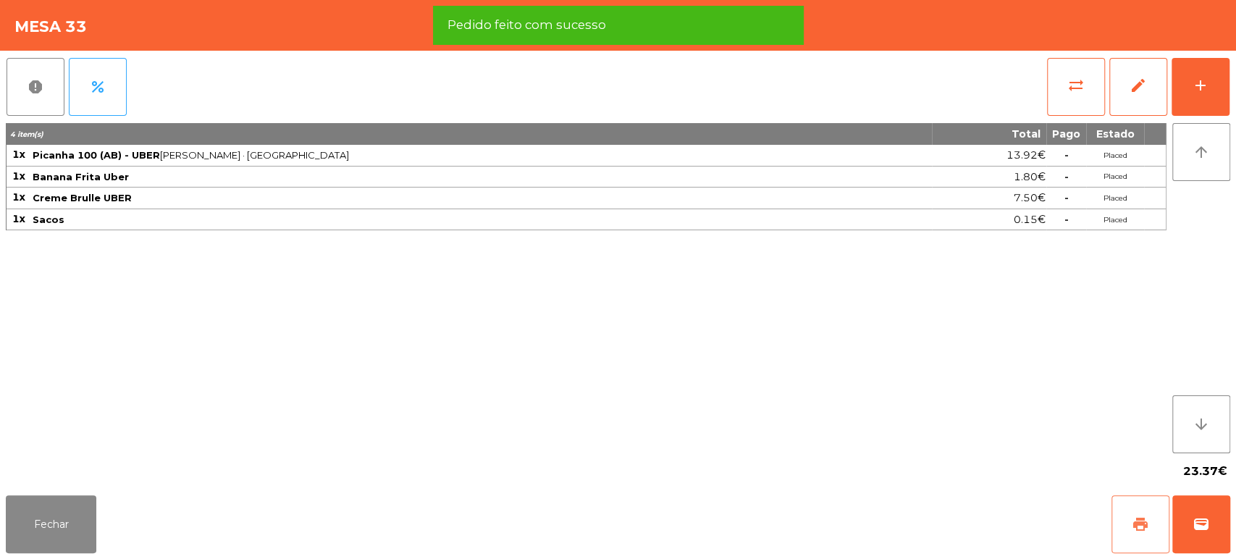
click at [1147, 505] on button "print" at bounding box center [1140, 524] width 58 height 58
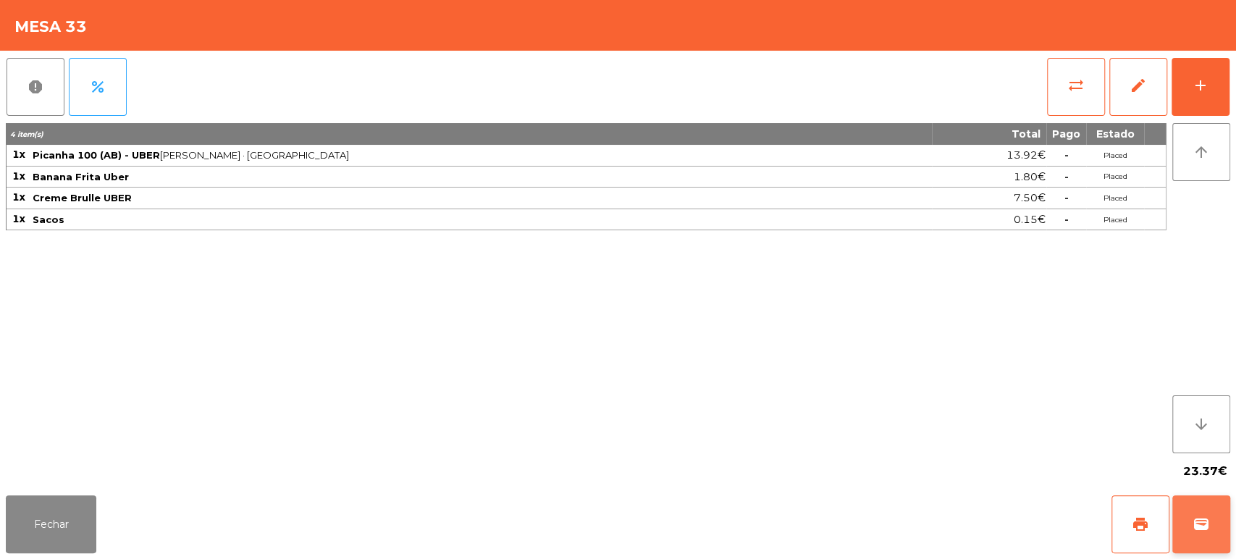
click at [1187, 503] on button "wallet" at bounding box center [1201, 524] width 58 height 58
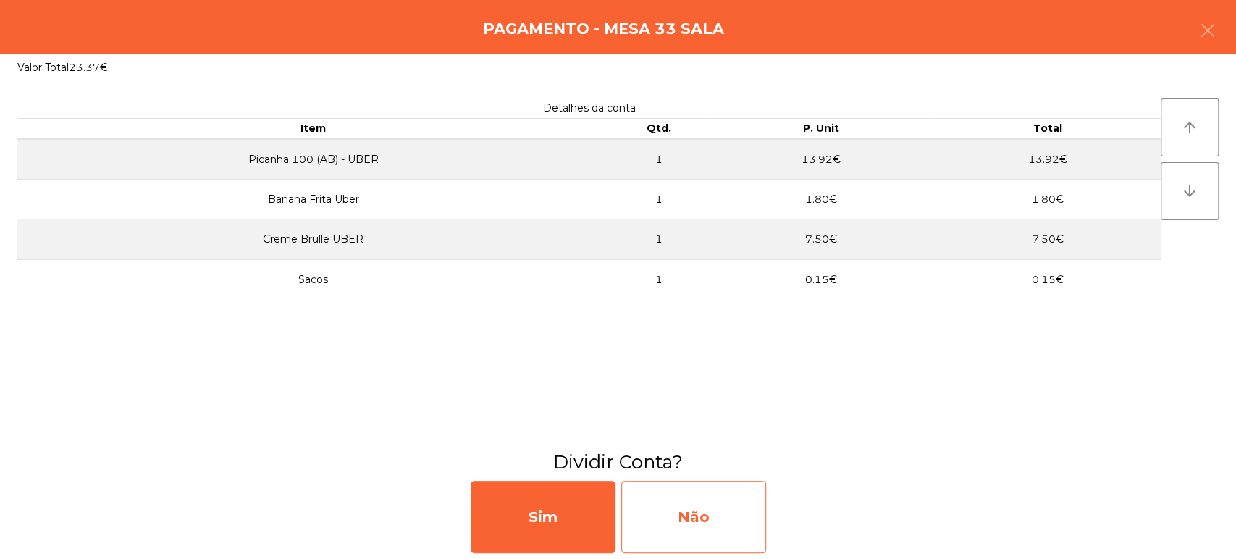
click at [708, 510] on div "Não" at bounding box center [693, 517] width 145 height 72
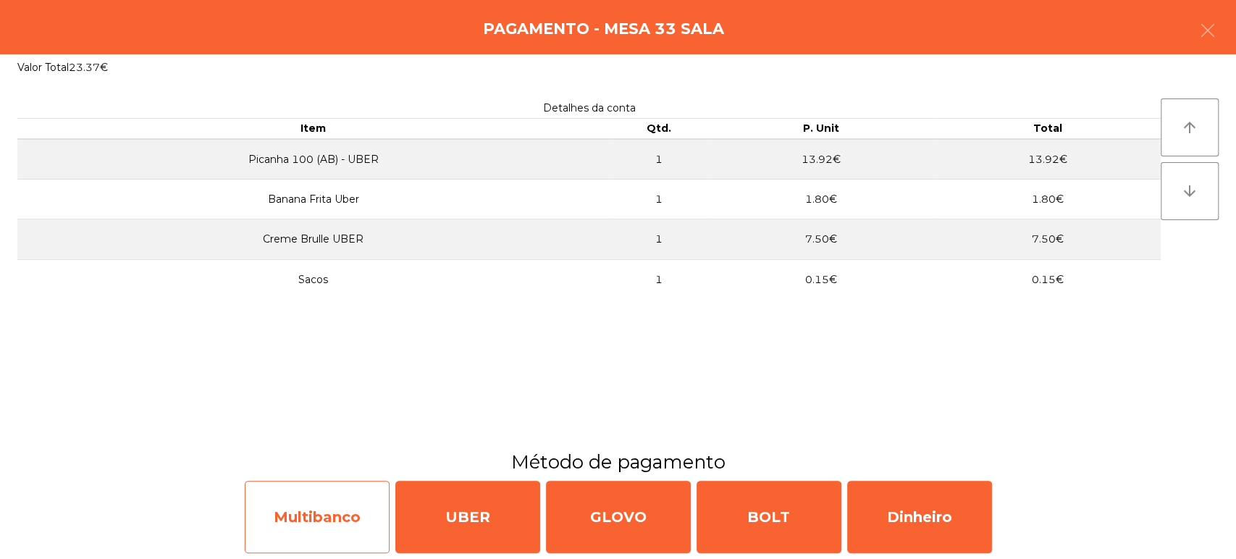
click at [337, 510] on div "Multibanco" at bounding box center [317, 517] width 145 height 72
select select "**"
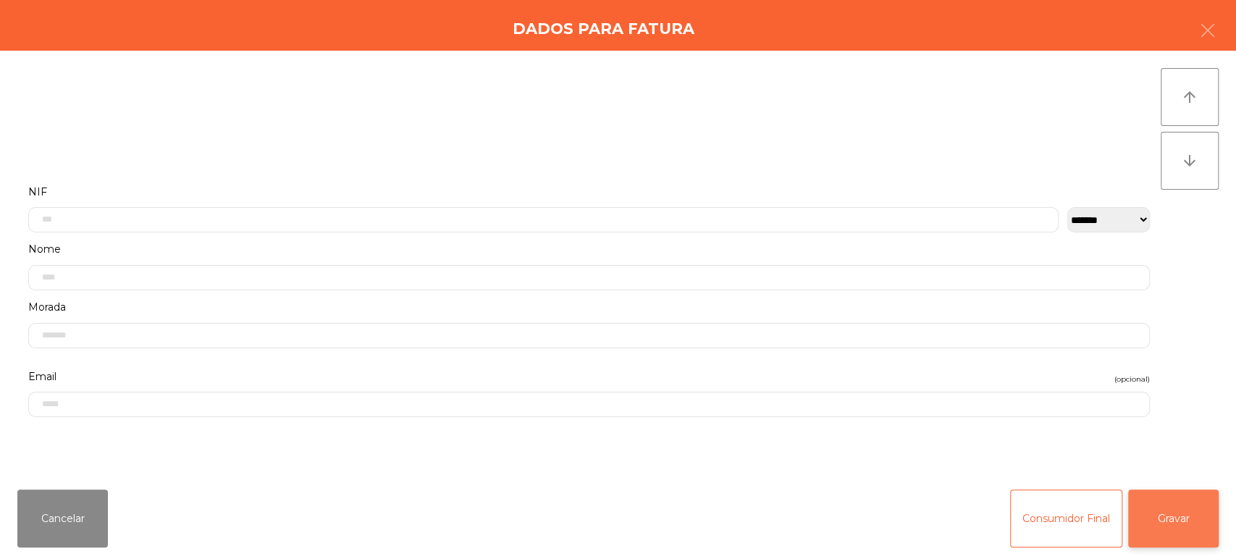
click at [1179, 504] on button "Gravar" at bounding box center [1173, 518] width 90 height 58
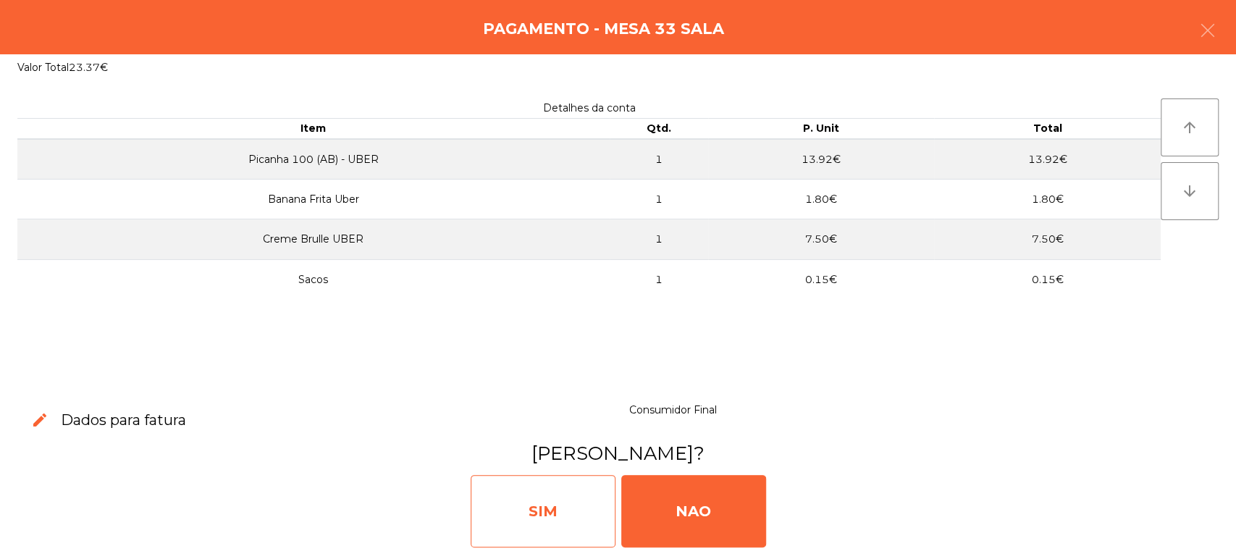
click at [533, 526] on div "SIM" at bounding box center [542, 511] width 145 height 72
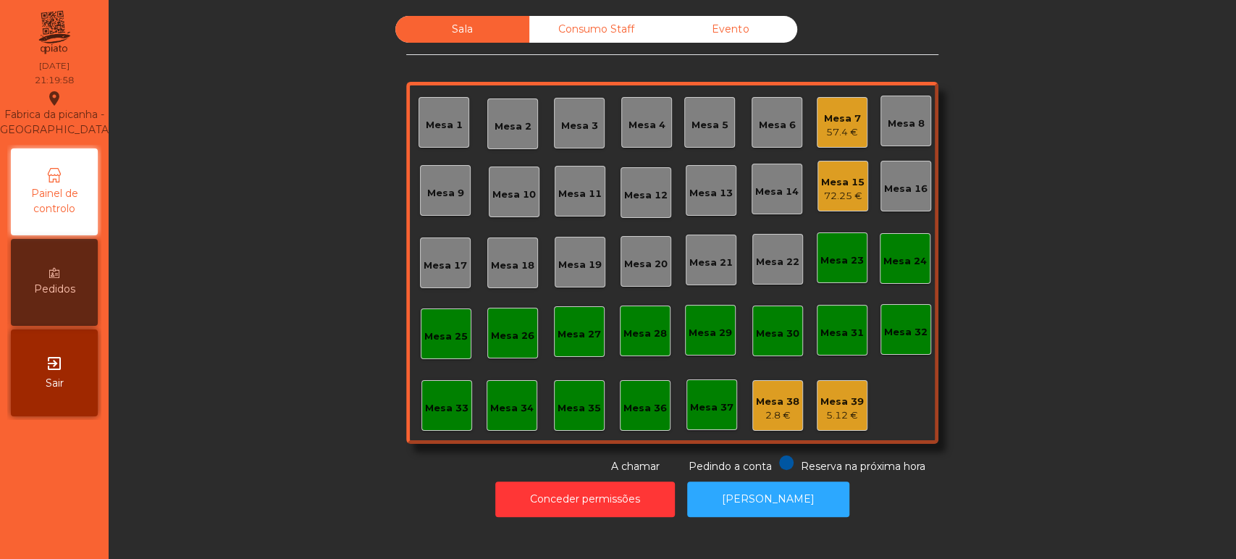
click at [848, 185] on div "Mesa 15" at bounding box center [842, 182] width 43 height 14
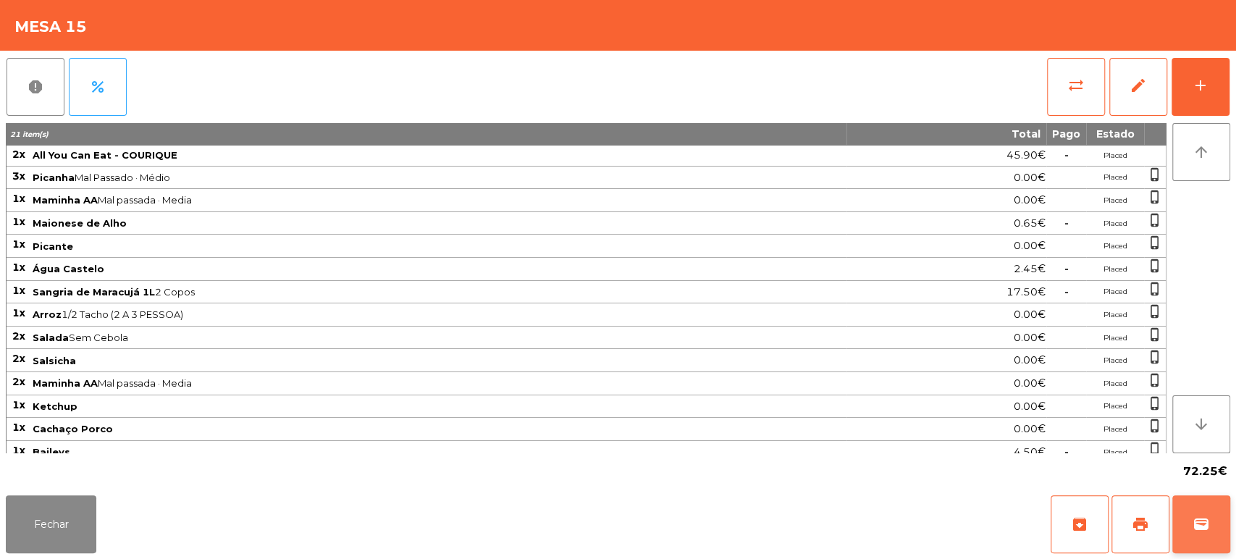
click at [1192, 532] on span "wallet" at bounding box center [1200, 523] width 17 height 17
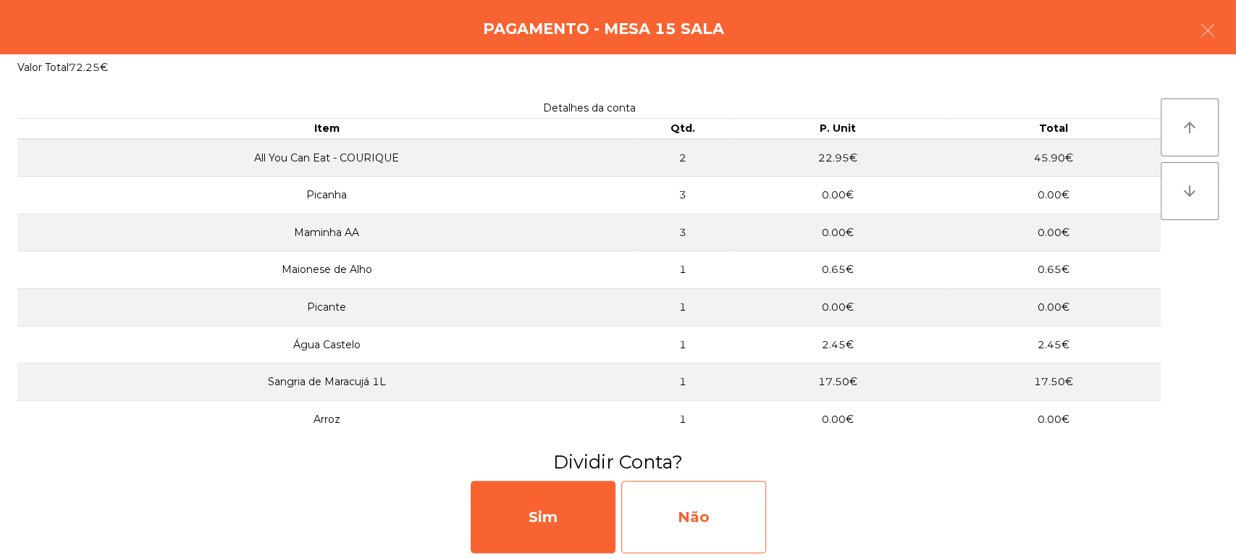
click at [712, 516] on div "Não" at bounding box center [693, 517] width 145 height 72
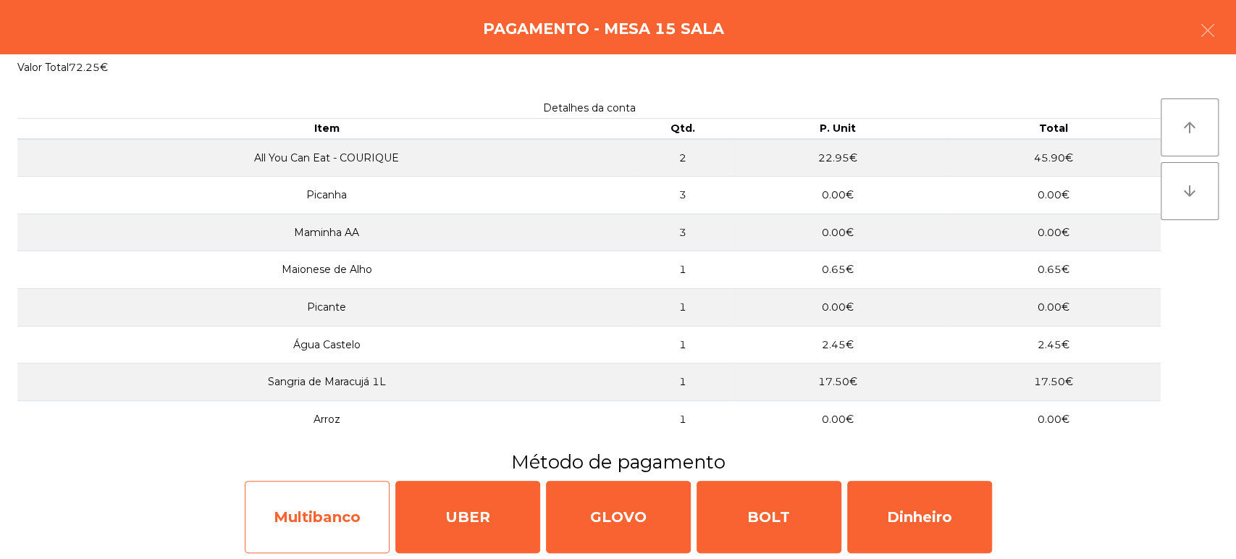
click at [342, 504] on div "Multibanco" at bounding box center [317, 517] width 145 height 72
select select "**"
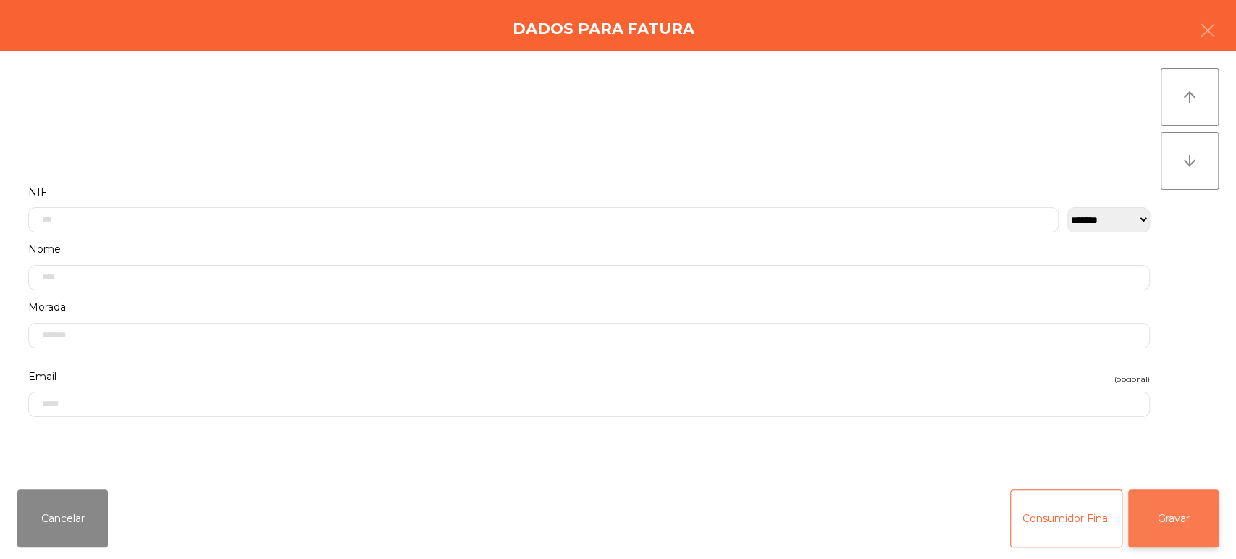
click at [1166, 531] on button "Gravar" at bounding box center [1173, 518] width 90 height 58
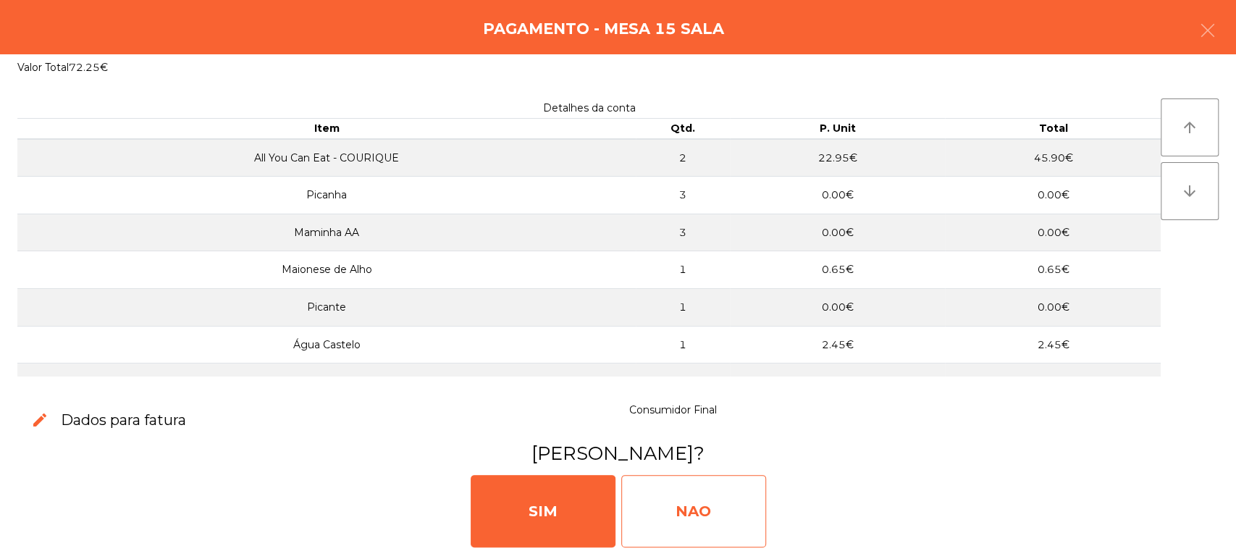
click at [679, 506] on div "NAO" at bounding box center [693, 511] width 145 height 72
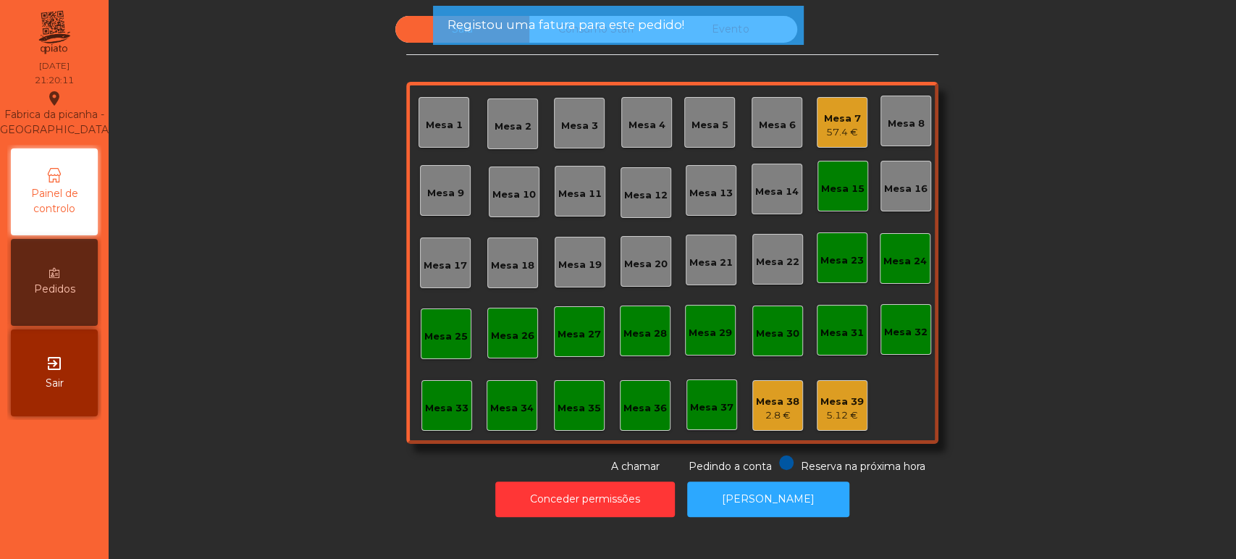
click at [856, 192] on div "Mesa 15" at bounding box center [842, 189] width 43 height 14
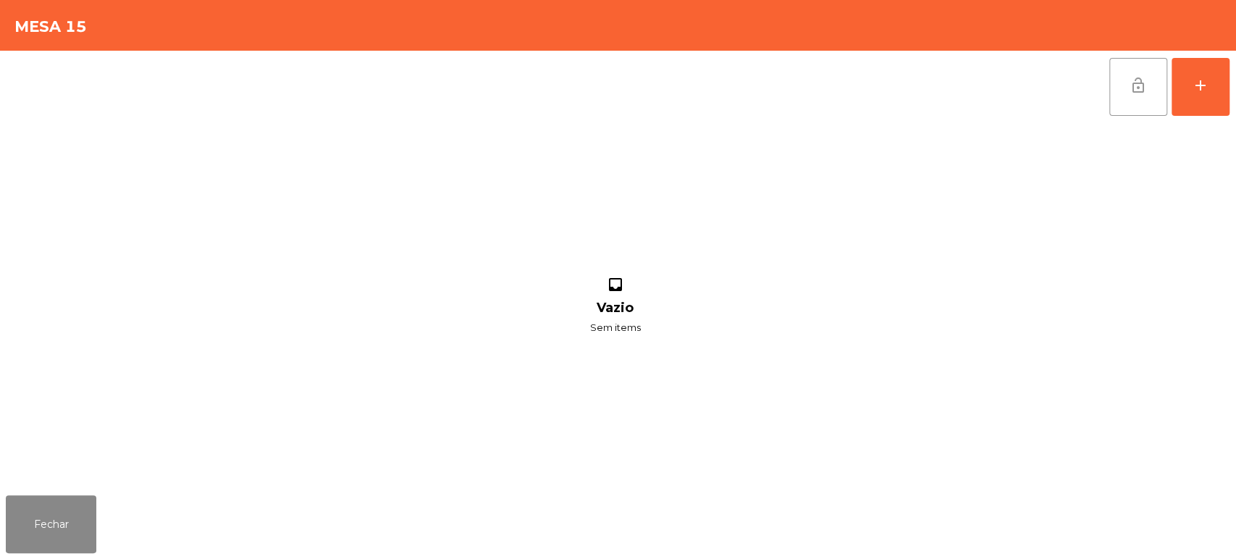
click at [1144, 69] on button "lock_open" at bounding box center [1138, 87] width 58 height 58
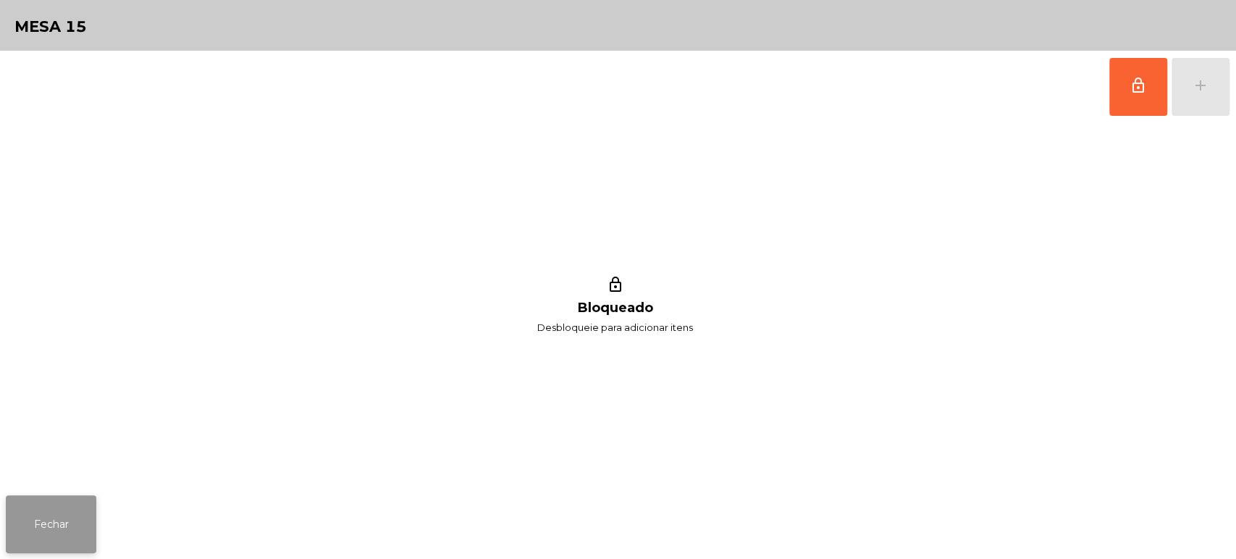
click at [53, 510] on button "Fechar" at bounding box center [51, 524] width 90 height 58
